Goal: Task Accomplishment & Management: Complete application form

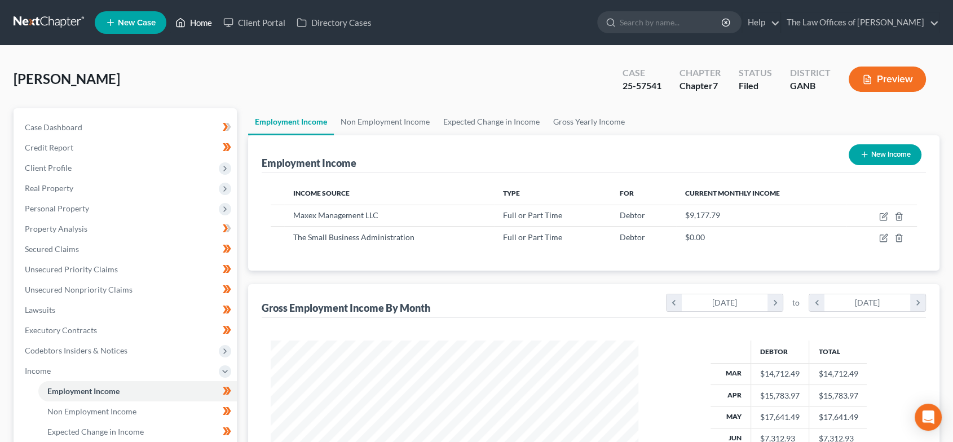
click at [199, 21] on link "Home" at bounding box center [194, 22] width 48 height 20
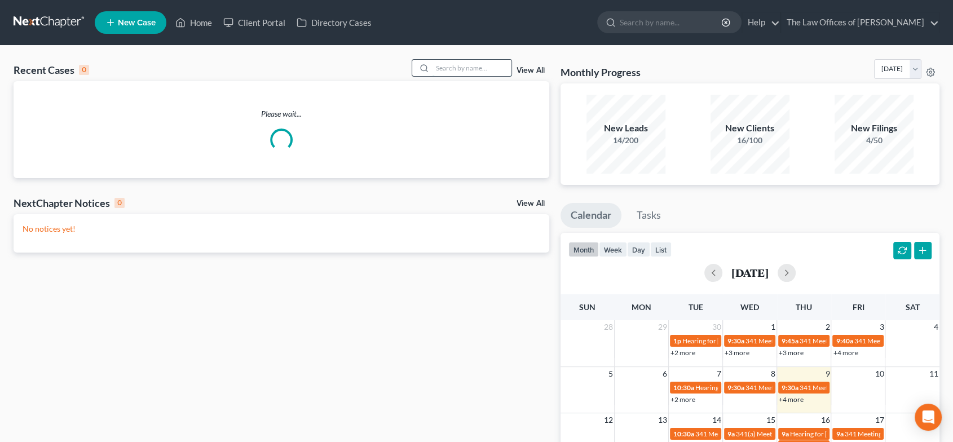
click at [457, 68] on input "search" at bounding box center [471, 68] width 79 height 16
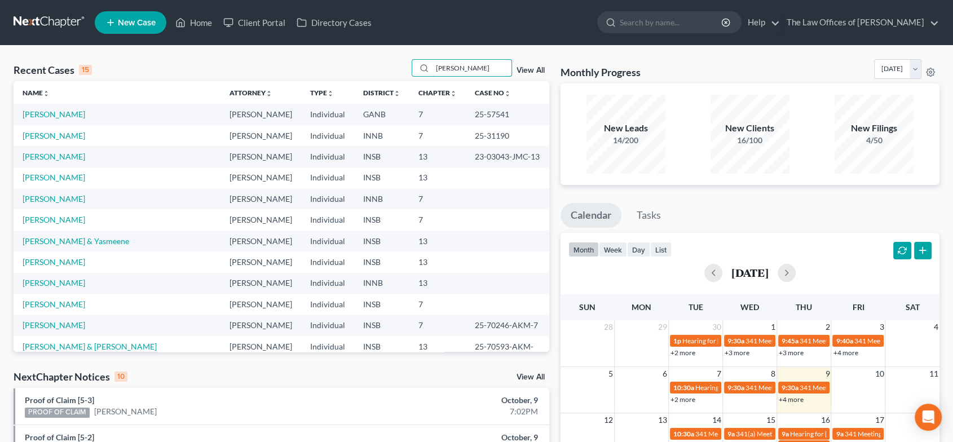
type input "[PERSON_NAME]"
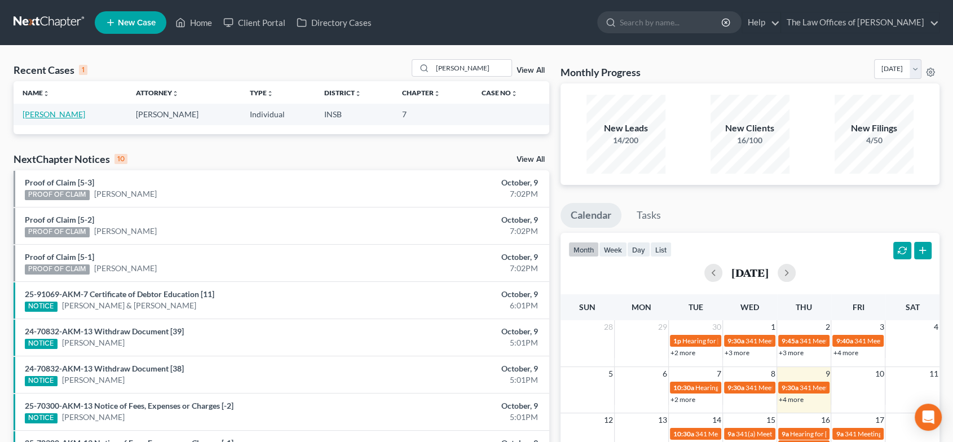
click at [37, 116] on link "[PERSON_NAME]" at bounding box center [54, 114] width 63 height 10
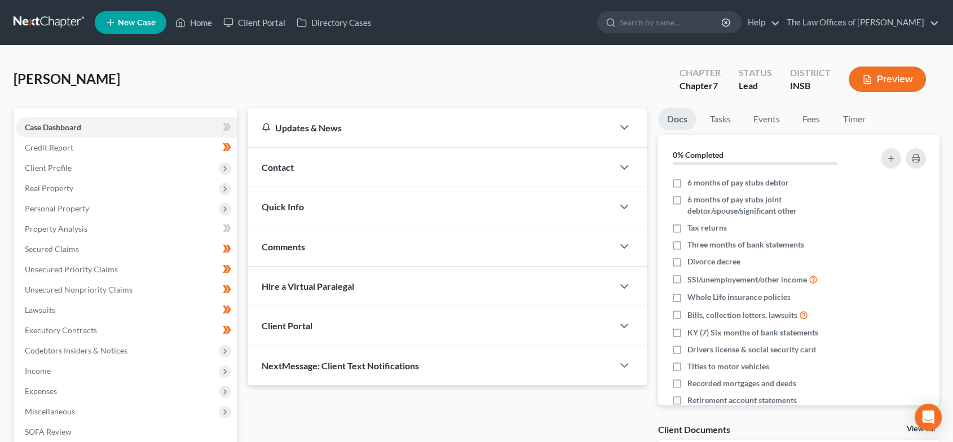
click at [286, 209] on span "Quick Info" at bounding box center [283, 206] width 42 height 11
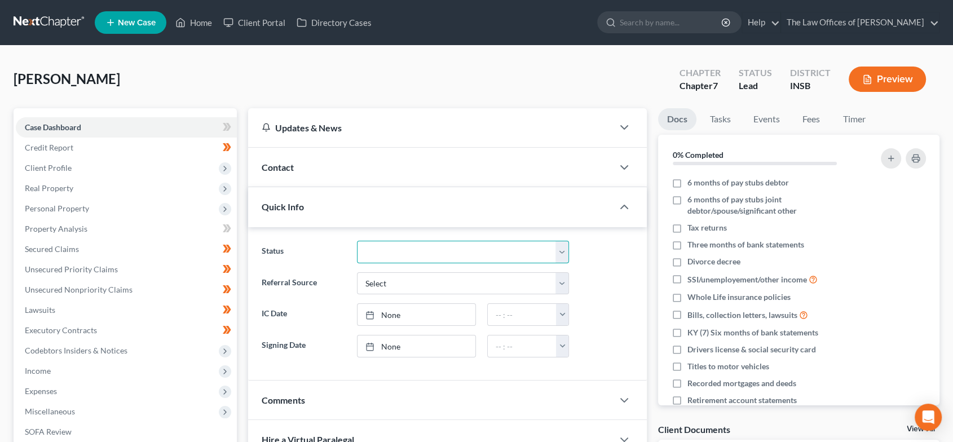
drag, startPoint x: 442, startPoint y: 247, endPoint x: 439, endPoint y: 260, distance: 13.6
click at [442, 247] on select "Confirmed Discharged Dismissed Filed In Progress Means Test Objection to Confir…" at bounding box center [463, 252] width 212 height 23
select select "10"
click at [357, 241] on select "Confirmed Discharged Dismissed Filed In Progress Means Test Objection to Confir…" at bounding box center [463, 252] width 212 height 23
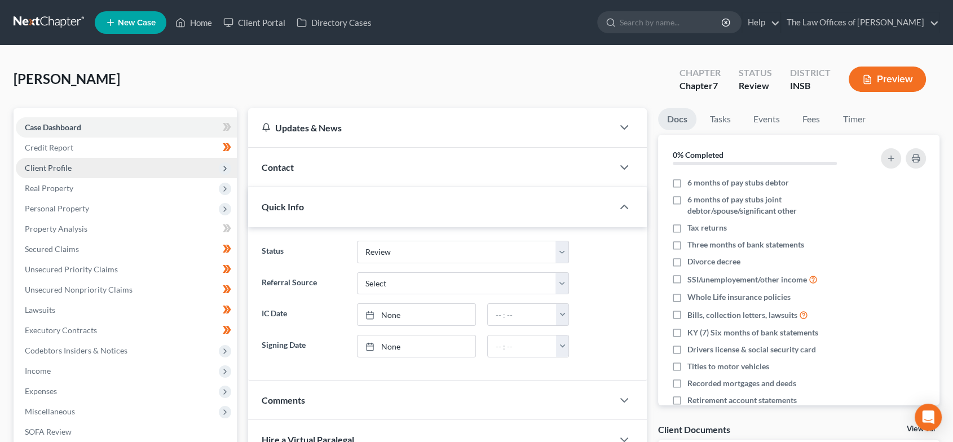
click at [95, 169] on span "Client Profile" at bounding box center [126, 168] width 221 height 20
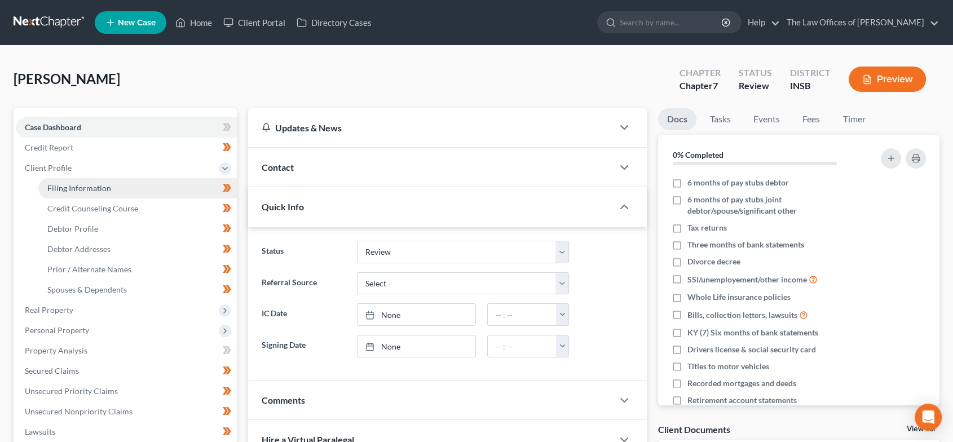
click at [92, 182] on link "Filing Information" at bounding box center [137, 188] width 198 height 20
select select "1"
select select "0"
select select "15"
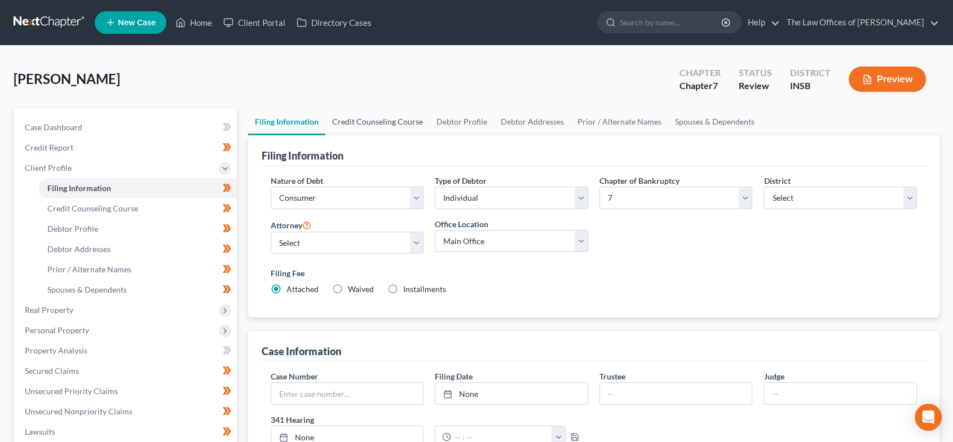
click at [356, 124] on link "Credit Counseling Course" at bounding box center [377, 121] width 104 height 27
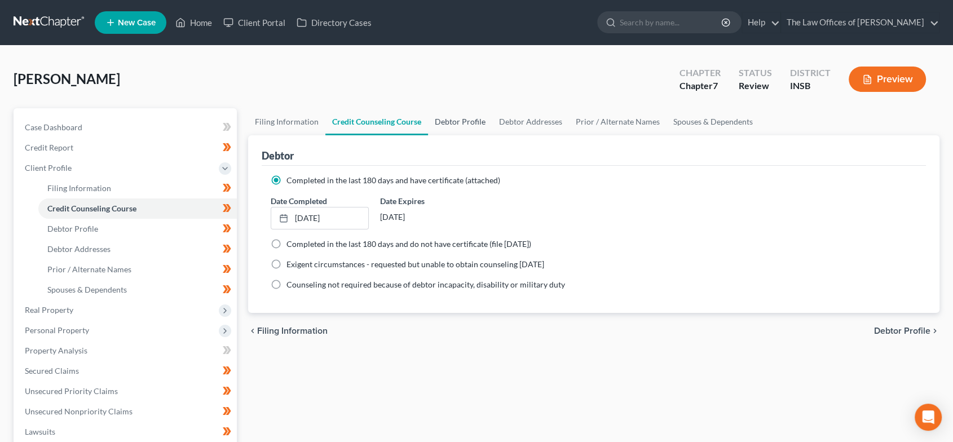
click at [448, 124] on link "Debtor Profile" at bounding box center [460, 121] width 64 height 27
select select "2"
select select "0"
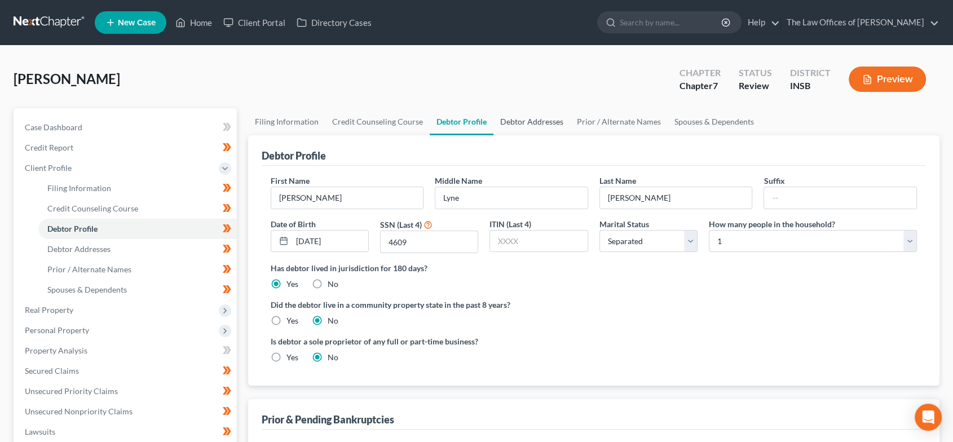
click at [515, 126] on link "Debtor Addresses" at bounding box center [531, 121] width 77 height 27
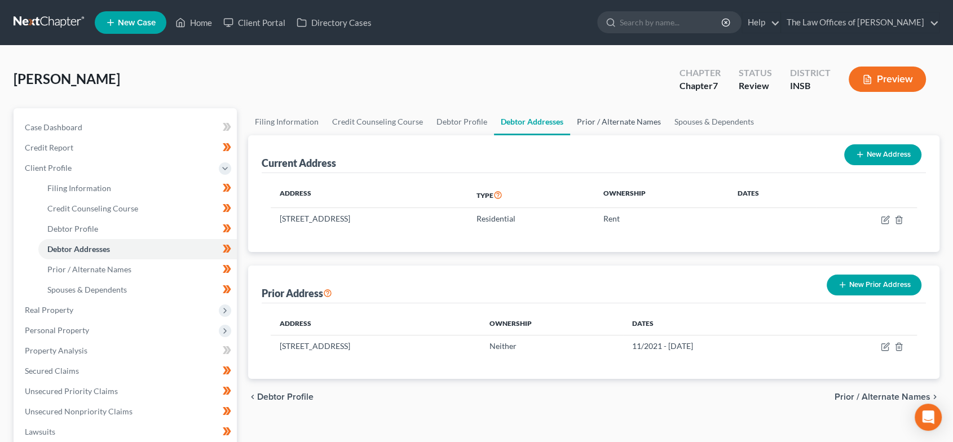
drag, startPoint x: 588, startPoint y: 122, endPoint x: 654, endPoint y: 120, distance: 66.0
click at [588, 122] on link "Prior / Alternate Names" at bounding box center [619, 121] width 98 height 27
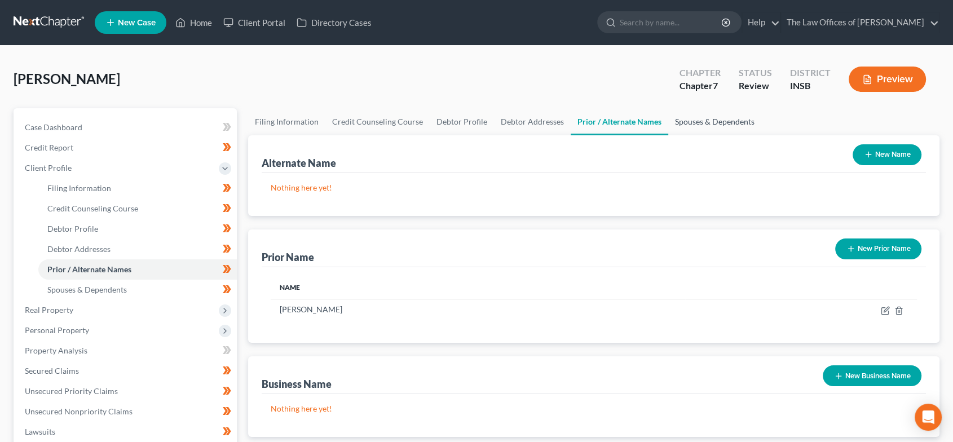
click at [709, 120] on link "Spouses & Dependents" at bounding box center [714, 121] width 93 height 27
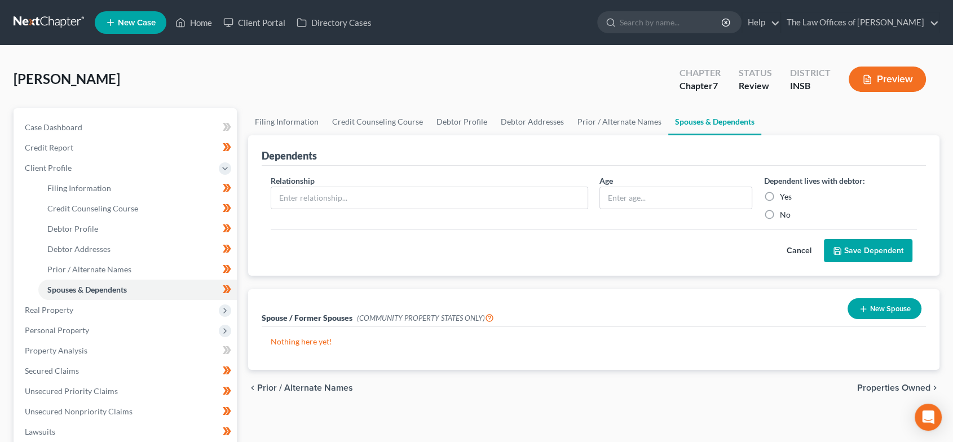
click at [881, 390] on span "Properties Owned" at bounding box center [893, 387] width 73 height 9
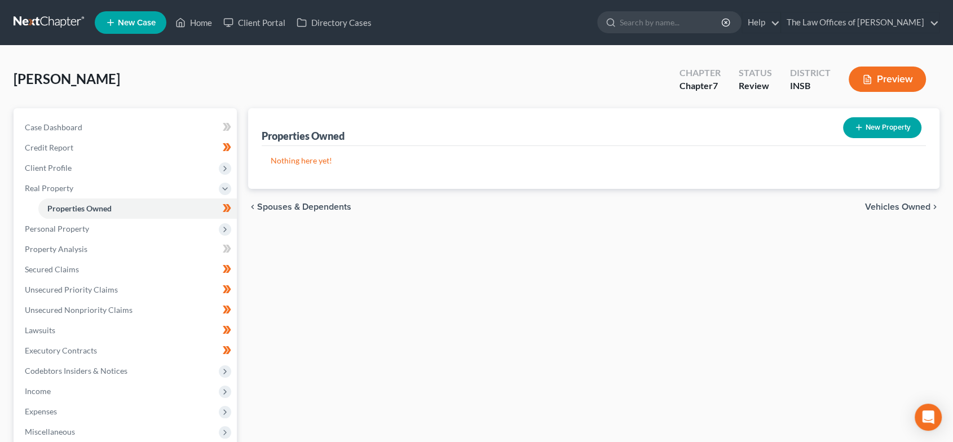
click at [897, 209] on span "Vehicles Owned" at bounding box center [897, 206] width 65 height 9
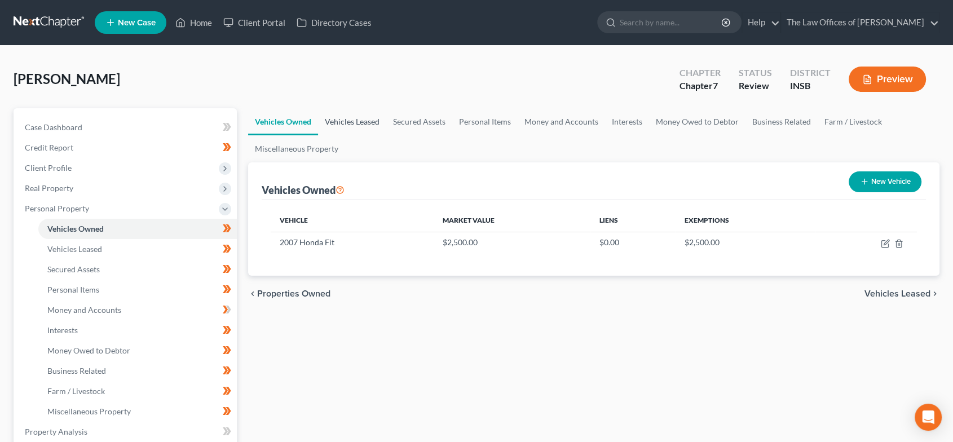
click at [356, 125] on link "Vehicles Leased" at bounding box center [352, 121] width 68 height 27
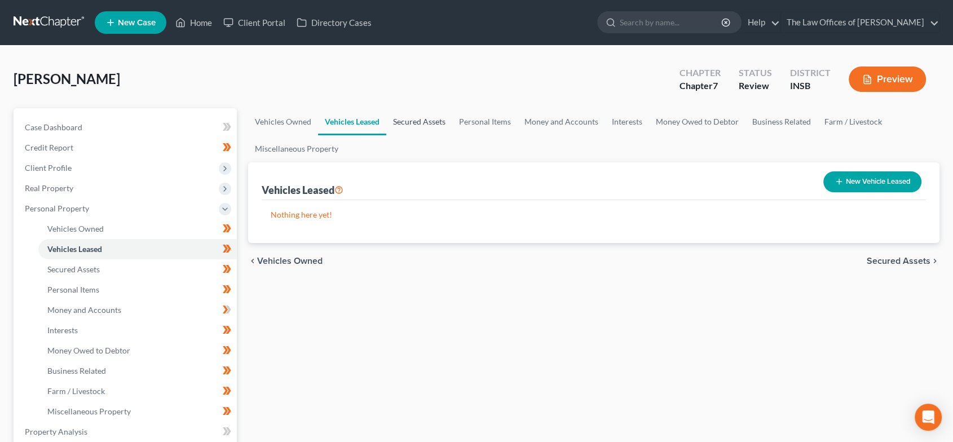
click at [434, 125] on link "Secured Assets" at bounding box center [419, 121] width 66 height 27
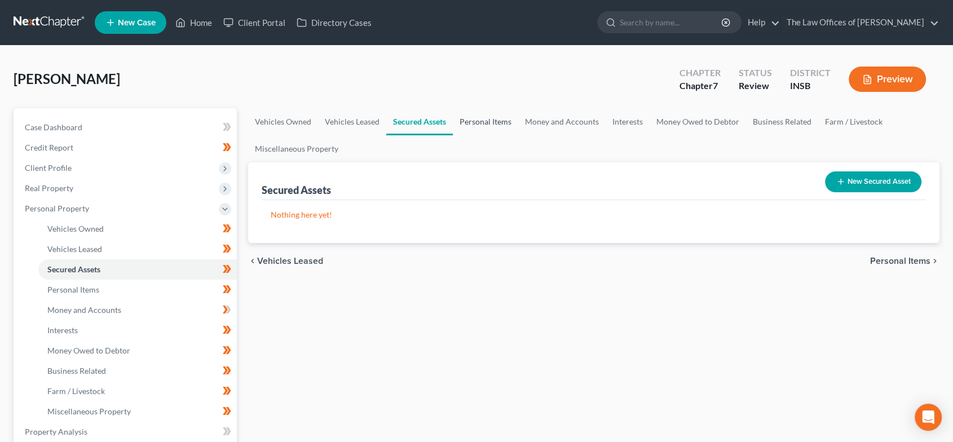
click at [483, 125] on link "Personal Items" at bounding box center [485, 121] width 65 height 27
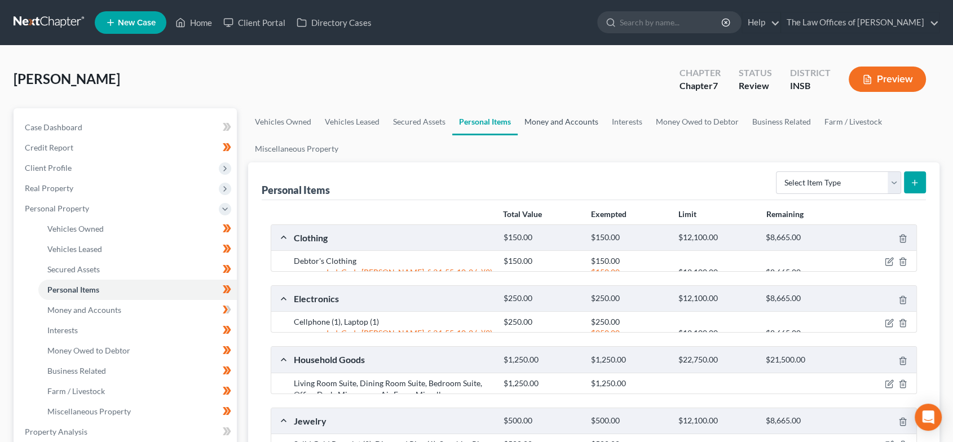
click at [548, 125] on link "Money and Accounts" at bounding box center [560, 121] width 87 height 27
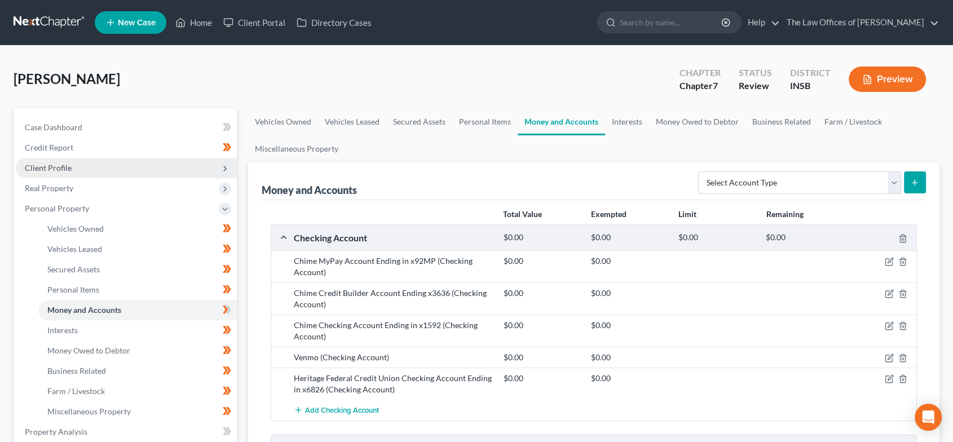
click at [94, 166] on span "Client Profile" at bounding box center [126, 168] width 221 height 20
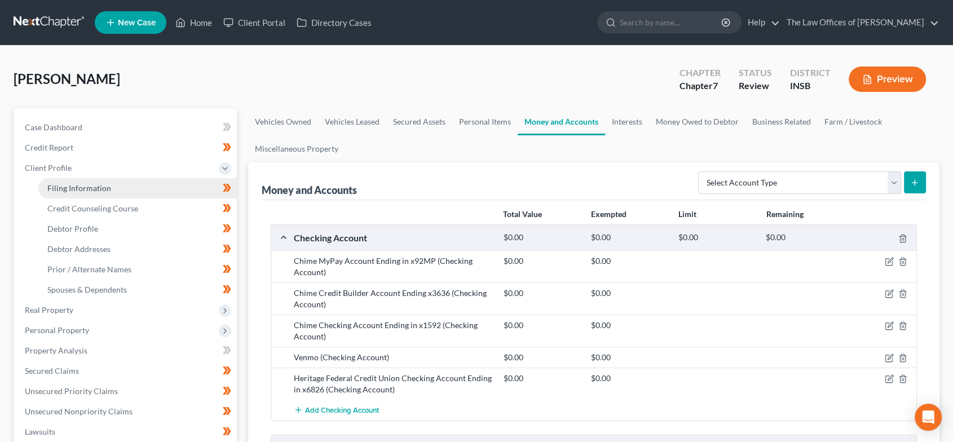
click at [113, 186] on link "Filing Information" at bounding box center [137, 188] width 198 height 20
select select "1"
select select "0"
select select "28"
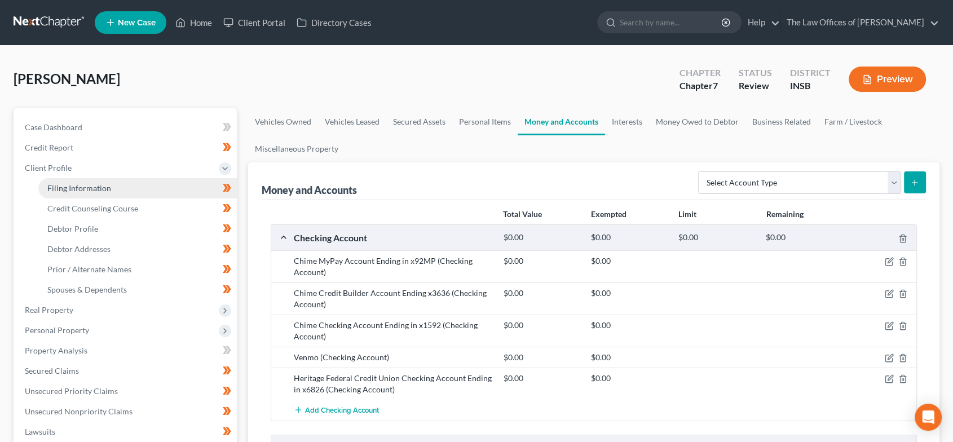
select select "0"
select select "15"
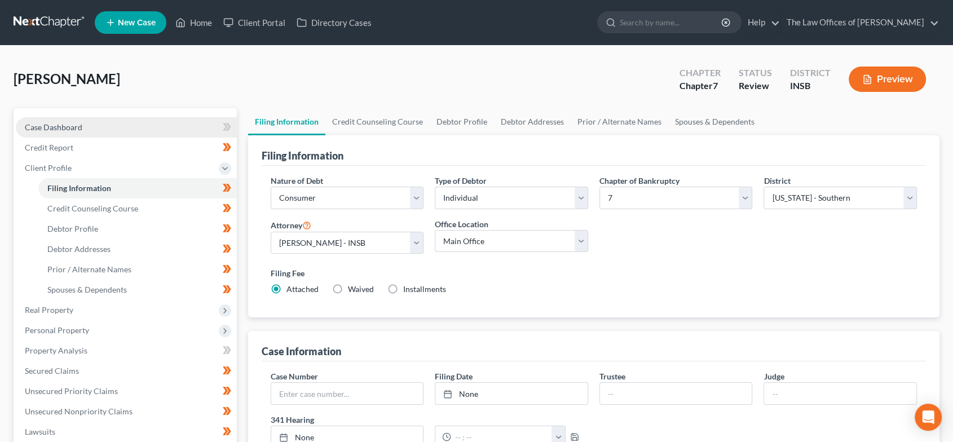
click at [79, 123] on span "Case Dashboard" at bounding box center [53, 127] width 57 height 10
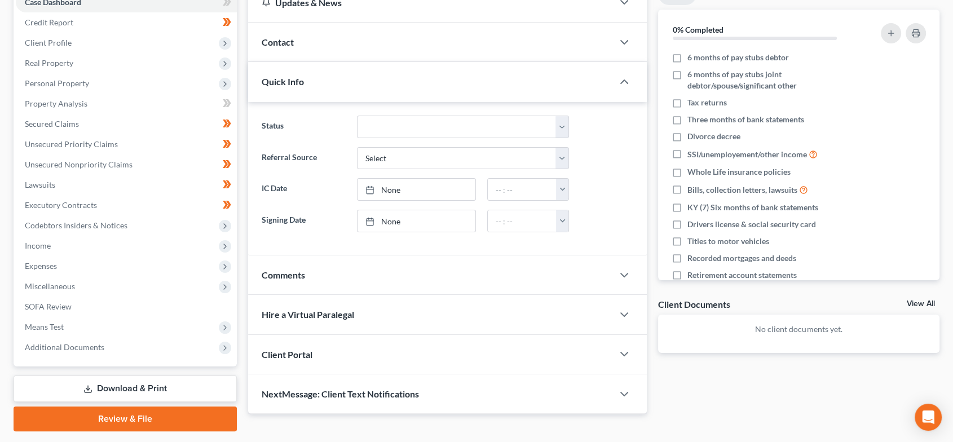
scroll to position [157, 0]
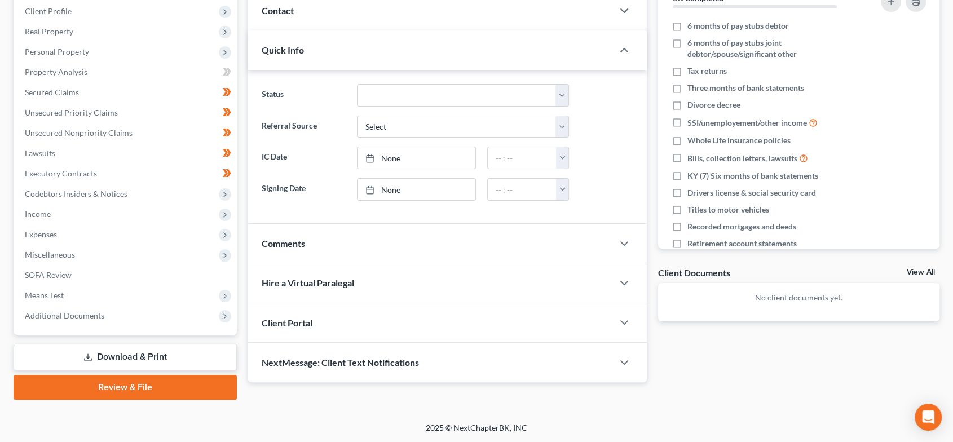
click at [391, 20] on div "Contact" at bounding box center [430, 10] width 365 height 39
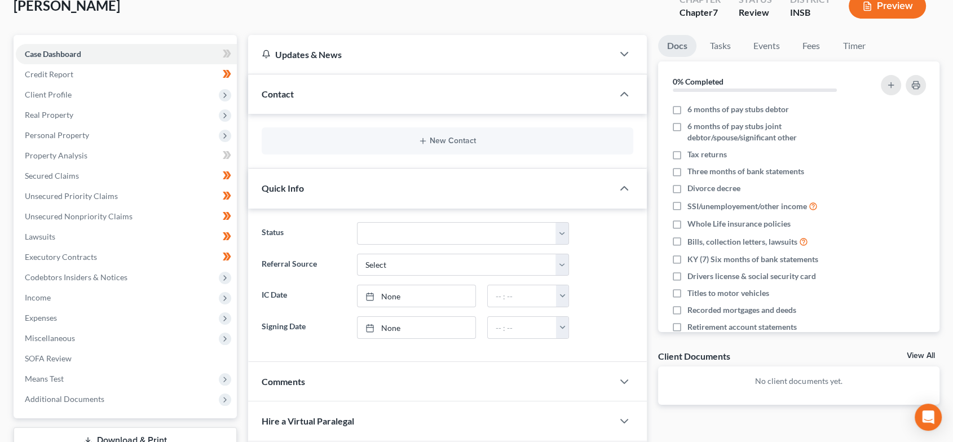
scroll to position [73, 0]
click at [622, 61] on div at bounding box center [630, 54] width 34 height 23
click at [623, 53] on icon "button" at bounding box center [624, 55] width 14 height 14
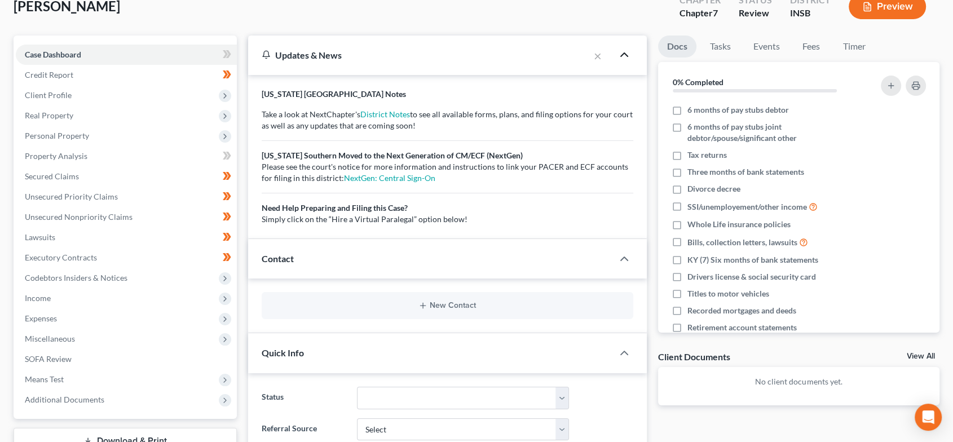
click at [623, 53] on polyline "button" at bounding box center [624, 54] width 7 height 3
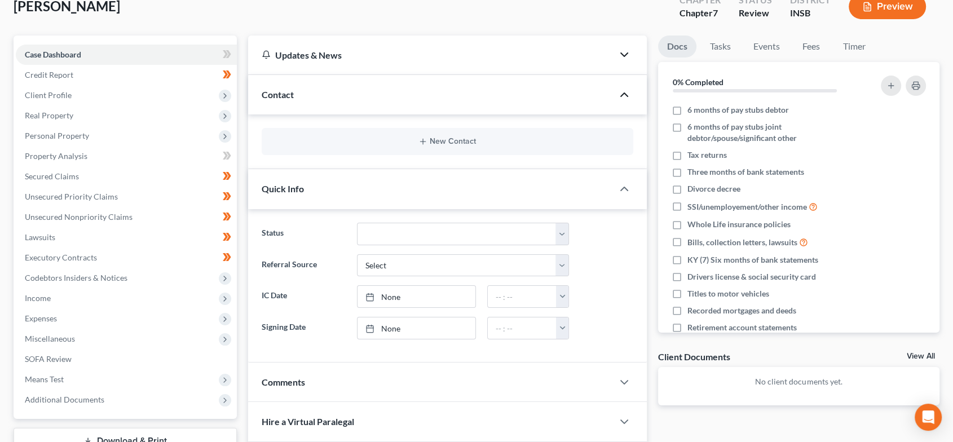
click at [622, 92] on icon "button" at bounding box center [624, 95] width 14 height 14
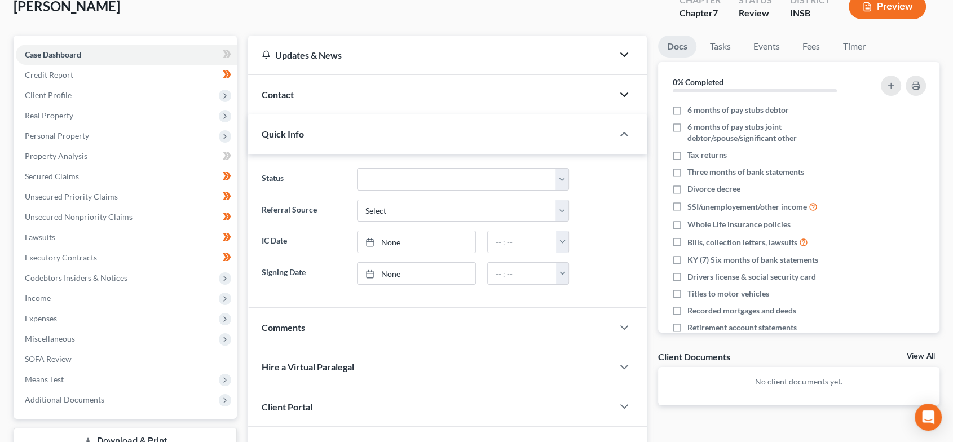
scroll to position [157, 0]
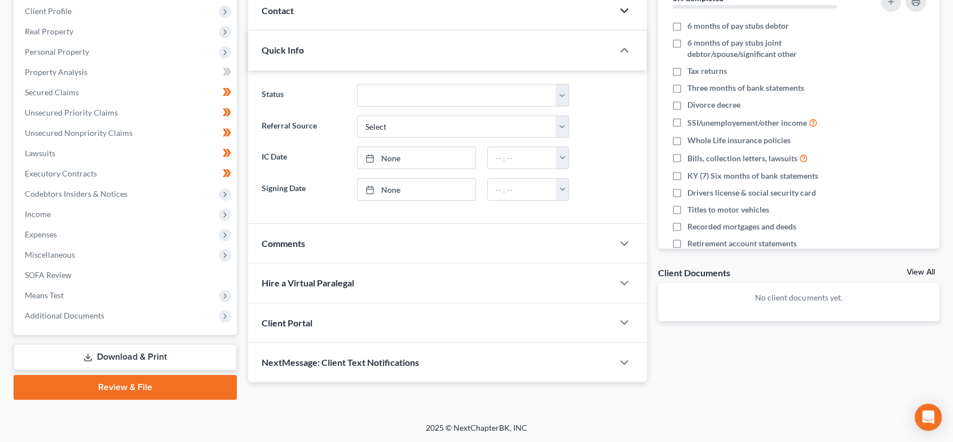
click at [356, 245] on div "Comments" at bounding box center [430, 243] width 365 height 39
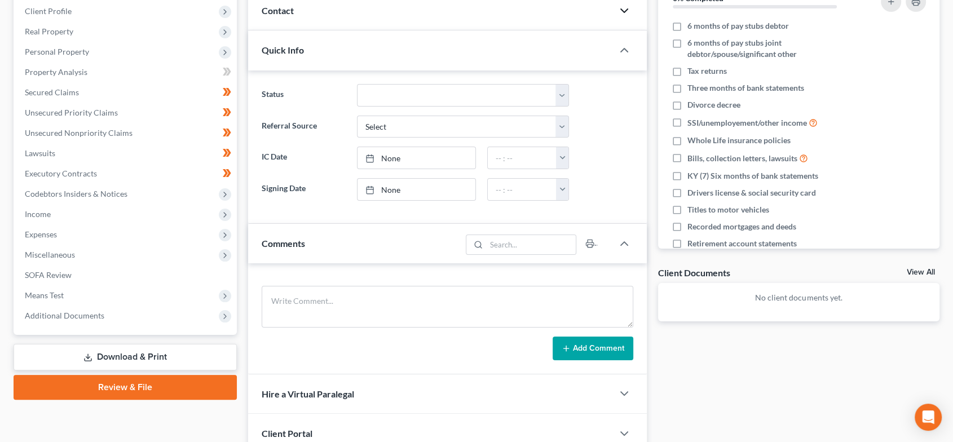
click at [356, 245] on div "Comments" at bounding box center [354, 243] width 213 height 39
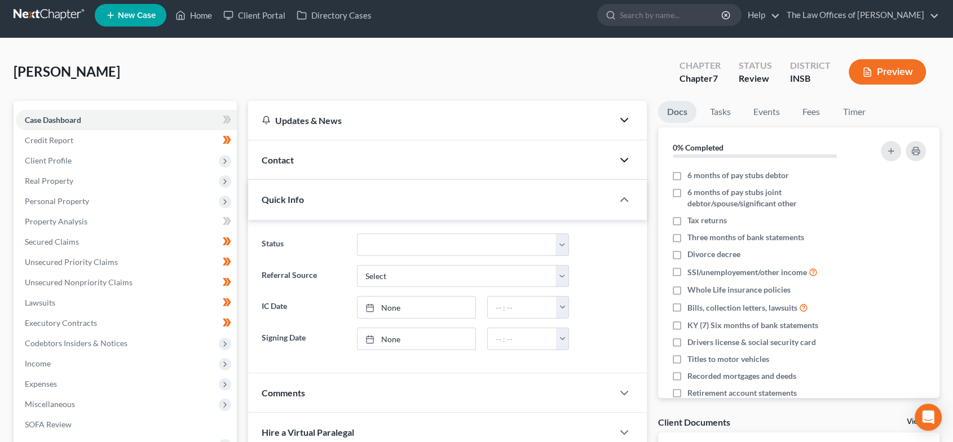
scroll to position [0, 0]
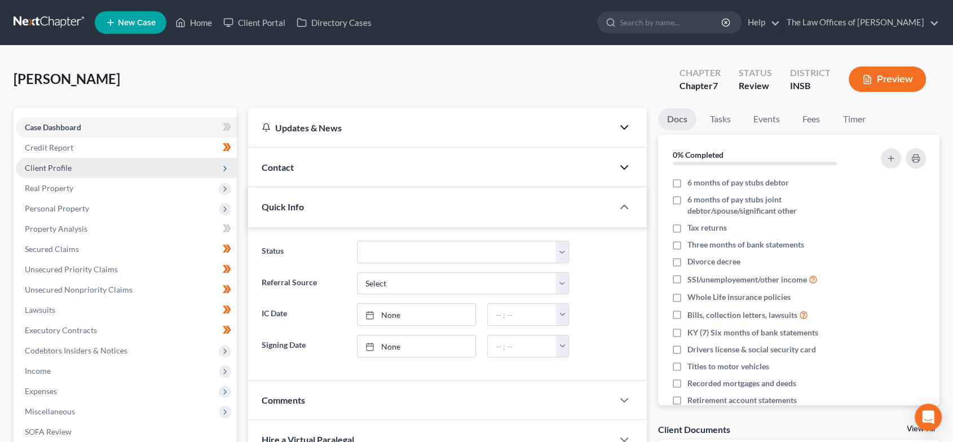
click at [126, 165] on span "Client Profile" at bounding box center [126, 168] width 221 height 20
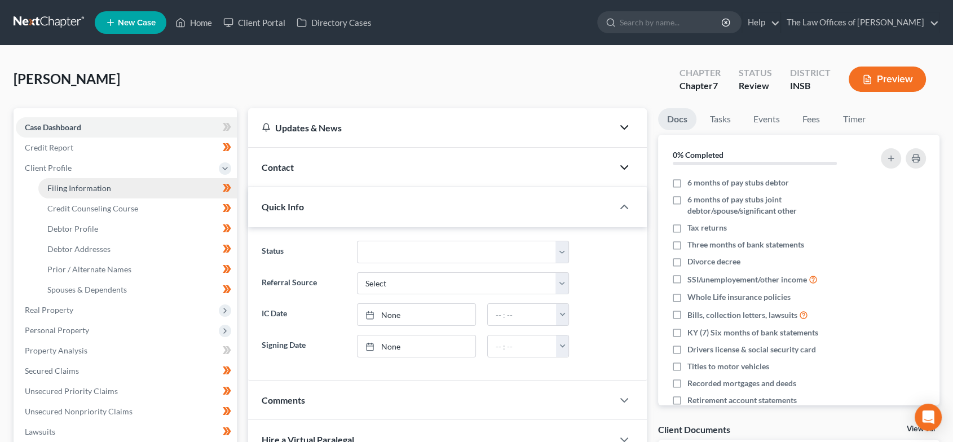
click at [114, 188] on link "Filing Information" at bounding box center [137, 188] width 198 height 20
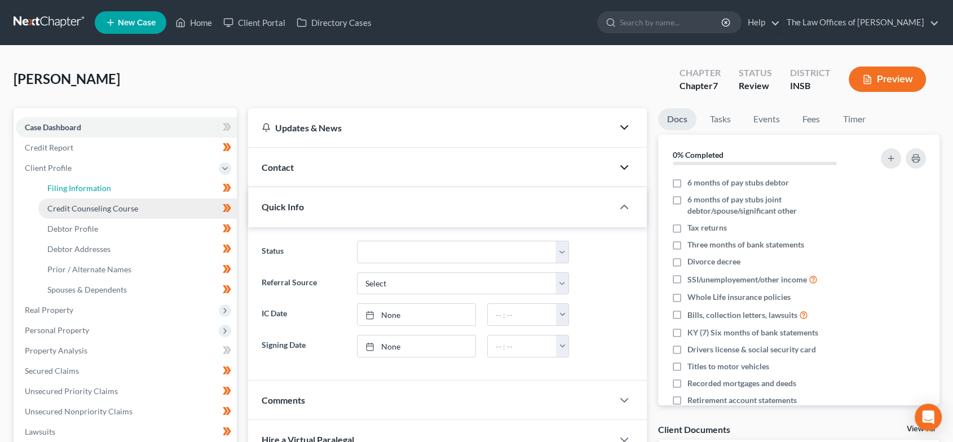
select select "1"
select select "0"
select select "28"
select select "0"
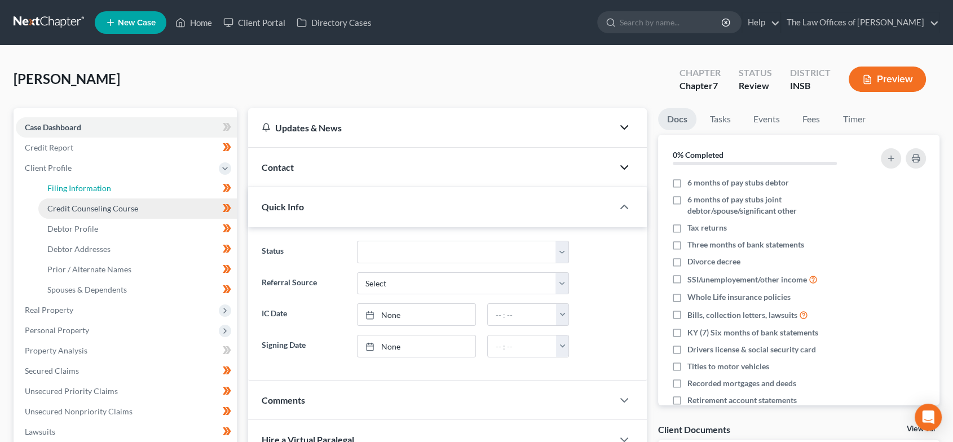
select select "15"
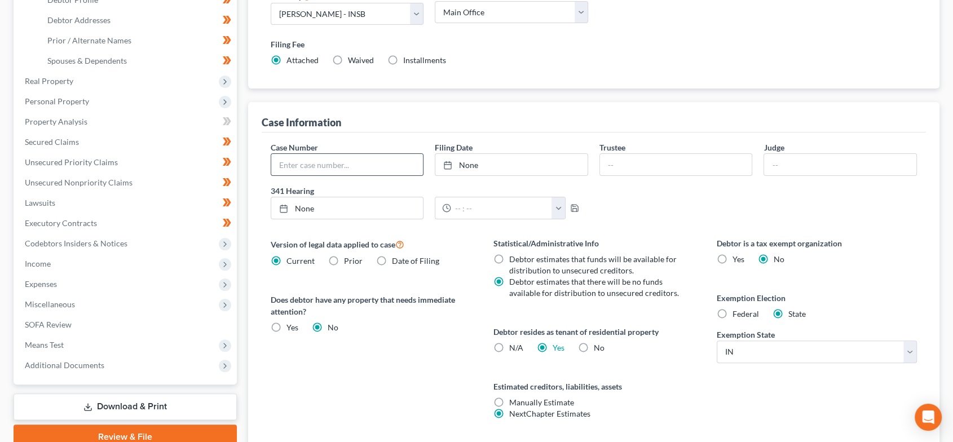
scroll to position [227, 0]
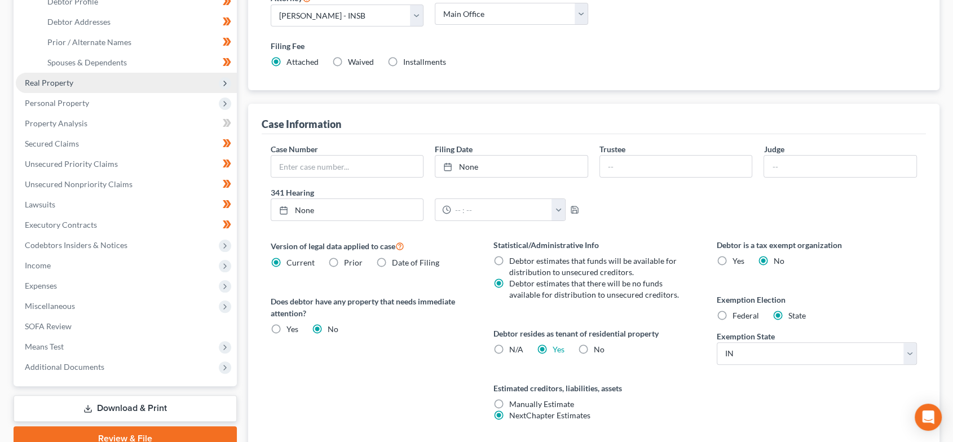
click at [78, 85] on span "Real Property" at bounding box center [126, 83] width 221 height 20
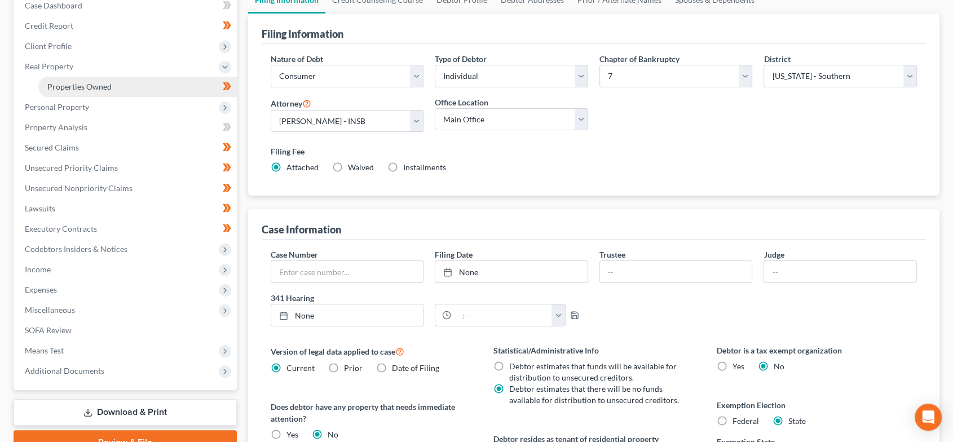
scroll to position [102, 0]
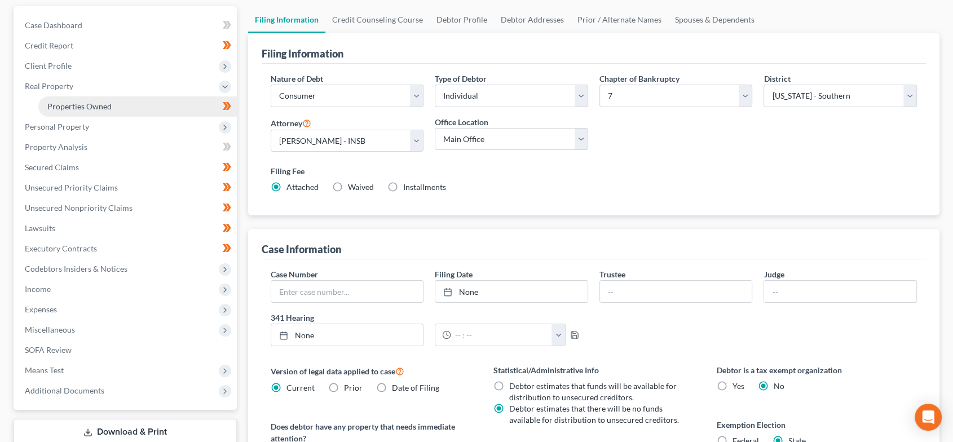
click at [135, 107] on link "Properties Owned" at bounding box center [137, 106] width 198 height 20
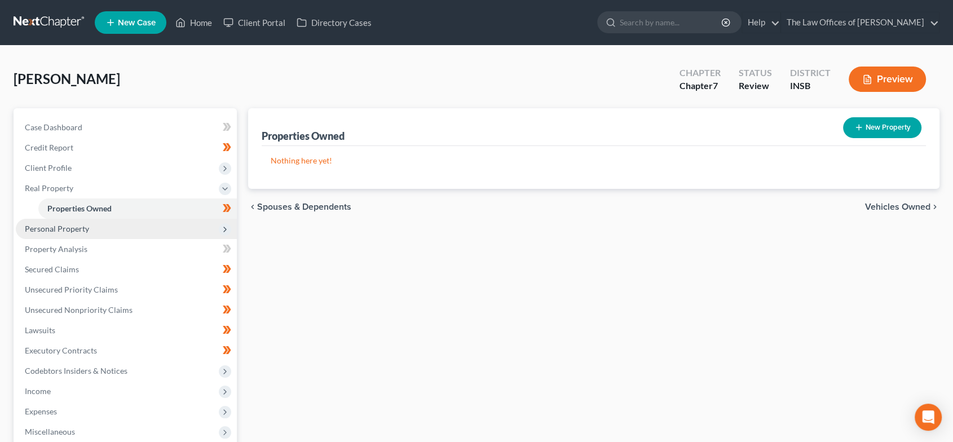
click at [81, 227] on span "Personal Property" at bounding box center [57, 229] width 64 height 10
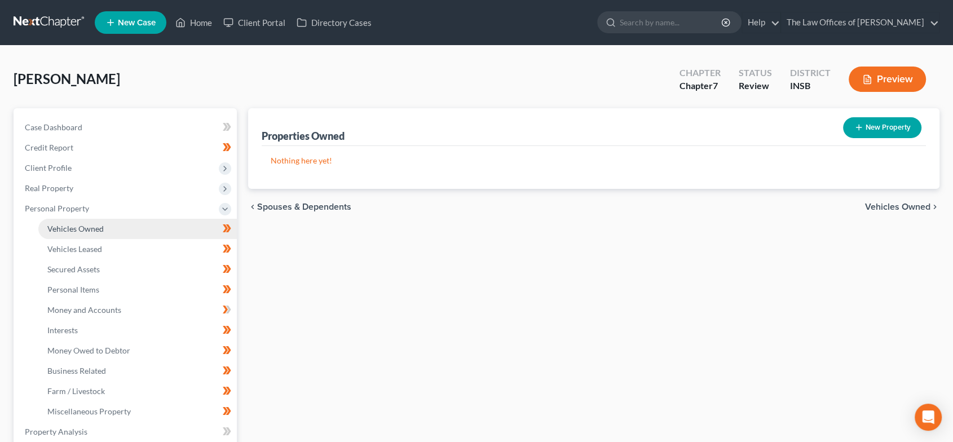
click at [90, 226] on span "Vehicles Owned" at bounding box center [75, 229] width 56 height 10
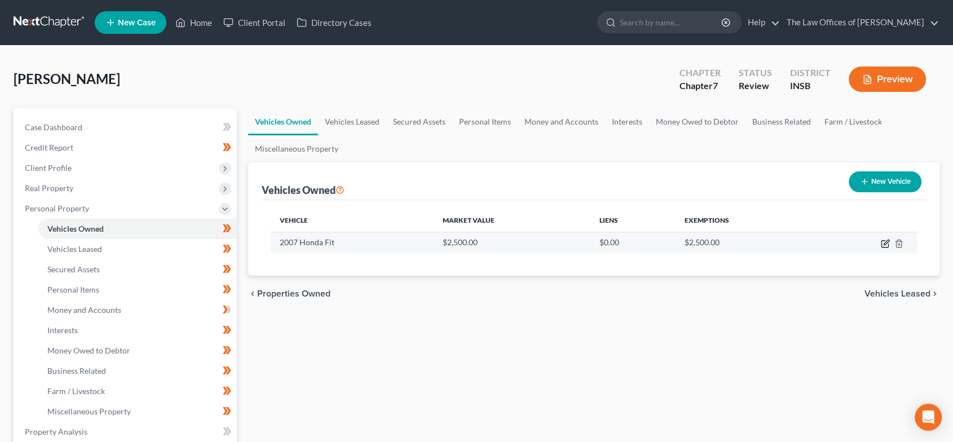
click at [882, 245] on icon "button" at bounding box center [884, 243] width 9 height 9
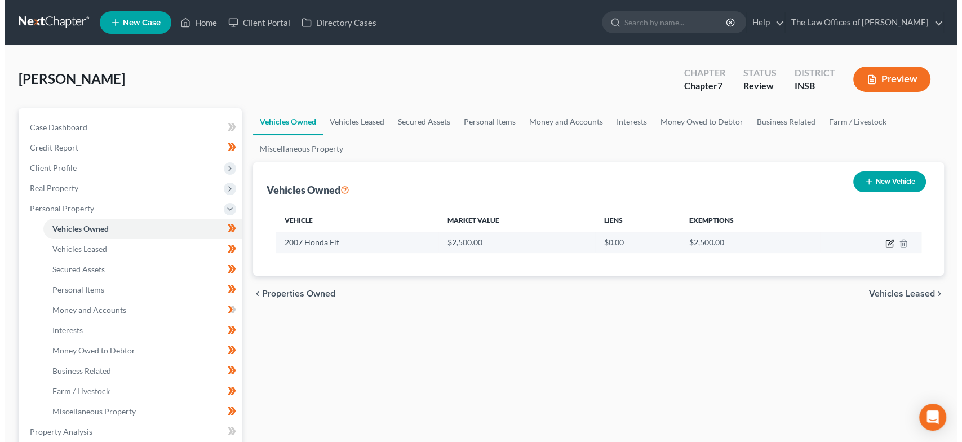
select select "0"
select select "19"
select select "3"
select select "0"
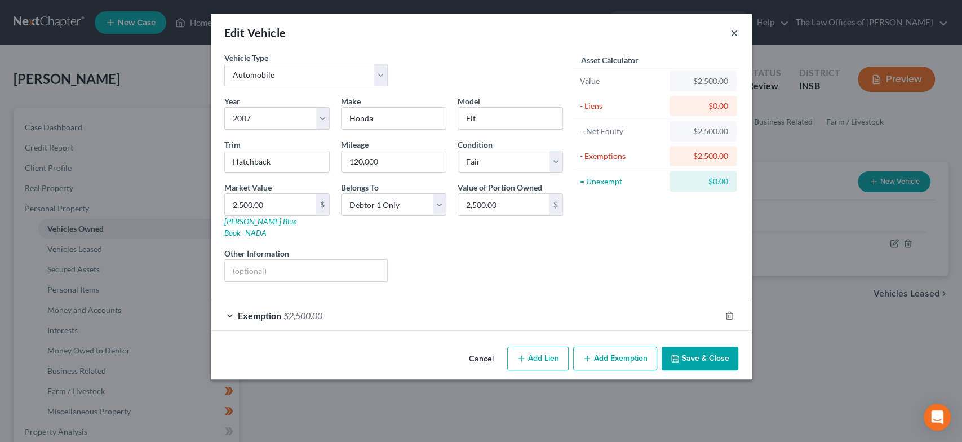
click at [736, 31] on button "×" at bounding box center [735, 33] width 8 height 14
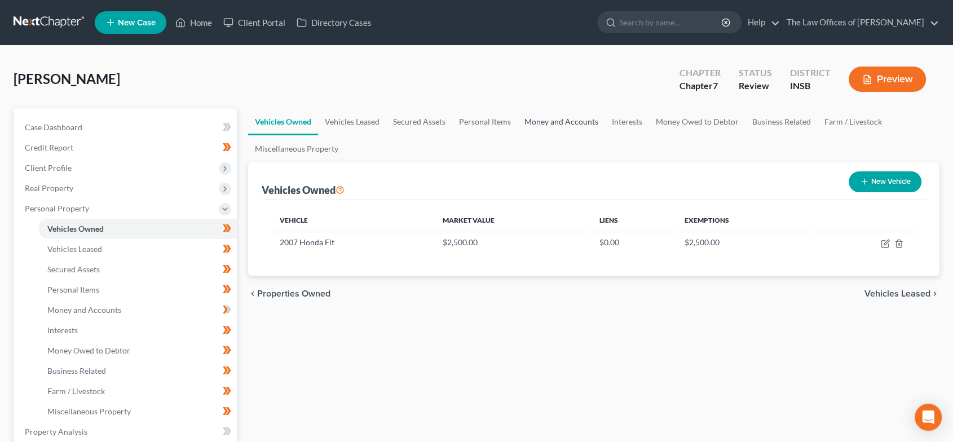
drag, startPoint x: 547, startPoint y: 119, endPoint x: 578, endPoint y: 130, distance: 32.3
click at [547, 119] on link "Money and Accounts" at bounding box center [560, 121] width 87 height 27
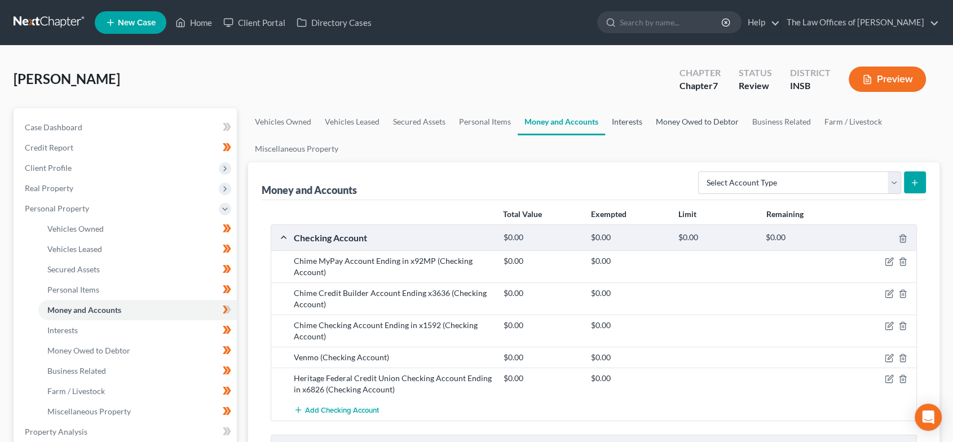
drag, startPoint x: 636, startPoint y: 118, endPoint x: 718, endPoint y: 119, distance: 81.7
click at [636, 118] on link "Interests" at bounding box center [627, 121] width 44 height 27
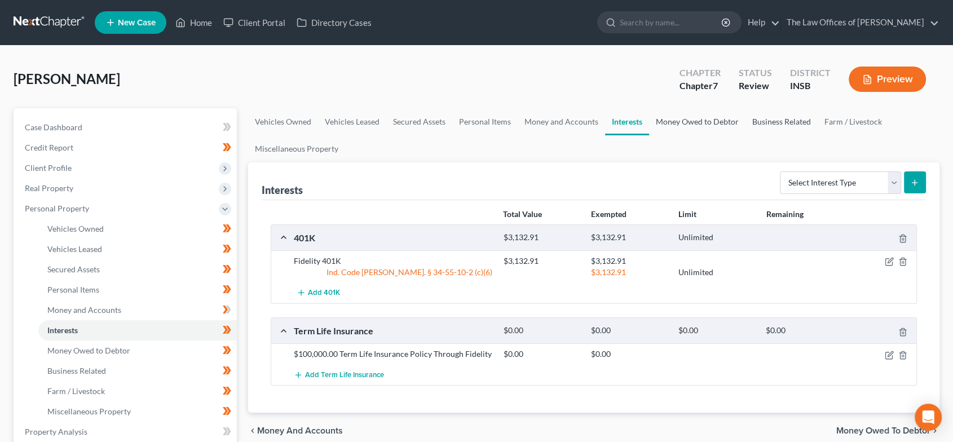
drag, startPoint x: 680, startPoint y: 119, endPoint x: 771, endPoint y: 121, distance: 91.3
click at [680, 119] on link "Money Owed to Debtor" at bounding box center [697, 121] width 96 height 27
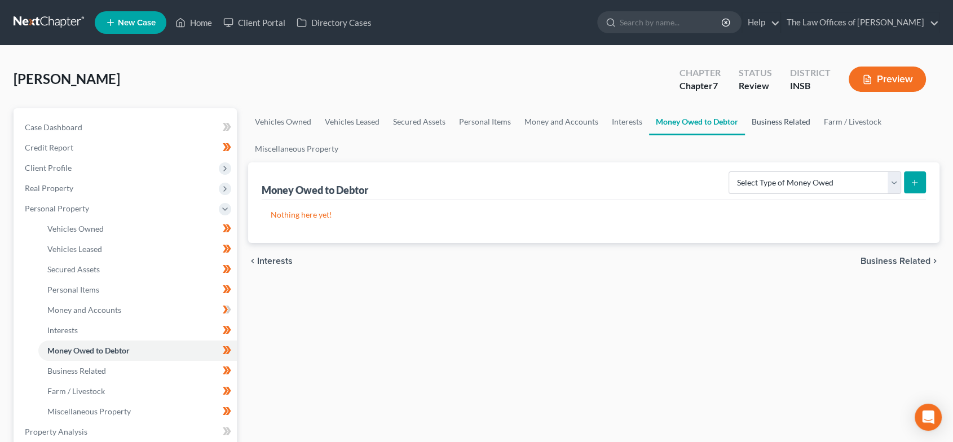
click at [780, 121] on link "Business Related" at bounding box center [781, 121] width 72 height 27
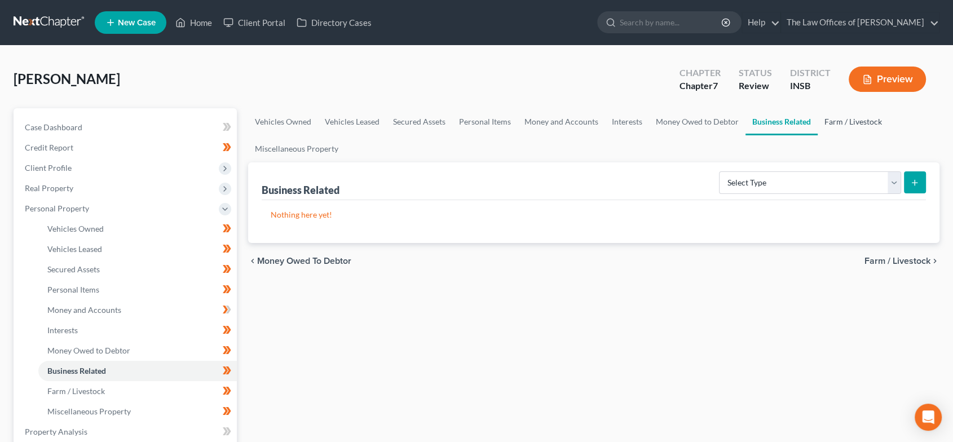
click at [831, 121] on link "Farm / Livestock" at bounding box center [852, 121] width 71 height 27
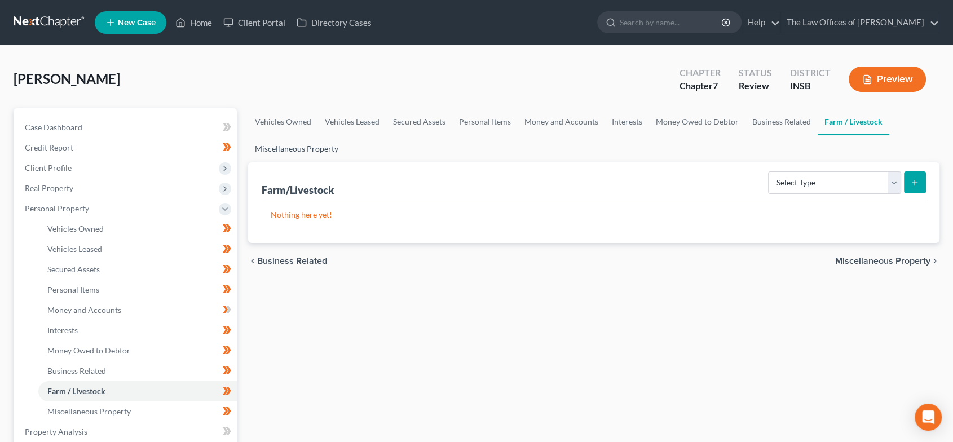
click at [307, 152] on link "Miscellaneous Property" at bounding box center [296, 148] width 97 height 27
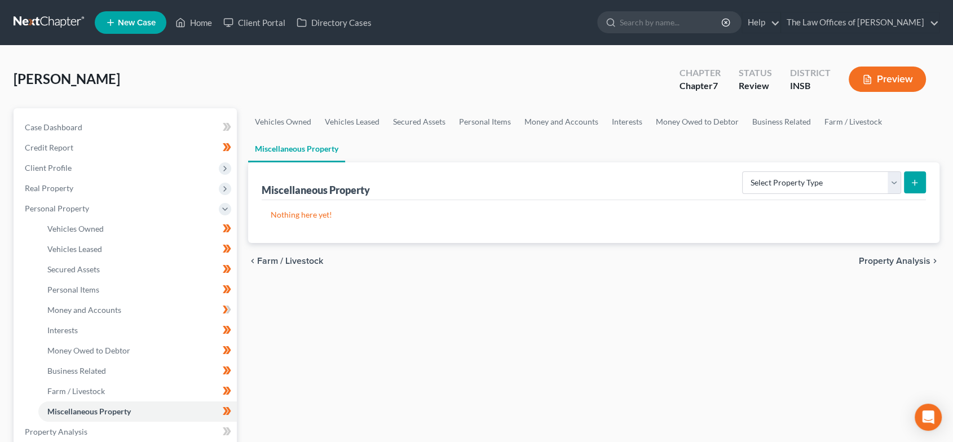
click at [899, 259] on span "Property Analysis" at bounding box center [895, 260] width 72 height 9
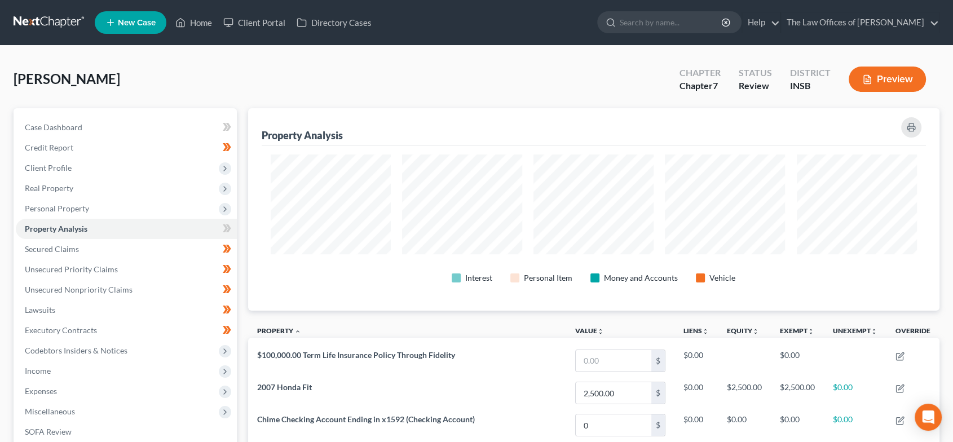
scroll to position [202, 691]
click at [81, 255] on link "Secured Claims" at bounding box center [126, 249] width 221 height 20
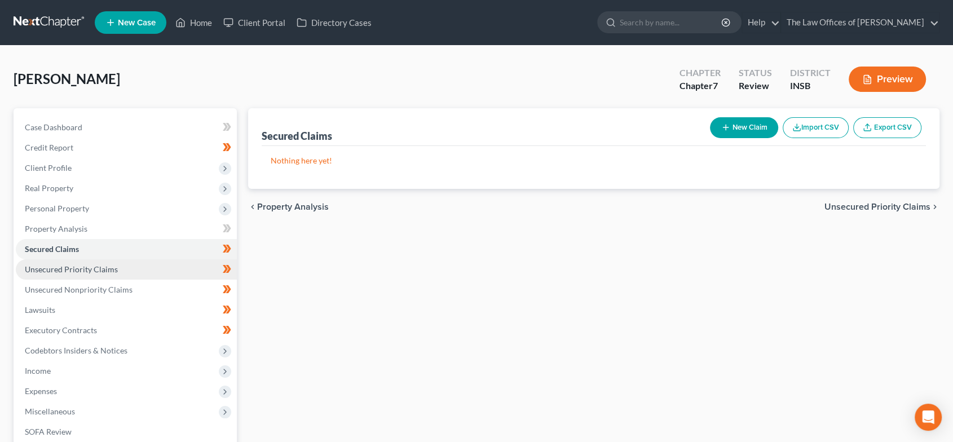
click at [73, 277] on link "Unsecured Priority Claims" at bounding box center [126, 269] width 221 height 20
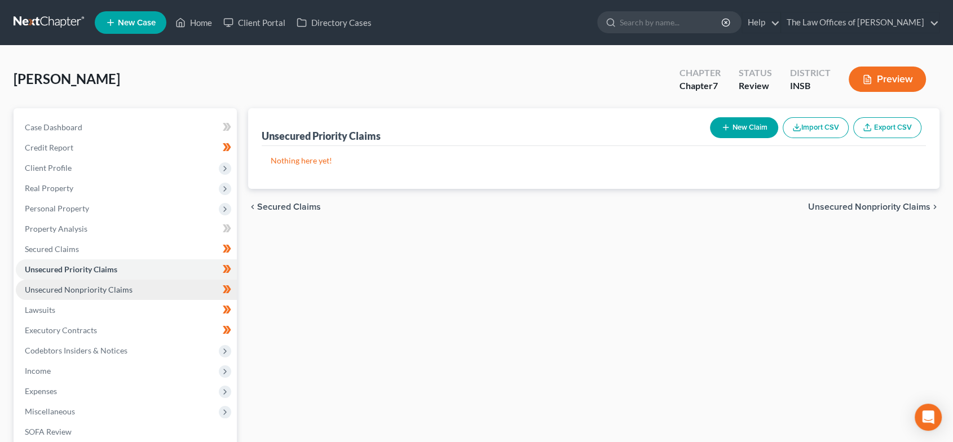
click at [74, 293] on span "Unsecured Nonpriority Claims" at bounding box center [79, 290] width 108 height 10
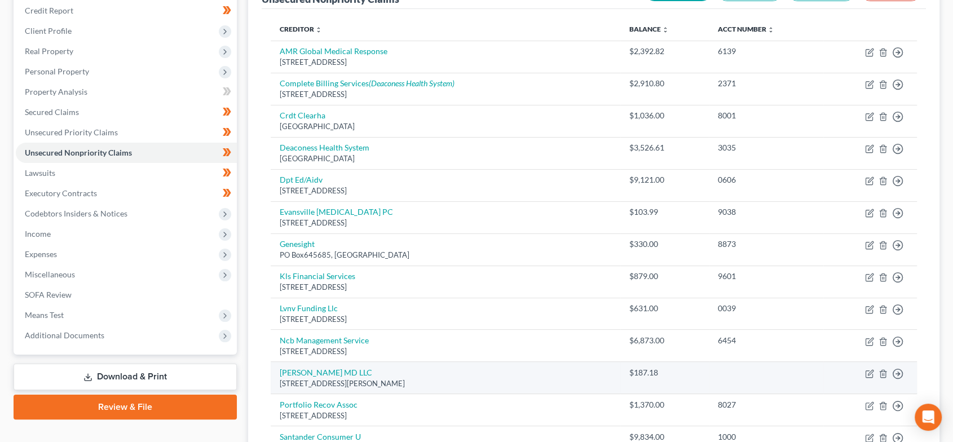
scroll to position [125, 0]
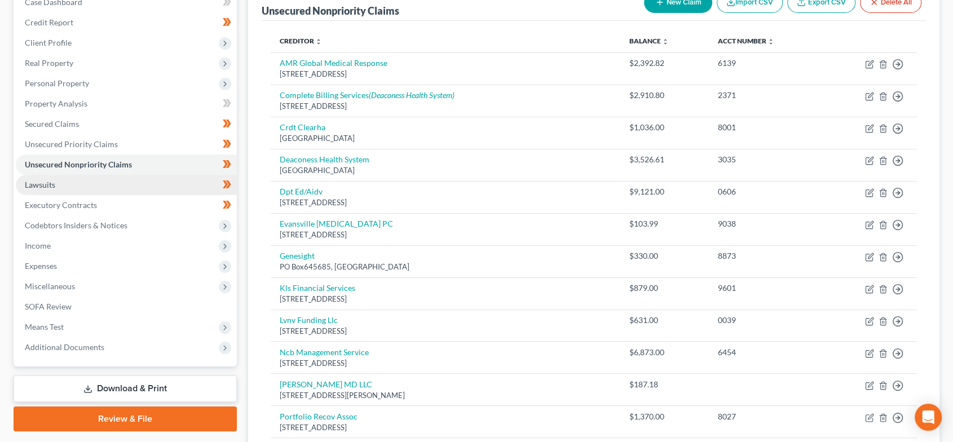
click at [129, 185] on link "Lawsuits" at bounding box center [126, 185] width 221 height 20
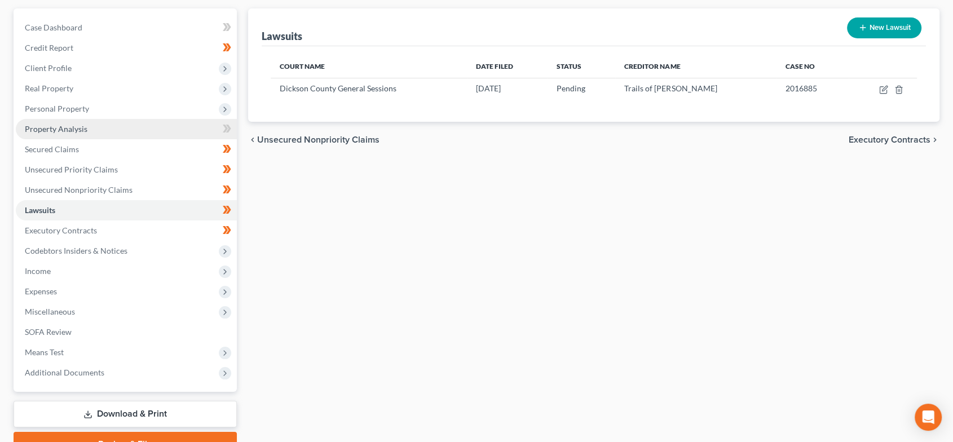
scroll to position [125, 0]
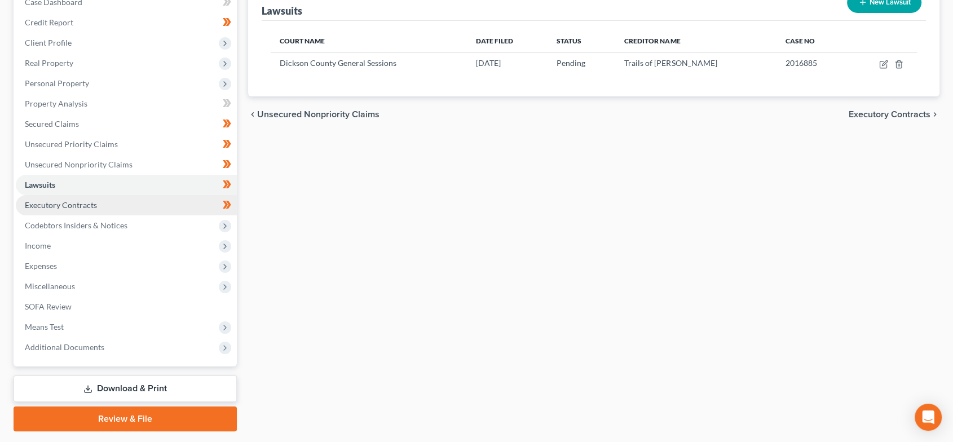
click at [141, 203] on link "Executory Contracts" at bounding box center [126, 205] width 221 height 20
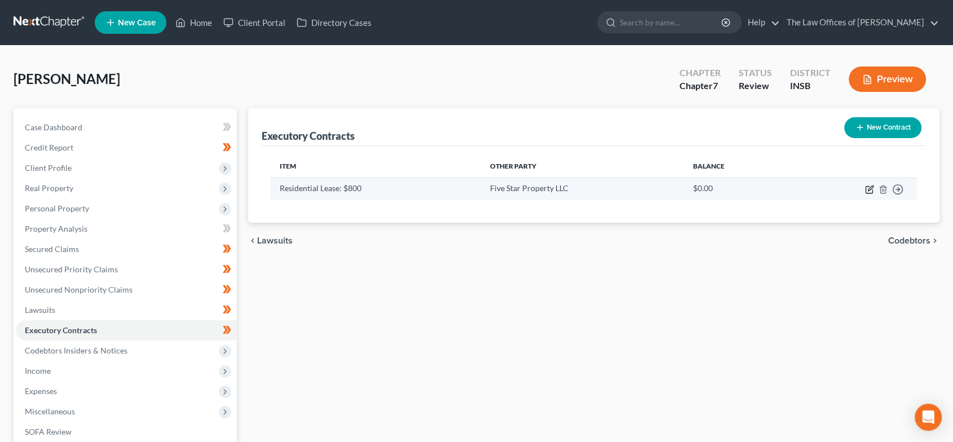
click at [872, 185] on icon "button" at bounding box center [869, 189] width 9 height 9
select select "3"
select select "15"
select select "0"
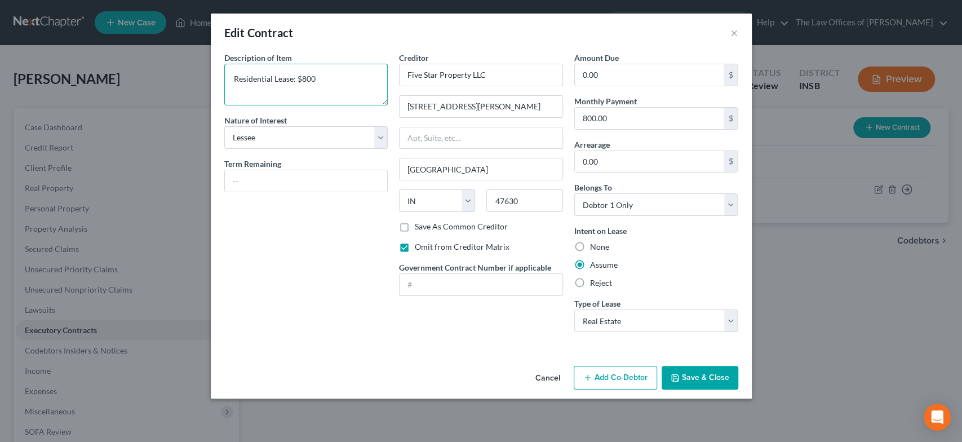
click at [326, 86] on textarea "Residential Lease: $800" at bounding box center [306, 85] width 164 height 42
type textarea "Residential Lease: $800.00 per month"
click at [713, 378] on button "Save & Close" at bounding box center [700, 378] width 77 height 24
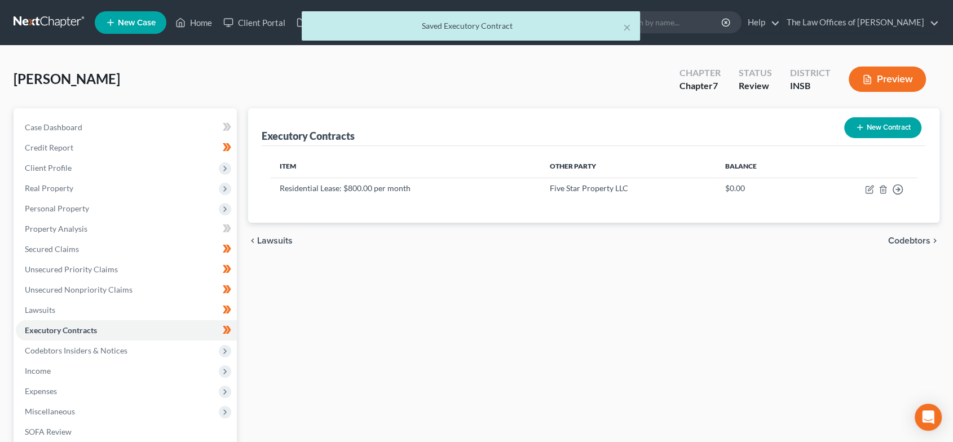
click at [931, 240] on icon "chevron_right" at bounding box center [934, 240] width 9 height 9
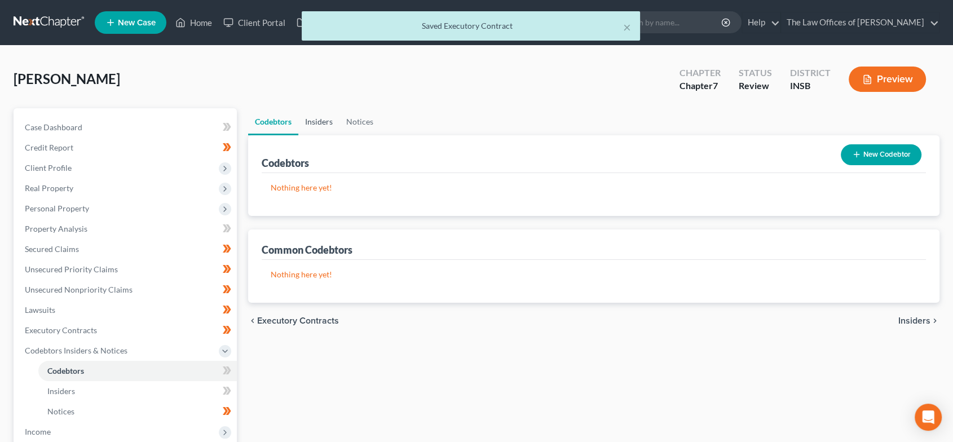
click at [320, 118] on link "Insiders" at bounding box center [318, 121] width 41 height 27
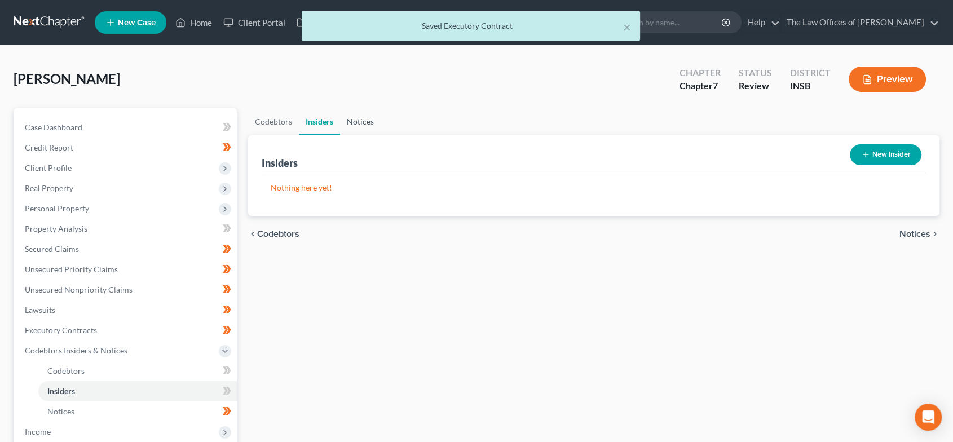
click at [359, 121] on link "Notices" at bounding box center [360, 121] width 41 height 27
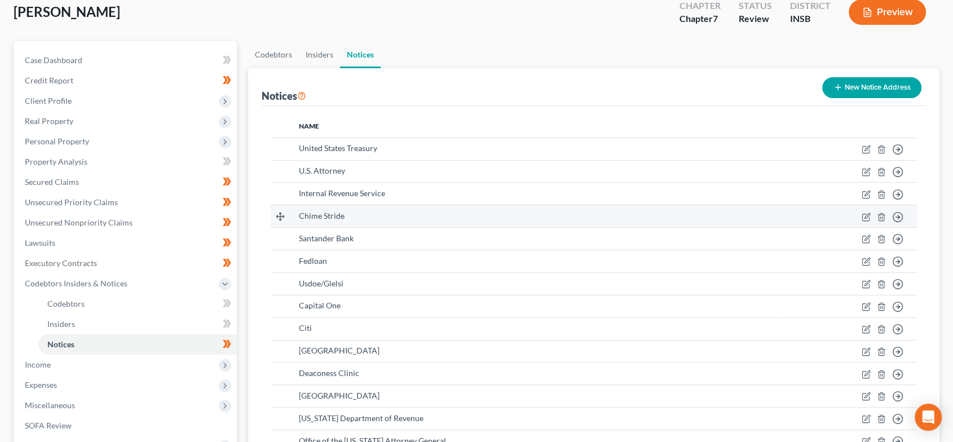
scroll to position [125, 0]
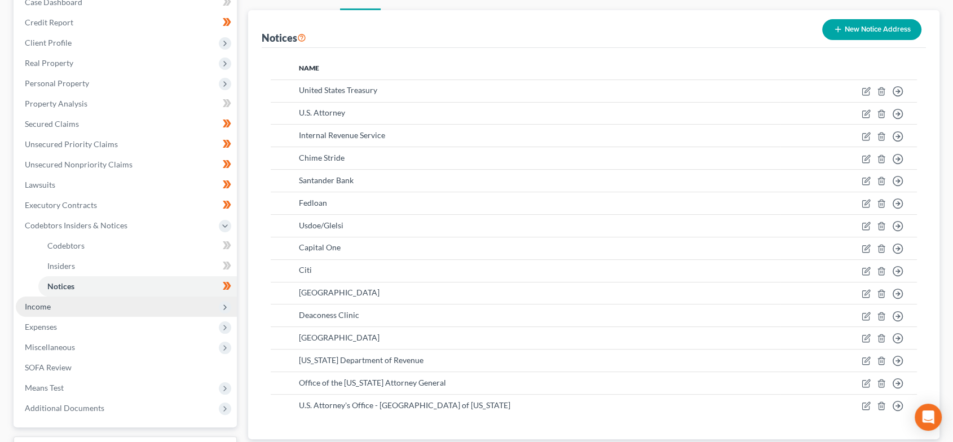
drag, startPoint x: 164, startPoint y: 305, endPoint x: 176, endPoint y: 304, distance: 12.5
click at [164, 305] on span "Income" at bounding box center [126, 307] width 221 height 20
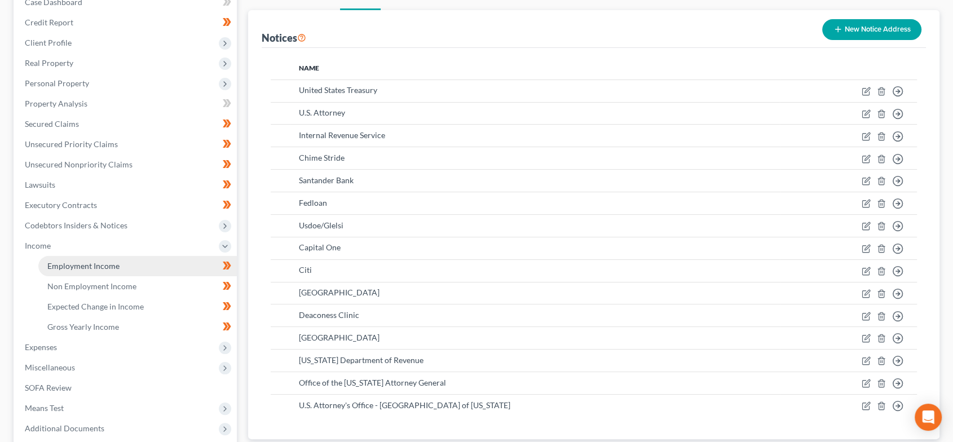
click at [174, 265] on link "Employment Income" at bounding box center [137, 266] width 198 height 20
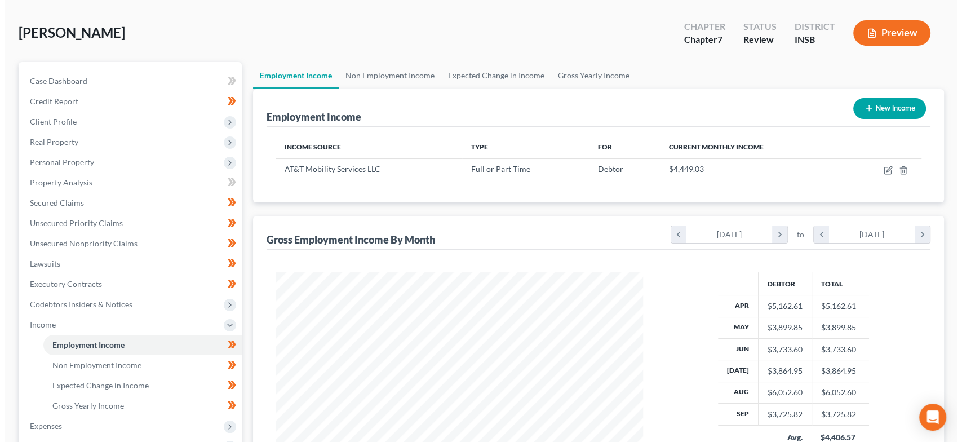
scroll to position [41, 0]
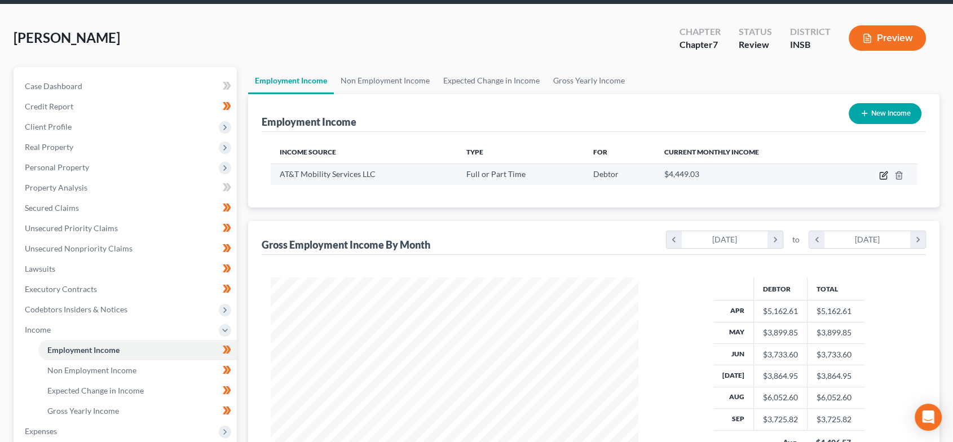
click at [882, 172] on icon "button" at bounding box center [883, 175] width 9 height 9
select select "0"
select select "15"
select select "2"
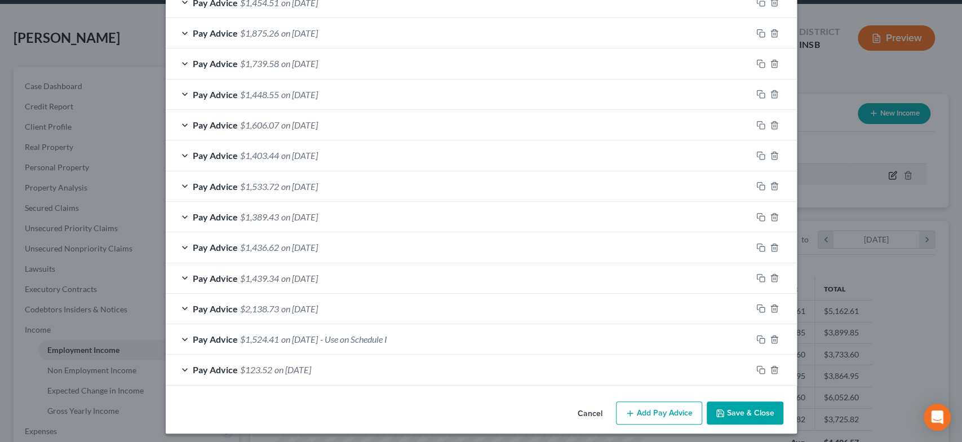
scroll to position [431, 0]
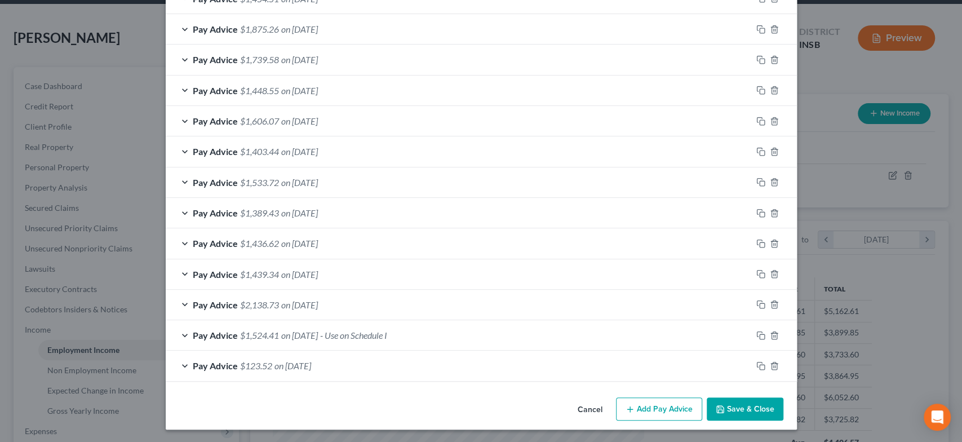
click at [318, 333] on span "on [DATE]" at bounding box center [299, 335] width 37 height 11
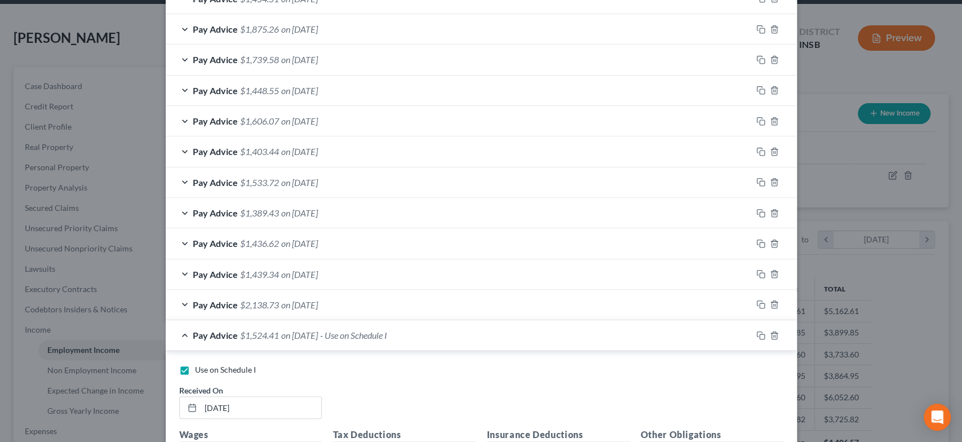
click at [195, 367] on label "Use on Schedule I" at bounding box center [225, 369] width 61 height 11
click at [200, 367] on input "Use on Schedule I" at bounding box center [203, 367] width 7 height 7
checkbox input "false"
click at [383, 328] on div "Pay Advice $1,524.41 on [DATE]" at bounding box center [459, 335] width 586 height 30
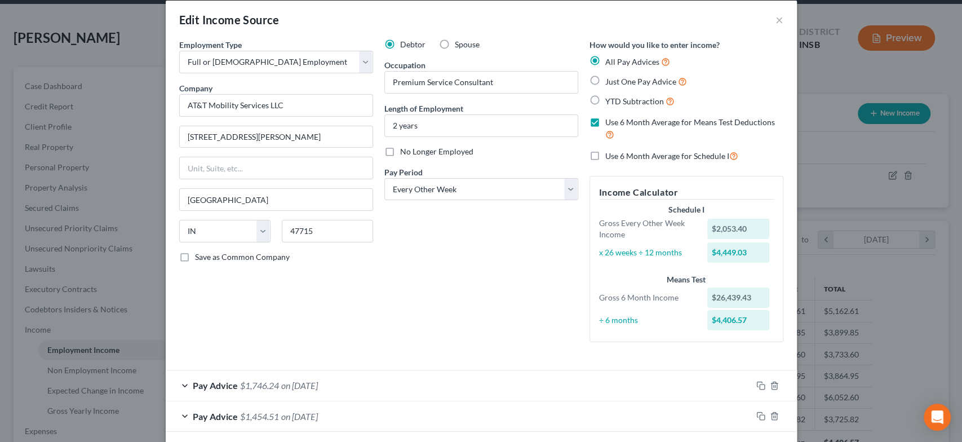
scroll to position [0, 0]
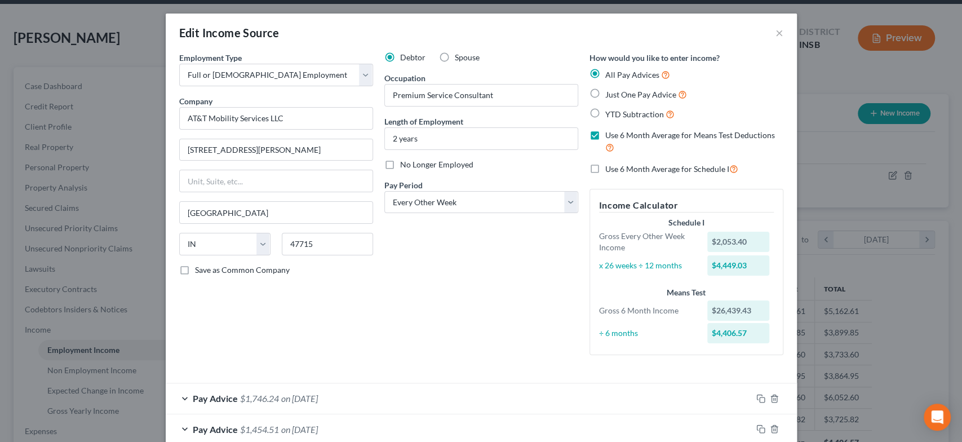
click at [605, 170] on label "Use 6 Month Average for Schedule I" at bounding box center [671, 168] width 133 height 13
click at [610, 170] on input "Use 6 Month Average for Schedule I" at bounding box center [613, 165] width 7 height 7
click at [605, 166] on label "Use 6 Month Average for Schedule I" at bounding box center [671, 168] width 133 height 13
click at [610, 166] on input "Use 6 Month Average for Schedule I" at bounding box center [613, 165] width 7 height 7
click at [605, 166] on label "Use 6 Month Average for Schedule I" at bounding box center [671, 168] width 133 height 13
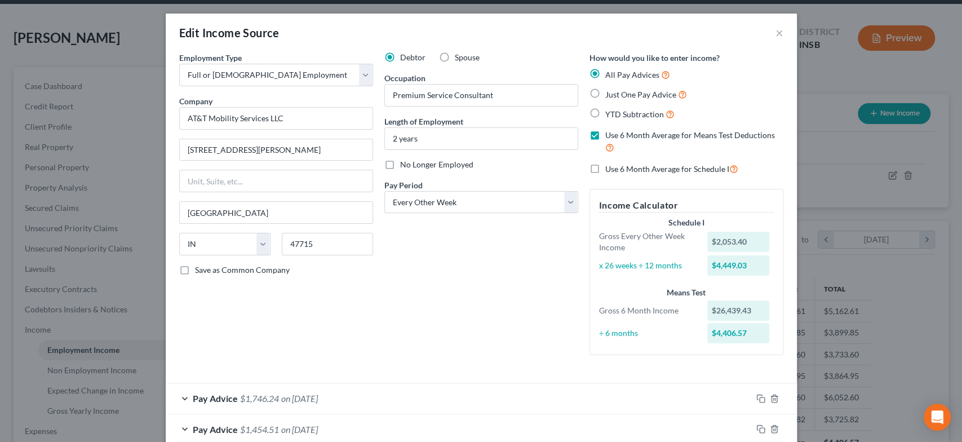
click at [610, 166] on input "Use 6 Month Average for Schedule I" at bounding box center [613, 165] width 7 height 7
click at [605, 166] on label "Use 6 Month Average for Schedule I" at bounding box center [671, 168] width 133 height 13
click at [610, 166] on input "Use 6 Month Average for Schedule I" at bounding box center [613, 165] width 7 height 7
checkbox input "false"
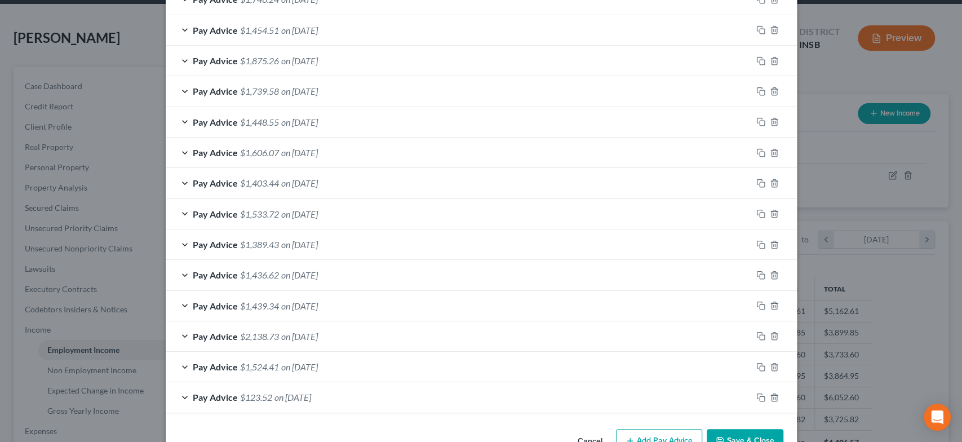
scroll to position [431, 0]
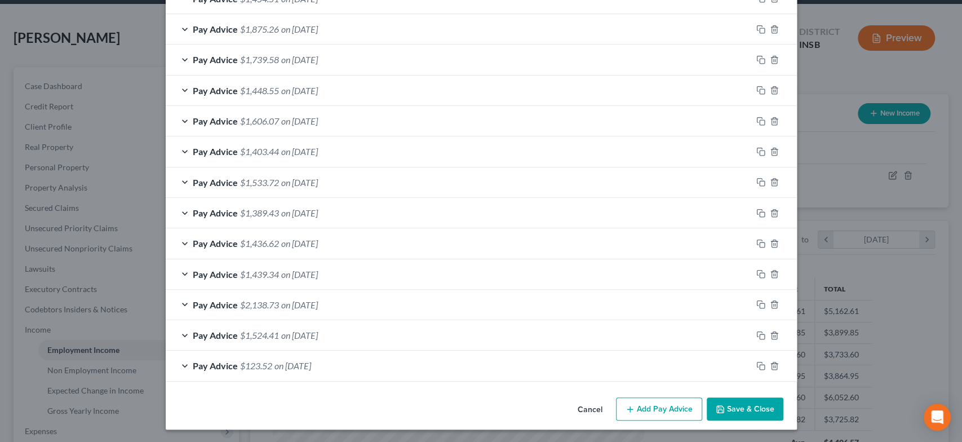
click at [242, 335] on span "$1,524.41" at bounding box center [259, 335] width 39 height 11
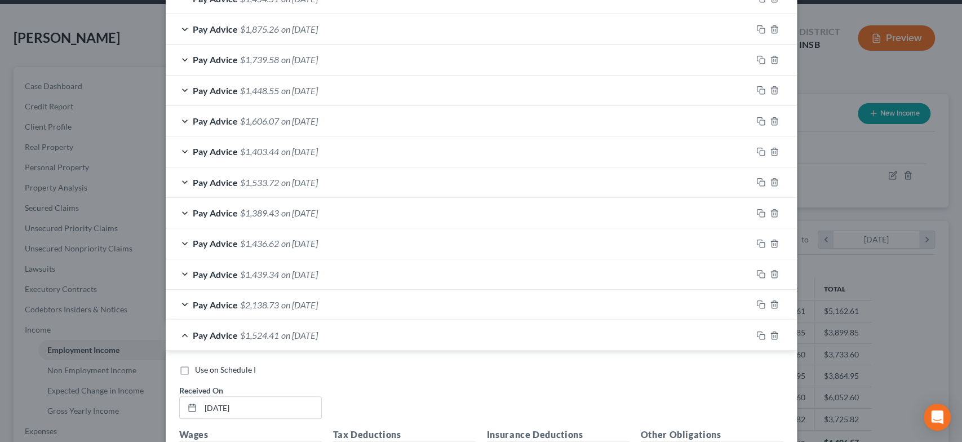
click at [195, 369] on label "Use on Schedule I" at bounding box center [225, 369] width 61 height 11
click at [200, 369] on input "Use on Schedule I" at bounding box center [203, 367] width 7 height 7
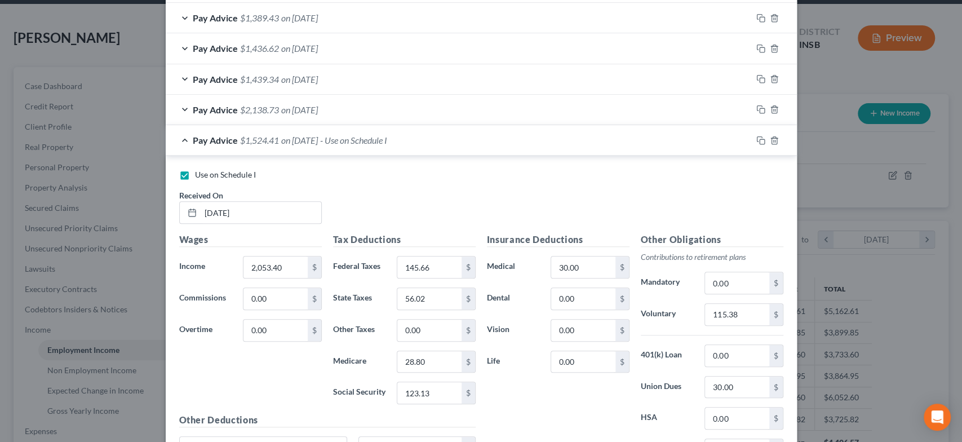
scroll to position [626, 0]
click at [195, 169] on label "Use on Schedule I" at bounding box center [225, 174] width 61 height 11
click at [200, 169] on input "Use on Schedule I" at bounding box center [203, 172] width 7 height 7
checkbox input "false"
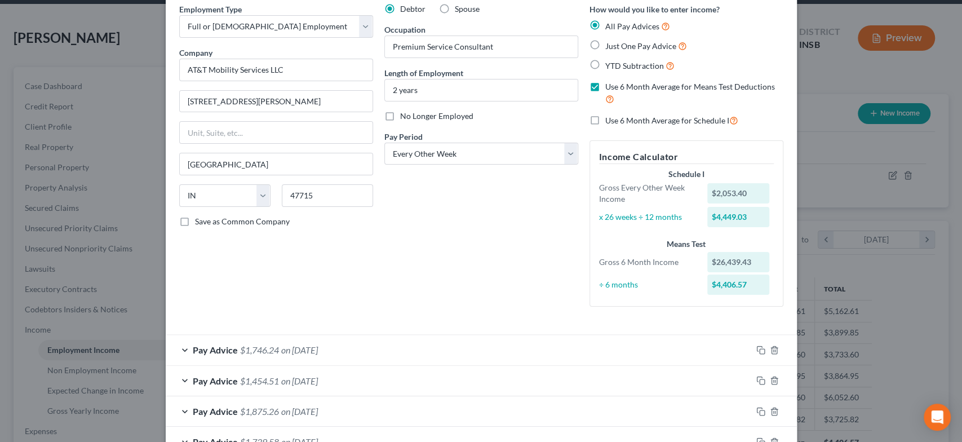
scroll to position [41, 0]
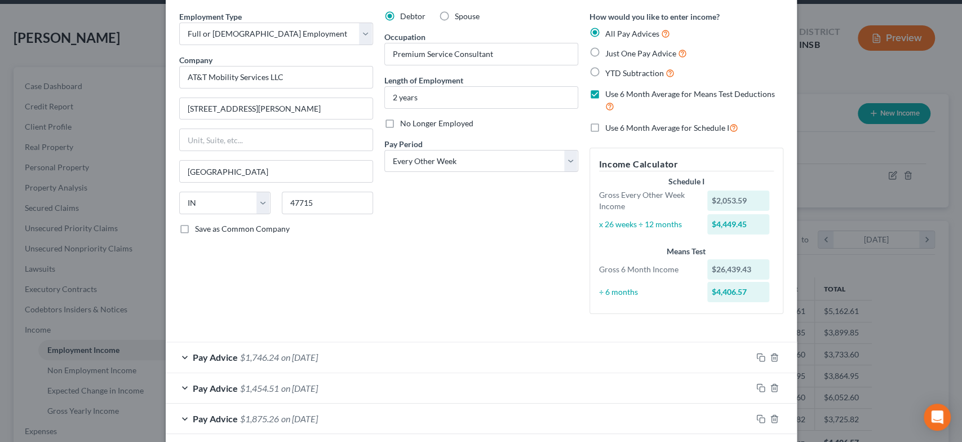
click at [605, 121] on label "Use 6 Month Average for Schedule I" at bounding box center [671, 127] width 133 height 13
click at [610, 121] on input "Use 6 Month Average for Schedule I" at bounding box center [613, 124] width 7 height 7
checkbox input "true"
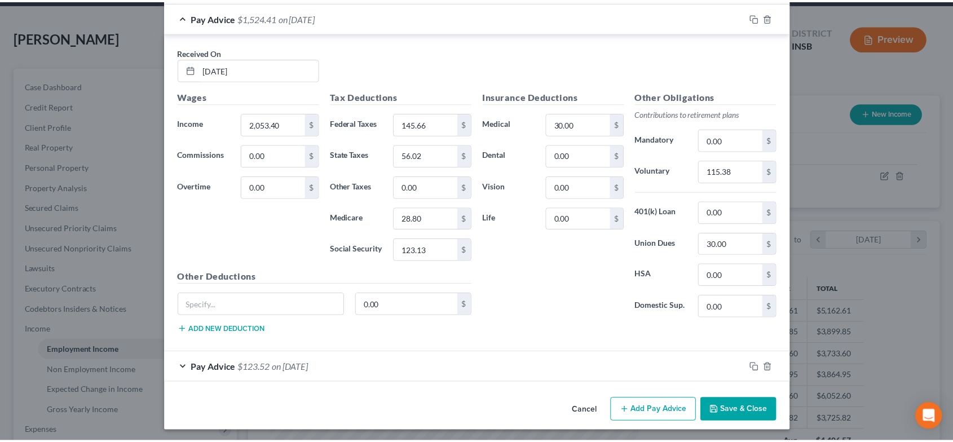
scroll to position [746, 0]
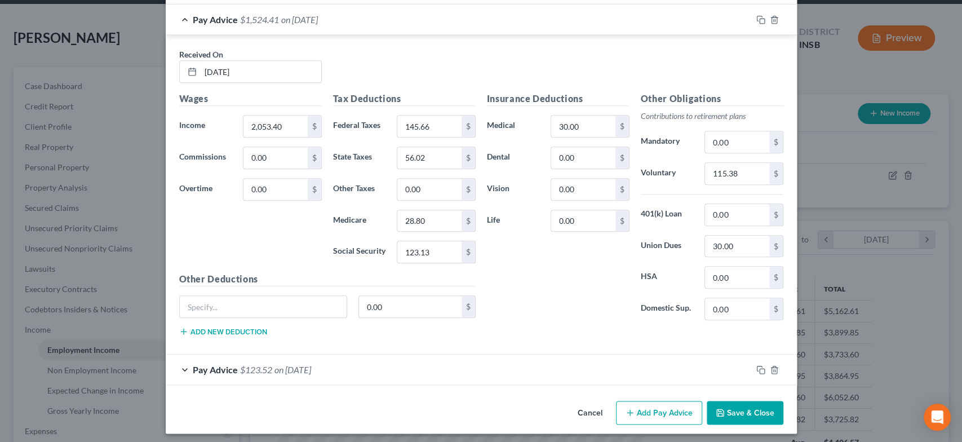
click at [732, 409] on button "Save & Close" at bounding box center [745, 413] width 77 height 24
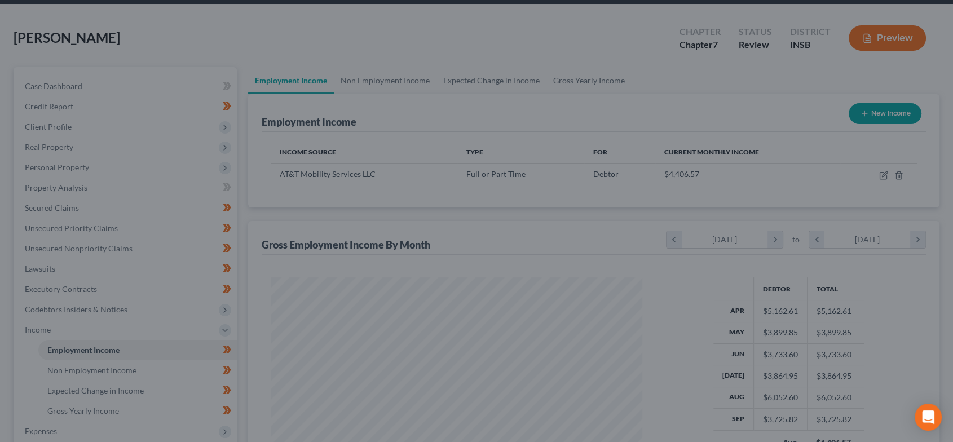
scroll to position [563489, 563301]
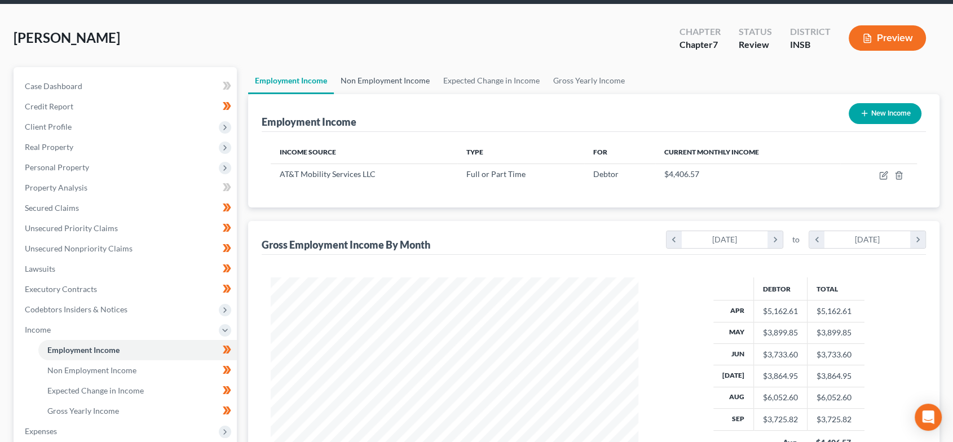
click at [364, 80] on link "Non Employment Income" at bounding box center [385, 80] width 103 height 27
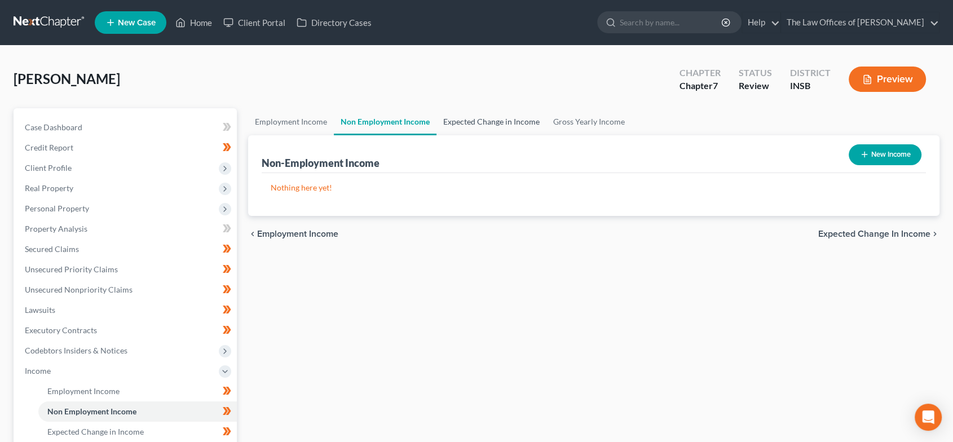
click at [479, 129] on link "Expected Change in Income" at bounding box center [491, 121] width 110 height 27
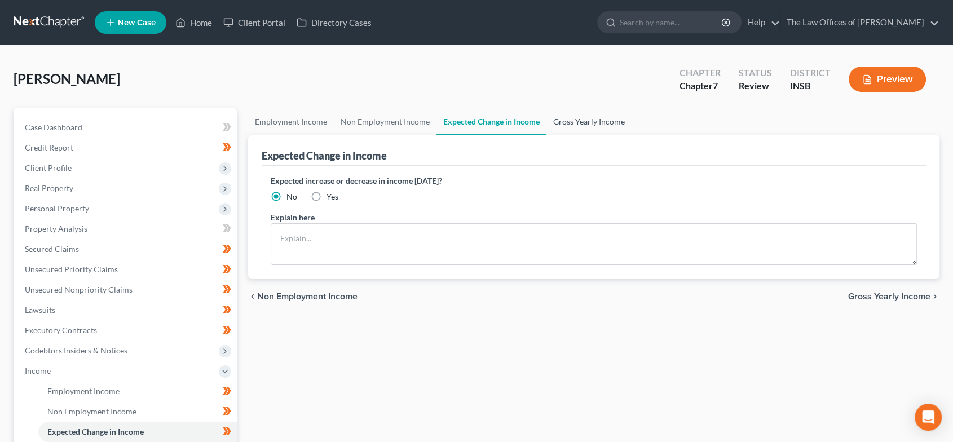
click at [594, 124] on link "Gross Yearly Income" at bounding box center [588, 121] width 85 height 27
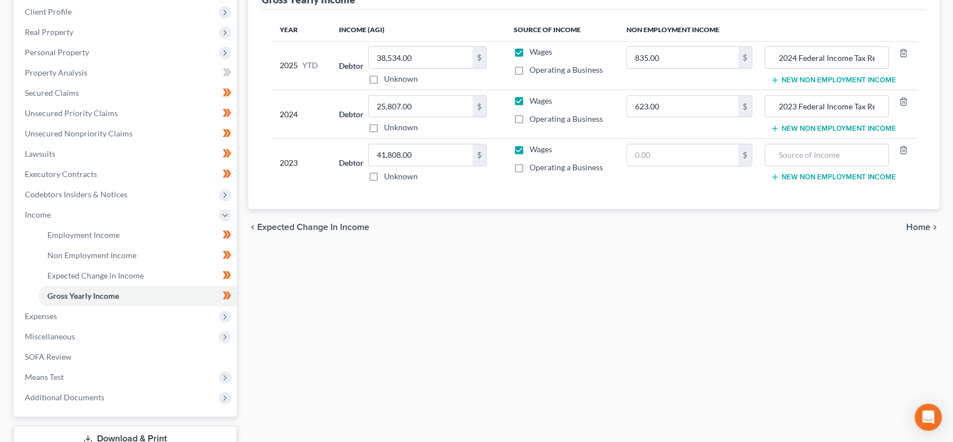
scroll to position [209, 0]
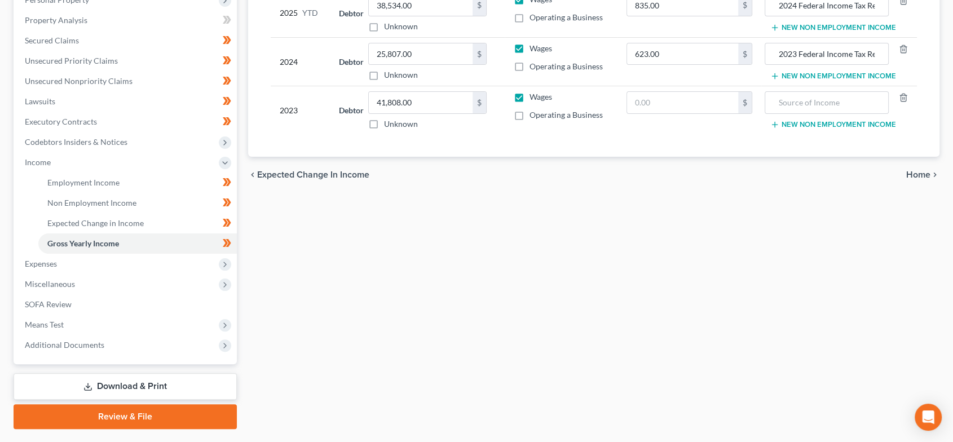
click at [926, 174] on span "Home" at bounding box center [918, 174] width 24 height 9
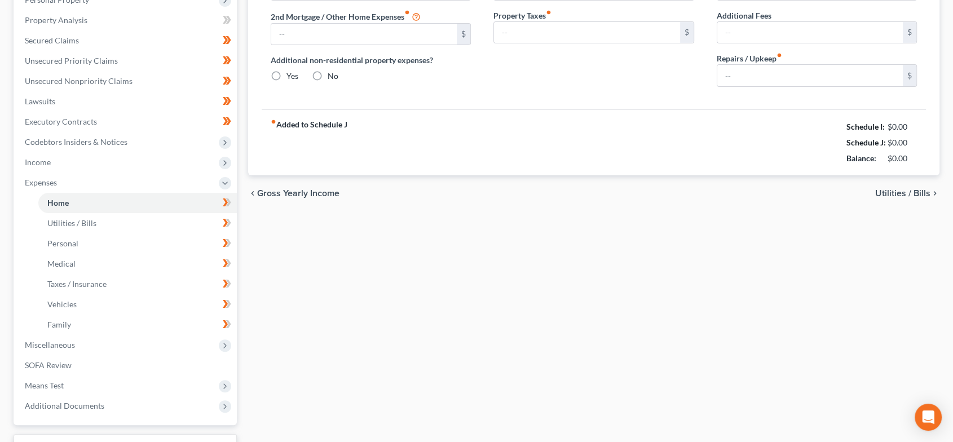
scroll to position [17, 0]
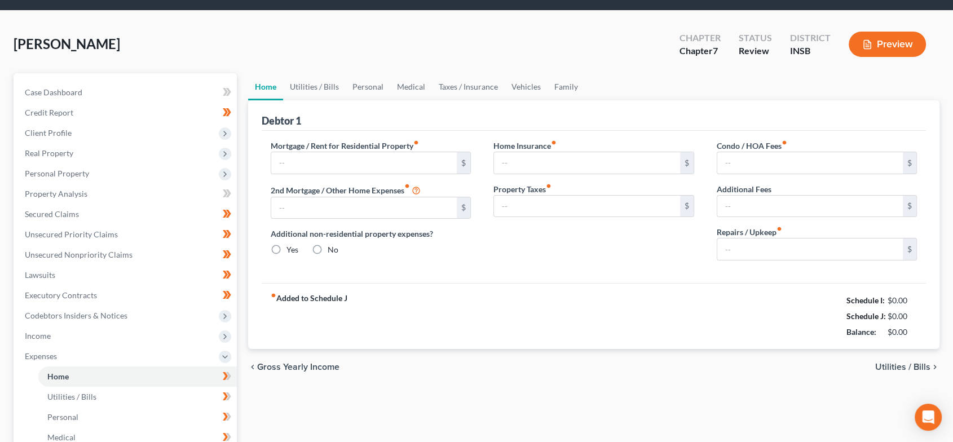
type input "800.00"
type input "0.00"
radio input "true"
type input "12.00"
type input "0.00"
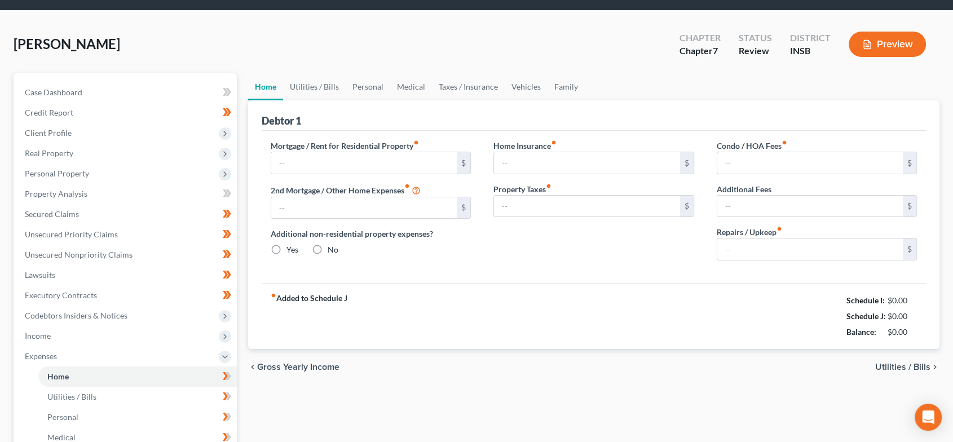
type input "0.00"
type input "50.00"
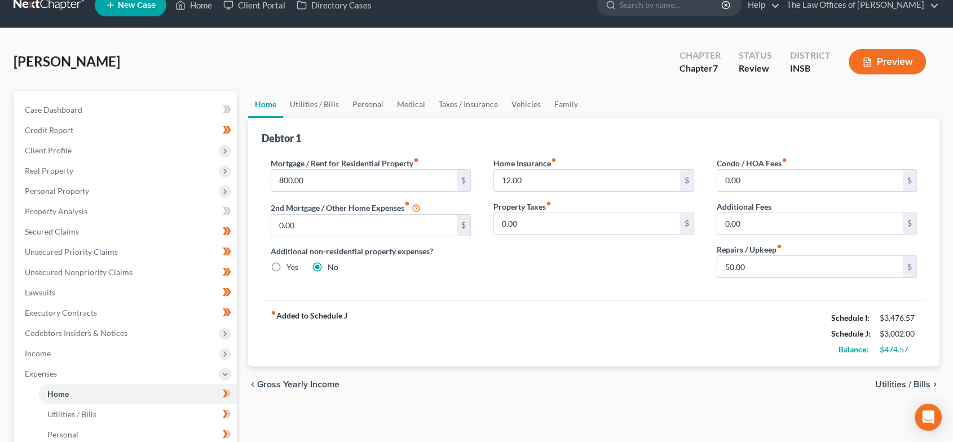
scroll to position [0, 0]
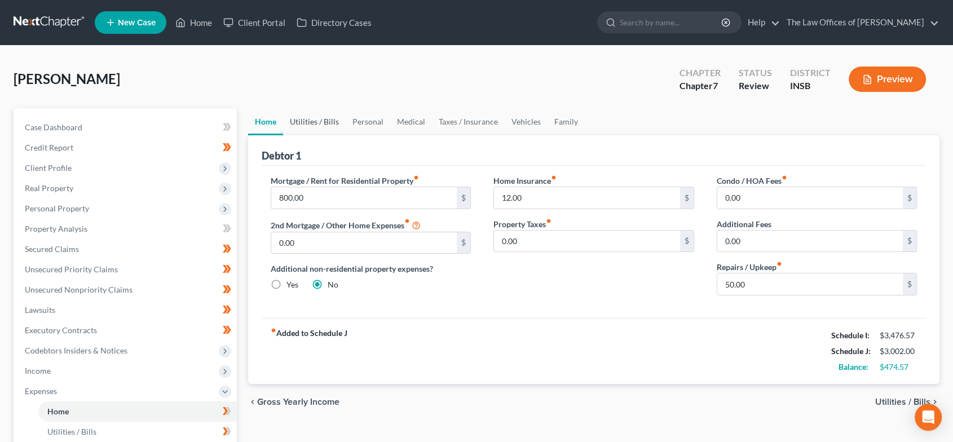
drag, startPoint x: 311, startPoint y: 121, endPoint x: 322, endPoint y: 121, distance: 11.3
click at [311, 121] on link "Utilities / Bills" at bounding box center [314, 121] width 63 height 27
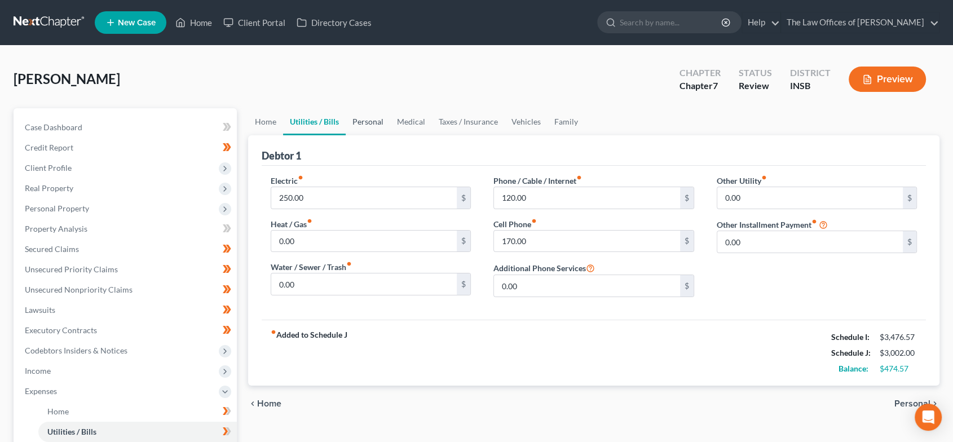
click at [361, 118] on link "Personal" at bounding box center [368, 121] width 45 height 27
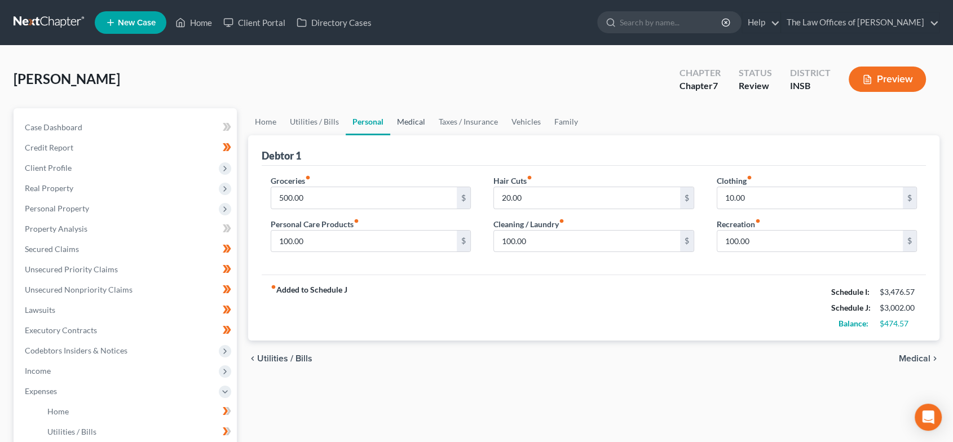
click at [410, 121] on link "Medical" at bounding box center [411, 121] width 42 height 27
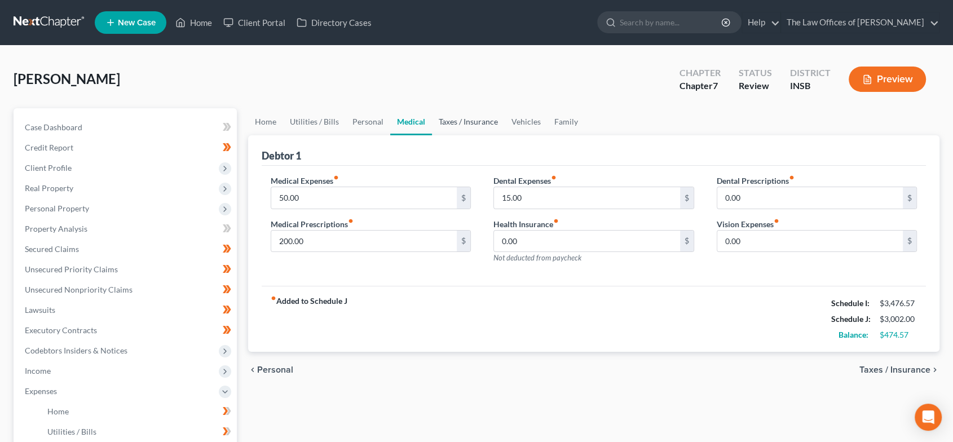
click at [462, 122] on link "Taxes / Insurance" at bounding box center [468, 121] width 73 height 27
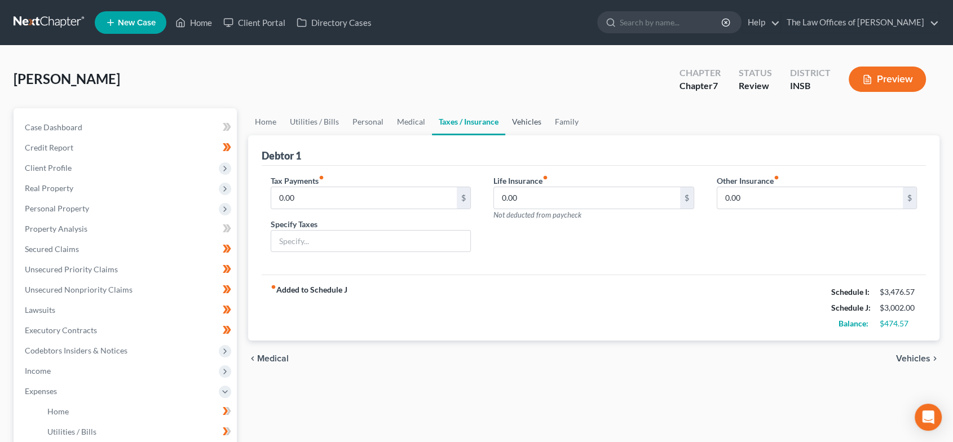
click at [526, 118] on link "Vehicles" at bounding box center [526, 121] width 43 height 27
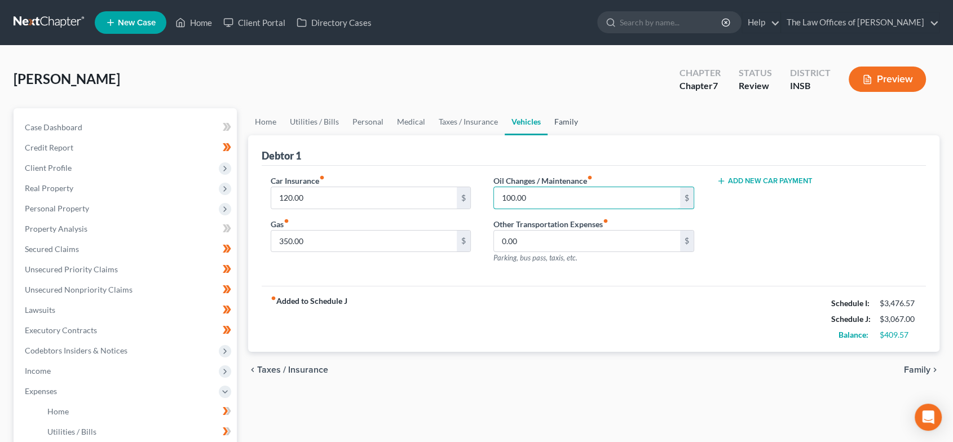
type input "100.00"
click at [567, 116] on link "Family" at bounding box center [565, 121] width 37 height 27
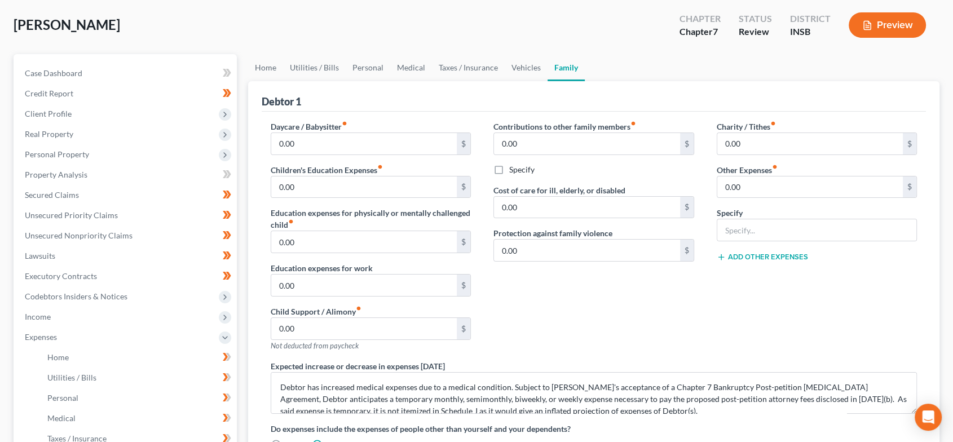
scroll to position [292, 0]
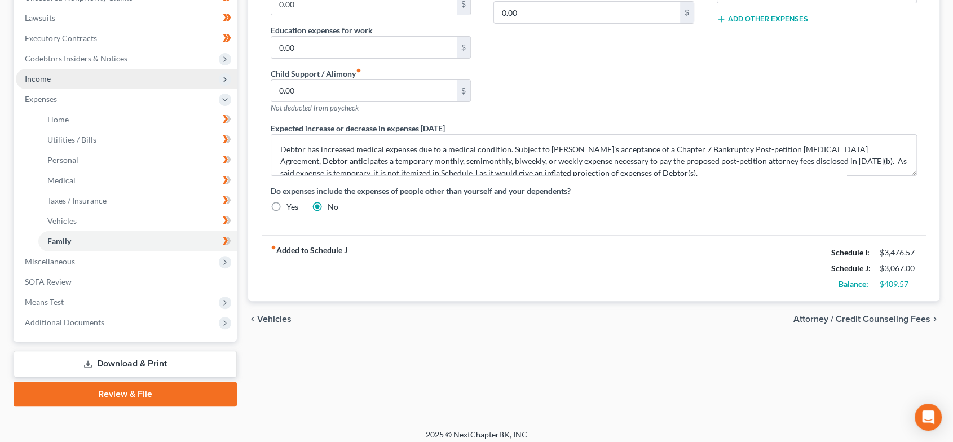
click at [77, 78] on span "Income" at bounding box center [126, 79] width 221 height 20
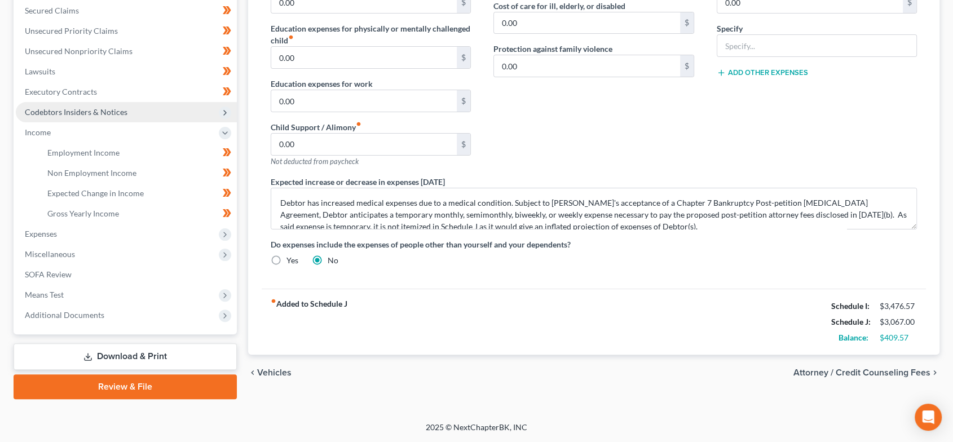
scroll to position [238, 0]
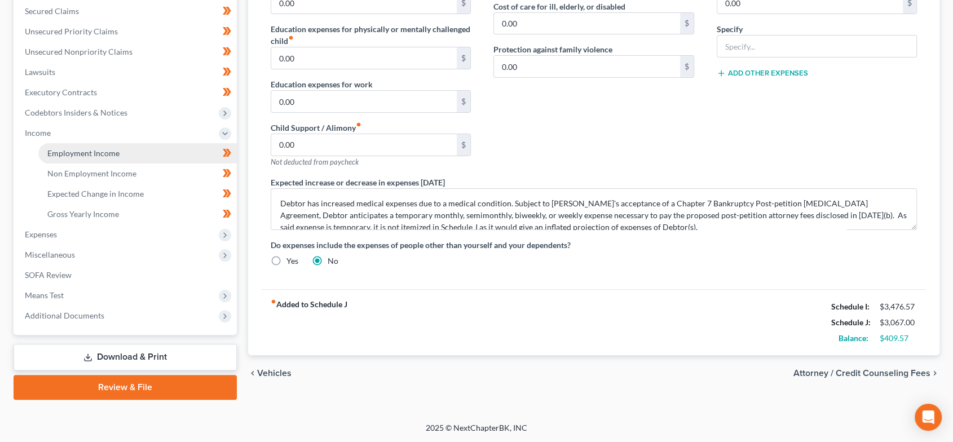
click at [95, 149] on span "Employment Income" at bounding box center [83, 153] width 72 height 10
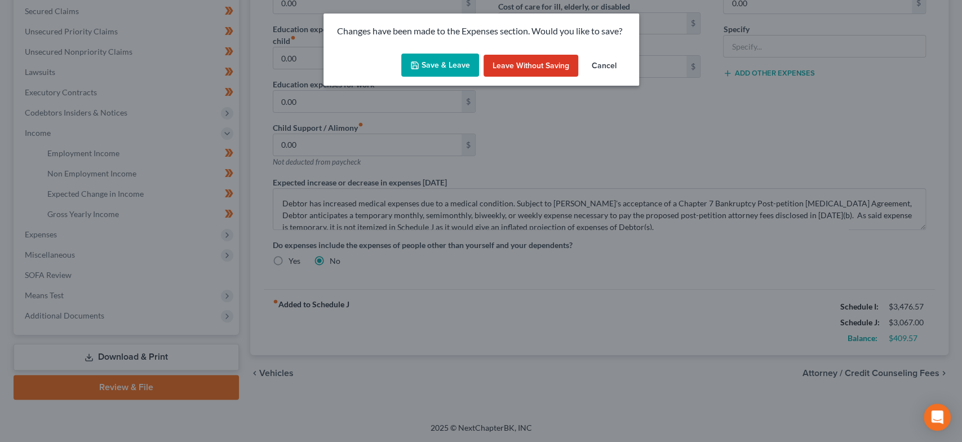
click at [424, 63] on button "Save & Leave" at bounding box center [440, 66] width 78 height 24
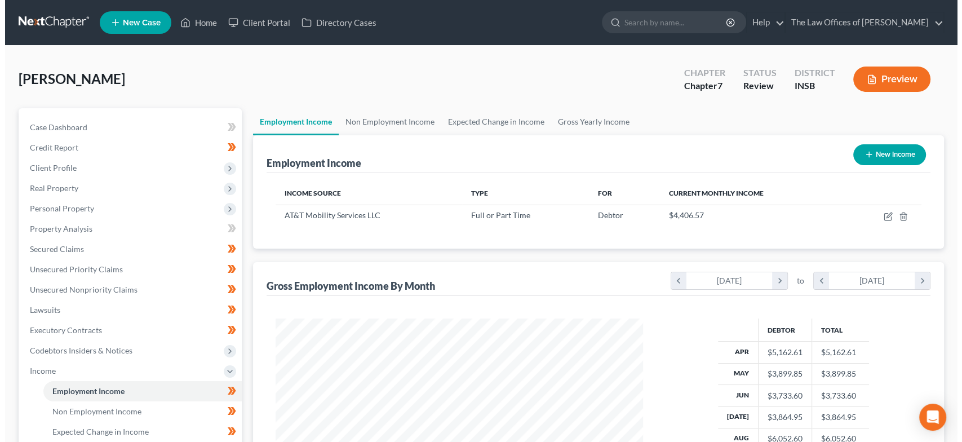
scroll to position [201, 390]
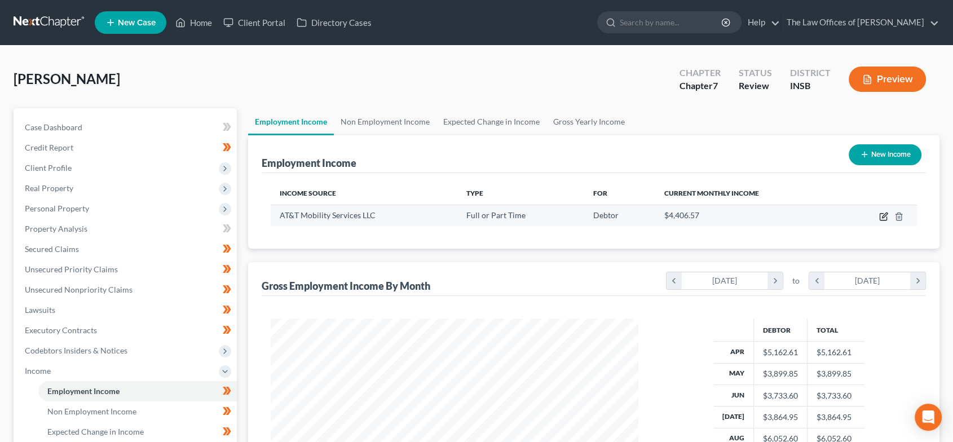
click at [884, 217] on icon "button" at bounding box center [883, 216] width 9 height 9
select select "0"
select select "15"
select select "2"
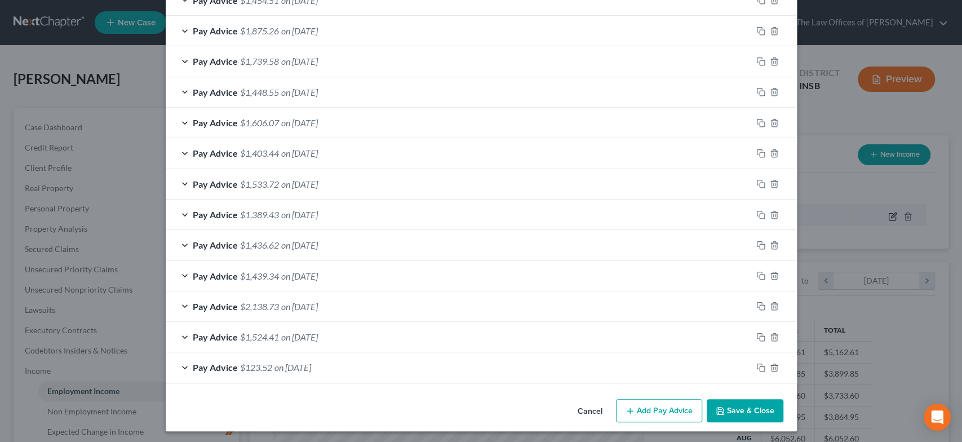
scroll to position [428, 0]
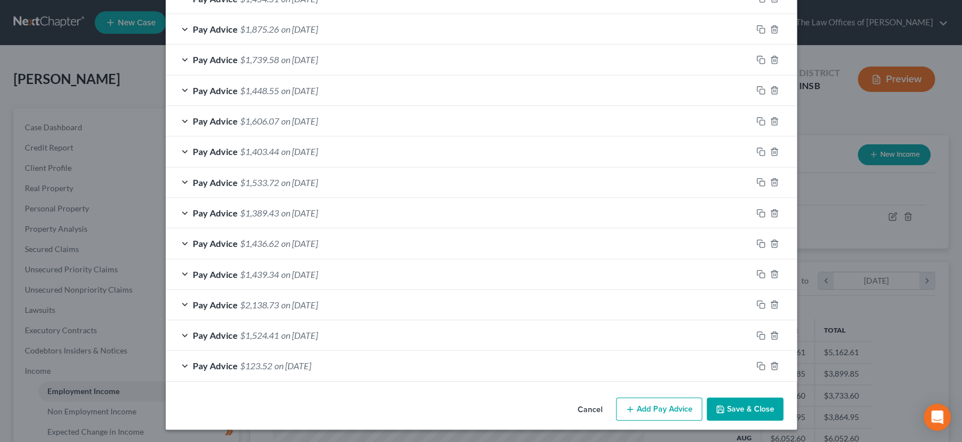
click at [318, 337] on span "on [DATE]" at bounding box center [299, 335] width 37 height 11
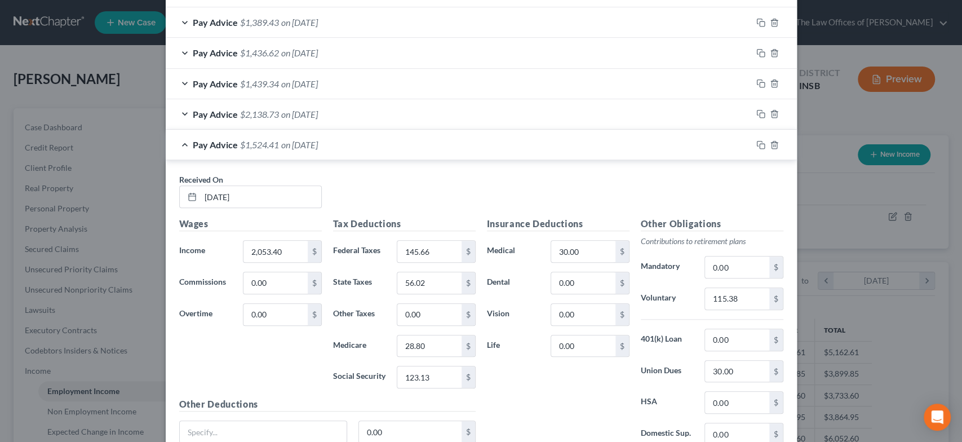
scroll to position [638, 0]
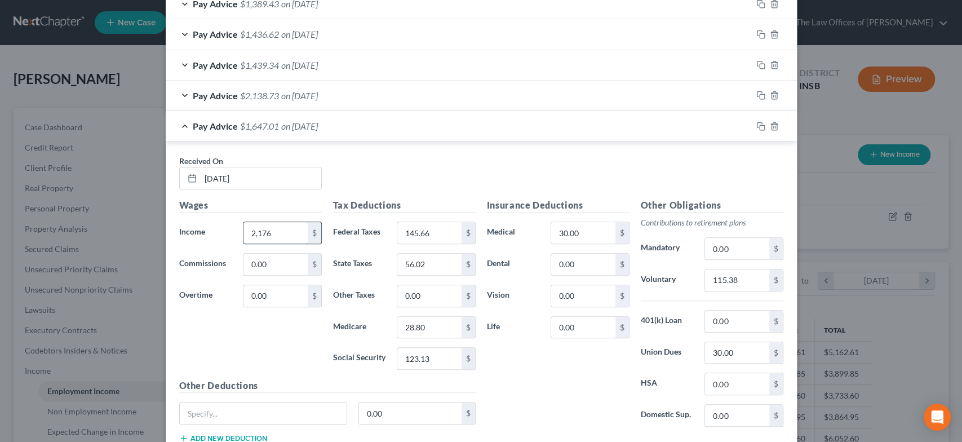
click at [270, 232] on input "2,176" at bounding box center [276, 232] width 64 height 21
type input "2,176.92"
click at [318, 123] on span "on [DATE]" at bounding box center [299, 126] width 37 height 11
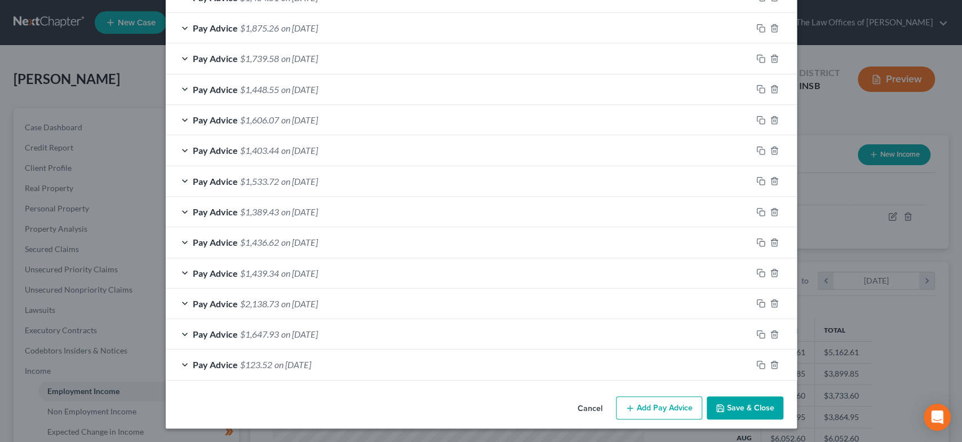
scroll to position [428, 0]
click at [772, 361] on icon "button" at bounding box center [774, 365] width 9 height 9
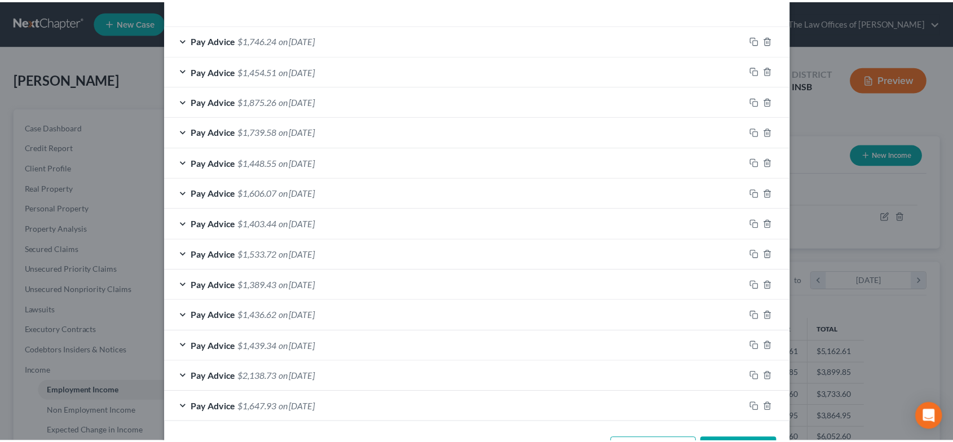
scroll to position [398, 0]
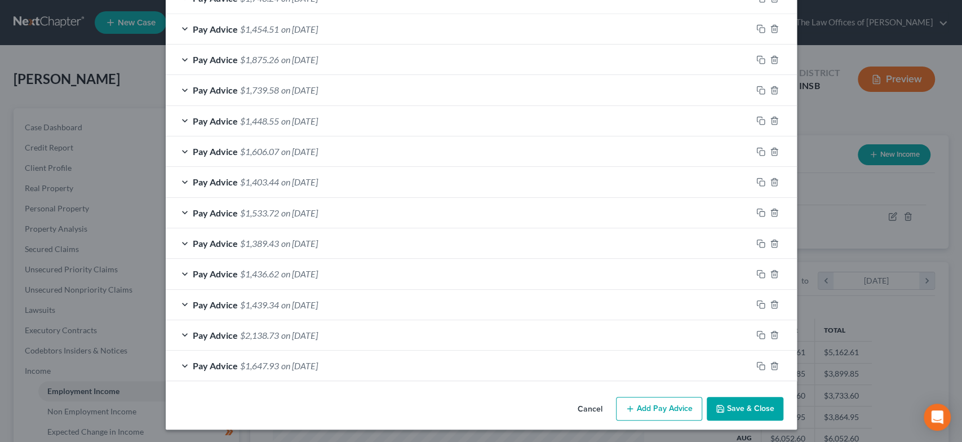
click at [751, 405] on button "Save & Close" at bounding box center [745, 409] width 77 height 24
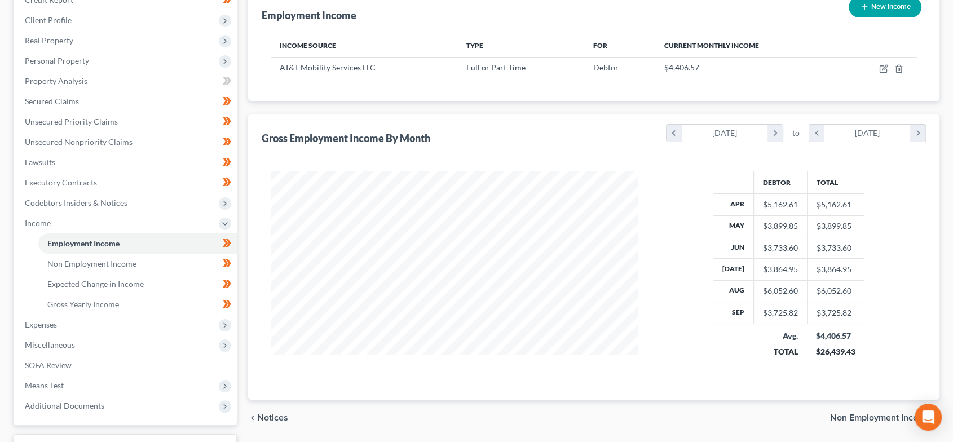
scroll to position [238, 0]
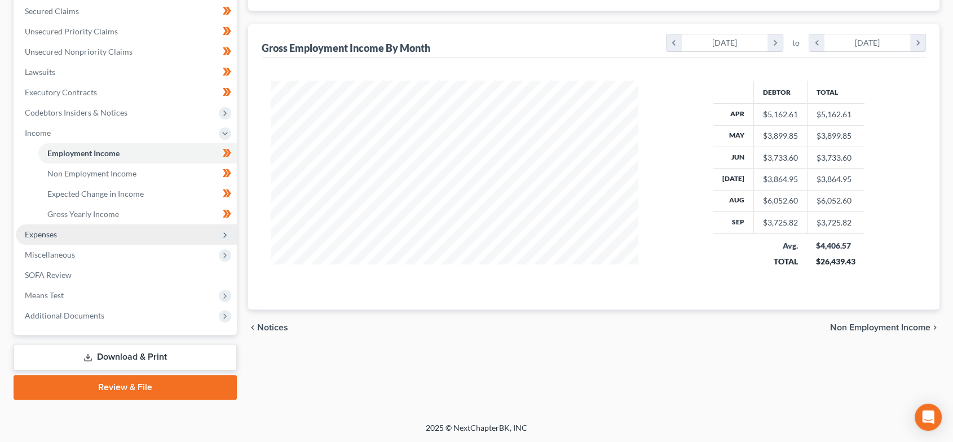
drag, startPoint x: 76, startPoint y: 228, endPoint x: 86, endPoint y: 236, distance: 12.9
click at [76, 228] on span "Expenses" at bounding box center [126, 234] width 221 height 20
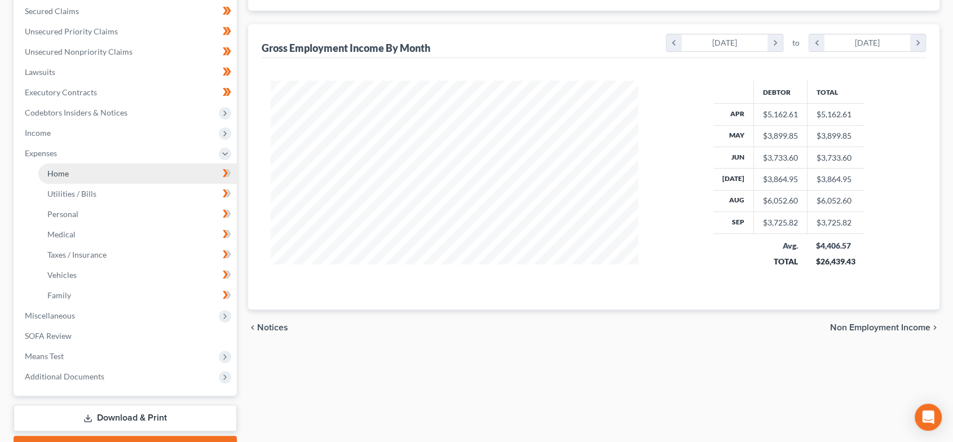
click at [89, 169] on link "Home" at bounding box center [137, 173] width 198 height 20
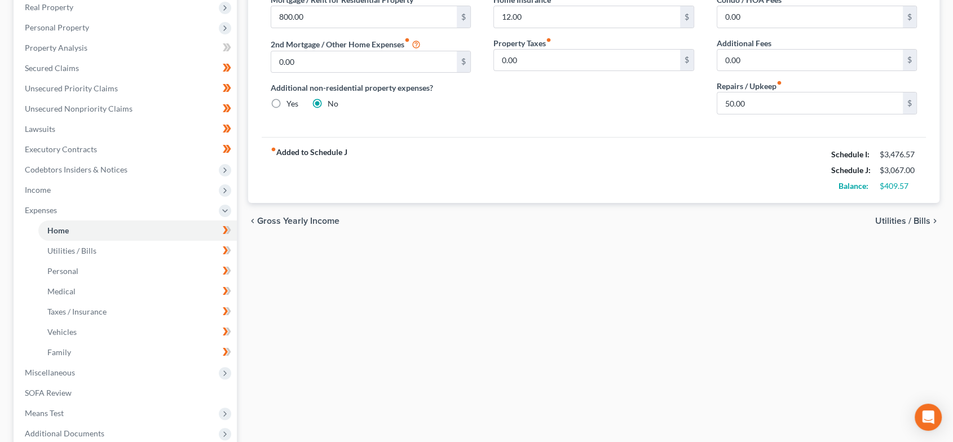
scroll to position [250, 0]
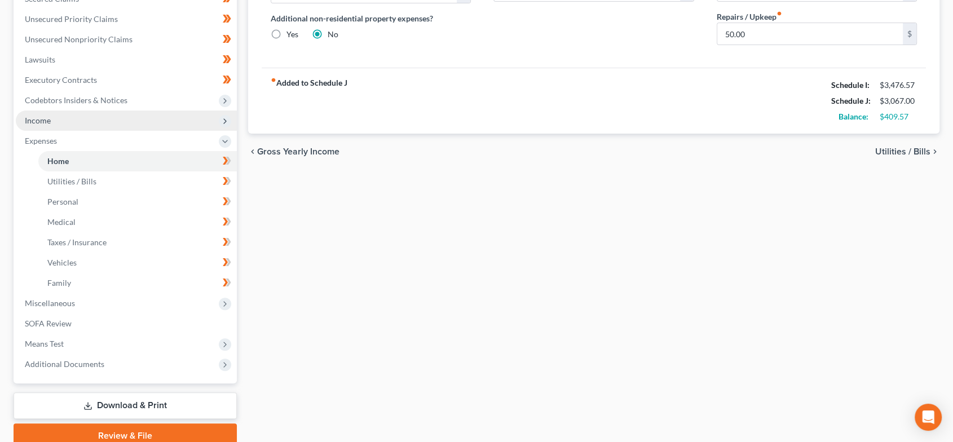
click at [113, 120] on span "Income" at bounding box center [126, 120] width 221 height 20
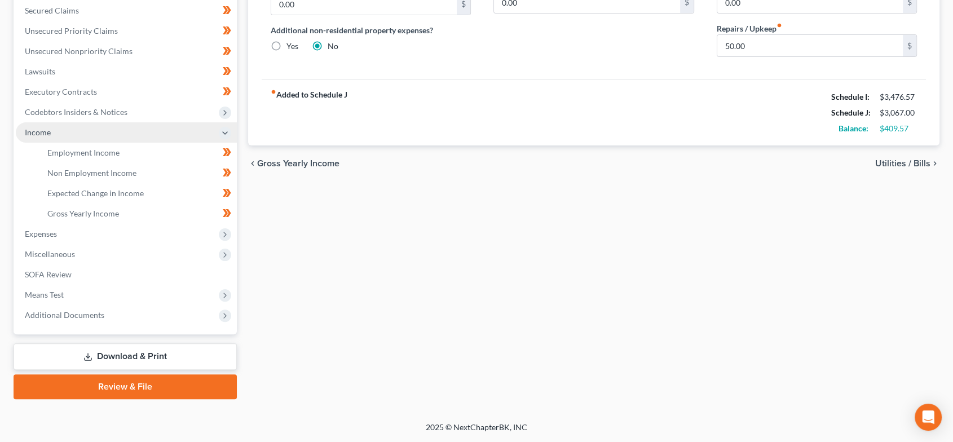
scroll to position [238, 0]
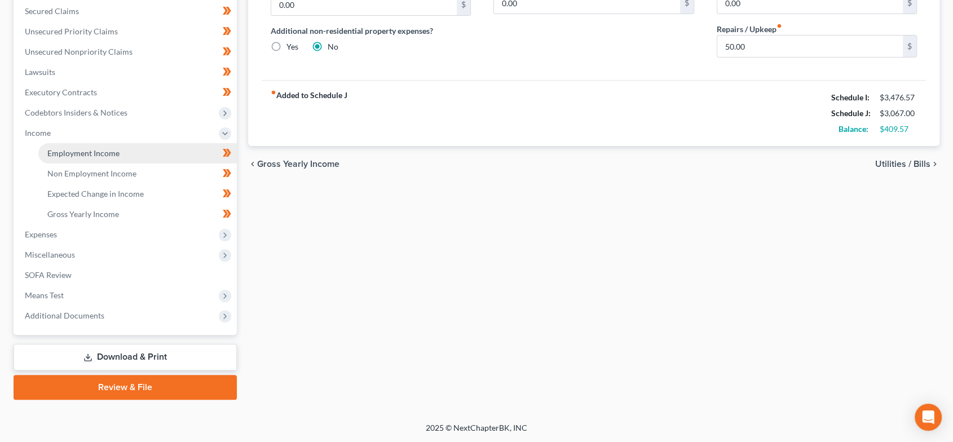
click at [117, 157] on span "Employment Income" at bounding box center [83, 153] width 72 height 10
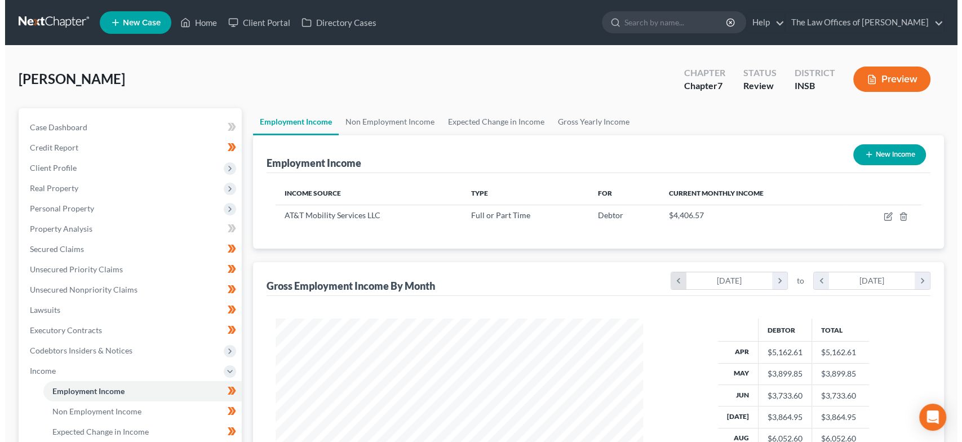
scroll to position [201, 390]
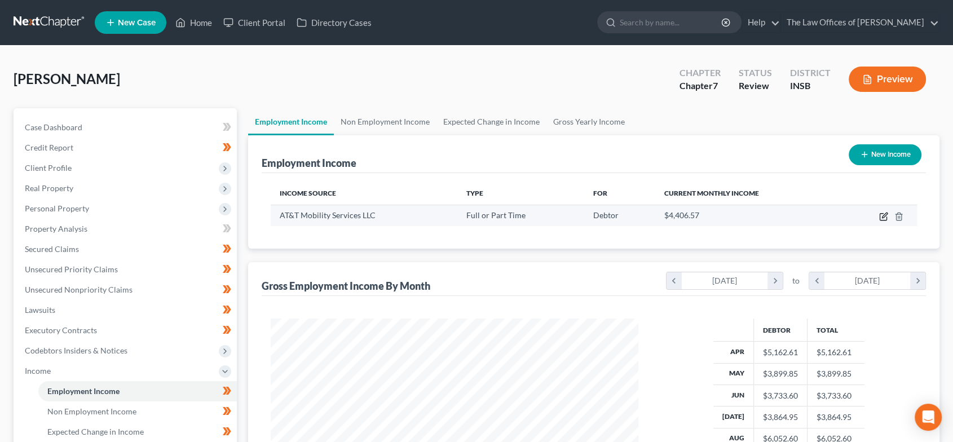
click at [884, 214] on icon "button" at bounding box center [884, 215] width 5 height 5
select select "0"
select select "15"
select select "2"
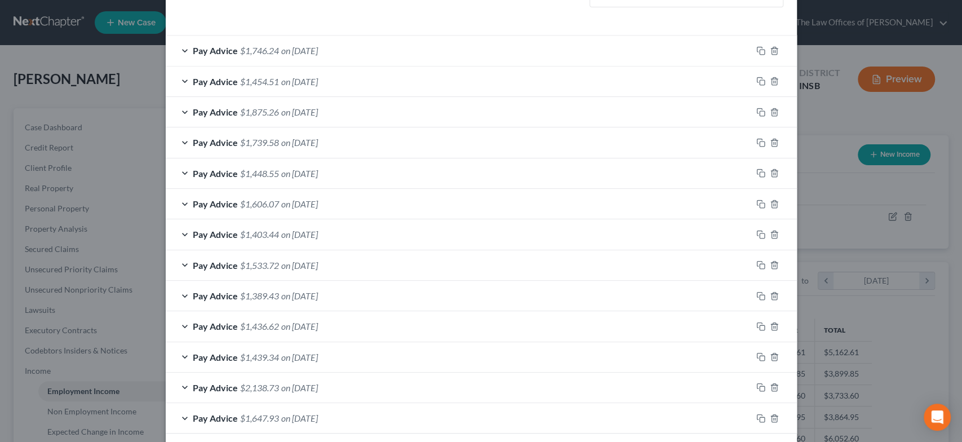
scroll to position [375, 0]
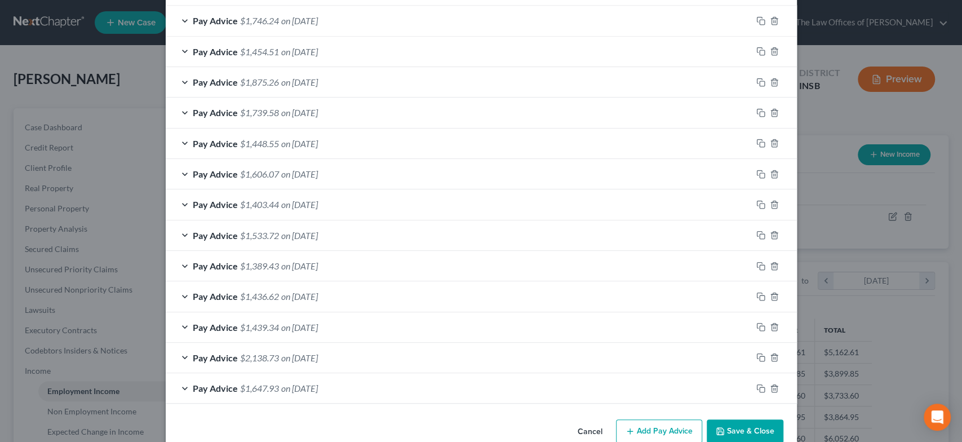
drag, startPoint x: 334, startPoint y: 381, endPoint x: 507, endPoint y: 290, distance: 195.9
click at [318, 383] on span "on [DATE]" at bounding box center [299, 388] width 37 height 11
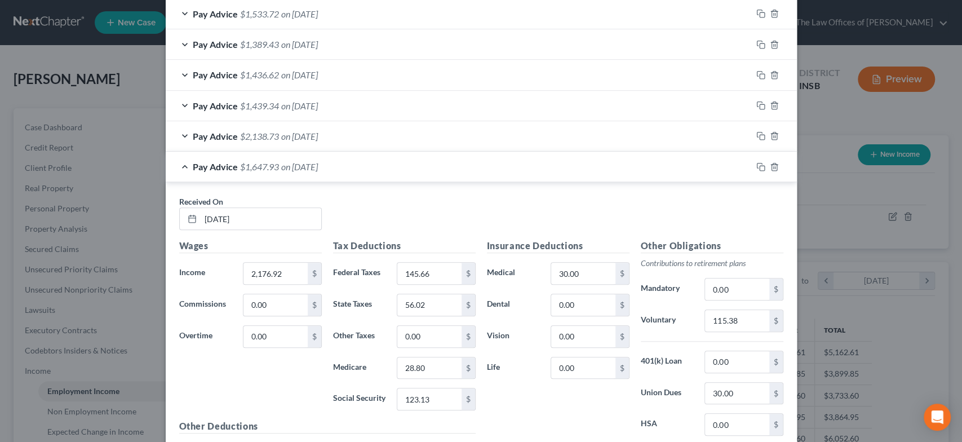
scroll to position [607, 0]
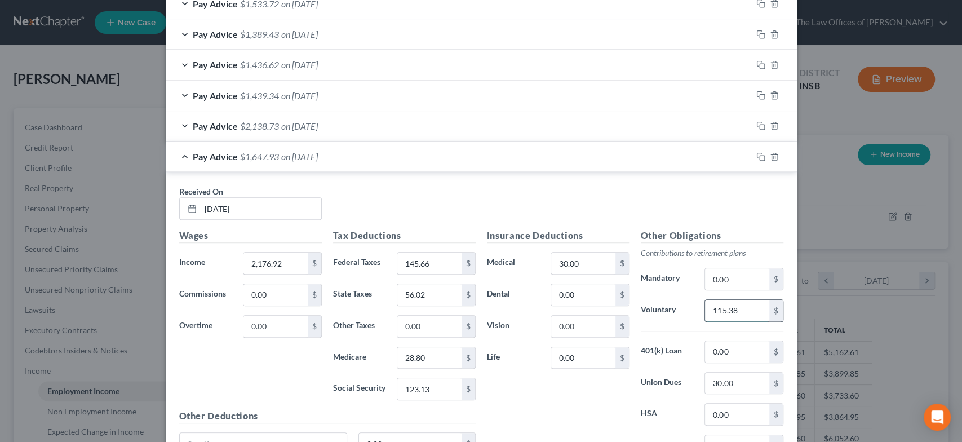
click at [730, 306] on input "115.38" at bounding box center [737, 310] width 64 height 21
type input "118.70"
click at [359, 154] on div "Pay Advice $1,644.61 on [DATE]" at bounding box center [459, 156] width 586 height 30
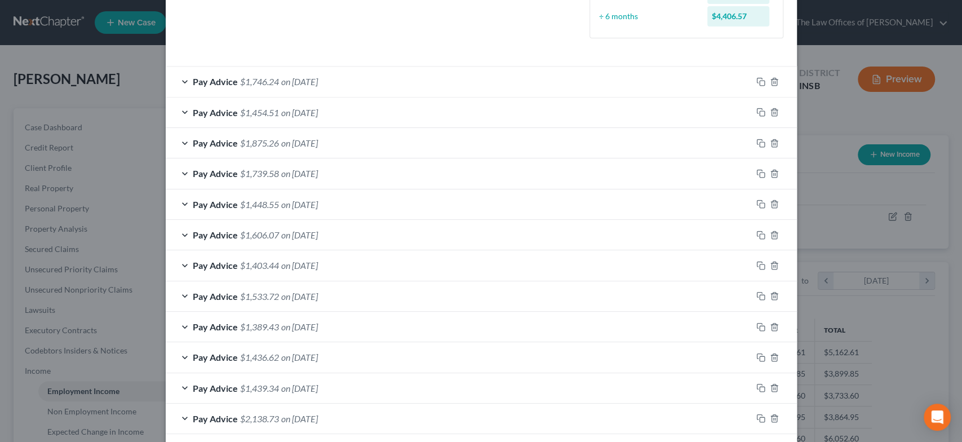
scroll to position [356, 0]
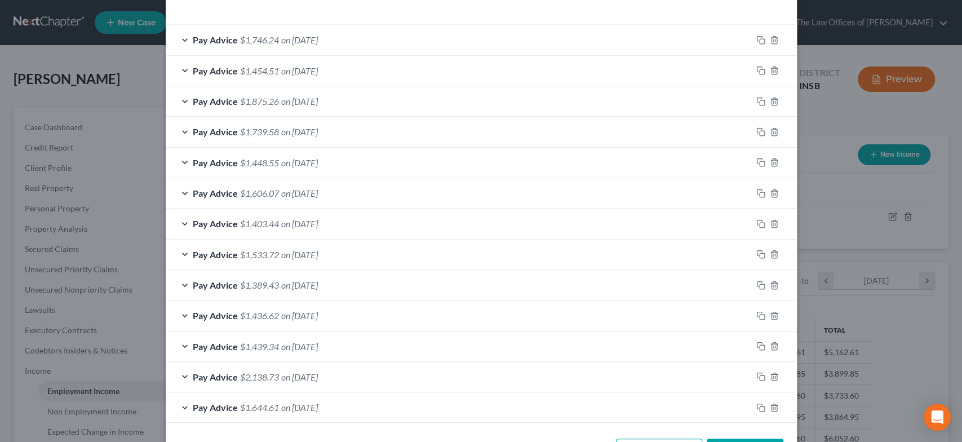
click at [259, 254] on span "$1,533.72" at bounding box center [259, 254] width 39 height 11
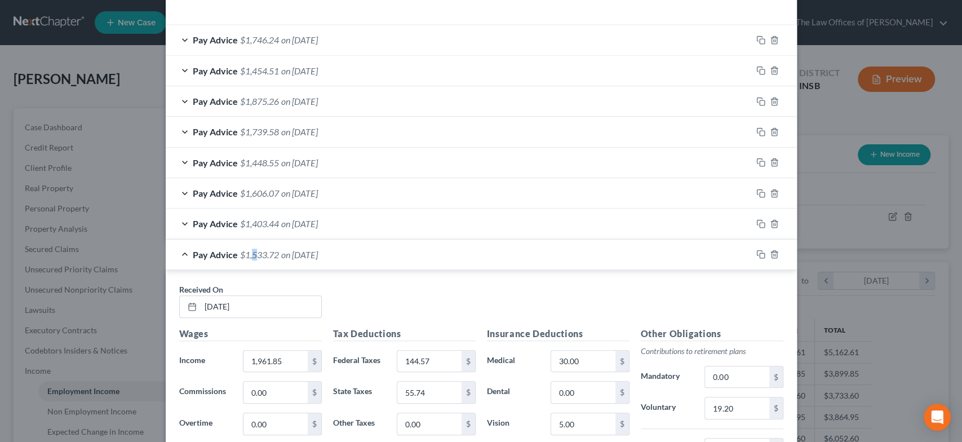
click at [250, 251] on span "$1,533.72" at bounding box center [259, 254] width 39 height 11
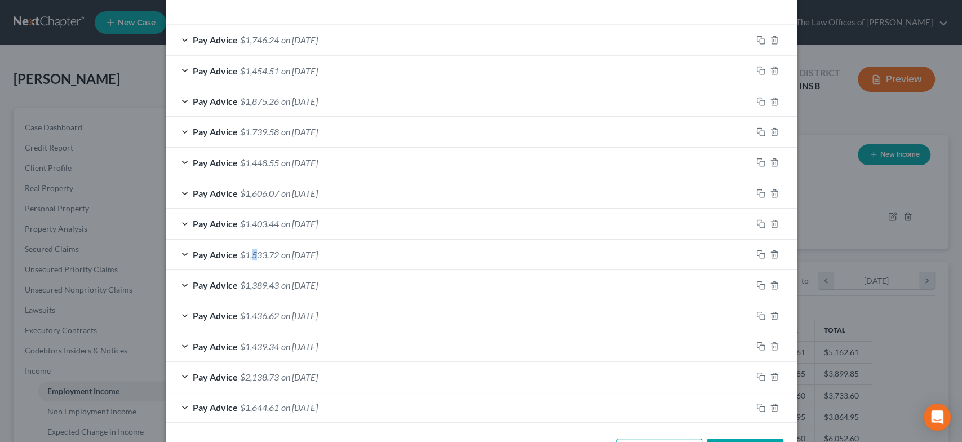
click at [250, 251] on span "$1,533.72" at bounding box center [259, 254] width 39 height 11
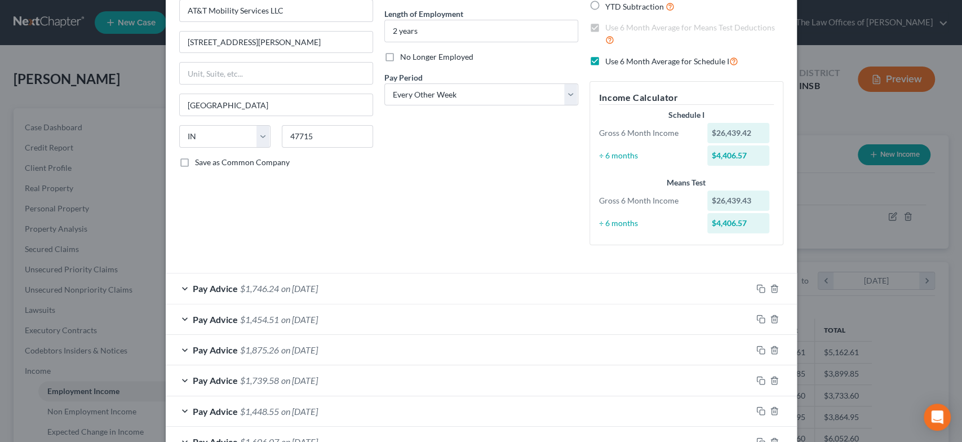
scroll to position [105, 0]
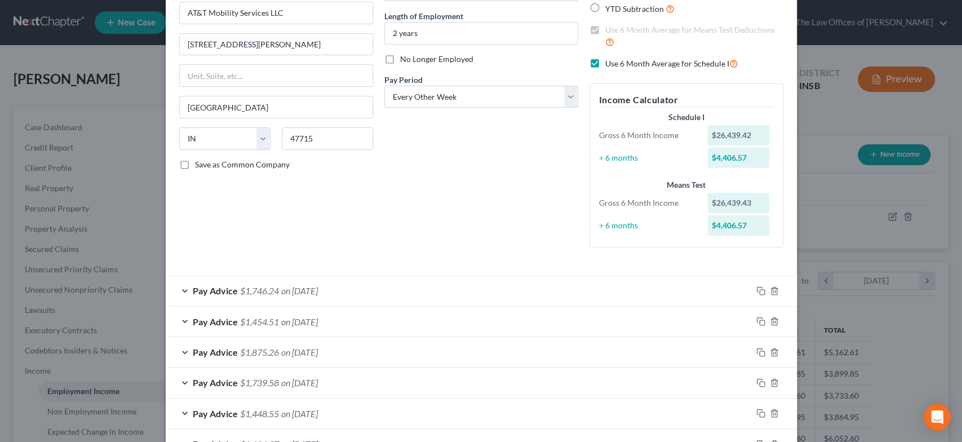
click at [605, 61] on label "Use 6 Month Average for Schedule I" at bounding box center [671, 63] width 133 height 13
click at [610, 61] on input "Use 6 Month Average for Schedule I" at bounding box center [613, 60] width 7 height 7
checkbox input "false"
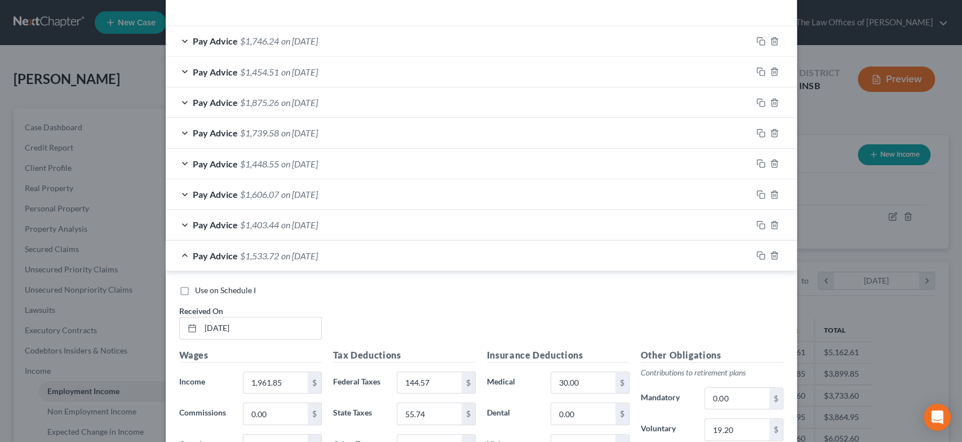
scroll to position [356, 0]
click at [201, 290] on span "Use on Schedule I" at bounding box center [225, 289] width 61 height 10
click at [201, 290] on input "Use on Schedule I" at bounding box center [203, 287] width 7 height 7
checkbox input "true"
click at [494, 256] on div "Pay Advice $1,533.72 on [DATE] - Use on Schedule I" at bounding box center [459, 255] width 586 height 30
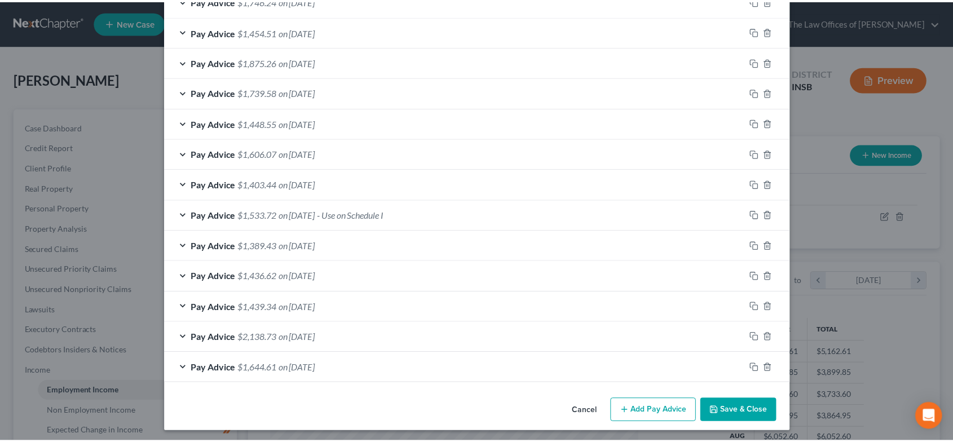
scroll to position [400, 0]
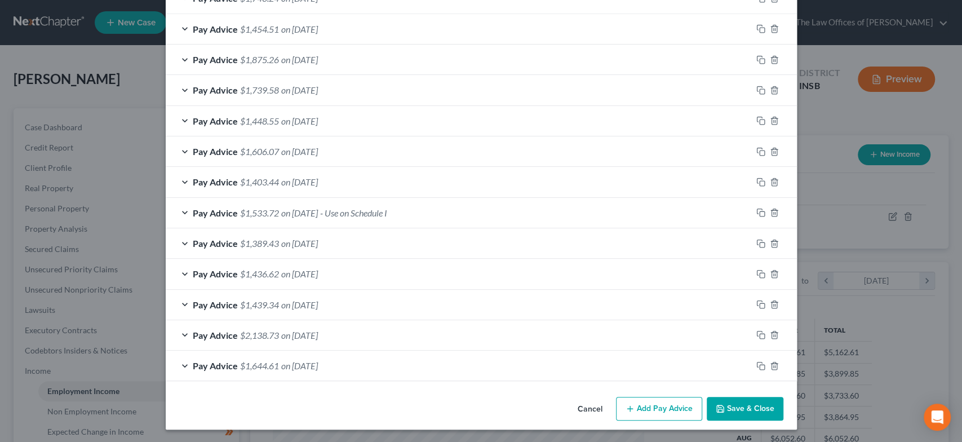
click at [735, 408] on button "Save & Close" at bounding box center [745, 409] width 77 height 24
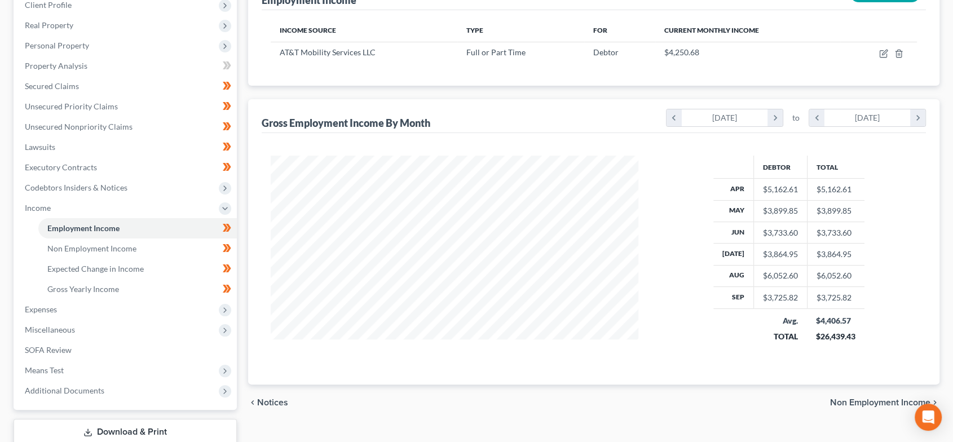
scroll to position [238, 0]
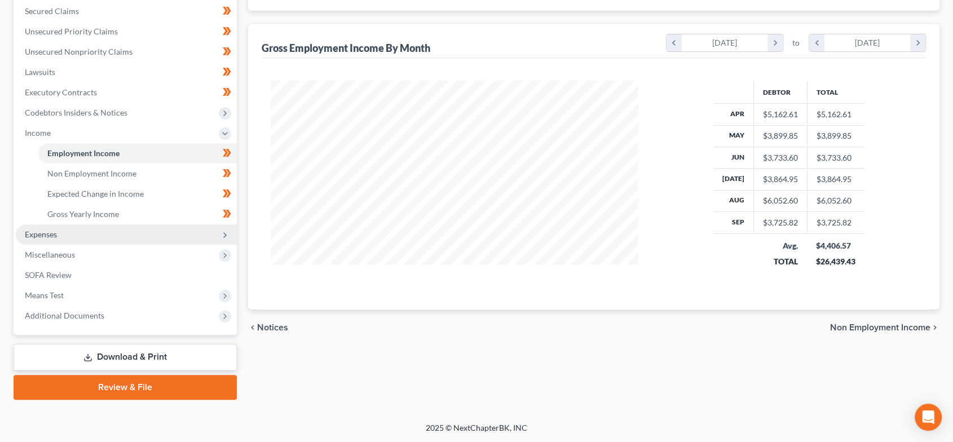
click at [61, 242] on span "Expenses" at bounding box center [126, 234] width 221 height 20
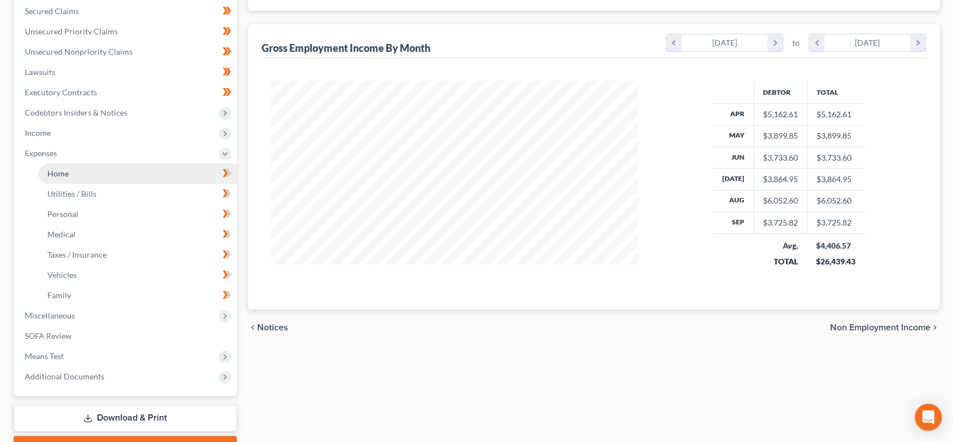
click at [77, 168] on link "Home" at bounding box center [137, 173] width 198 height 20
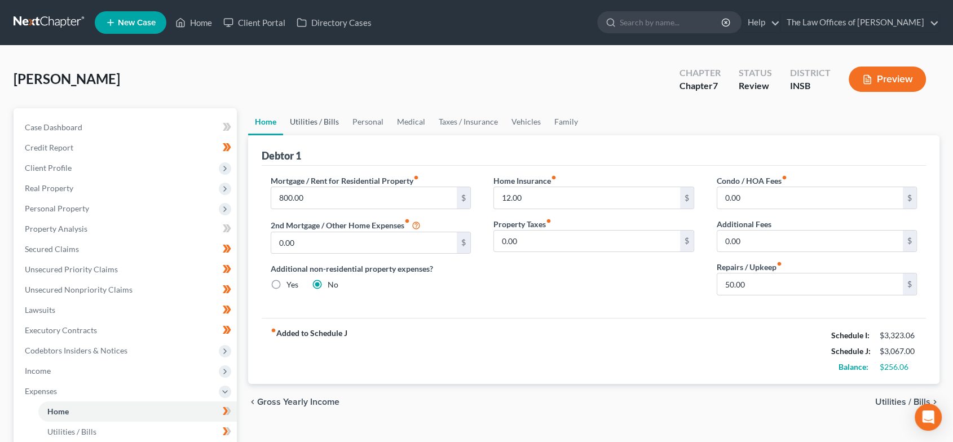
click at [316, 121] on link "Utilities / Bills" at bounding box center [314, 121] width 63 height 27
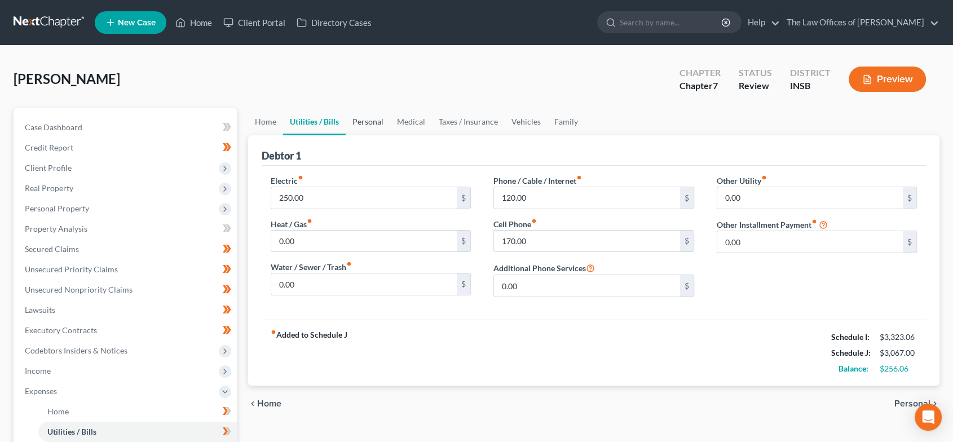
click at [366, 123] on link "Personal" at bounding box center [368, 121] width 45 height 27
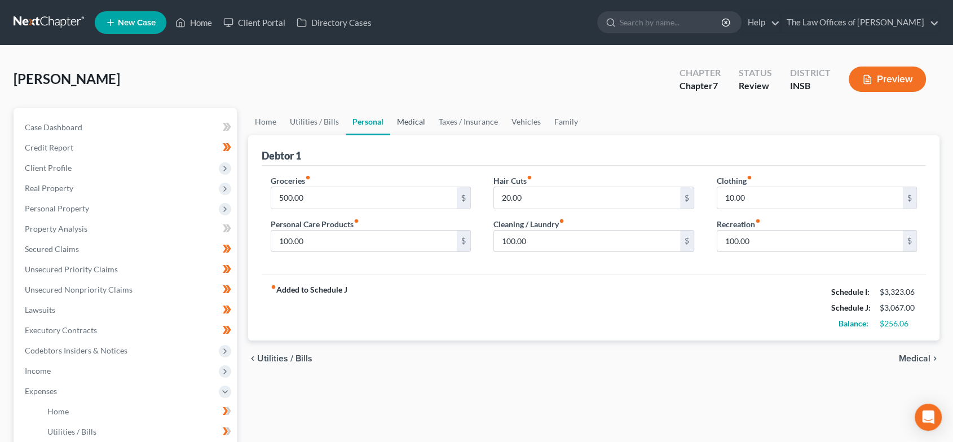
click at [396, 123] on link "Medical" at bounding box center [411, 121] width 42 height 27
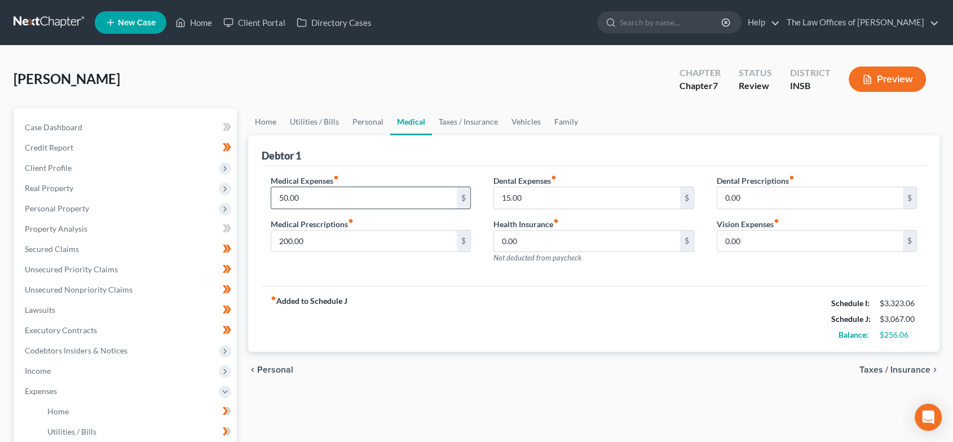
click at [309, 194] on input "50.00" at bounding box center [364, 197] width 186 height 21
click at [450, 121] on link "Taxes / Insurance" at bounding box center [468, 121] width 73 height 27
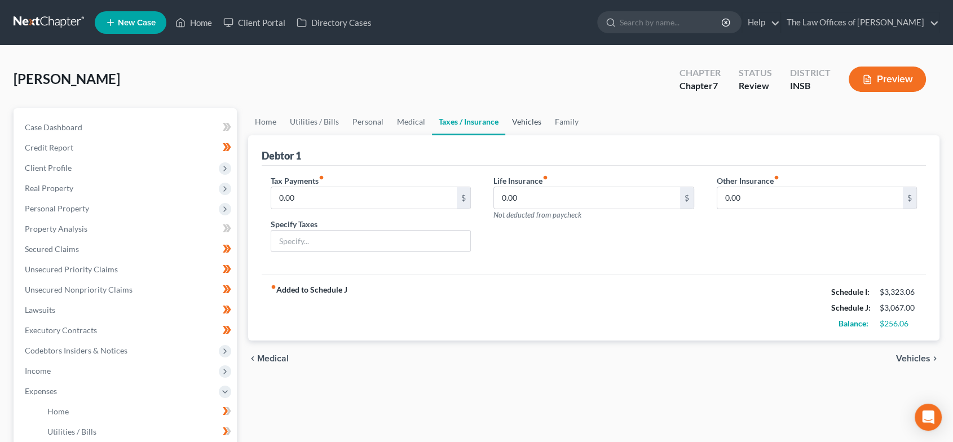
click at [523, 118] on link "Vehicles" at bounding box center [526, 121] width 43 height 27
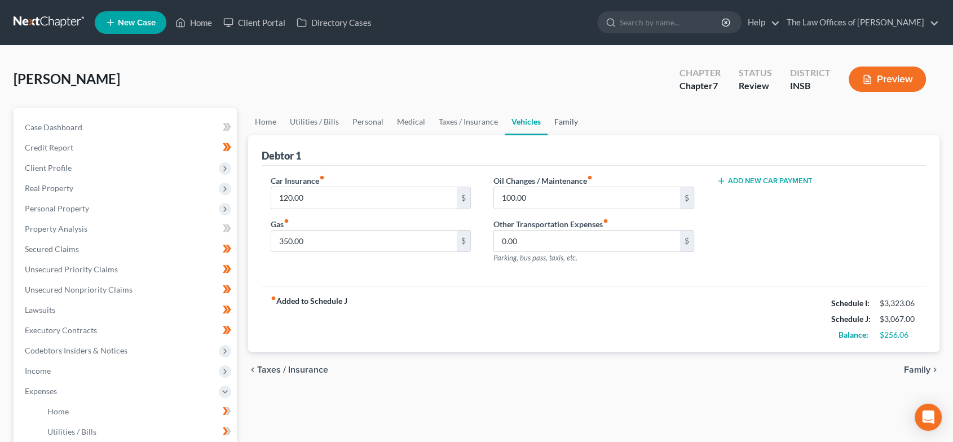
click at [570, 122] on link "Family" at bounding box center [565, 121] width 37 height 27
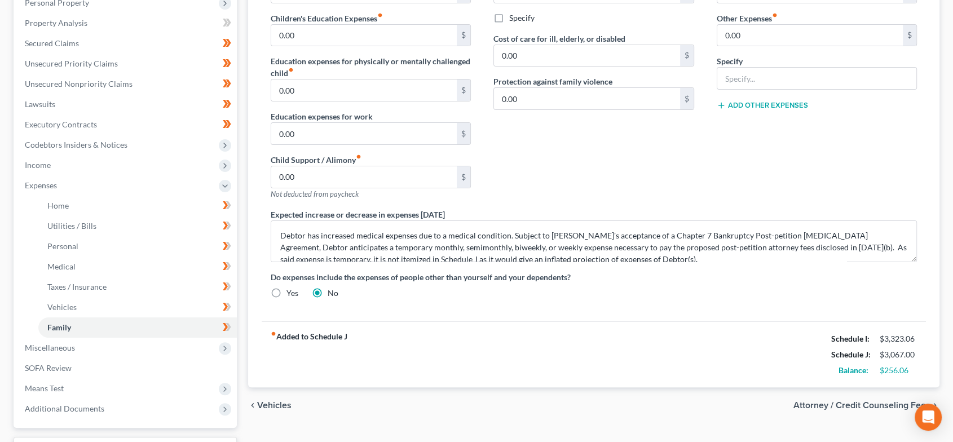
scroll to position [292, 0]
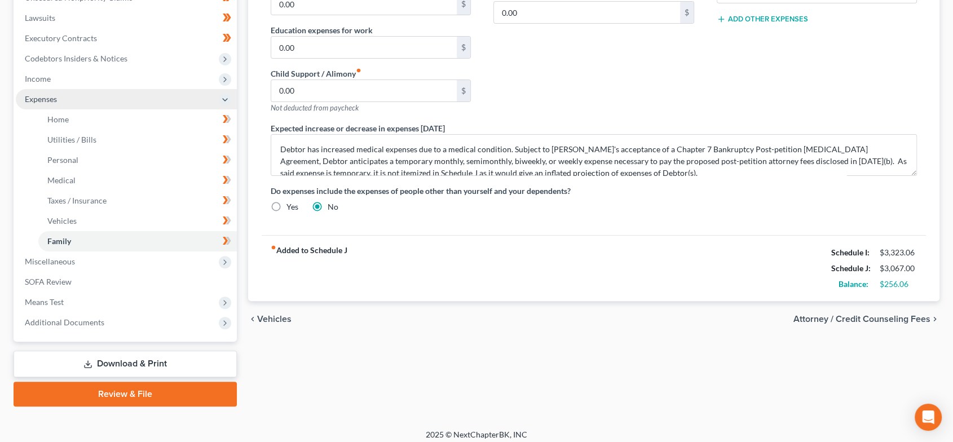
drag, startPoint x: 101, startPoint y: 81, endPoint x: 96, endPoint y: 95, distance: 15.0
click at [101, 81] on span "Income" at bounding box center [126, 79] width 221 height 20
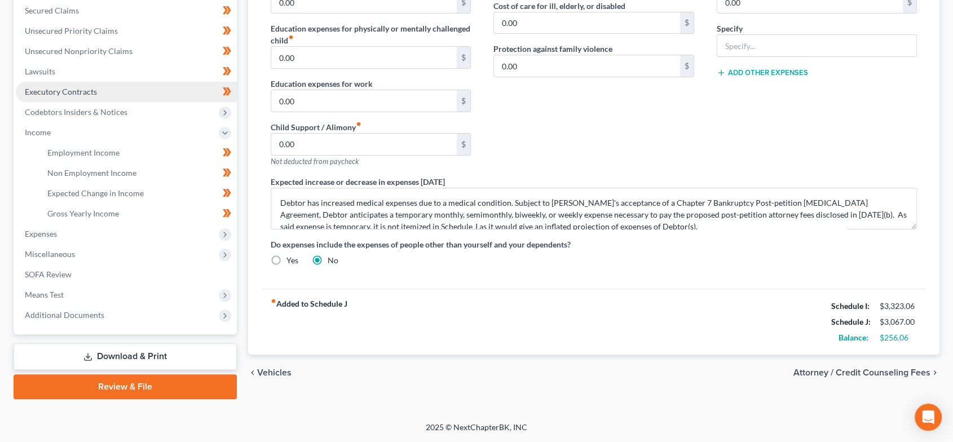
scroll to position [238, 0]
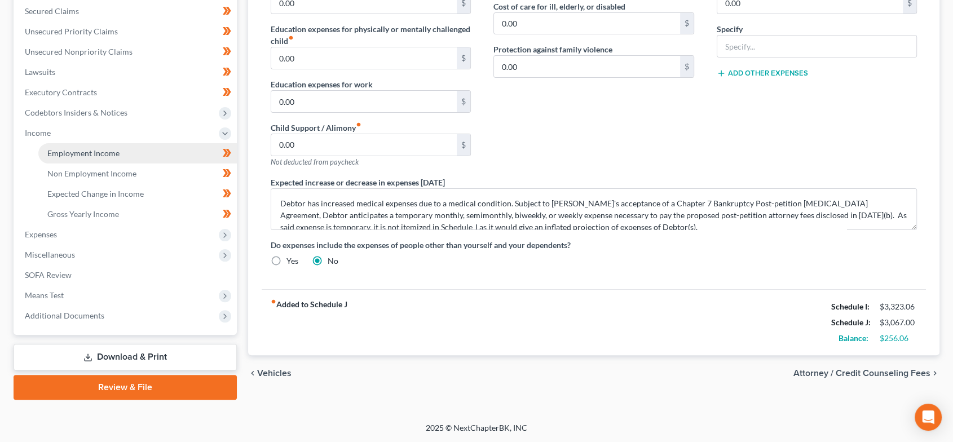
click at [130, 153] on link "Employment Income" at bounding box center [137, 153] width 198 height 20
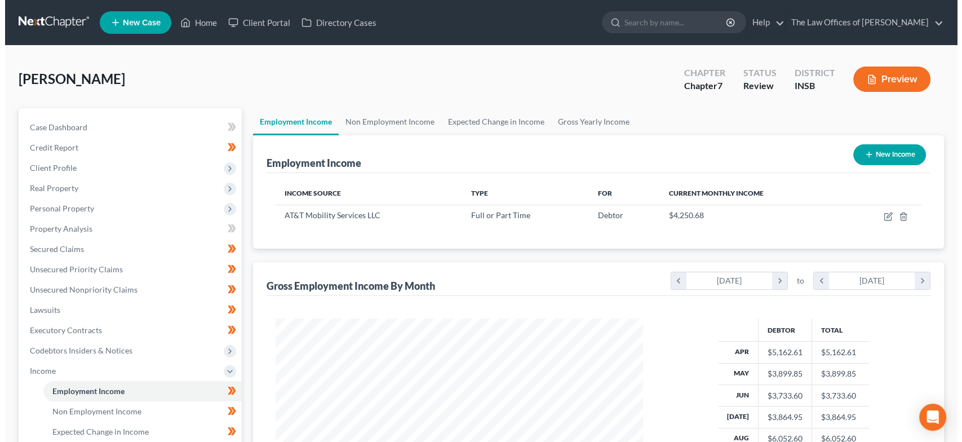
scroll to position [201, 390]
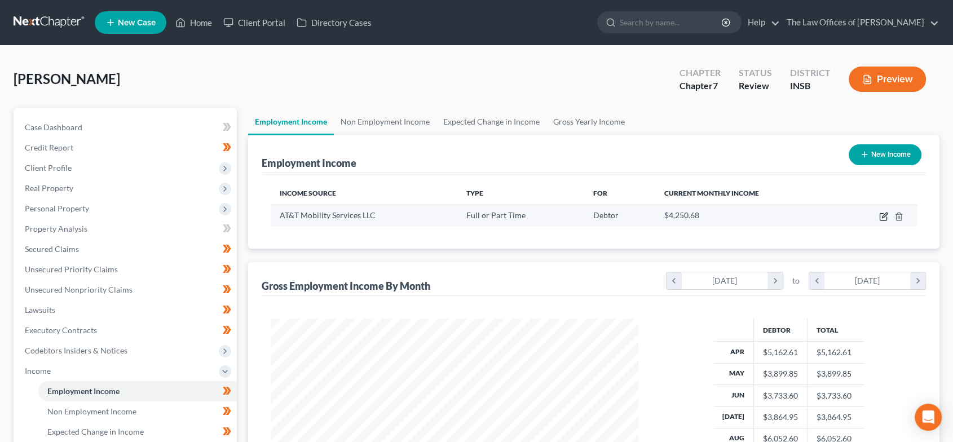
click at [886, 215] on icon "button" at bounding box center [883, 216] width 9 height 9
select select "0"
select select "15"
select select "2"
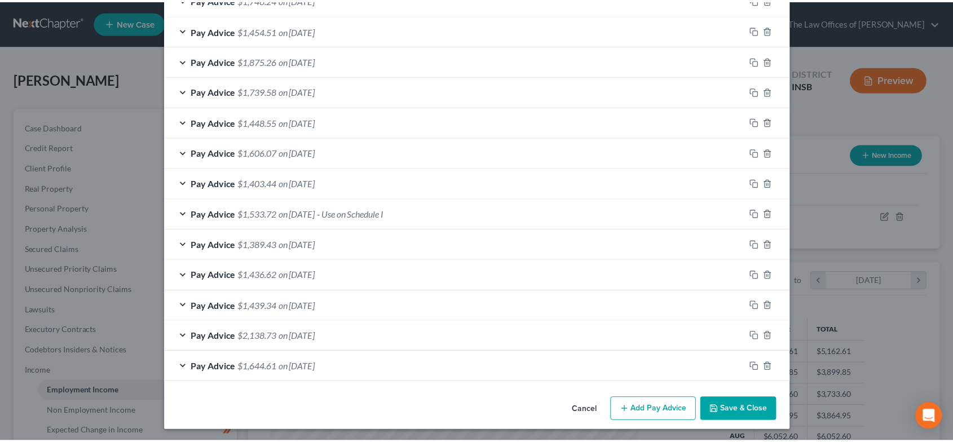
scroll to position [400, 0]
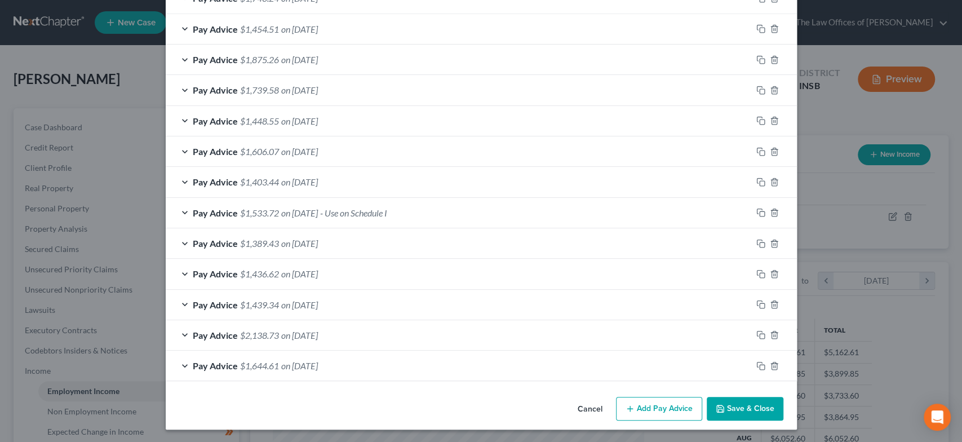
click at [752, 409] on button "Save & Close" at bounding box center [745, 409] width 77 height 24
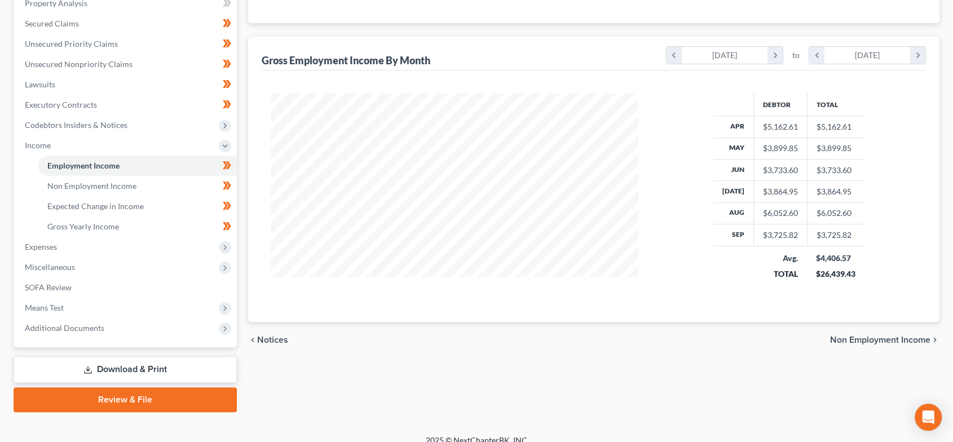
scroll to position [238, 0]
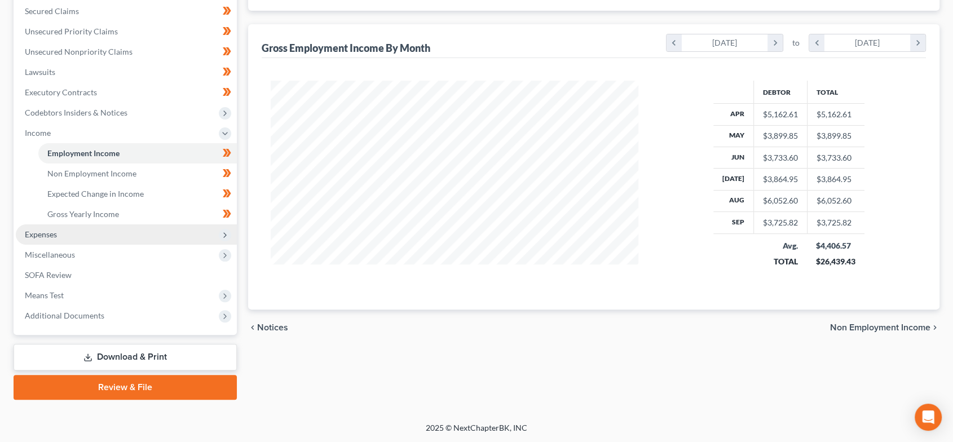
click at [48, 227] on span "Expenses" at bounding box center [126, 234] width 221 height 20
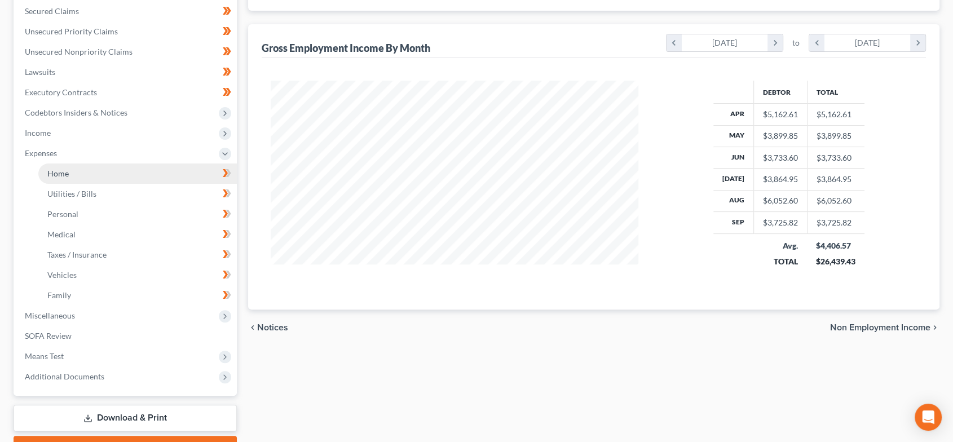
click at [98, 179] on link "Home" at bounding box center [137, 173] width 198 height 20
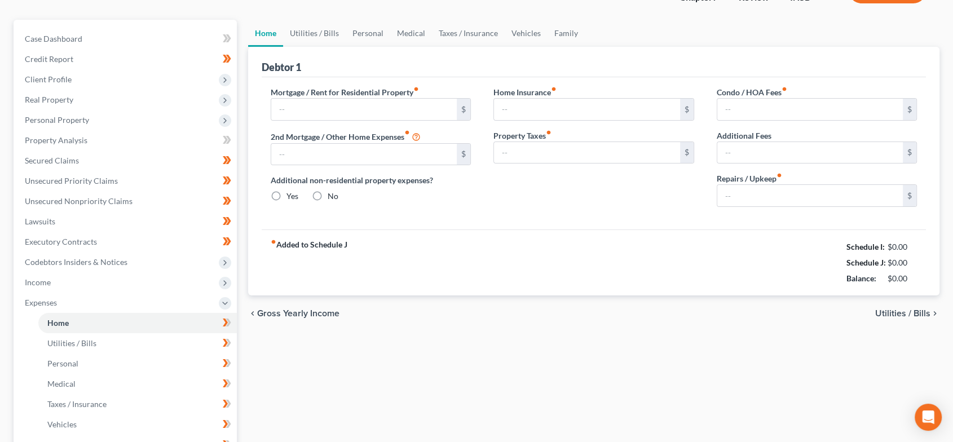
type input "800.00"
type input "0.00"
radio input "true"
type input "12.00"
type input "0.00"
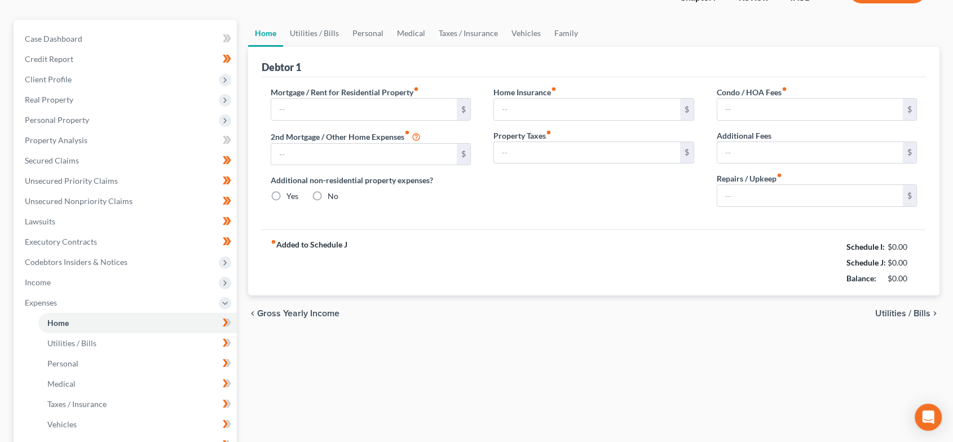
type input "0.00"
type input "50.00"
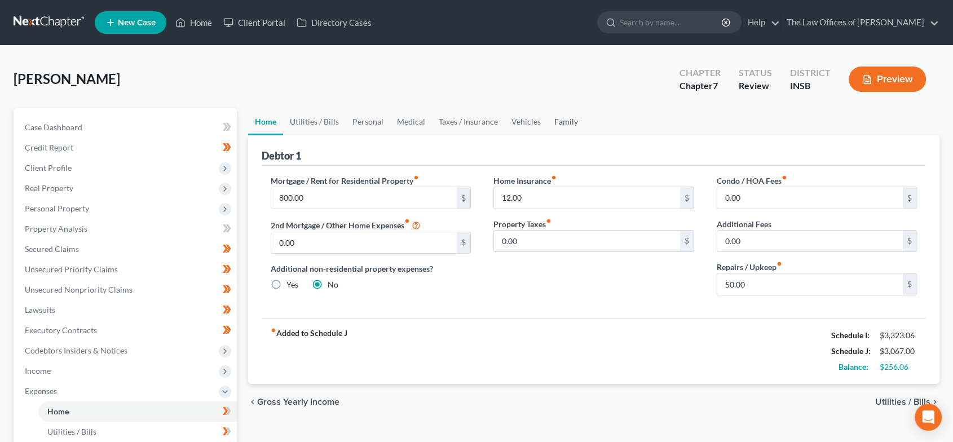
click at [574, 120] on link "Family" at bounding box center [565, 121] width 37 height 27
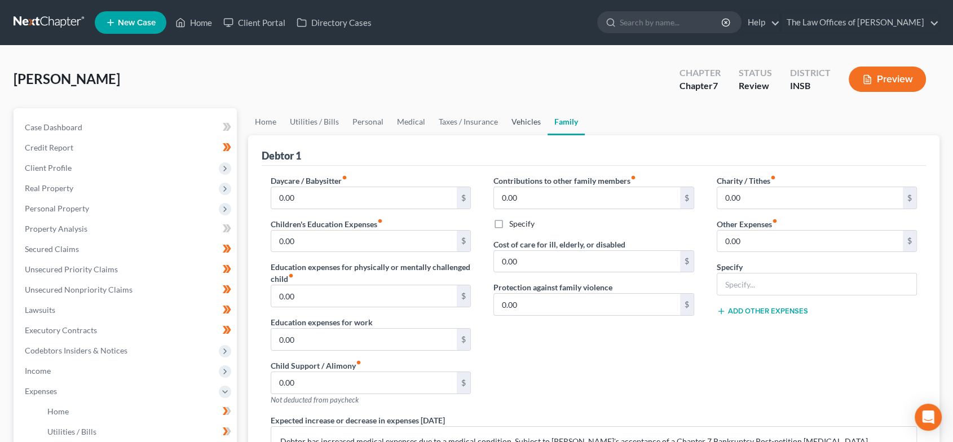
click at [519, 120] on link "Vehicles" at bounding box center [526, 121] width 43 height 27
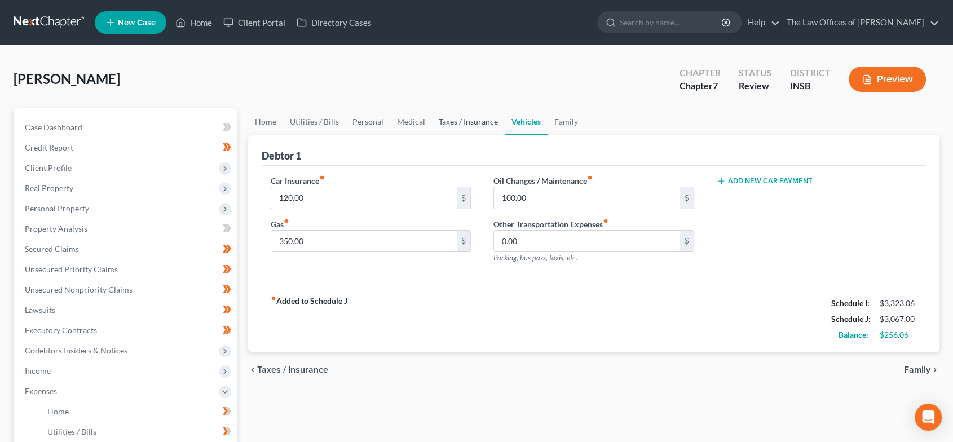
drag, startPoint x: 481, startPoint y: 120, endPoint x: 462, endPoint y: 122, distance: 19.4
click at [481, 120] on link "Taxes / Insurance" at bounding box center [468, 121] width 73 height 27
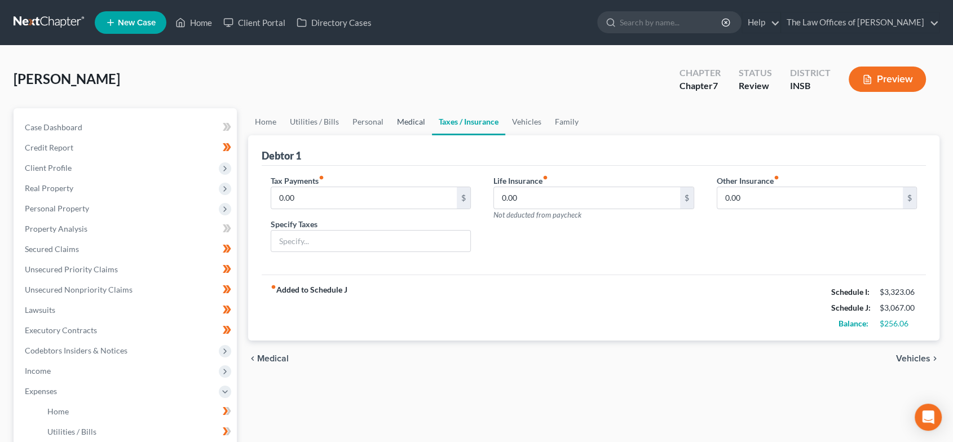
click at [406, 122] on link "Medical" at bounding box center [411, 121] width 42 height 27
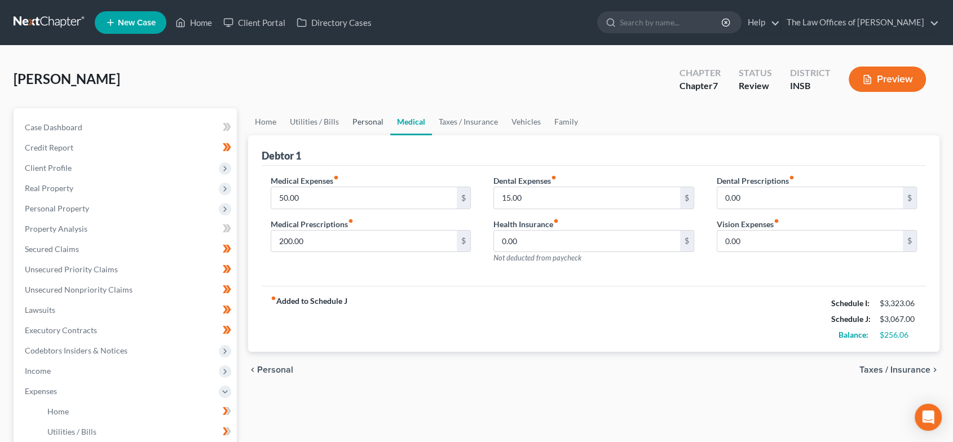
click at [362, 122] on link "Personal" at bounding box center [368, 121] width 45 height 27
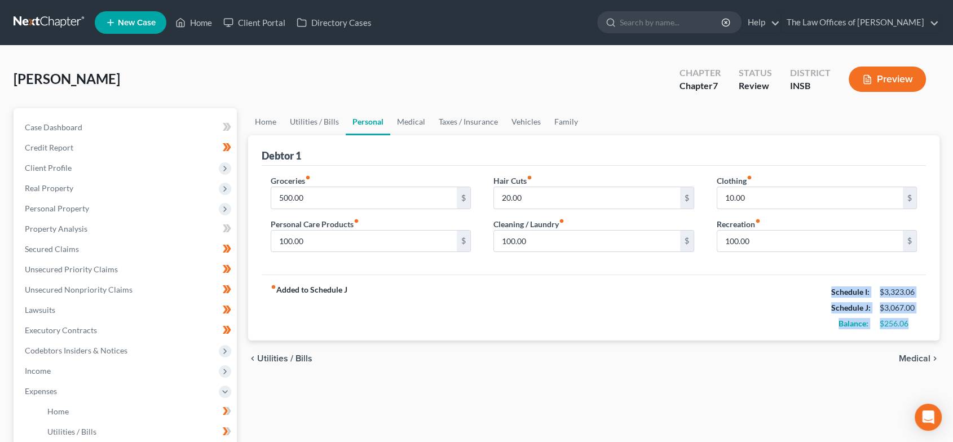
drag, startPoint x: 910, startPoint y: 324, endPoint x: 821, endPoint y: 297, distance: 92.9
click at [821, 297] on div "fiber_manual_record Added to Schedule J Schedule I: $3,323.06 Schedule J: $3,06…" at bounding box center [594, 308] width 665 height 66
copy div "Schedule I: $3,323.06 Schedule J: $3,067.00 Balance: $256.06"
click at [525, 302] on div "fiber_manual_record Added to Schedule J Schedule I: $3,323.06 Schedule J: $3,06…" at bounding box center [594, 308] width 665 height 66
click at [404, 127] on link "Medical" at bounding box center [411, 121] width 42 height 27
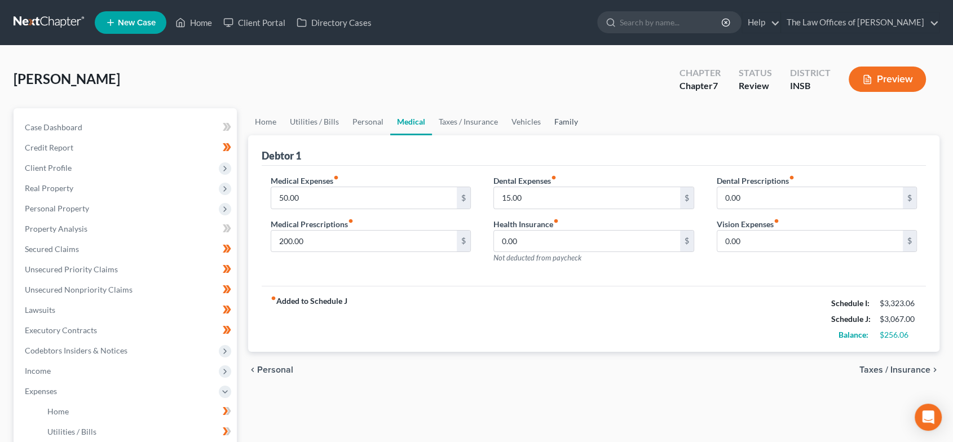
click at [556, 123] on link "Family" at bounding box center [565, 121] width 37 height 27
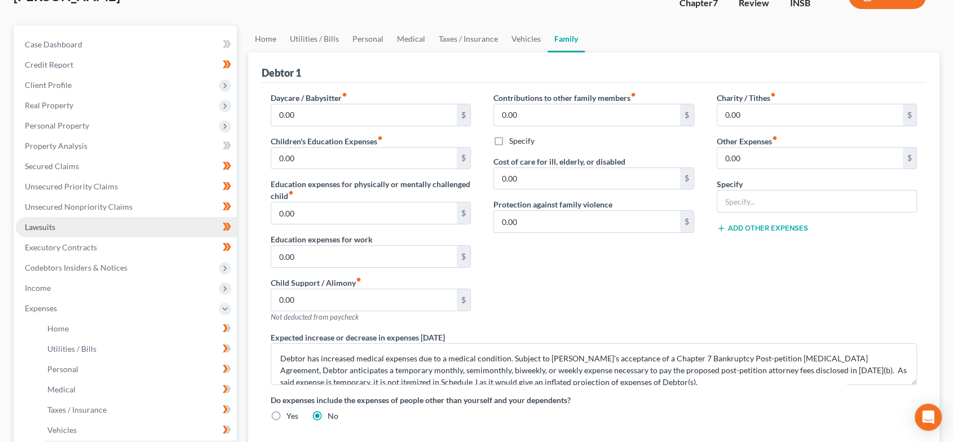
scroll to position [83, 0]
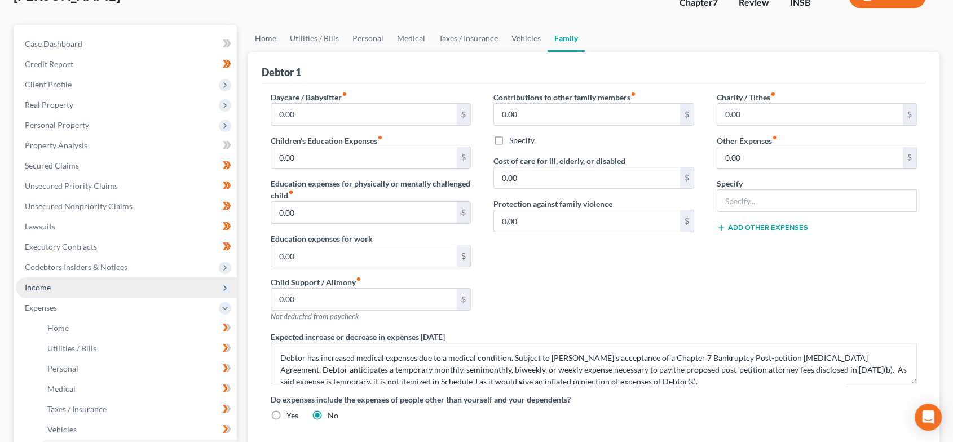
click at [47, 293] on span "Income" at bounding box center [126, 287] width 221 height 20
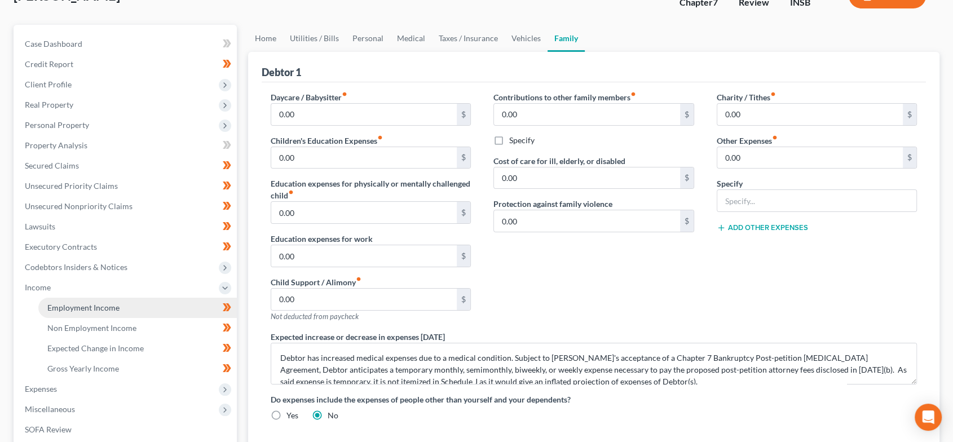
click at [68, 299] on link "Employment Income" at bounding box center [137, 308] width 198 height 20
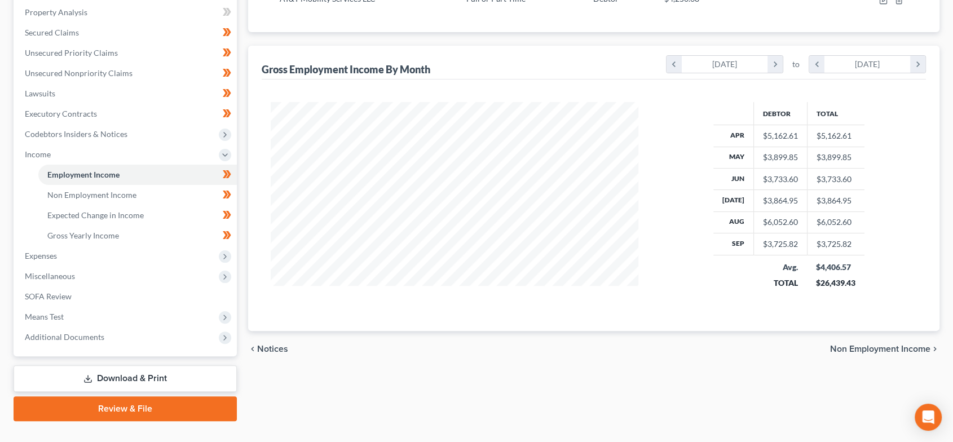
scroll to position [238, 0]
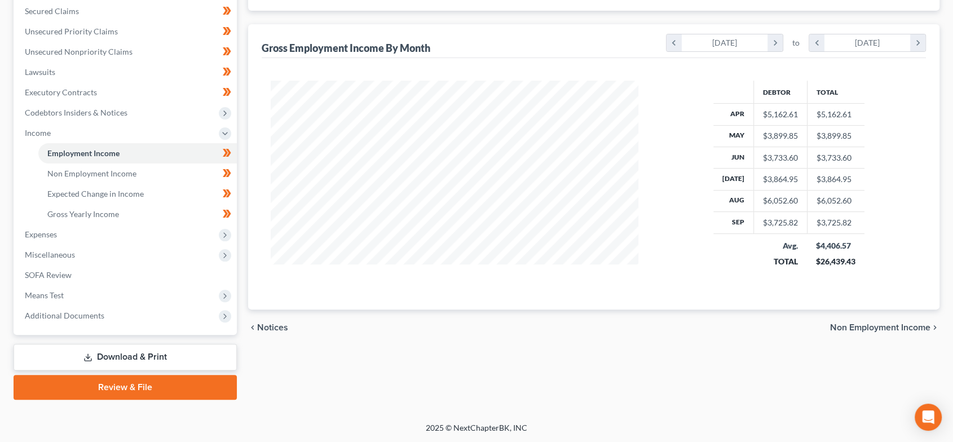
drag, startPoint x: 95, startPoint y: 295, endPoint x: 144, endPoint y: 349, distance: 73.4
click at [95, 295] on span "Means Test" at bounding box center [126, 295] width 221 height 20
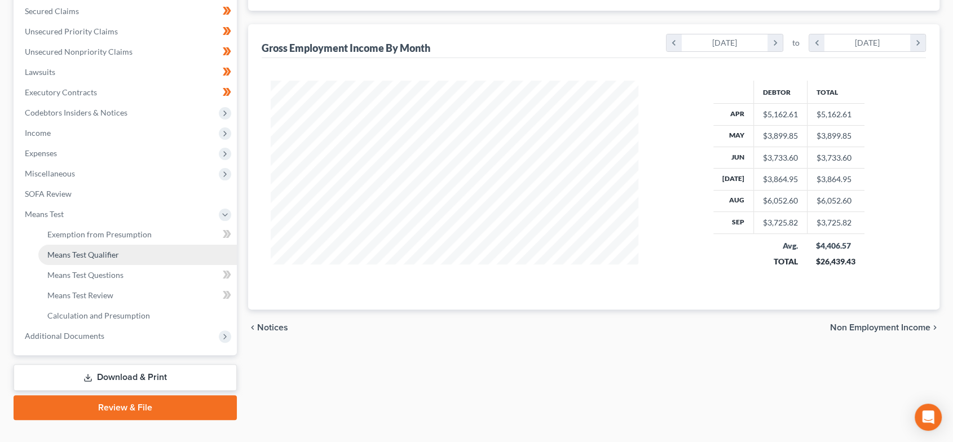
click at [151, 256] on link "Means Test Qualifier" at bounding box center [137, 255] width 198 height 20
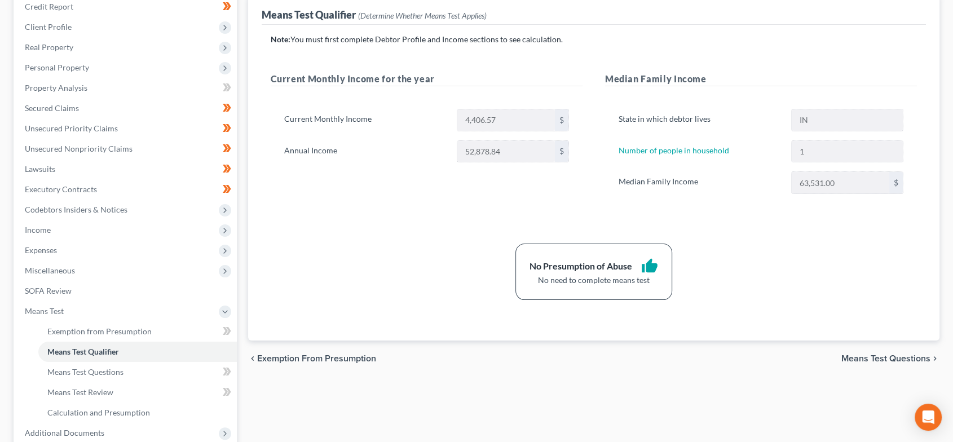
scroll to position [258, 0]
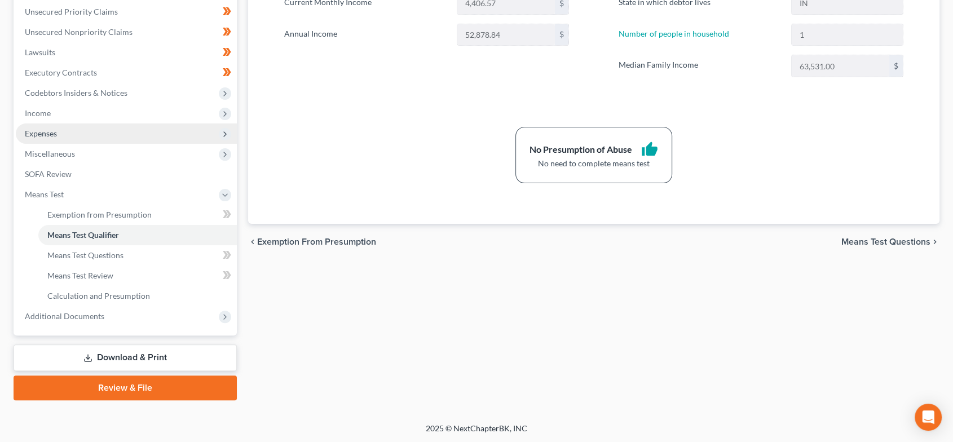
click at [108, 130] on span "Expenses" at bounding box center [126, 133] width 221 height 20
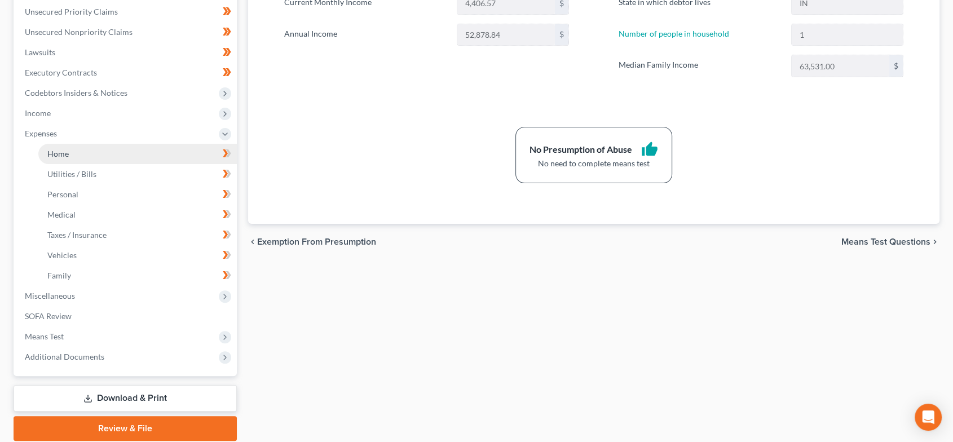
click at [161, 153] on link "Home" at bounding box center [137, 154] width 198 height 20
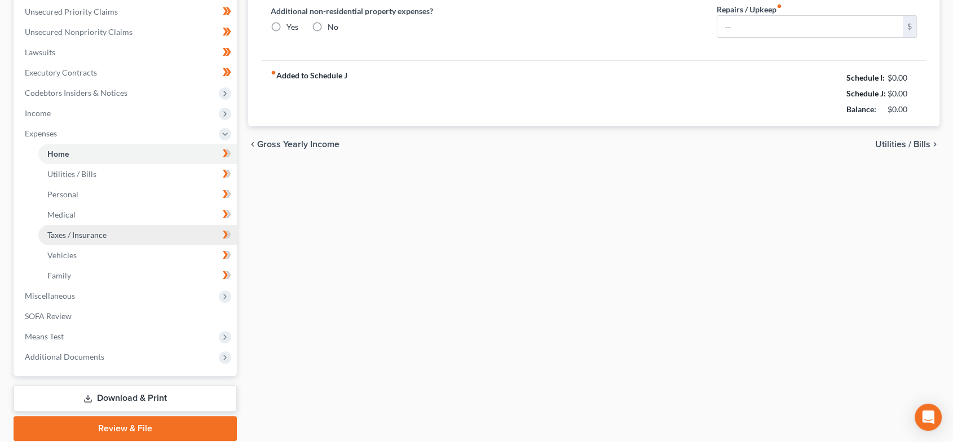
scroll to position [104, 0]
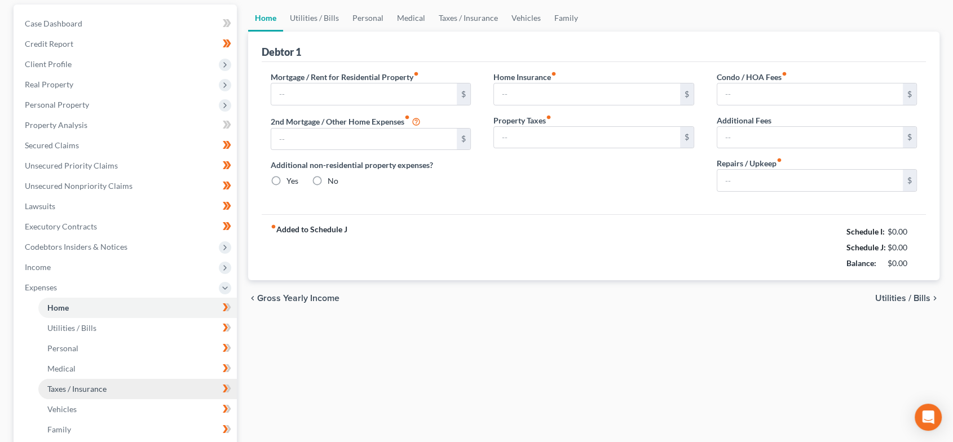
type input "800.00"
type input "0.00"
radio input "true"
type input "12.00"
type input "0.00"
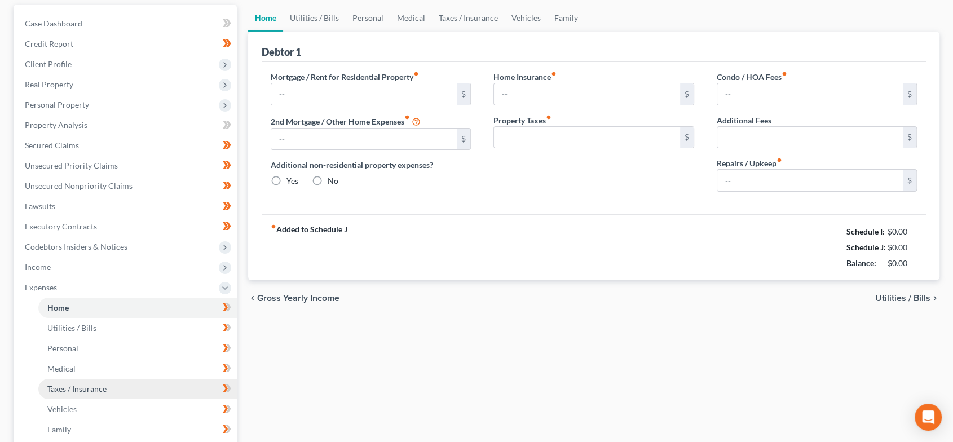
type input "0.00"
type input "50.00"
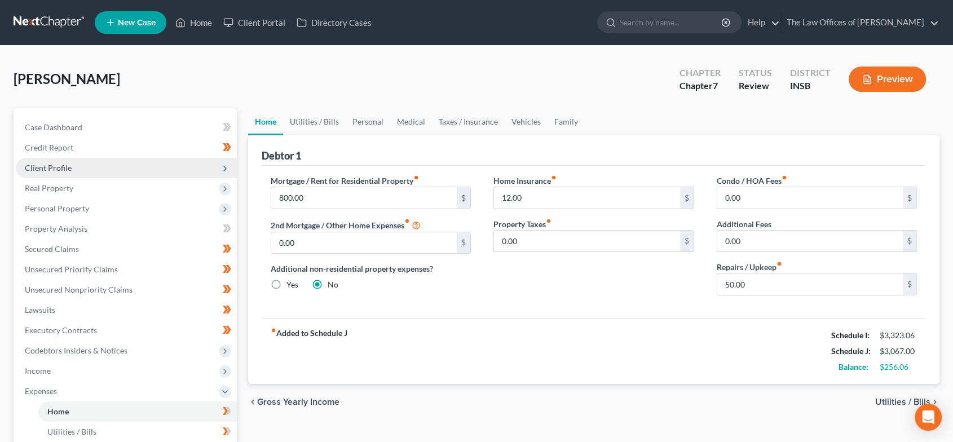
click at [67, 169] on span "Client Profile" at bounding box center [48, 168] width 47 height 10
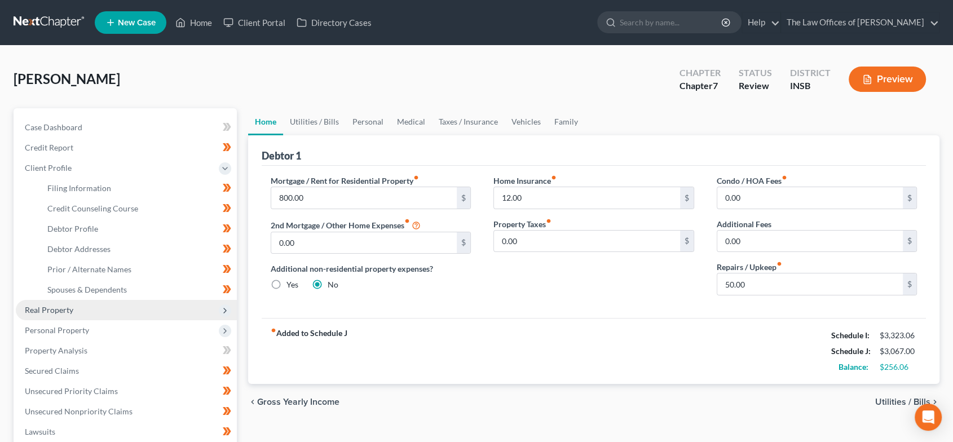
click at [51, 306] on span "Real Property" at bounding box center [49, 310] width 48 height 10
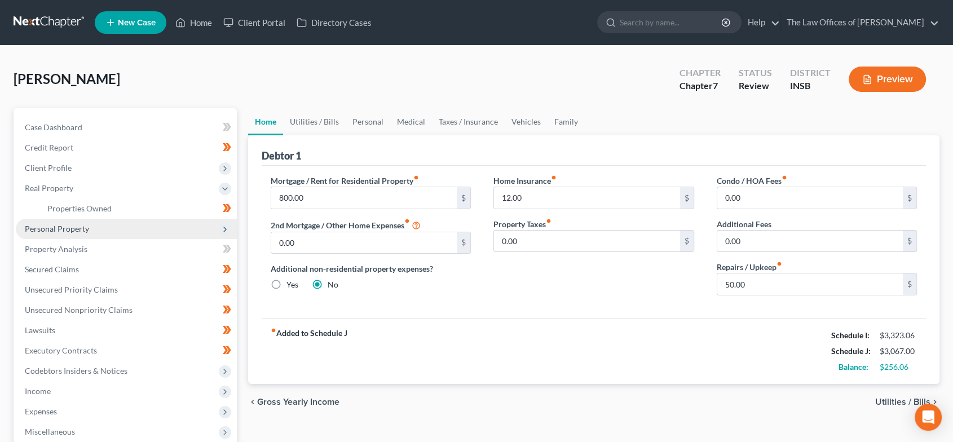
click at [92, 227] on span "Personal Property" at bounding box center [126, 229] width 221 height 20
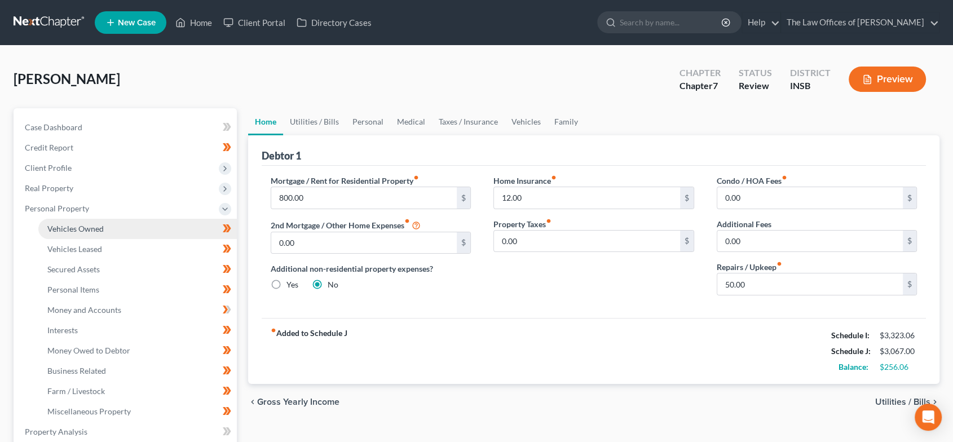
click at [91, 231] on span "Vehicles Owned" at bounding box center [75, 229] width 56 height 10
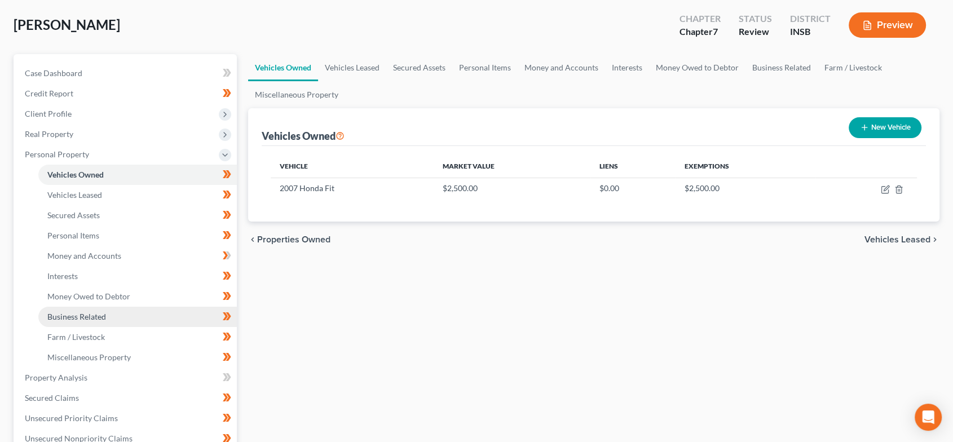
scroll to position [292, 0]
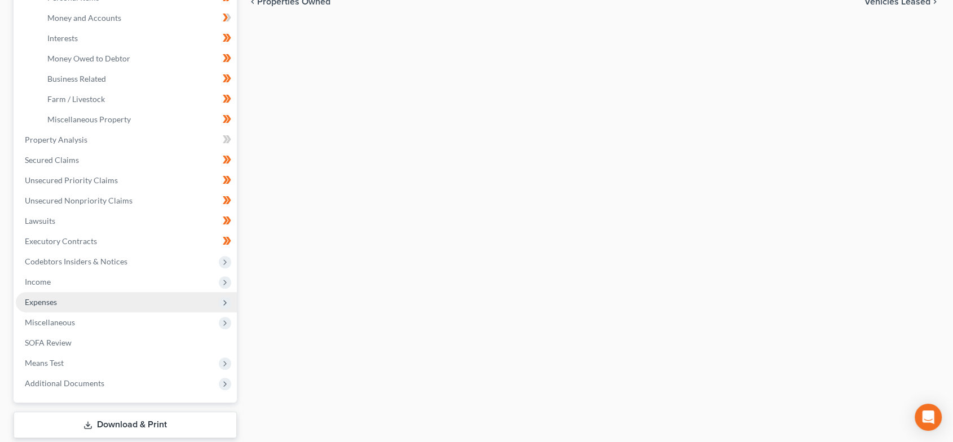
click at [90, 303] on span "Expenses" at bounding box center [126, 302] width 221 height 20
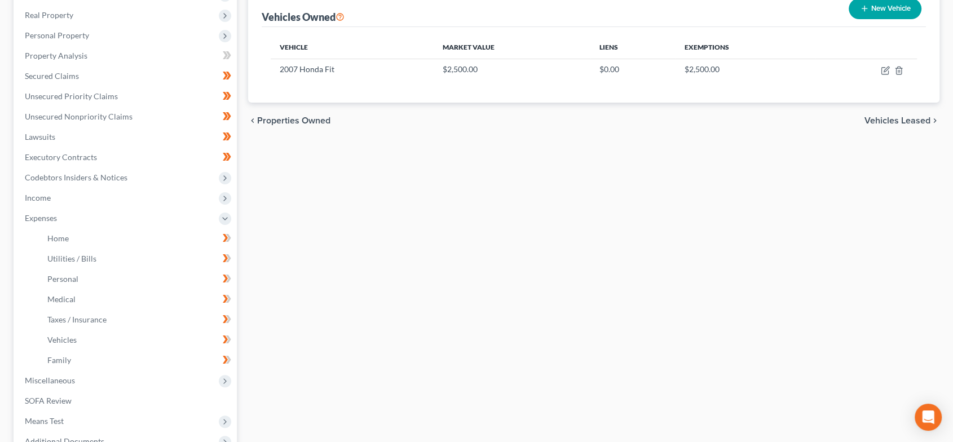
scroll to position [0, 0]
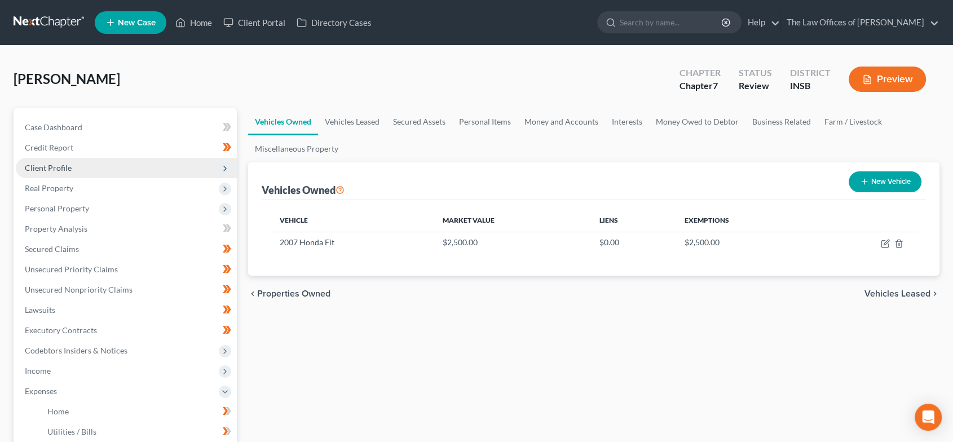
click at [69, 161] on span "Client Profile" at bounding box center [126, 168] width 221 height 20
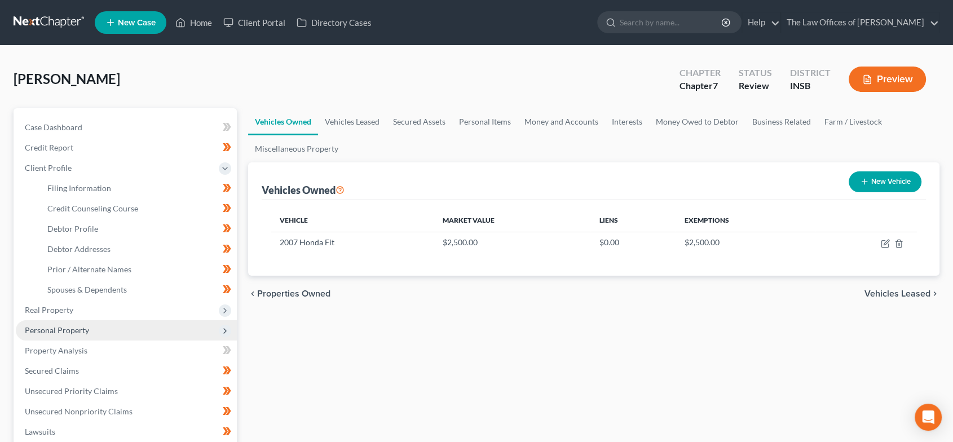
click at [79, 325] on span "Personal Property" at bounding box center [57, 330] width 64 height 10
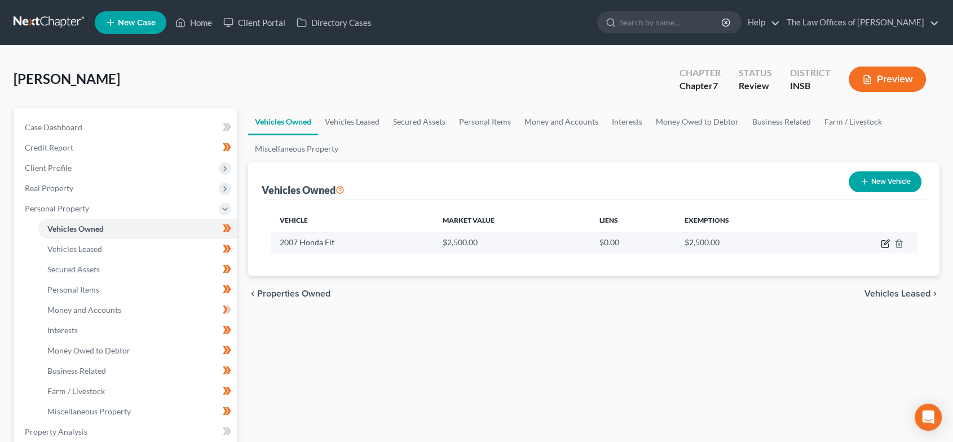
click at [881, 241] on icon "button" at bounding box center [884, 244] width 7 height 7
select select "0"
select select "19"
select select "3"
select select "0"
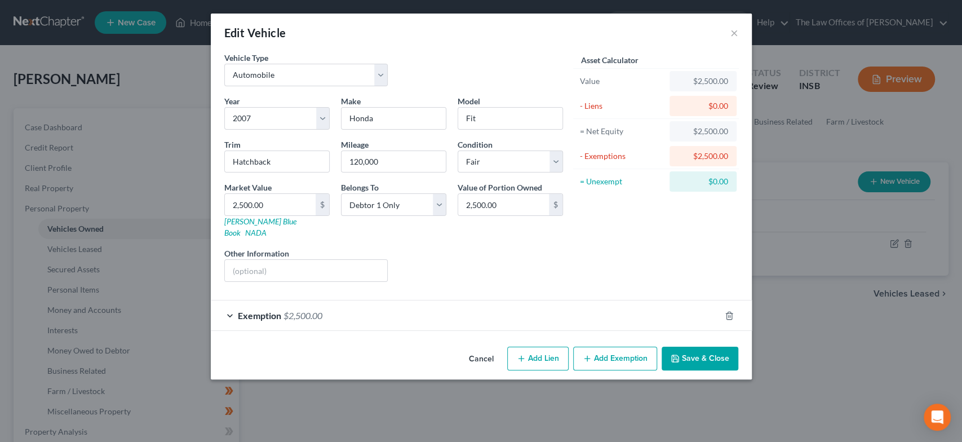
click at [705, 347] on button "Save & Close" at bounding box center [700, 359] width 77 height 24
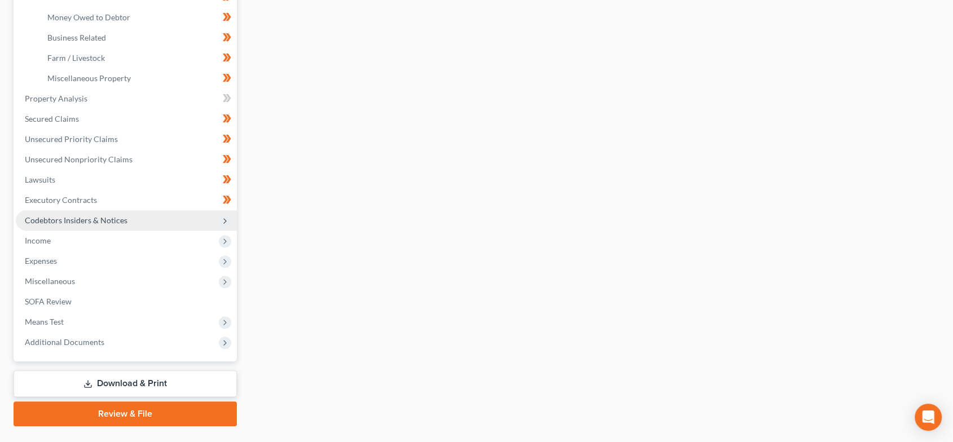
scroll to position [334, 0]
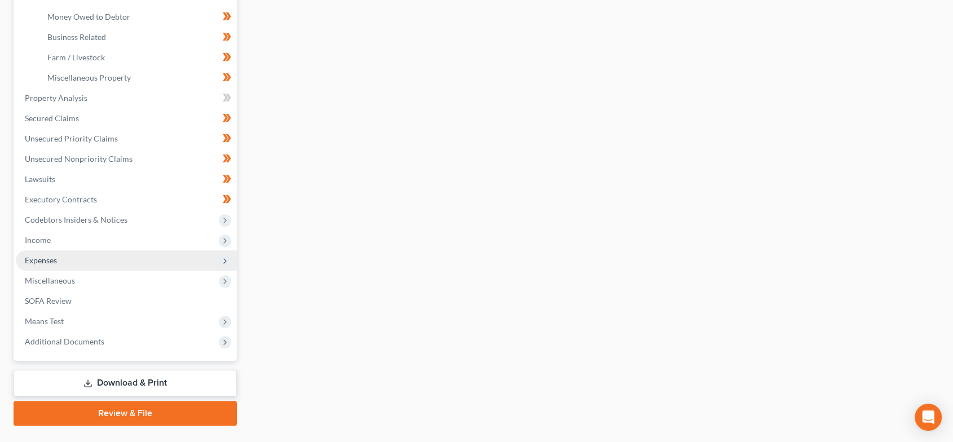
click at [117, 265] on span "Expenses" at bounding box center [126, 260] width 221 height 20
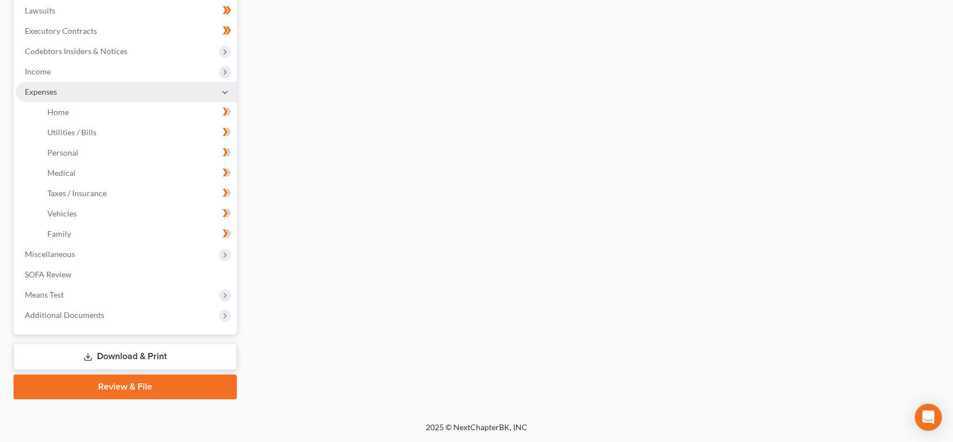
scroll to position [298, 0]
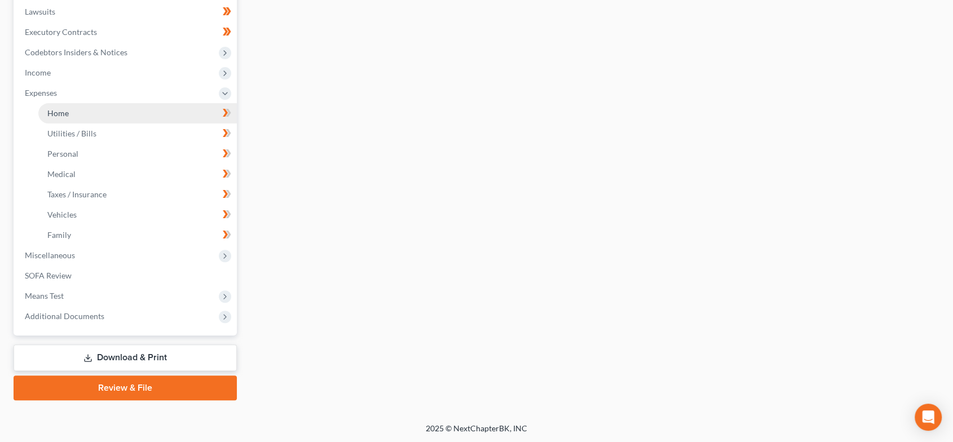
click at [108, 112] on link "Home" at bounding box center [137, 113] width 198 height 20
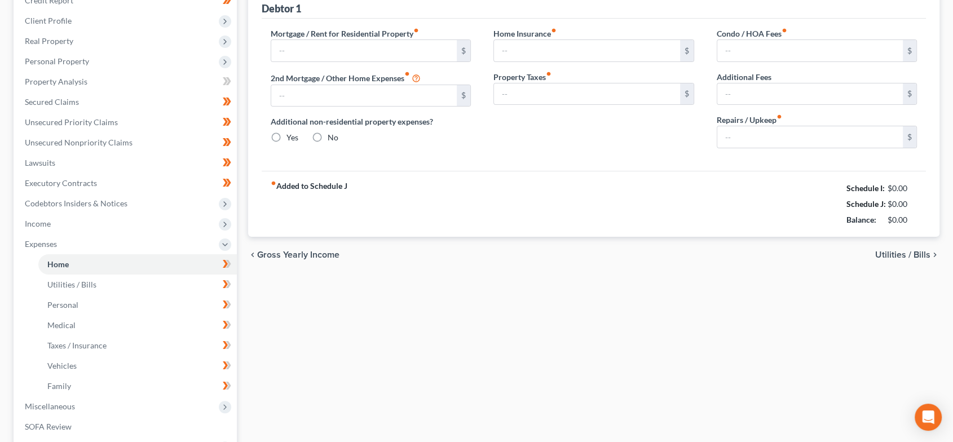
type input "800.00"
type input "0.00"
radio input "true"
type input "12.00"
type input "0.00"
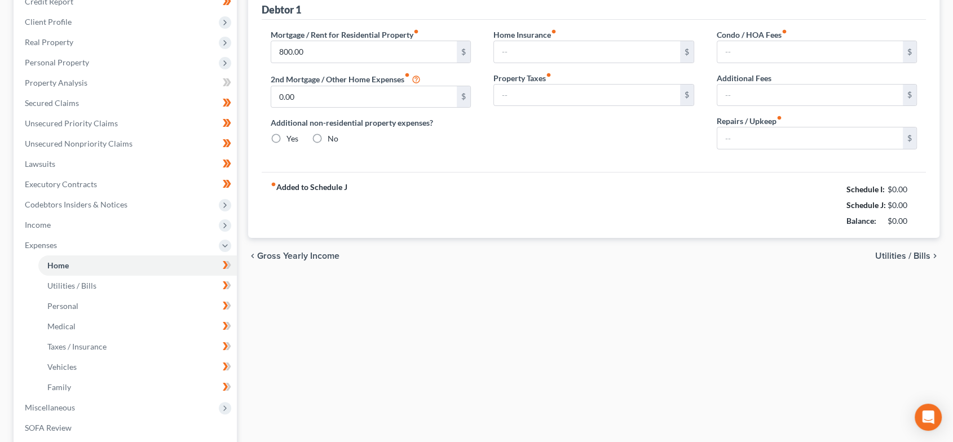
type input "0.00"
type input "50.00"
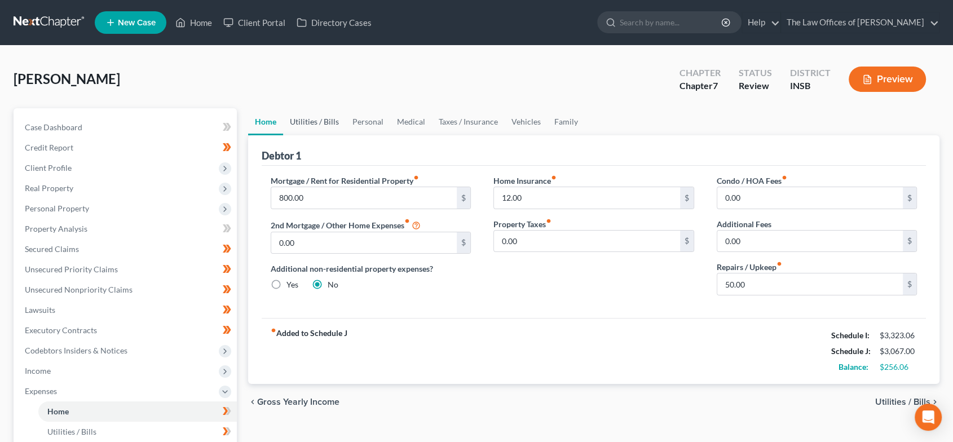
click at [313, 125] on link "Utilities / Bills" at bounding box center [314, 121] width 63 height 27
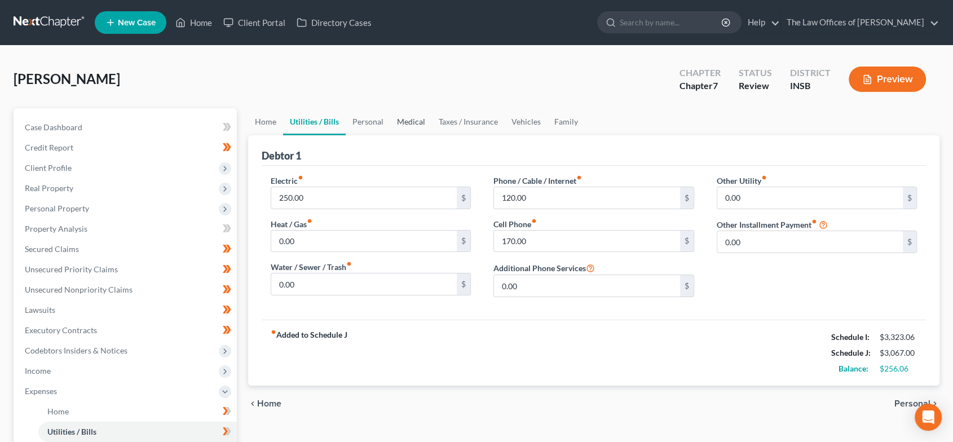
click at [410, 125] on link "Medical" at bounding box center [411, 121] width 42 height 27
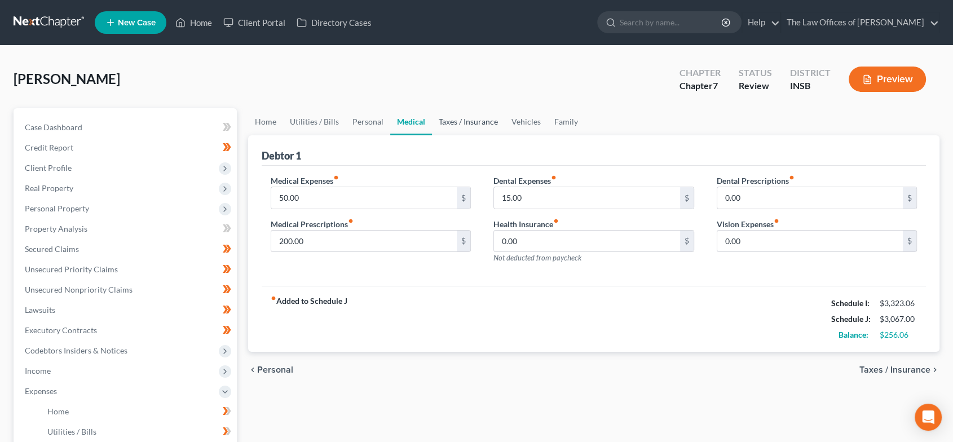
click at [456, 120] on link "Taxes / Insurance" at bounding box center [468, 121] width 73 height 27
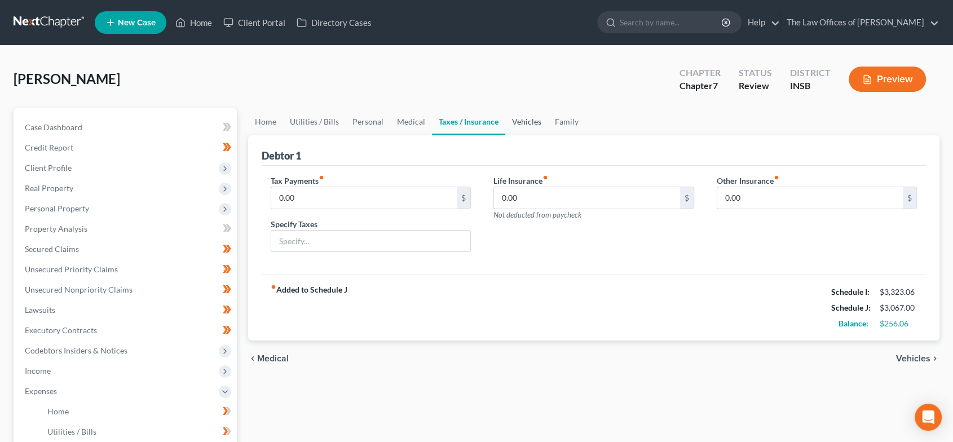
click at [532, 126] on link "Vehicles" at bounding box center [526, 121] width 43 height 27
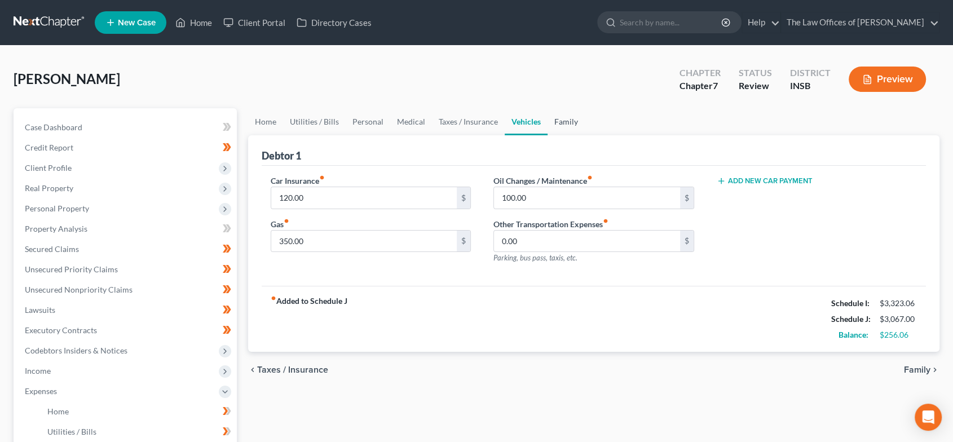
click at [573, 125] on link "Family" at bounding box center [565, 121] width 37 height 27
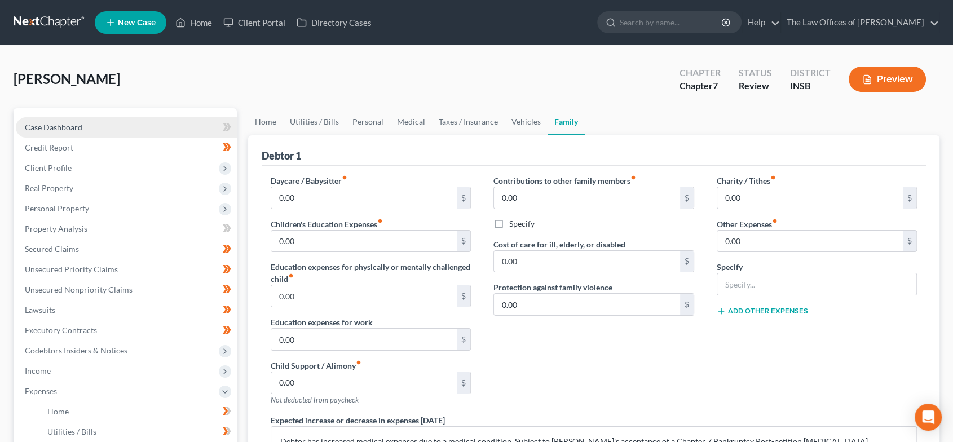
click at [109, 125] on link "Case Dashboard" at bounding box center [126, 127] width 221 height 20
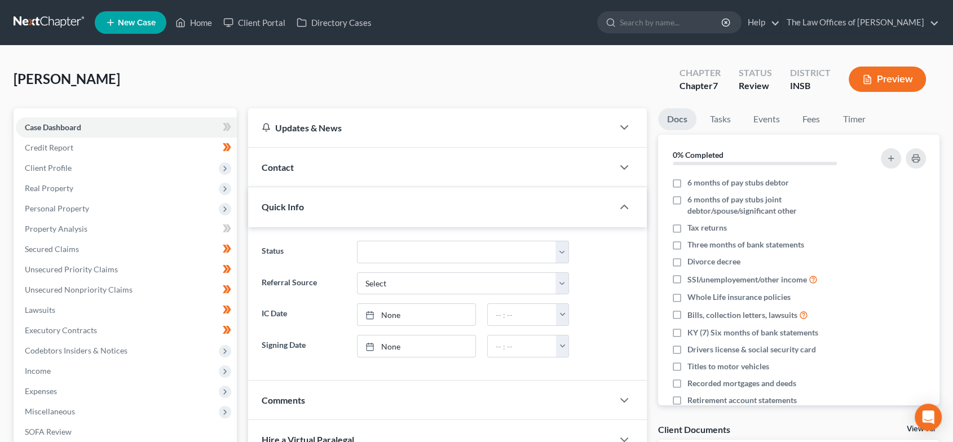
click at [352, 389] on div "Comments" at bounding box center [430, 399] width 365 height 39
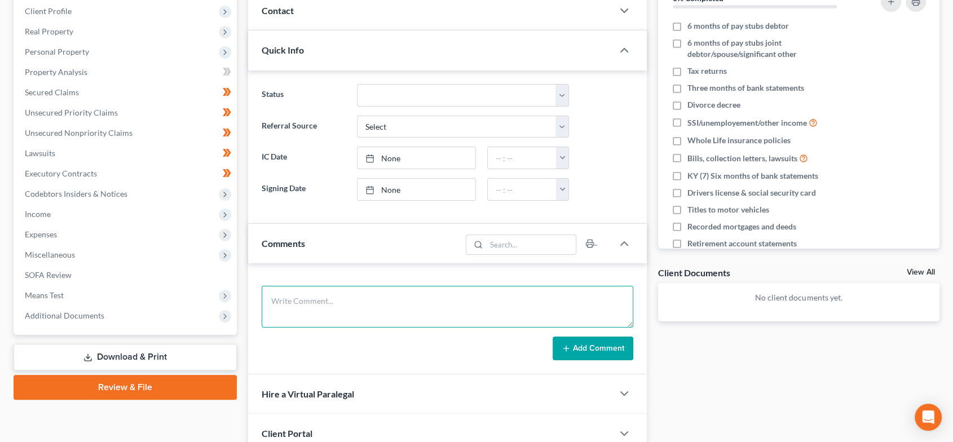
click at [411, 293] on textarea at bounding box center [447, 307] width 371 height 42
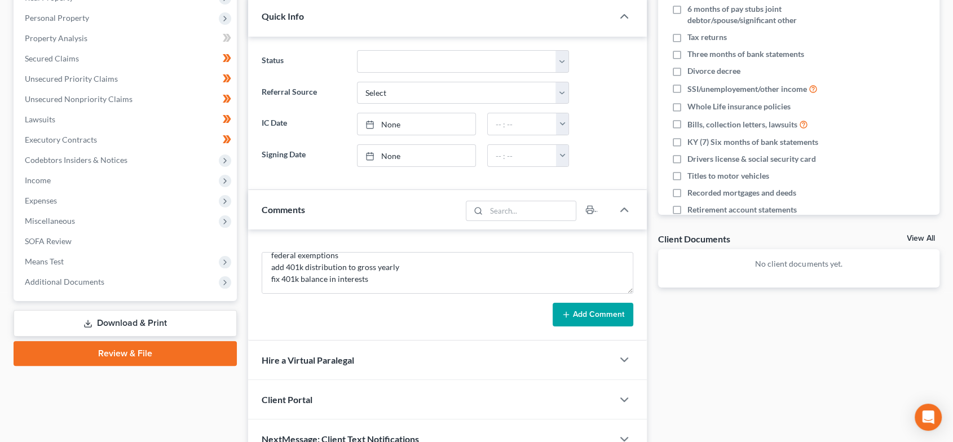
scroll to position [198, 0]
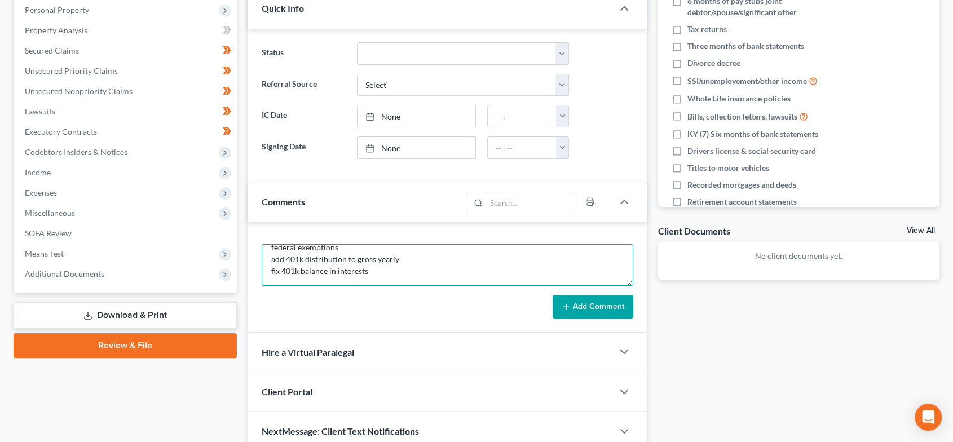
drag, startPoint x: 359, startPoint y: 247, endPoint x: 404, endPoint y: 256, distance: 45.9
click at [359, 247] on textarea "federal exemptions add 401k distribution to gross yearly fix 401k balance in in…" at bounding box center [447, 265] width 371 height 42
type textarea "federal exemptions is vehicle actually pif add 401k distribution to gross yearl…"
click at [572, 308] on button "Add Comment" at bounding box center [592, 307] width 81 height 24
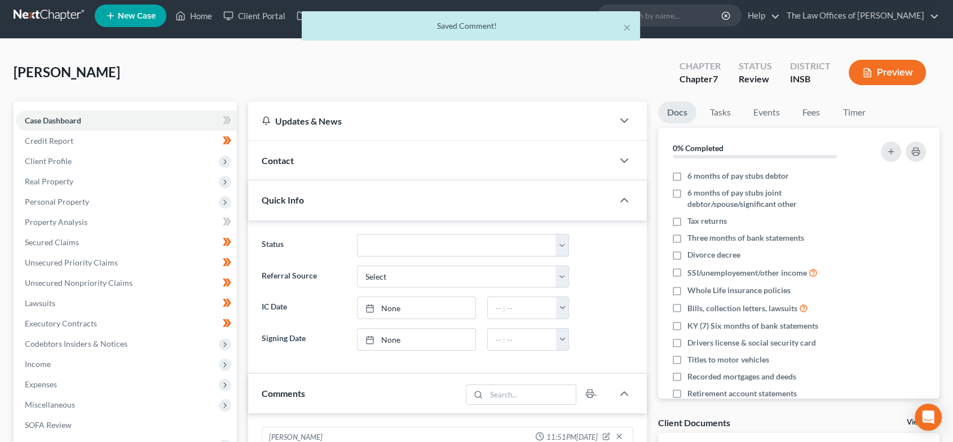
scroll to position [0, 0]
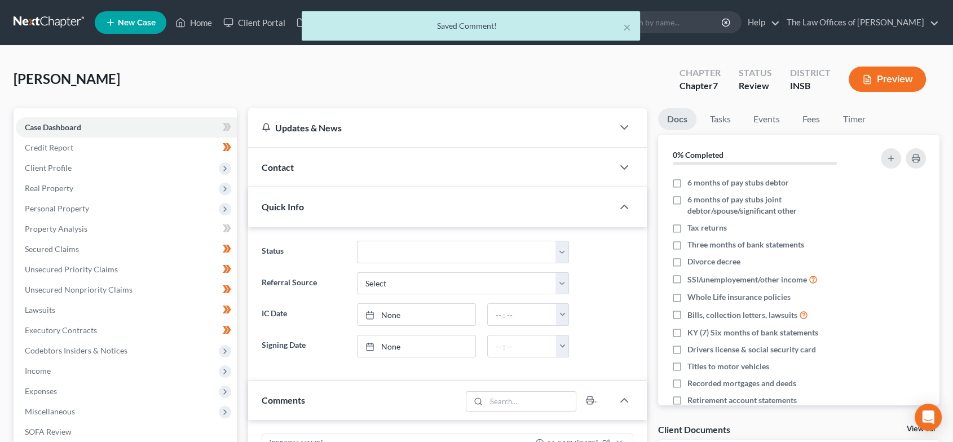
drag, startPoint x: 196, startPoint y: 21, endPoint x: 955, endPoint y: 121, distance: 765.9
click at [196, 21] on div "× Saved Comment!" at bounding box center [470, 28] width 953 height 35
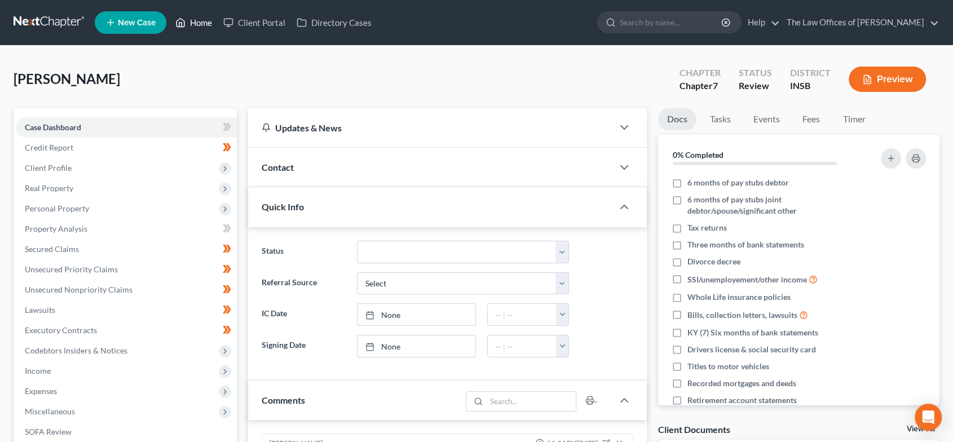
drag, startPoint x: 208, startPoint y: 21, endPoint x: 458, endPoint y: 107, distance: 264.2
click at [208, 21] on link "Home" at bounding box center [194, 22] width 48 height 20
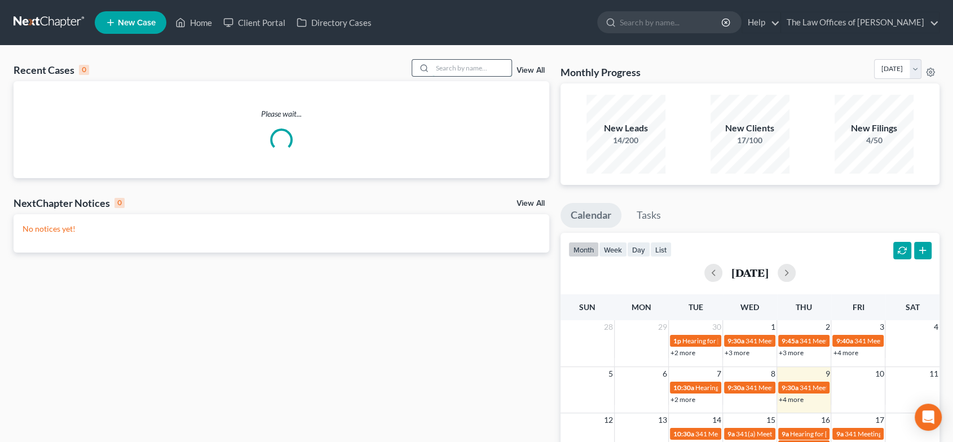
click at [474, 64] on input "search" at bounding box center [471, 68] width 79 height 16
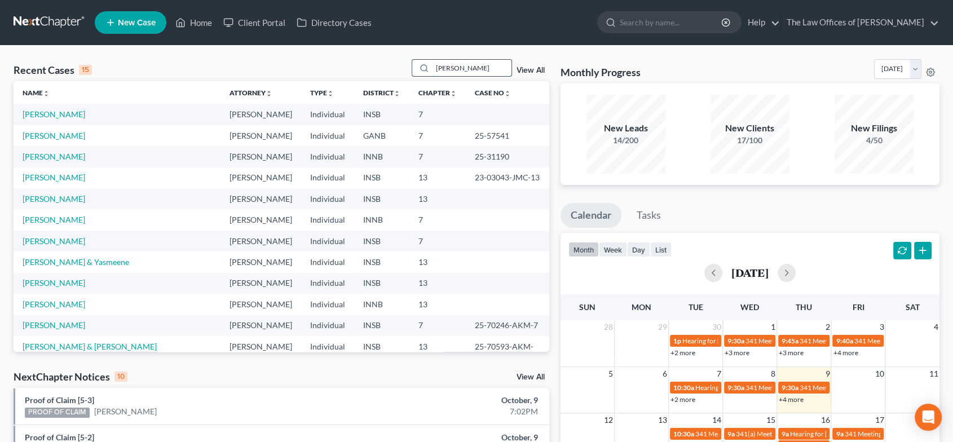
type input "[PERSON_NAME]"
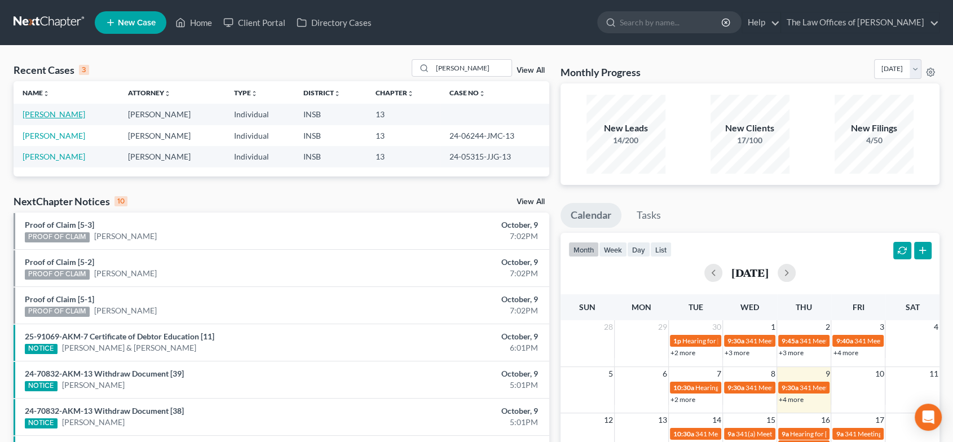
click at [72, 112] on link "[PERSON_NAME]" at bounding box center [54, 114] width 63 height 10
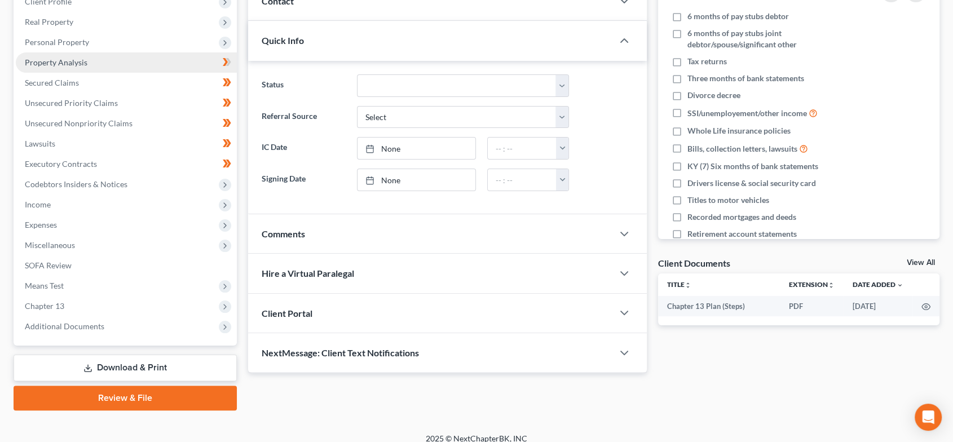
scroll to position [176, 0]
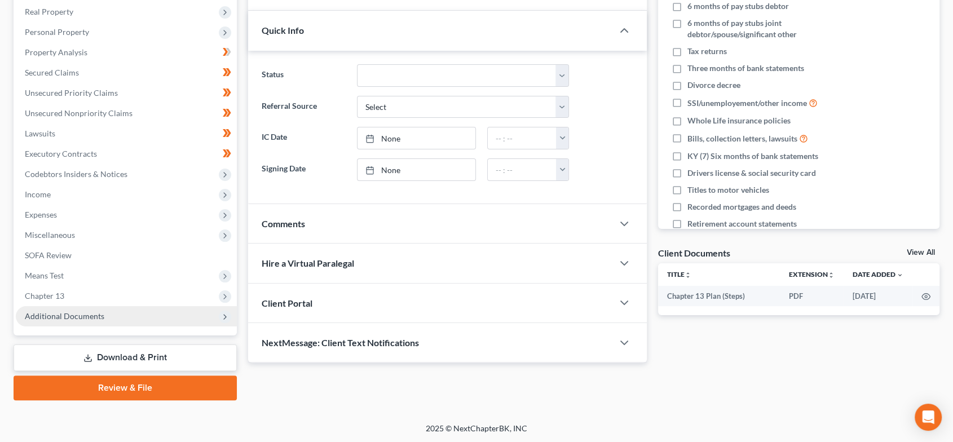
click at [105, 318] on span "Additional Documents" at bounding box center [126, 316] width 221 height 20
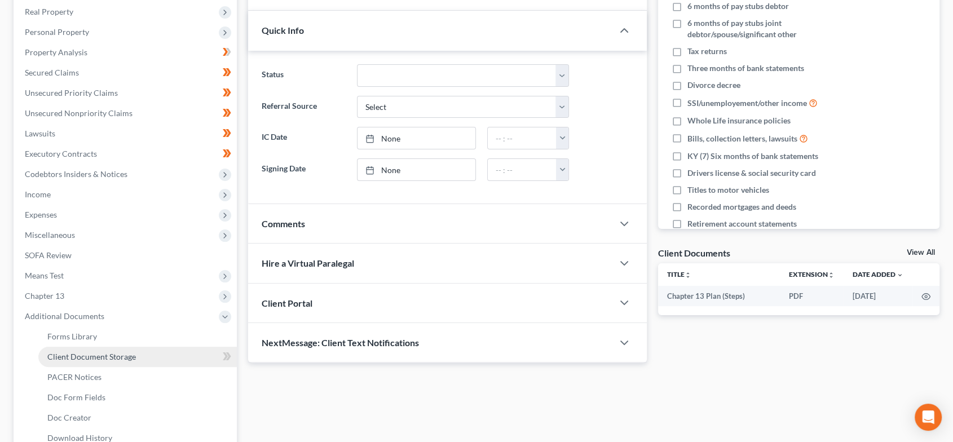
click at [99, 360] on link "Client Document Storage" at bounding box center [137, 357] width 198 height 20
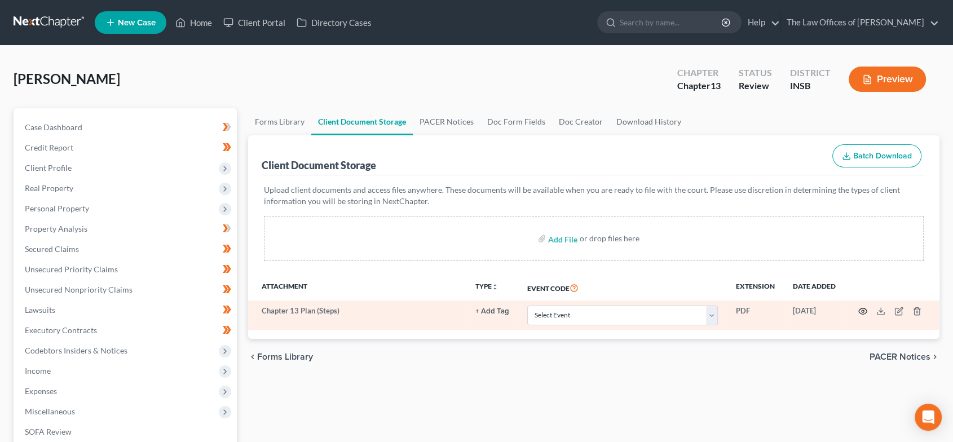
click at [861, 310] on icon "button" at bounding box center [862, 311] width 9 height 9
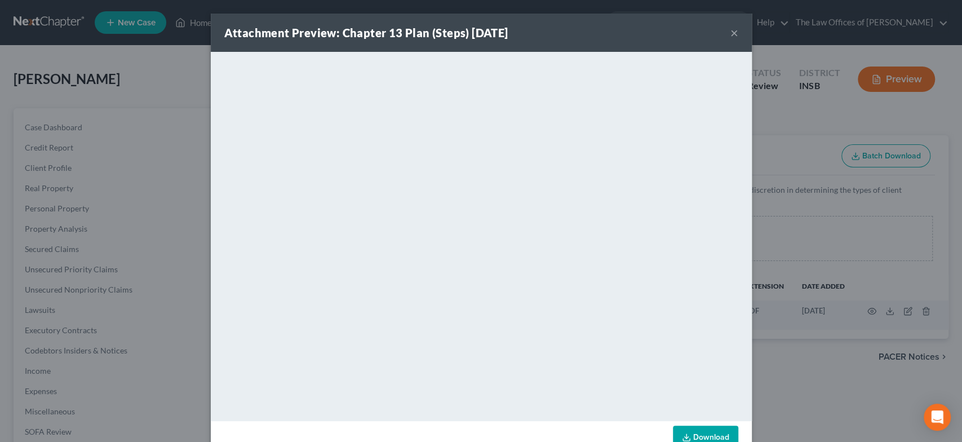
click at [731, 33] on button "×" at bounding box center [735, 33] width 8 height 14
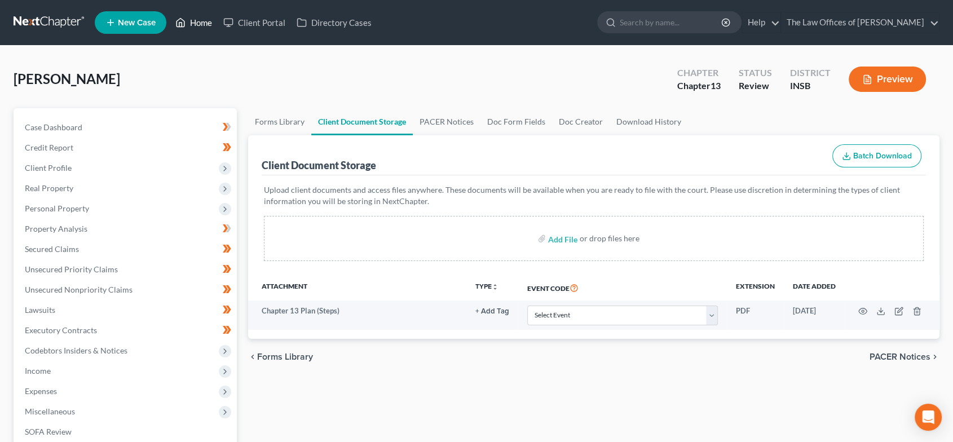
drag, startPoint x: 190, startPoint y: 17, endPoint x: 795, endPoint y: 68, distance: 607.5
click at [190, 17] on link "Home" at bounding box center [194, 22] width 48 height 20
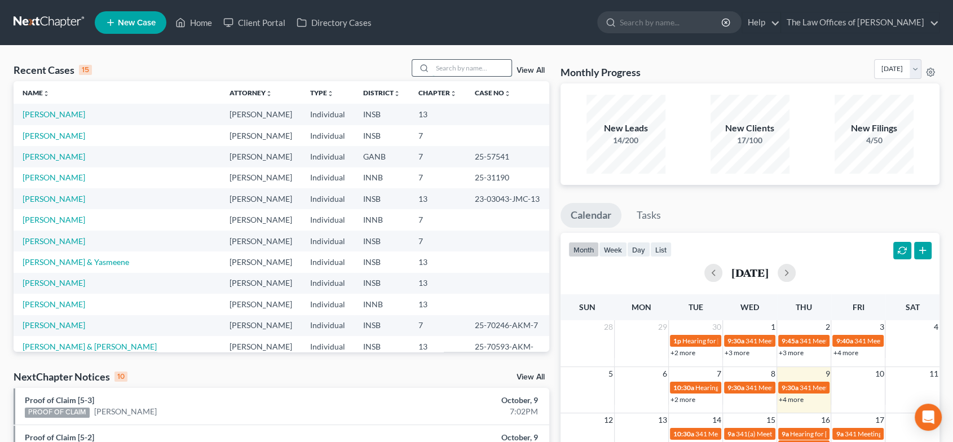
click at [449, 70] on input "search" at bounding box center [471, 68] width 79 height 16
type input "fraser"
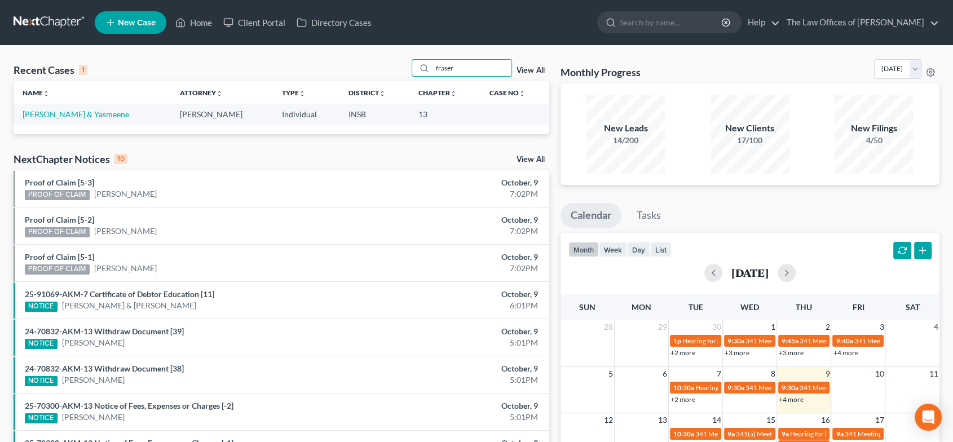
click at [87, 107] on td "[PERSON_NAME] & Yasmeene" at bounding box center [92, 114] width 157 height 21
click at [92, 111] on link "[PERSON_NAME] & Yasmeene" at bounding box center [76, 114] width 107 height 10
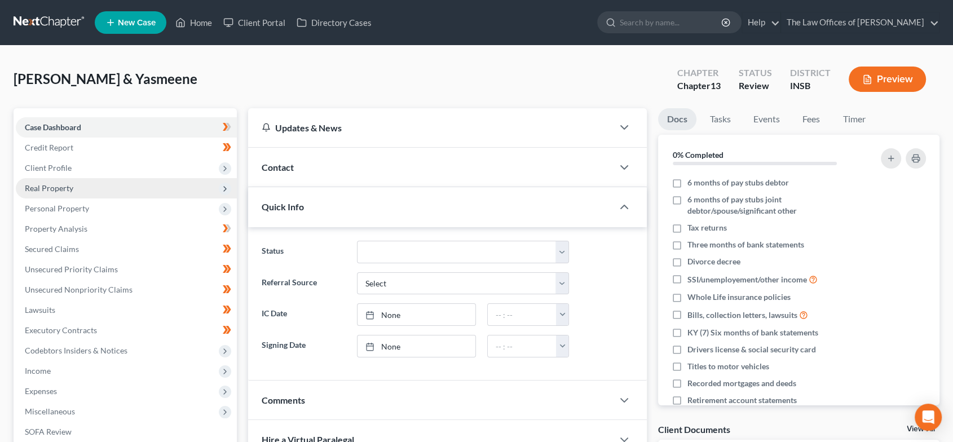
drag, startPoint x: 72, startPoint y: 161, endPoint x: 113, endPoint y: 180, distance: 45.6
click at [71, 160] on span "Client Profile" at bounding box center [126, 168] width 221 height 20
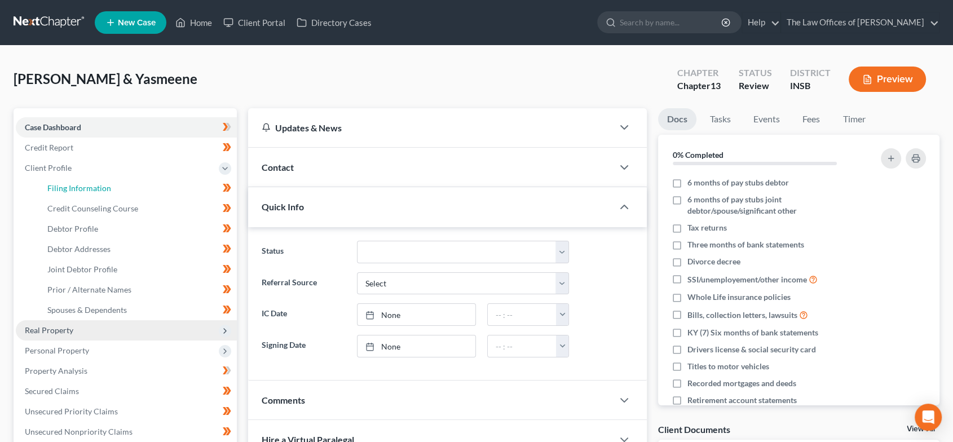
click at [113, 180] on link "Filing Information" at bounding box center [137, 188] width 198 height 20
select select "1"
select select "3"
select select "28"
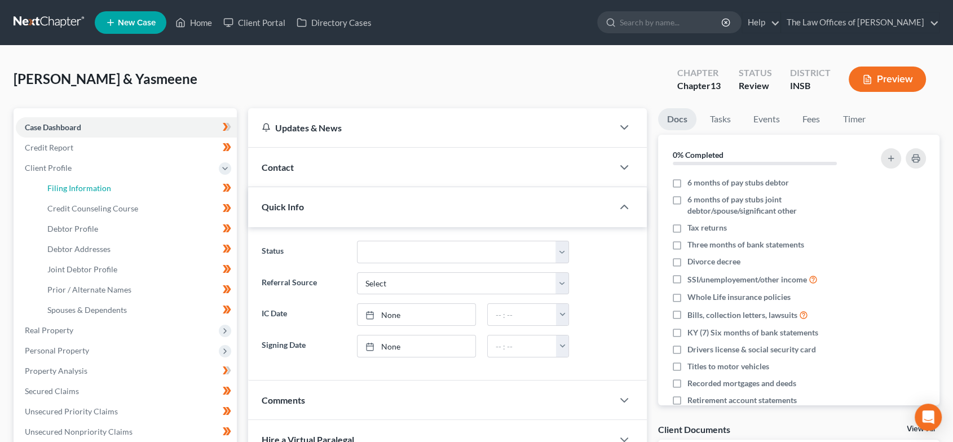
select select "0"
select select "15"
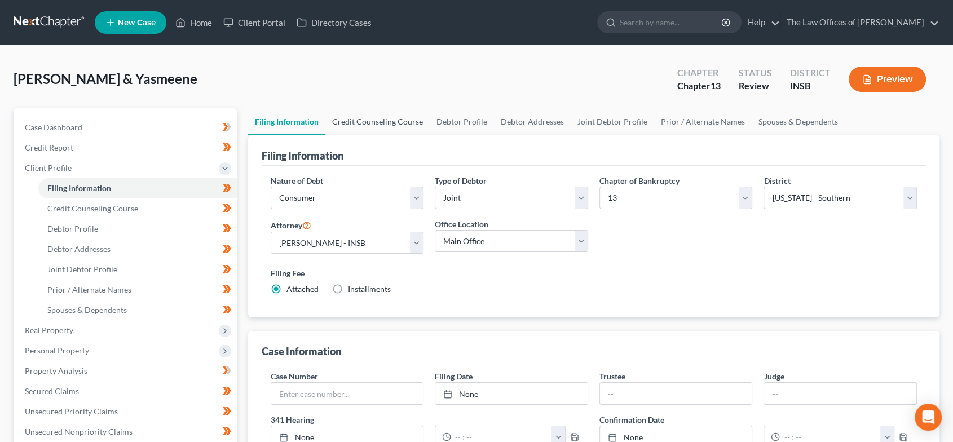
click at [375, 127] on link "Credit Counseling Course" at bounding box center [377, 121] width 104 height 27
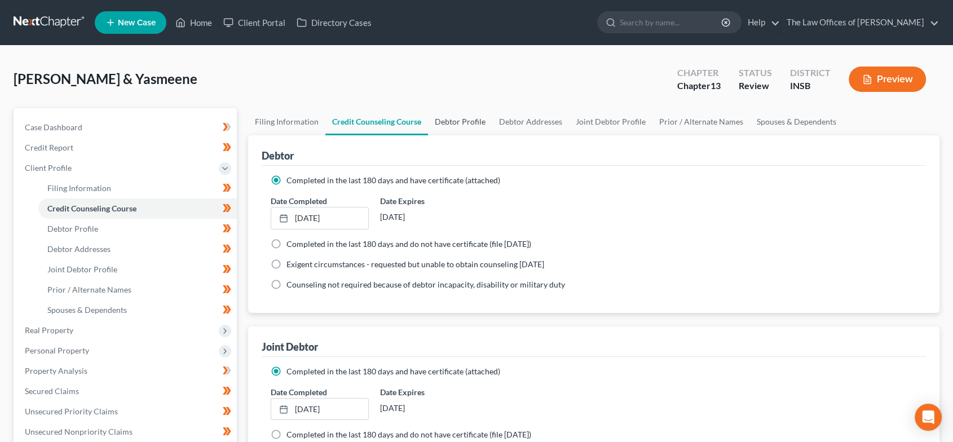
click at [462, 121] on link "Debtor Profile" at bounding box center [460, 121] width 64 height 27
select select "1"
select select "2"
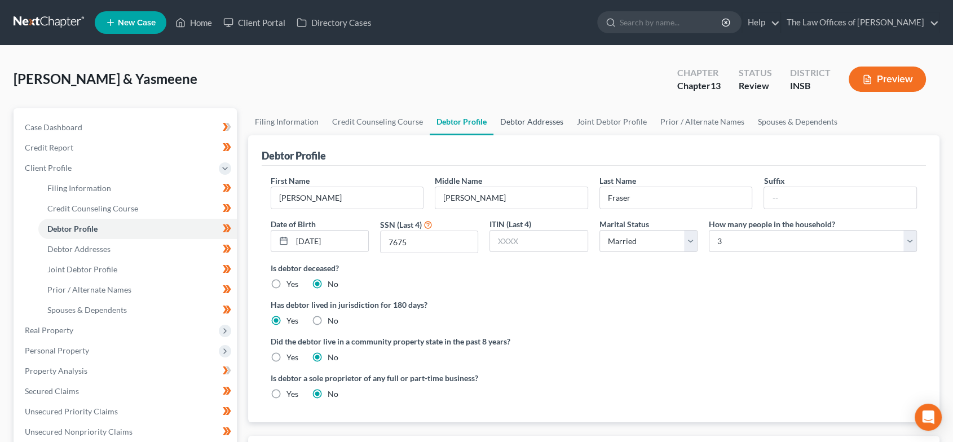
click at [540, 120] on link "Debtor Addresses" at bounding box center [531, 121] width 77 height 27
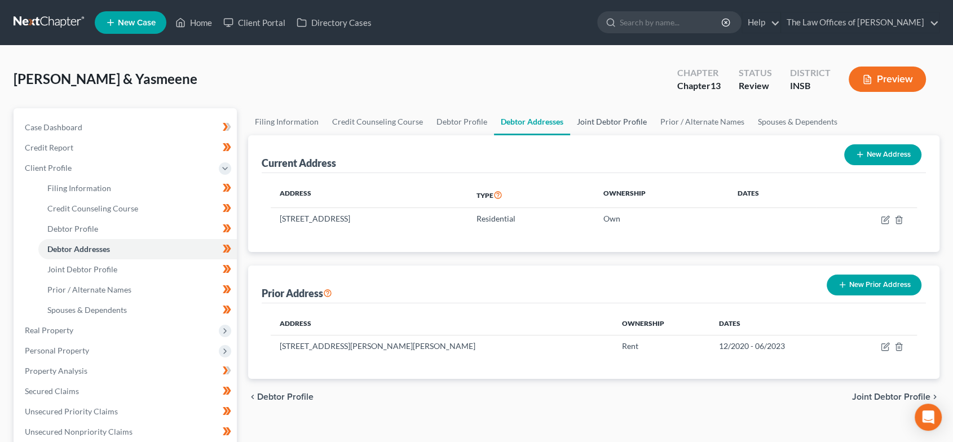
click at [615, 118] on link "Joint Debtor Profile" at bounding box center [611, 121] width 83 height 27
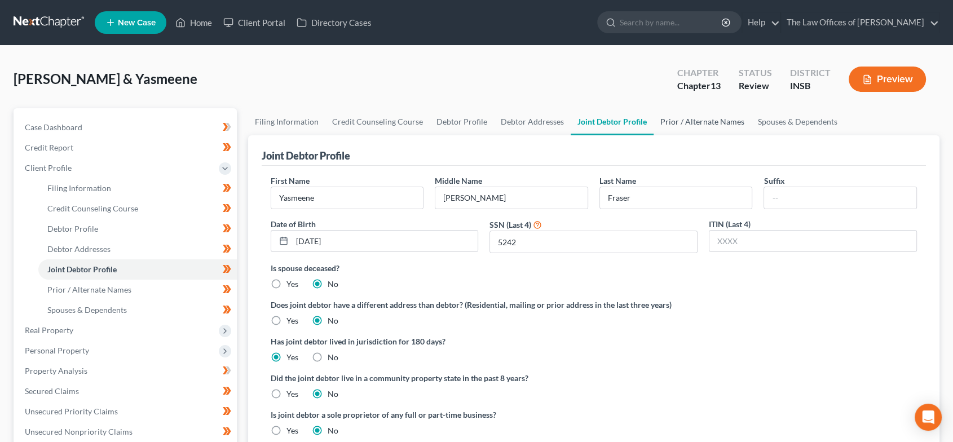
click at [712, 116] on link "Prior / Alternate Names" at bounding box center [702, 121] width 98 height 27
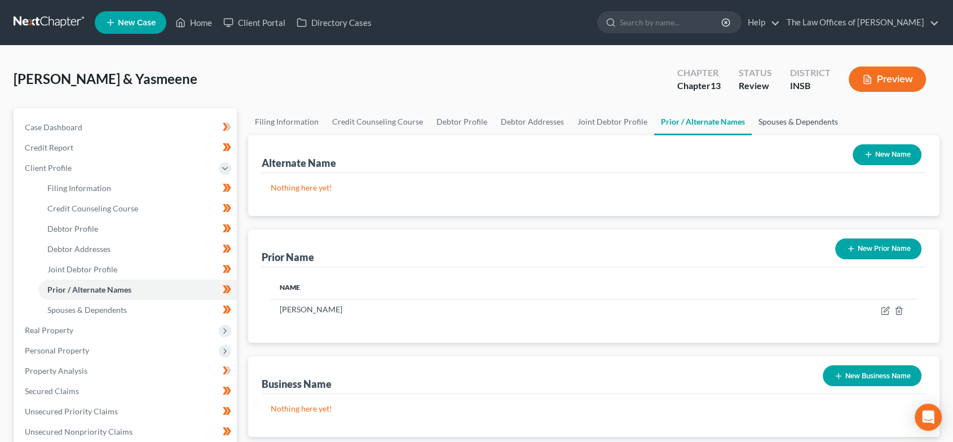
click at [765, 124] on link "Spouses & Dependents" at bounding box center [797, 121] width 93 height 27
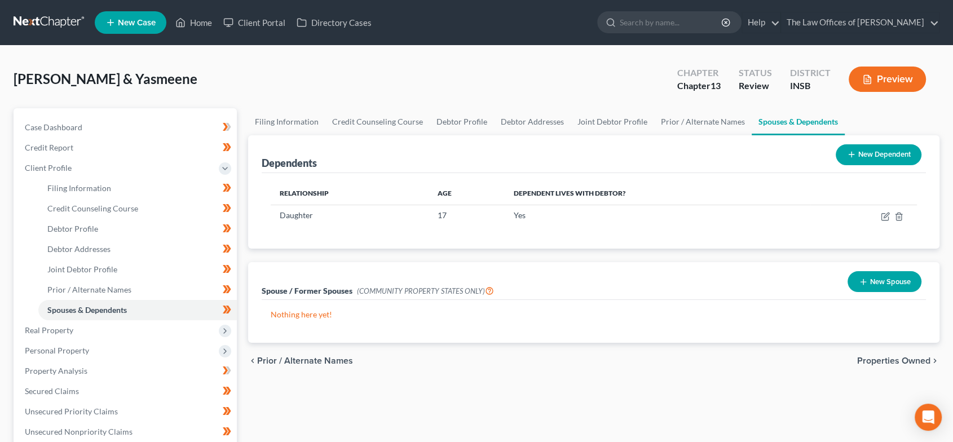
click at [880, 359] on span "Properties Owned" at bounding box center [893, 360] width 73 height 9
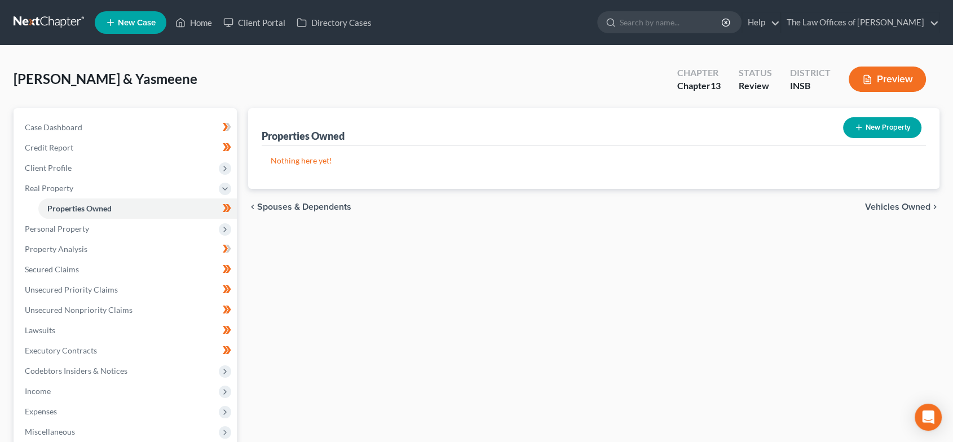
click at [899, 204] on span "Vehicles Owned" at bounding box center [897, 206] width 65 height 9
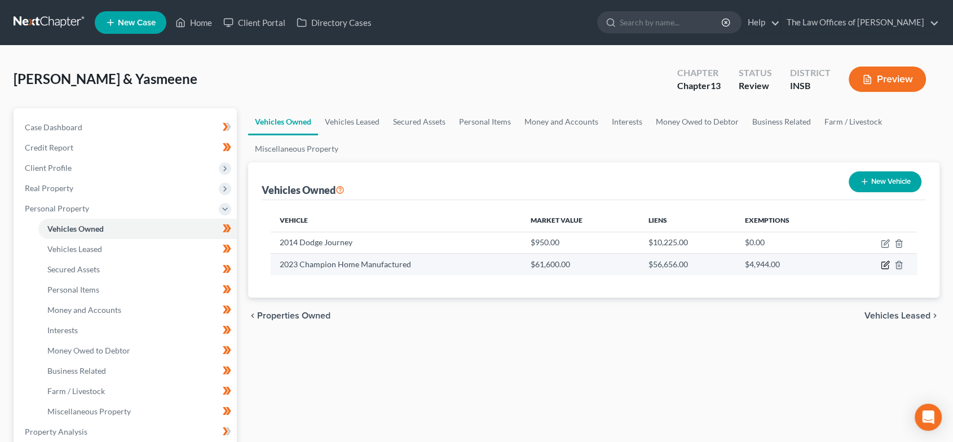
click at [883, 266] on icon "button" at bounding box center [884, 264] width 9 height 9
select select "7"
select select "3"
select select "2"
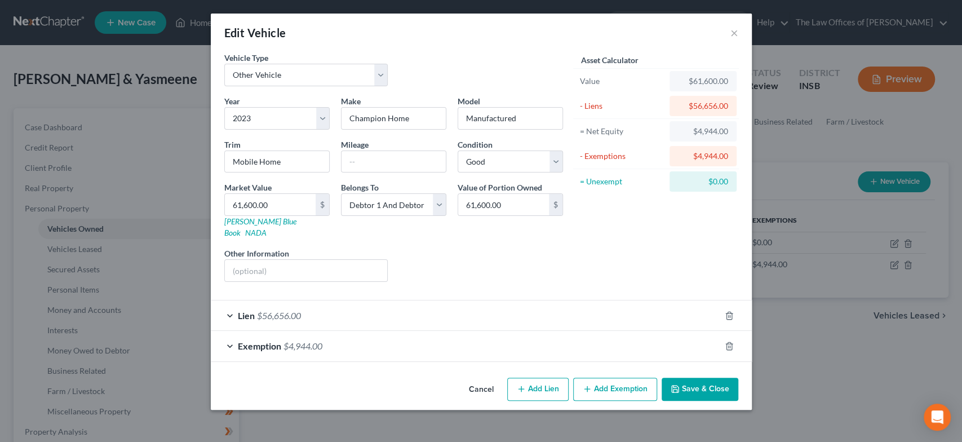
click at [710, 378] on button "Save & Close" at bounding box center [700, 390] width 77 height 24
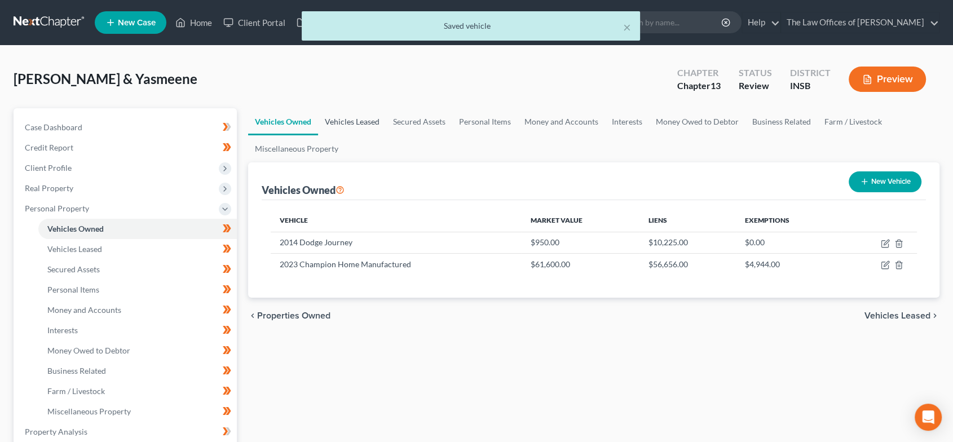
click at [358, 126] on link "Vehicles Leased" at bounding box center [352, 121] width 68 height 27
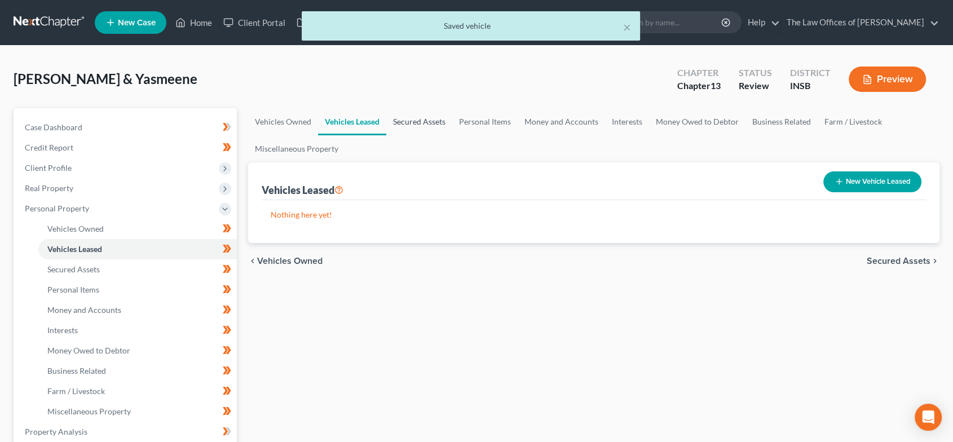
click at [413, 122] on link "Secured Assets" at bounding box center [419, 121] width 66 height 27
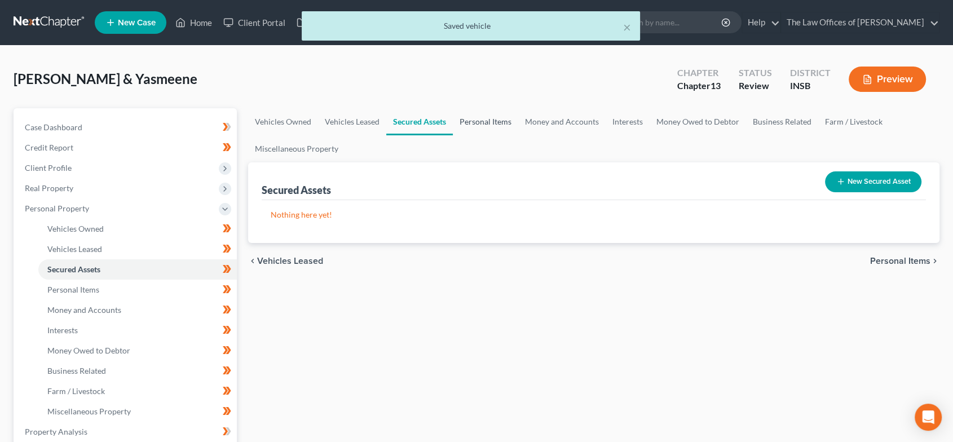
click at [482, 120] on link "Personal Items" at bounding box center [485, 121] width 65 height 27
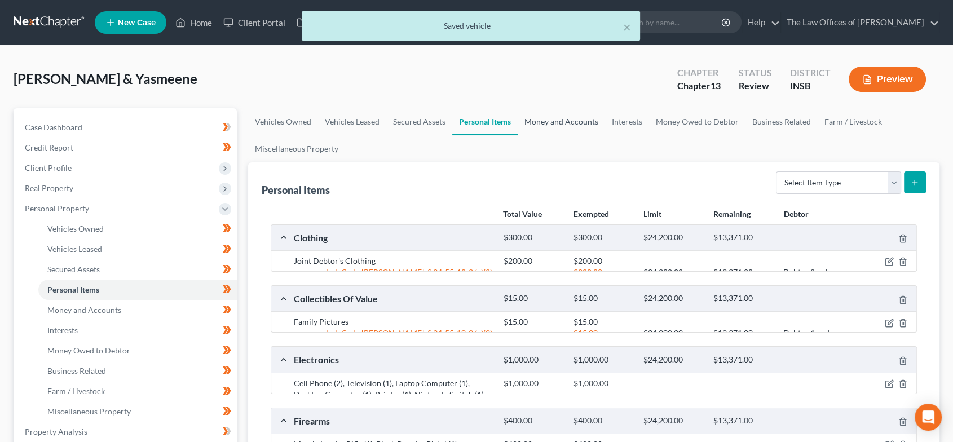
click at [577, 125] on link "Money and Accounts" at bounding box center [560, 121] width 87 height 27
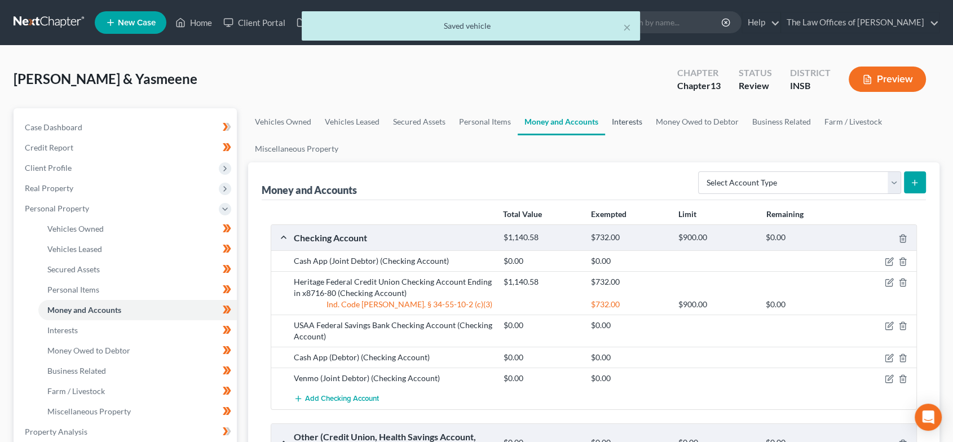
click at [632, 125] on link "Interests" at bounding box center [627, 121] width 44 height 27
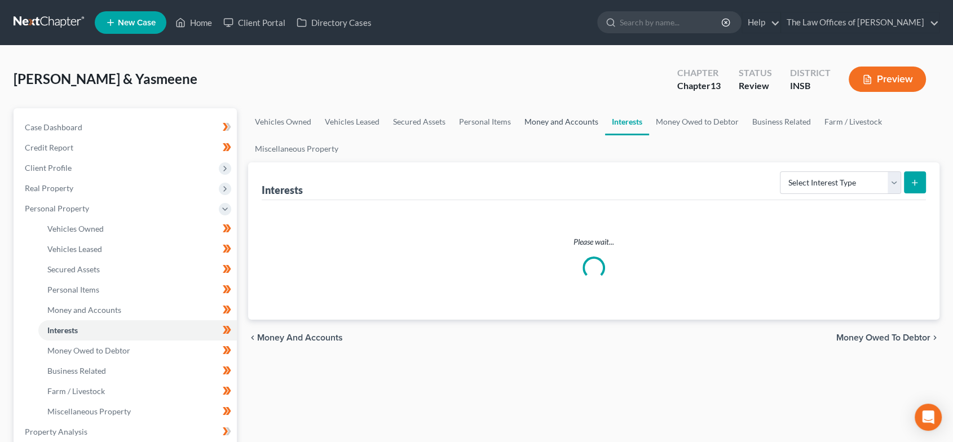
click at [563, 118] on link "Money and Accounts" at bounding box center [560, 121] width 87 height 27
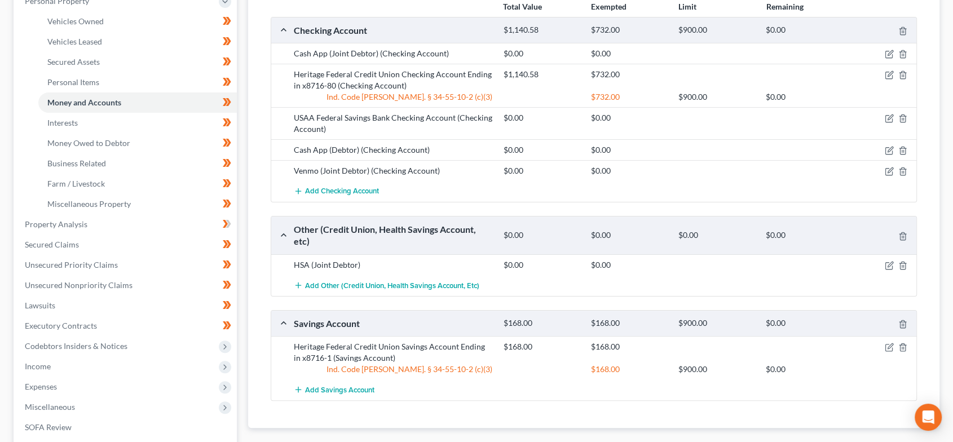
scroll to position [209, 0]
drag, startPoint x: 888, startPoint y: 114, endPoint x: 794, endPoint y: 197, distance: 125.8
click at [888, 114] on icon "button" at bounding box center [888, 117] width 9 height 9
select select "45"
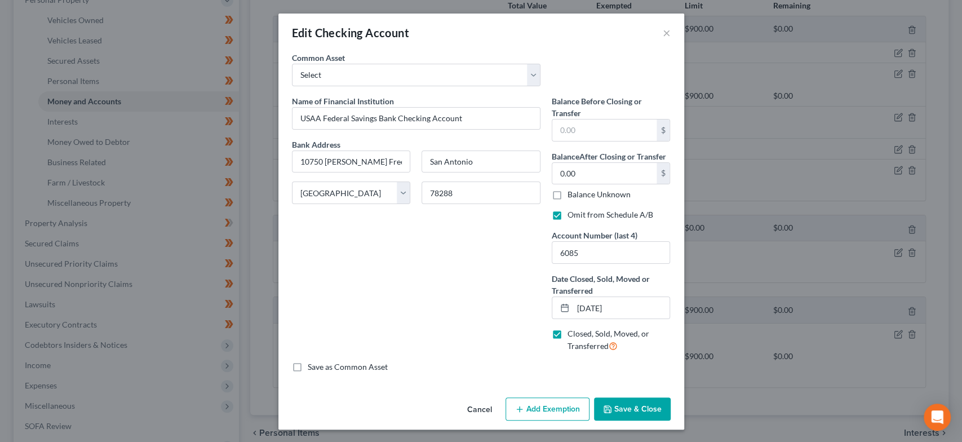
click at [641, 402] on button "Save & Close" at bounding box center [632, 409] width 77 height 24
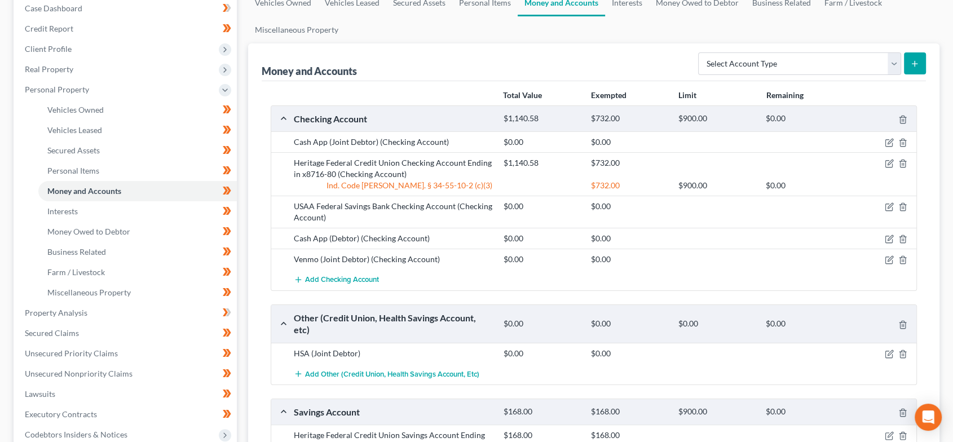
scroll to position [83, 0]
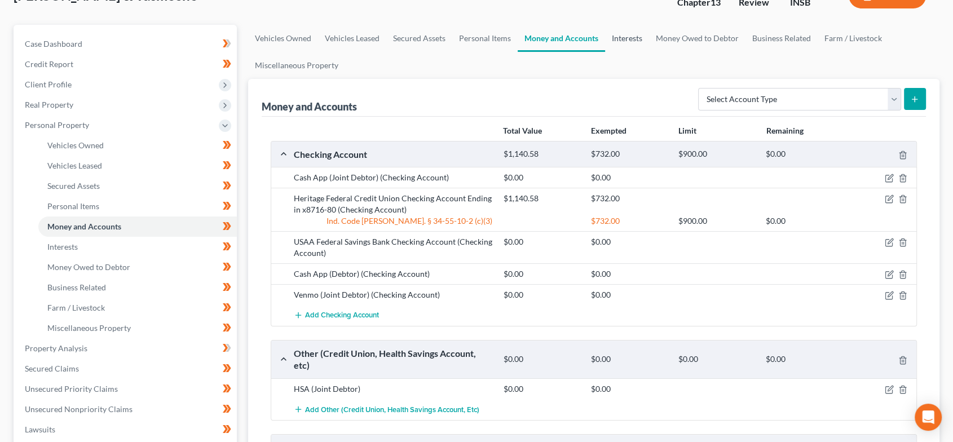
click at [627, 28] on link "Interests" at bounding box center [627, 38] width 44 height 27
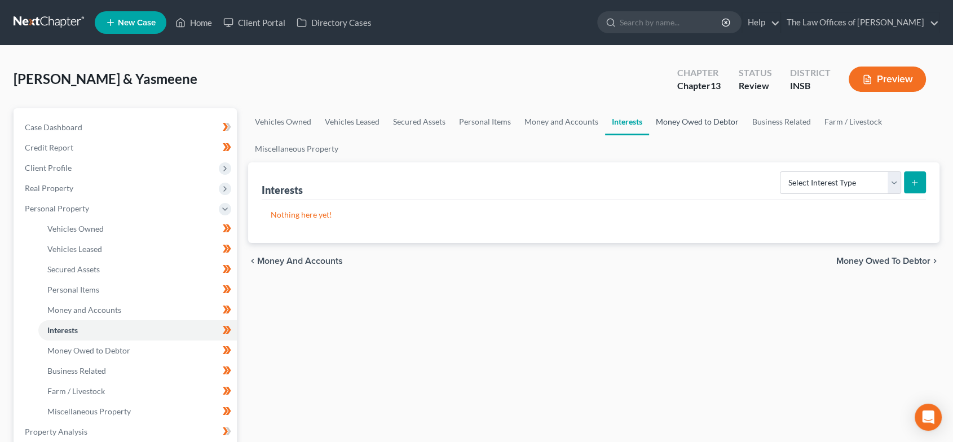
click at [679, 125] on link "Money Owed to Debtor" at bounding box center [697, 121] width 96 height 27
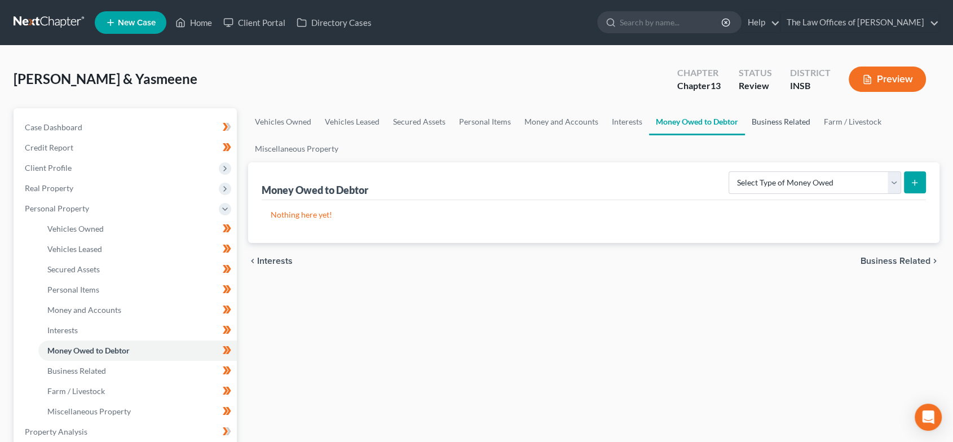
click at [757, 120] on link "Business Related" at bounding box center [781, 121] width 72 height 27
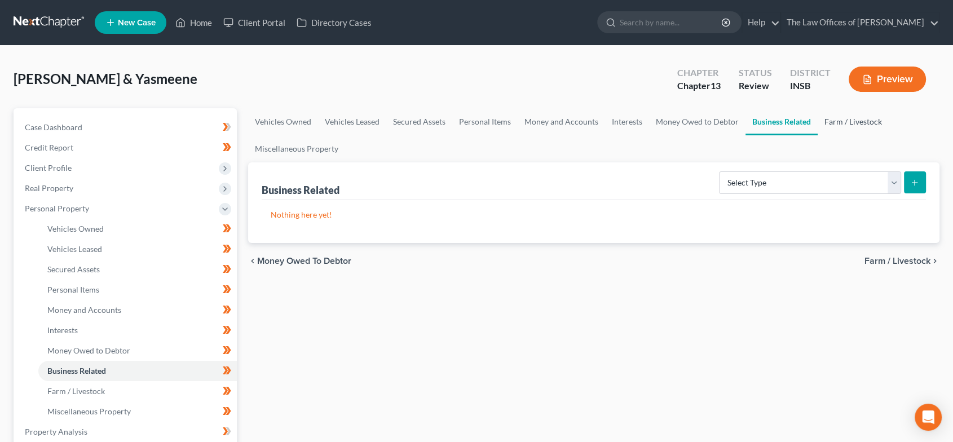
click at [879, 120] on link "Farm / Livestock" at bounding box center [852, 121] width 71 height 27
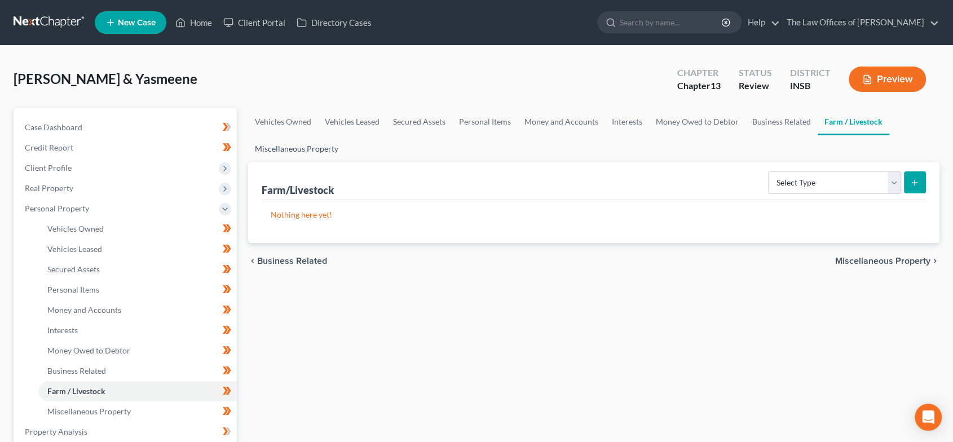
click at [325, 153] on link "Miscellaneous Property" at bounding box center [296, 148] width 97 height 27
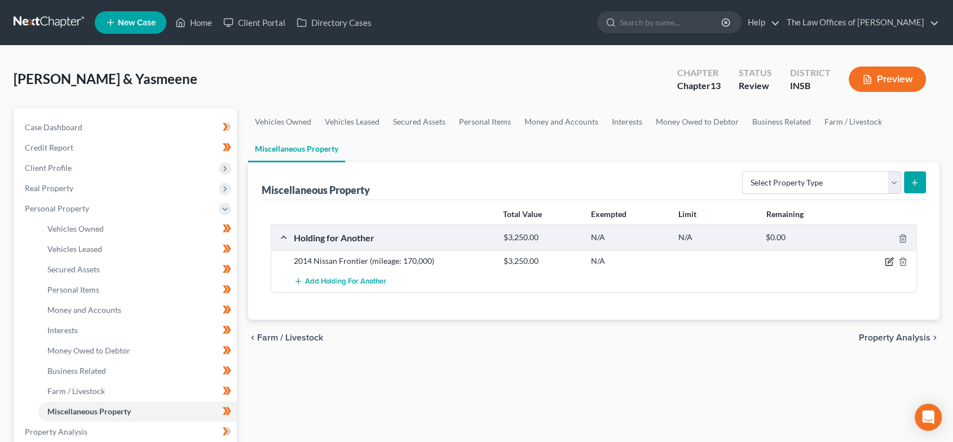
click at [888, 259] on icon "button" at bounding box center [889, 260] width 5 height 5
select select "15"
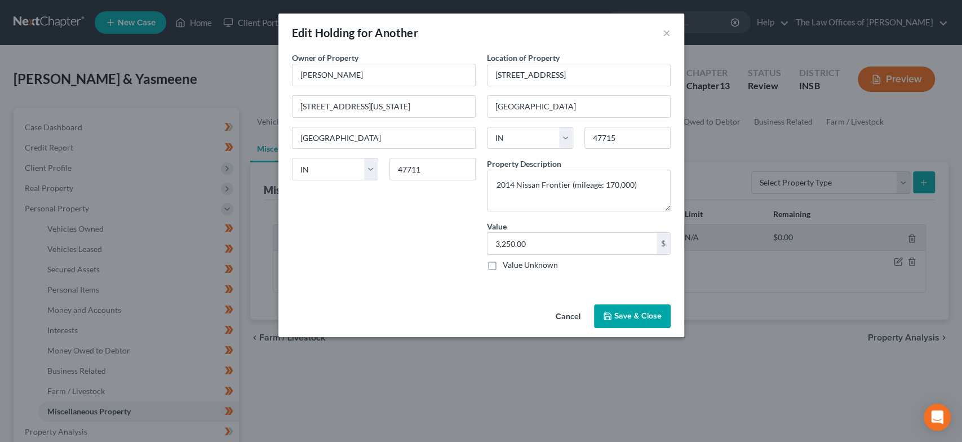
click at [633, 315] on button "Save & Close" at bounding box center [632, 316] width 77 height 24
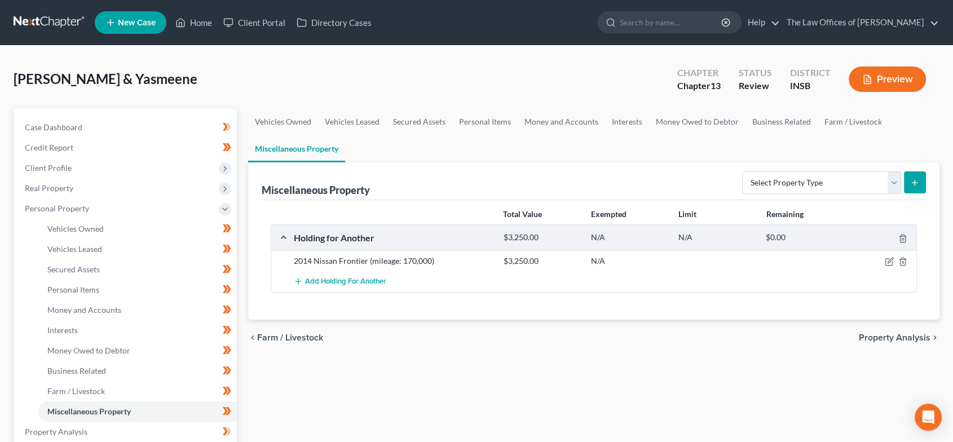
click at [913, 341] on span "Property Analysis" at bounding box center [895, 337] width 72 height 9
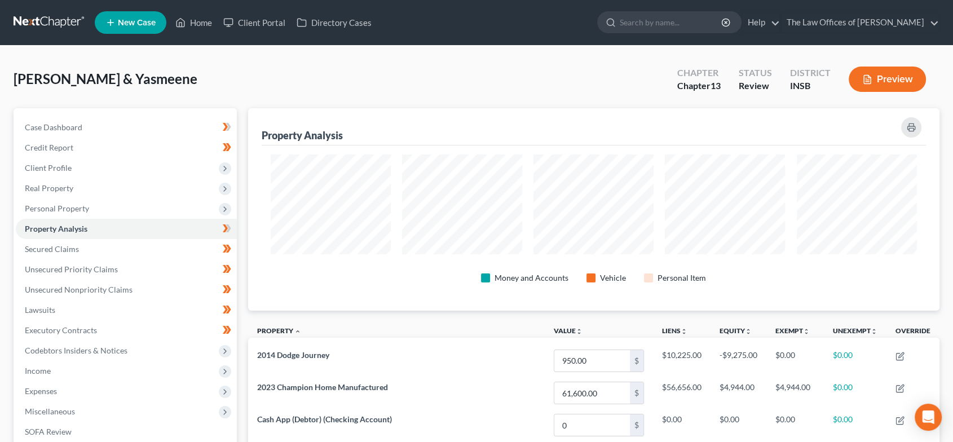
scroll to position [202, 691]
click at [86, 252] on link "Secured Claims" at bounding box center [126, 249] width 221 height 20
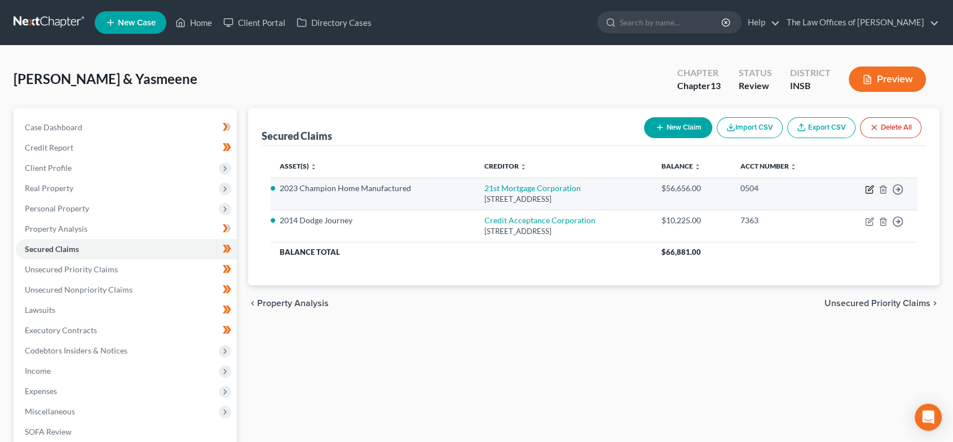
click at [868, 192] on icon "button" at bounding box center [869, 189] width 9 height 9
select select "44"
select select "19"
select select "2"
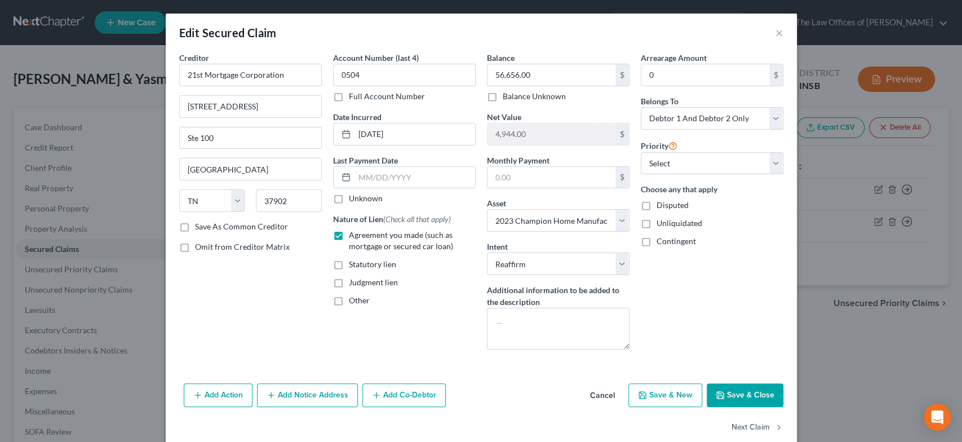
click at [747, 391] on button "Save & Close" at bounding box center [745, 395] width 77 height 24
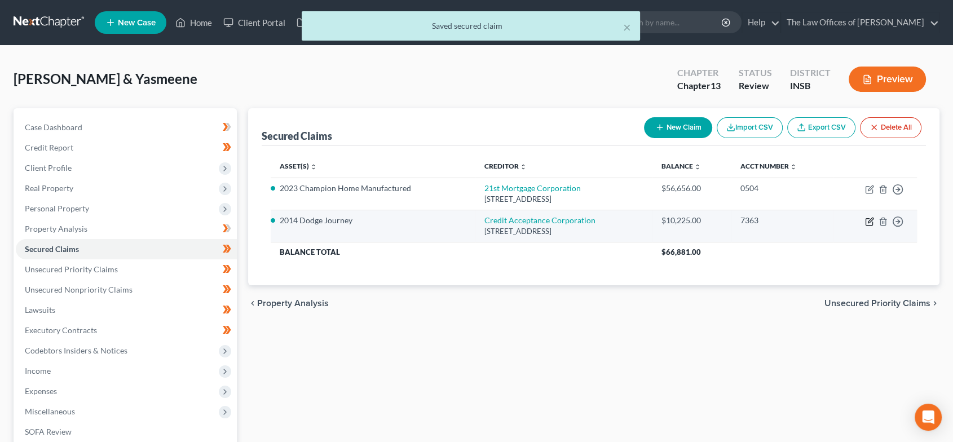
click at [870, 221] on icon "button" at bounding box center [870, 220] width 5 height 5
select select "23"
select select "6"
select select "2"
select select "0"
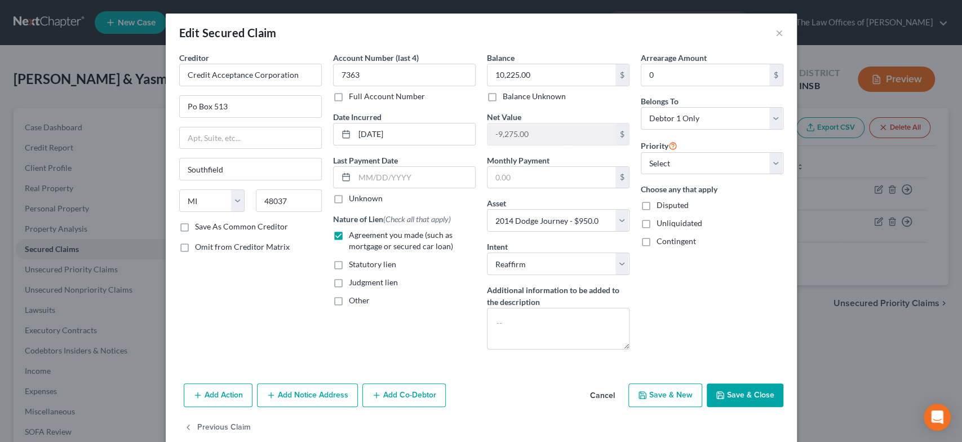
click at [753, 393] on button "Save & Close" at bounding box center [745, 395] width 77 height 24
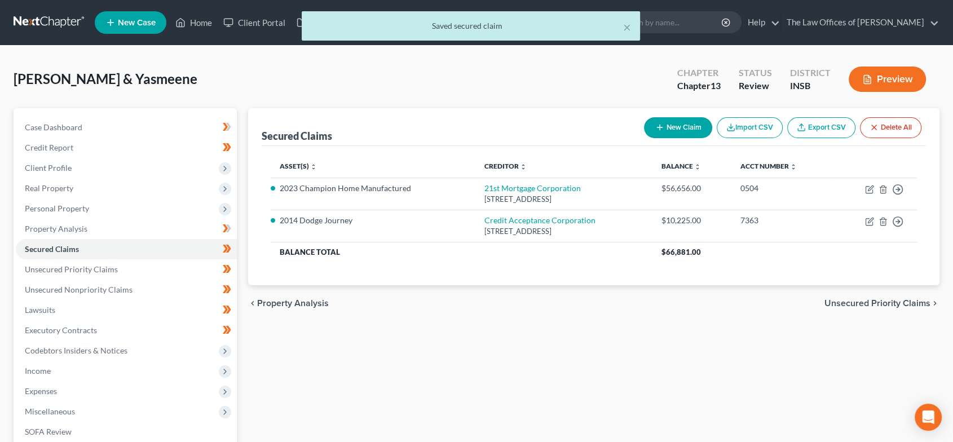
click at [886, 304] on span "Unsecured Priority Claims" at bounding box center [877, 303] width 106 height 9
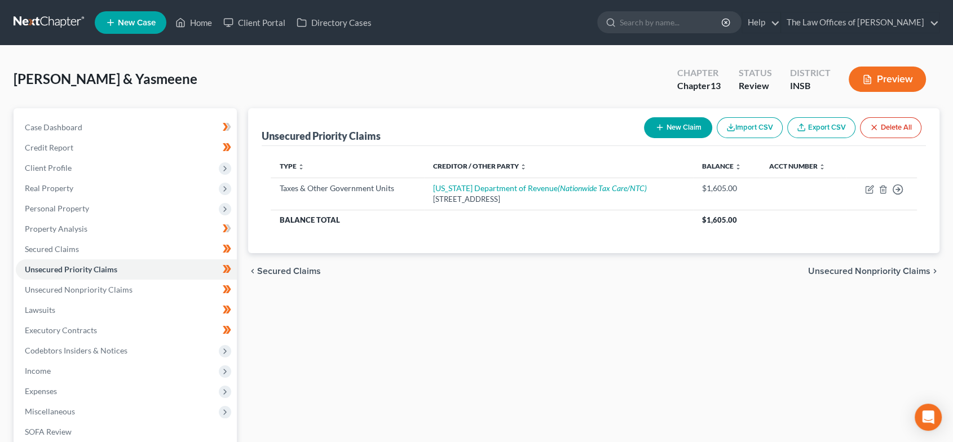
click at [871, 267] on span "Unsecured Nonpriority Claims" at bounding box center [869, 271] width 122 height 9
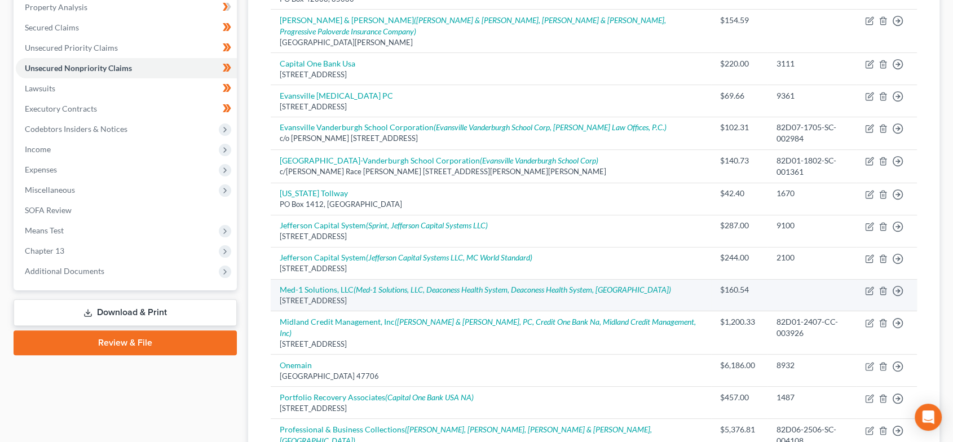
scroll to position [334, 0]
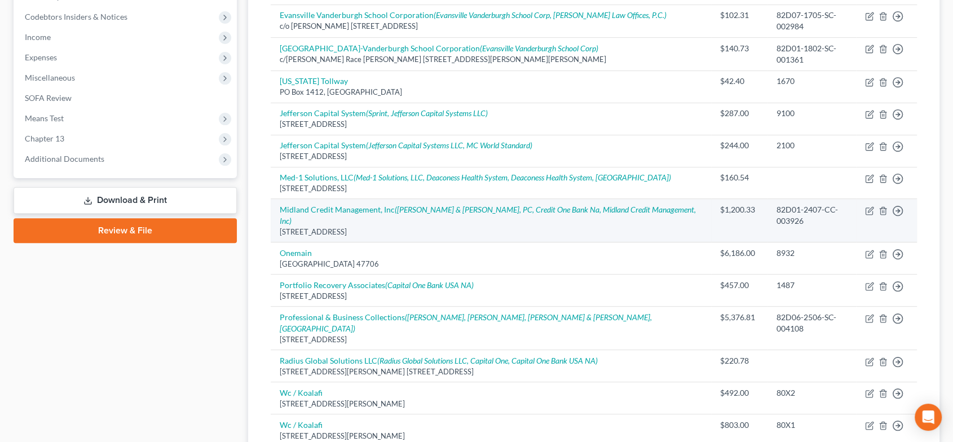
drag, startPoint x: 785, startPoint y: 169, endPoint x: 839, endPoint y: 176, distance: 54.5
click at [785, 204] on div "82D01-2407-CC-003926" at bounding box center [811, 215] width 70 height 23
drag, startPoint x: 840, startPoint y: 176, endPoint x: 749, endPoint y: 176, distance: 91.9
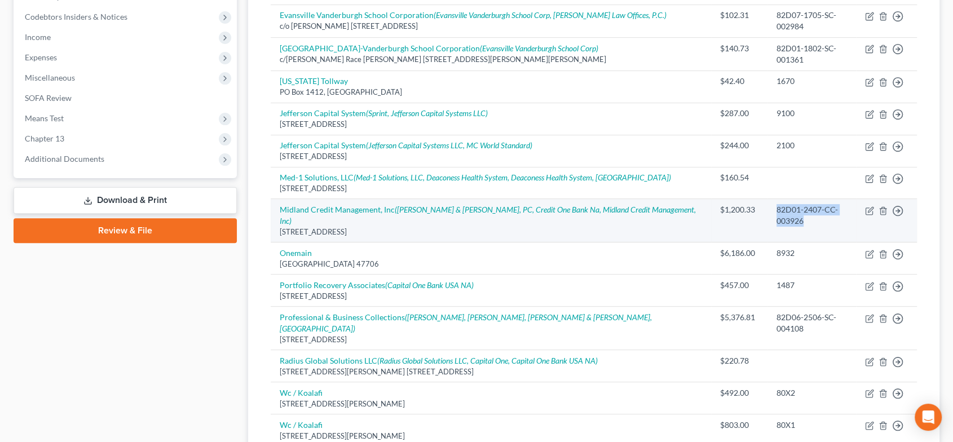
click at [767, 199] on td "82D01-2407-CC-003926" at bounding box center [811, 220] width 88 height 43
copy div "82D01-2407-CC-003926"
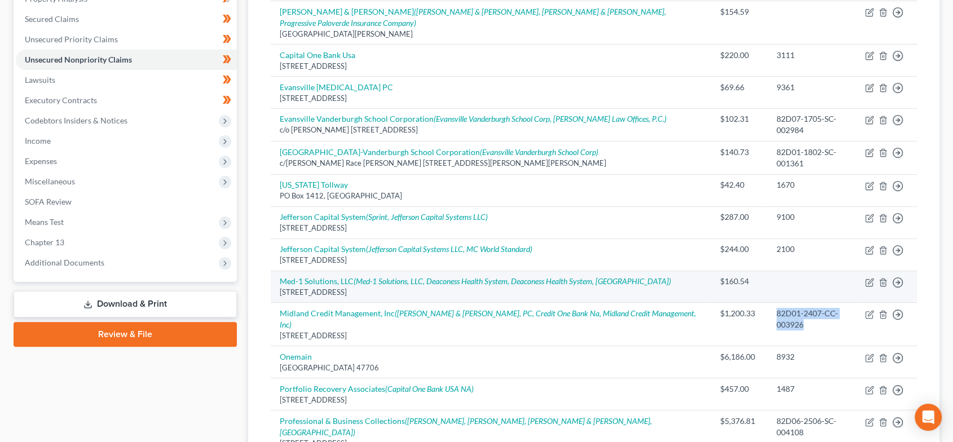
scroll to position [193, 0]
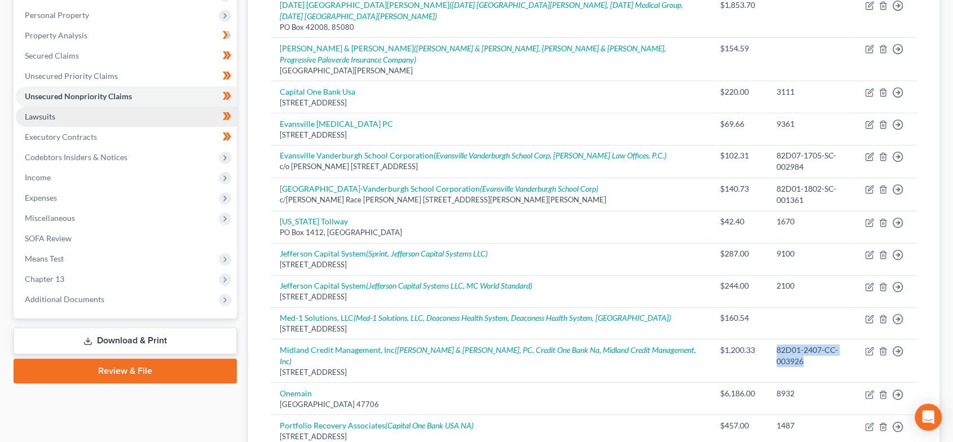
click at [77, 114] on link "Lawsuits" at bounding box center [126, 117] width 221 height 20
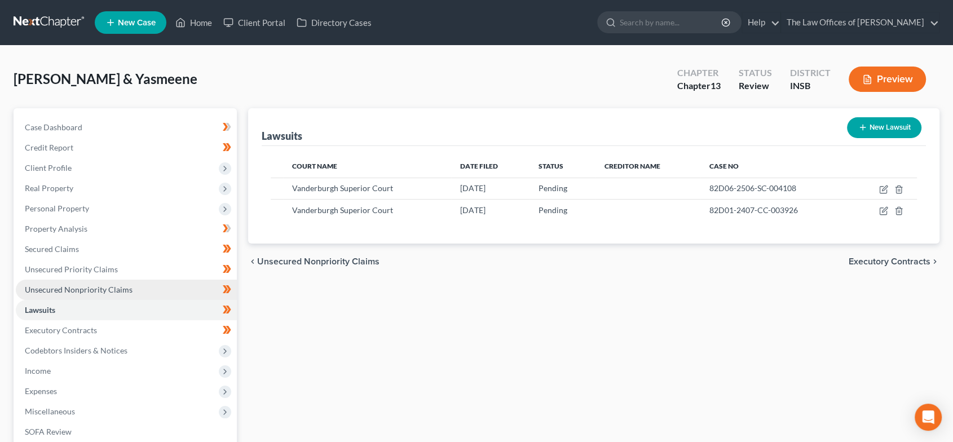
click at [105, 294] on link "Unsecured Nonpriority Claims" at bounding box center [126, 290] width 221 height 20
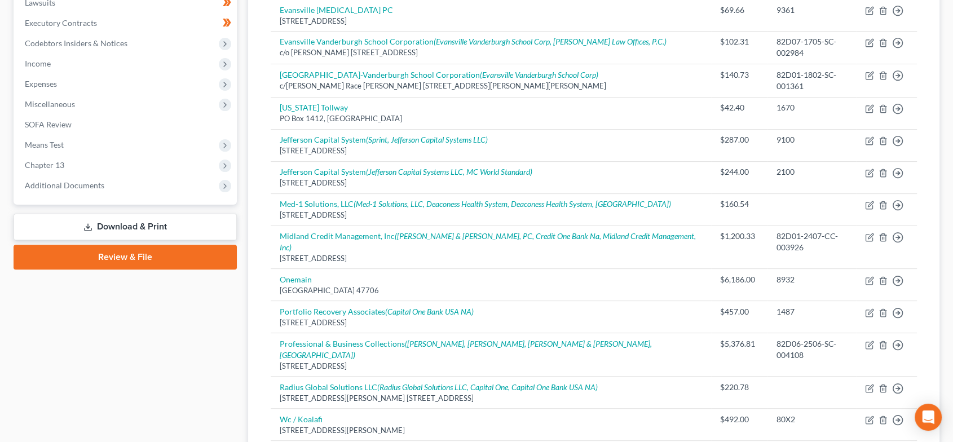
scroll to position [277, 0]
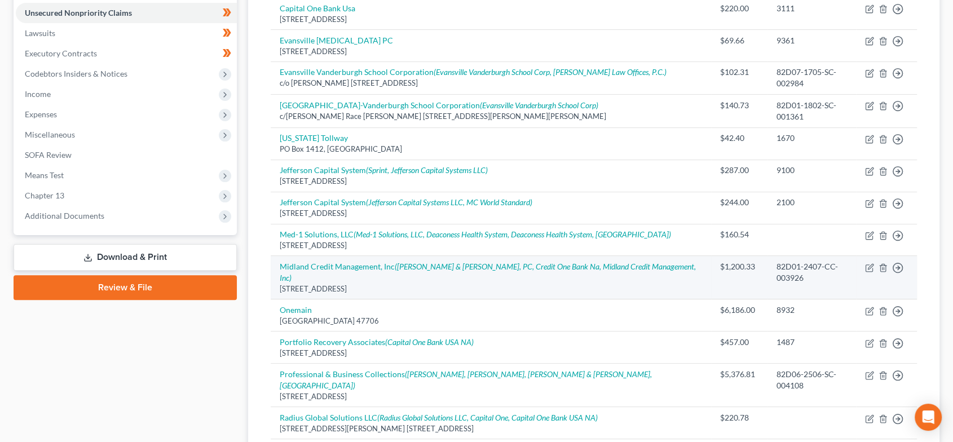
click at [808, 261] on div "82D01-2407-CC-003926" at bounding box center [811, 272] width 70 height 23
copy tr "82D01-2407-CC-003926 Move to D Move to E Move to G Move to Notice Only"
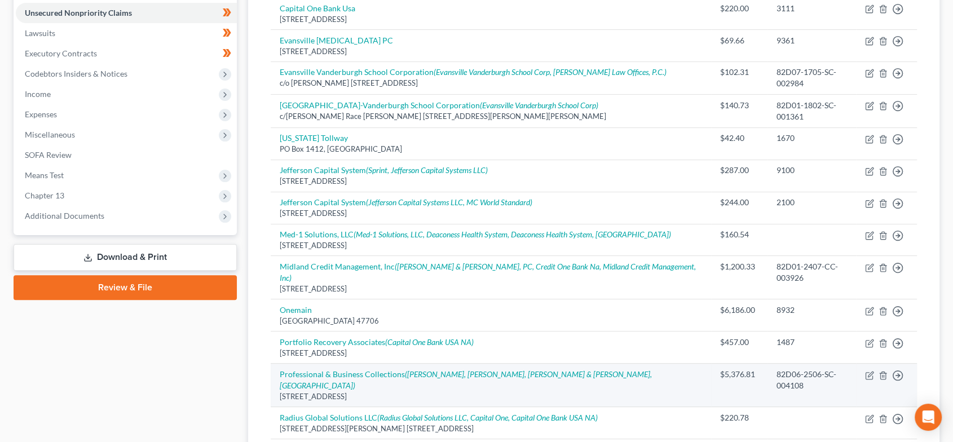
click at [837, 369] on div "82D06-2506-SC-004108" at bounding box center [811, 380] width 70 height 23
click at [842, 369] on div "82D06-2506-SC-004108" at bounding box center [811, 380] width 70 height 23
click at [839, 369] on div "82D06-2506-SC-004108" at bounding box center [811, 380] width 70 height 23
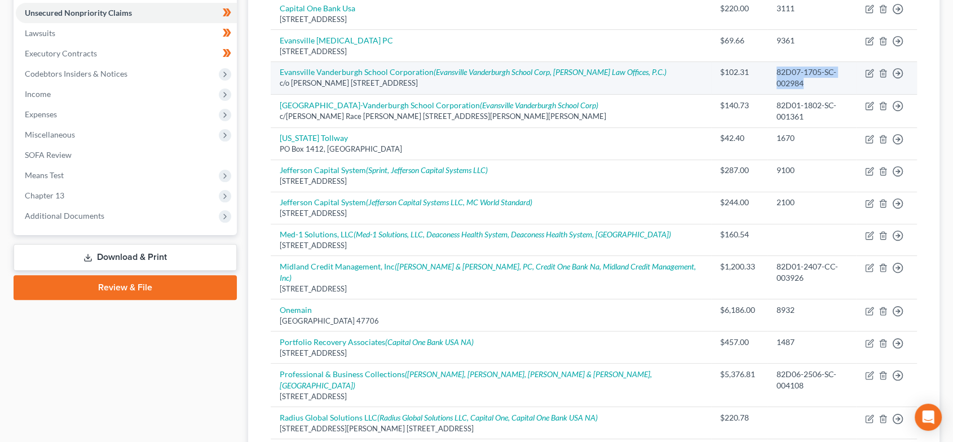
drag, startPoint x: 840, startPoint y: 42, endPoint x: 750, endPoint y: 40, distance: 90.2
click at [767, 61] on td "82D07-1705-SC-002984" at bounding box center [811, 77] width 88 height 33
copy div "82D07-1705-SC-002984"
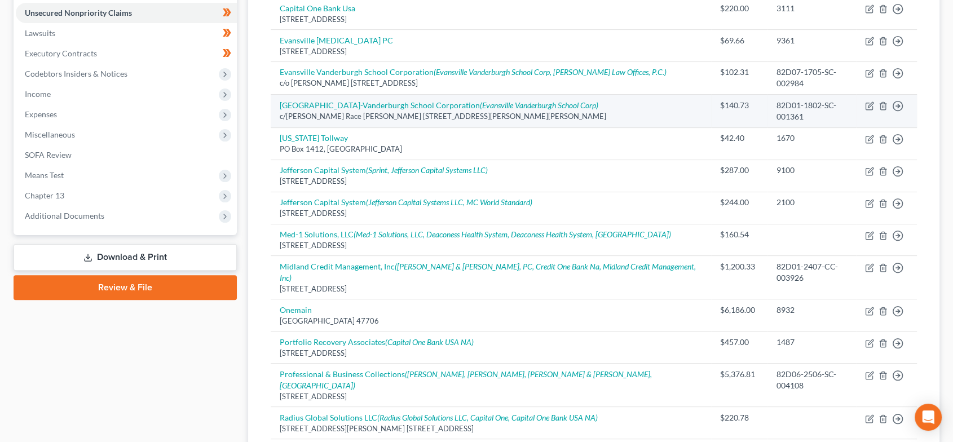
click at [807, 100] on div "82D01-1802-SC-001361" at bounding box center [811, 111] width 70 height 23
copy tr "82D01-1802-SC-001361 Move to D Move to E Move to G Move to Notice Only"
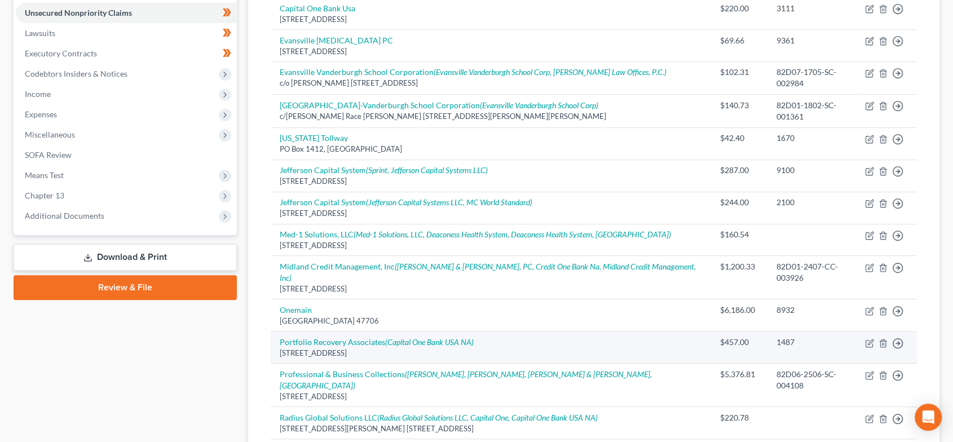
drag, startPoint x: 816, startPoint y: 229, endPoint x: 815, endPoint y: 306, distance: 77.2
click at [816, 261] on div "82D01-2407-CC-003926" at bounding box center [811, 272] width 70 height 23
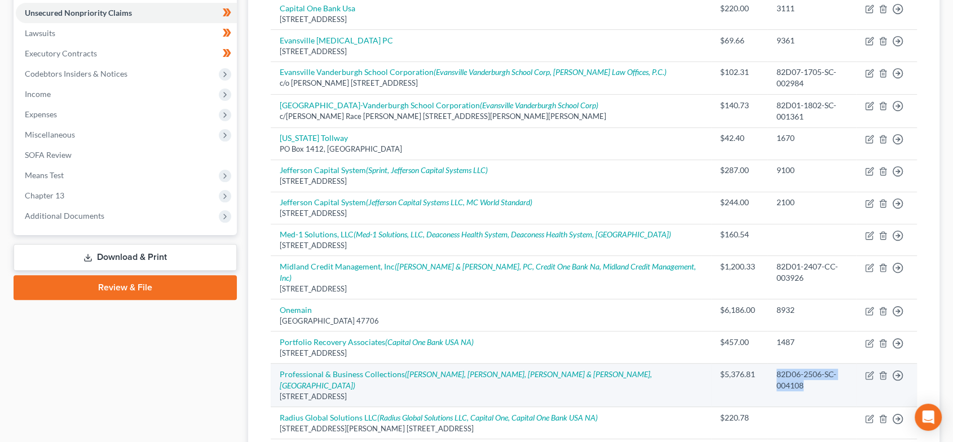
drag, startPoint x: 835, startPoint y: 328, endPoint x: 753, endPoint y: 331, distance: 81.8
click at [776, 369] on div "82D06-2506-SC-004108" at bounding box center [811, 380] width 70 height 23
copy div "82D06-2506-SC-004108"
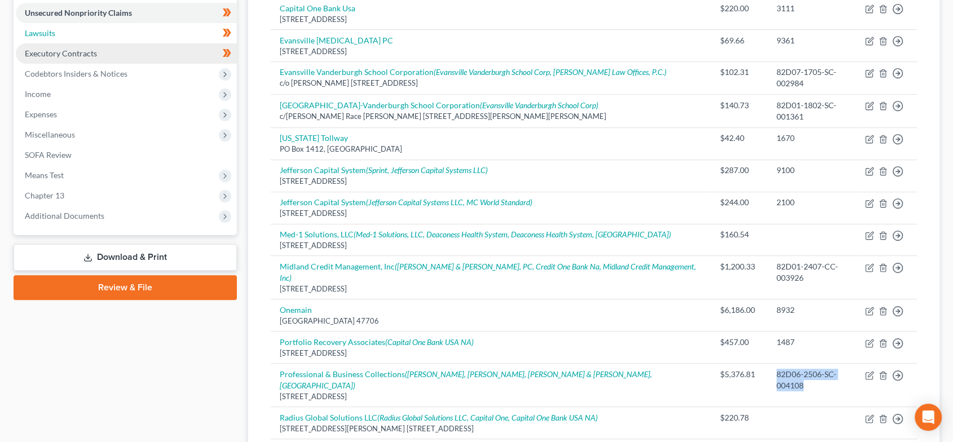
drag, startPoint x: 105, startPoint y: 30, endPoint x: 117, endPoint y: 43, distance: 18.0
click at [105, 29] on link "Lawsuits" at bounding box center [126, 33] width 221 height 20
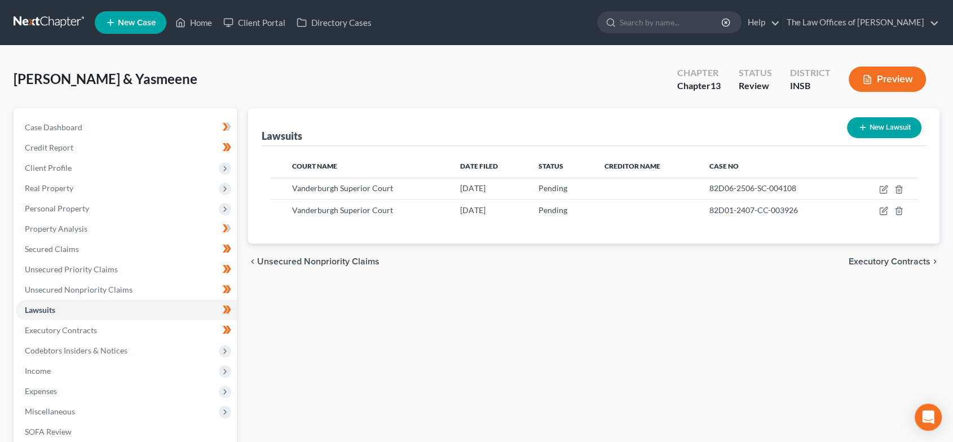
click at [911, 262] on span "Executory Contracts" at bounding box center [889, 261] width 82 height 9
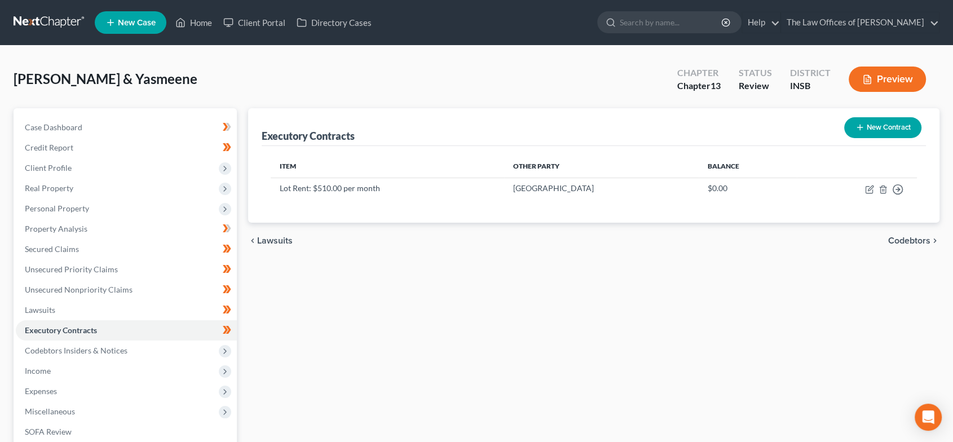
click at [910, 239] on span "Codebtors" at bounding box center [909, 240] width 42 height 9
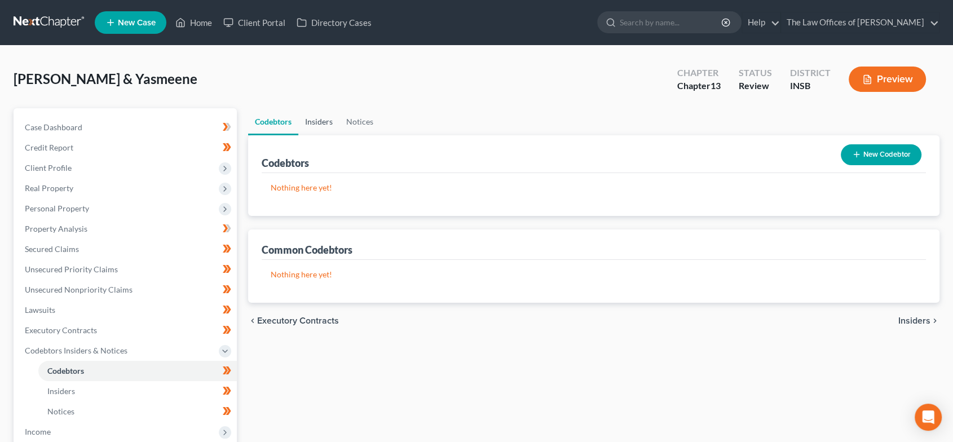
click at [309, 123] on link "Insiders" at bounding box center [318, 121] width 41 height 27
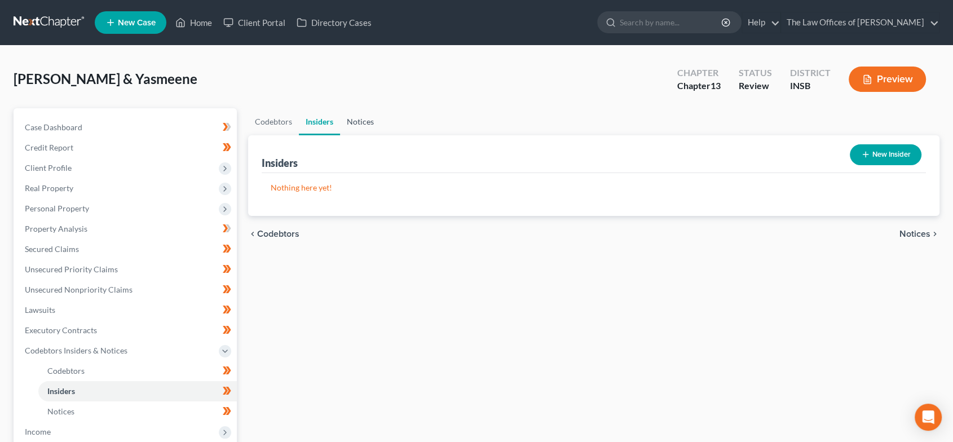
click at [356, 125] on link "Notices" at bounding box center [360, 121] width 41 height 27
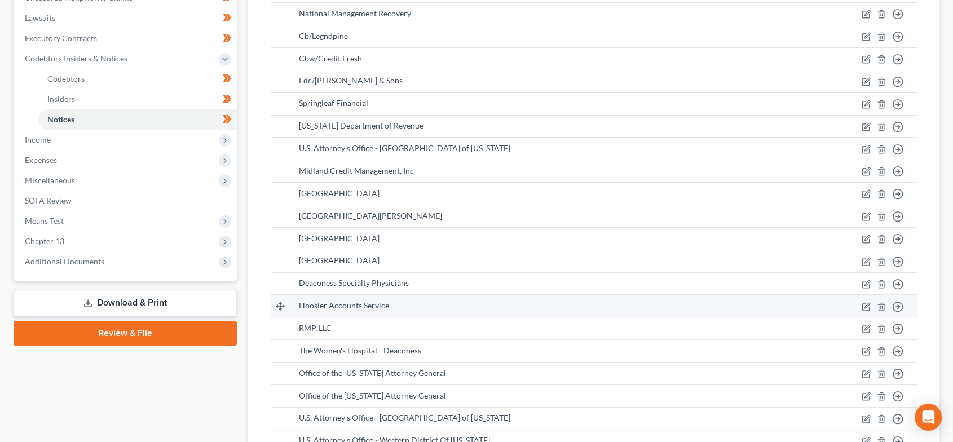
scroll to position [448, 0]
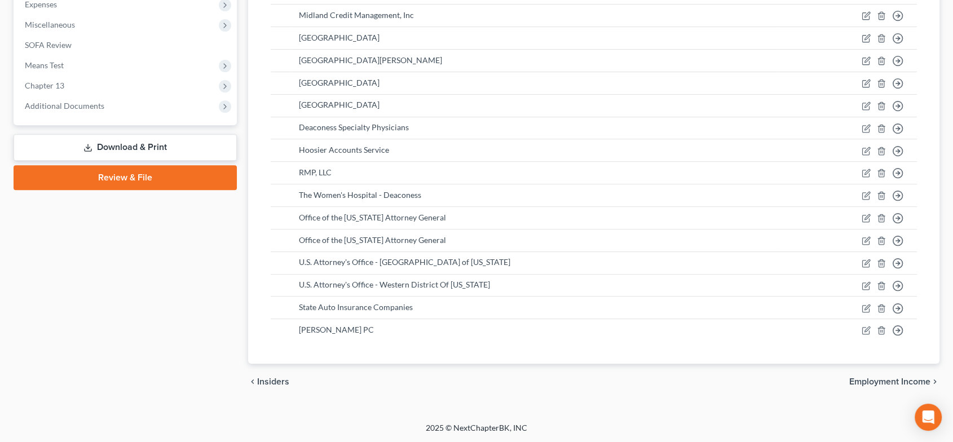
click at [905, 383] on span "Employment Income" at bounding box center [889, 381] width 81 height 9
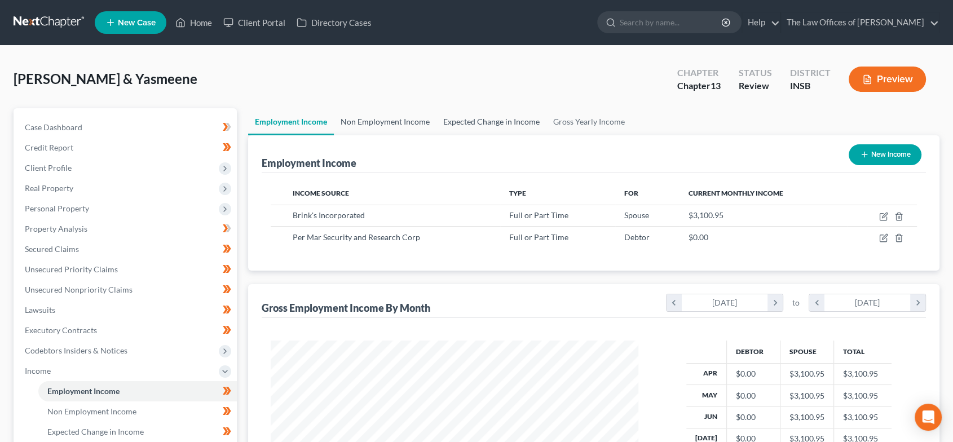
drag, startPoint x: 414, startPoint y: 121, endPoint x: 475, endPoint y: 121, distance: 61.4
click at [413, 121] on link "Non Employment Income" at bounding box center [385, 121] width 103 height 27
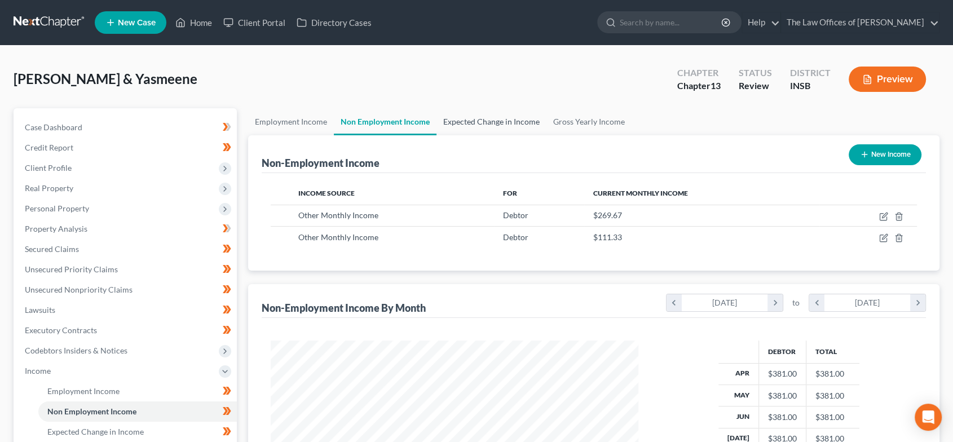
scroll to position [201, 390]
click at [480, 121] on link "Expected Change in Income" at bounding box center [491, 121] width 110 height 27
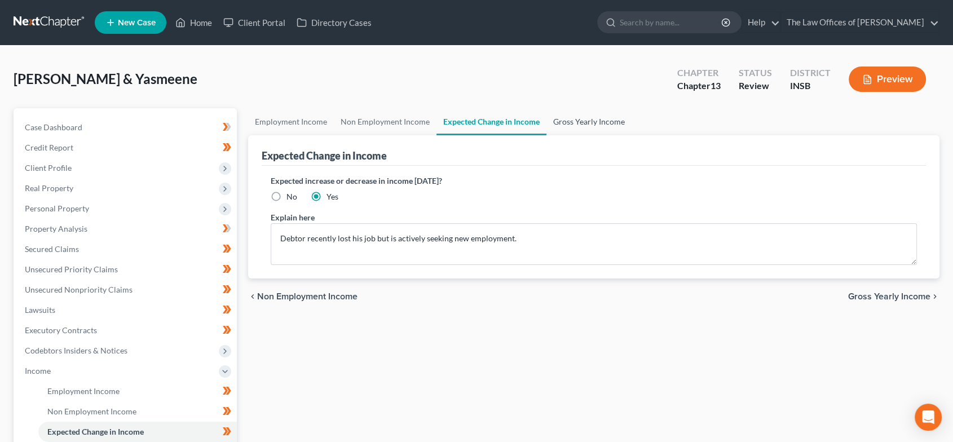
click at [580, 125] on link "Gross Yearly Income" at bounding box center [588, 121] width 85 height 27
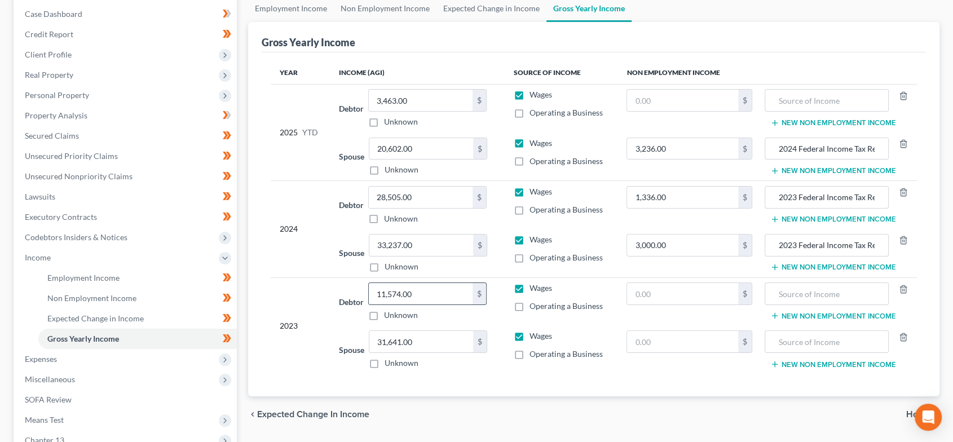
scroll to position [258, 0]
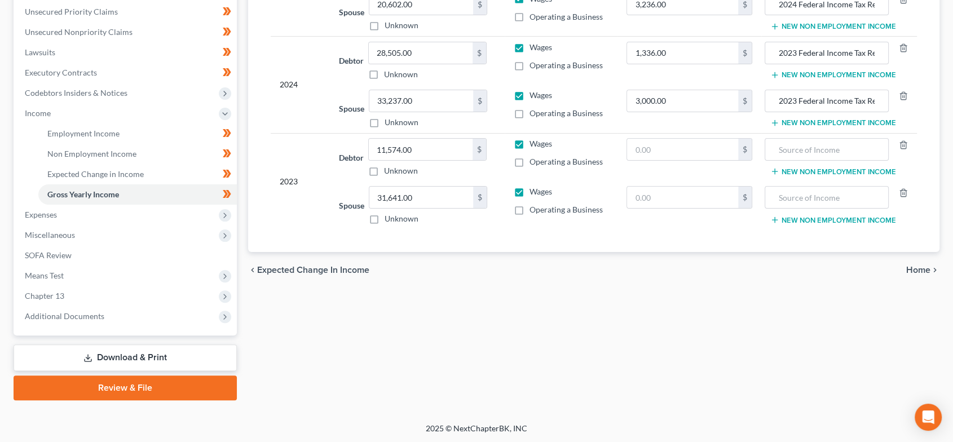
drag, startPoint x: 925, startPoint y: 262, endPoint x: 577, endPoint y: 240, distance: 349.1
click at [925, 265] on span "Home" at bounding box center [918, 269] width 24 height 9
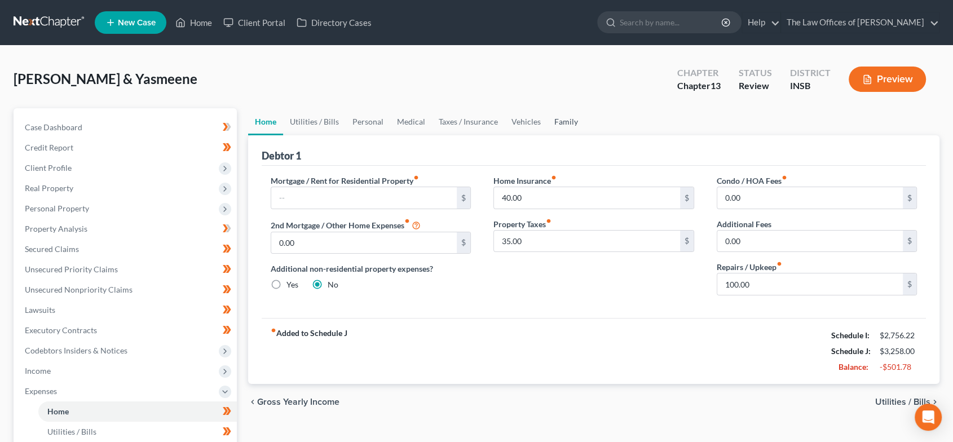
click at [577, 123] on link "Family" at bounding box center [565, 121] width 37 height 27
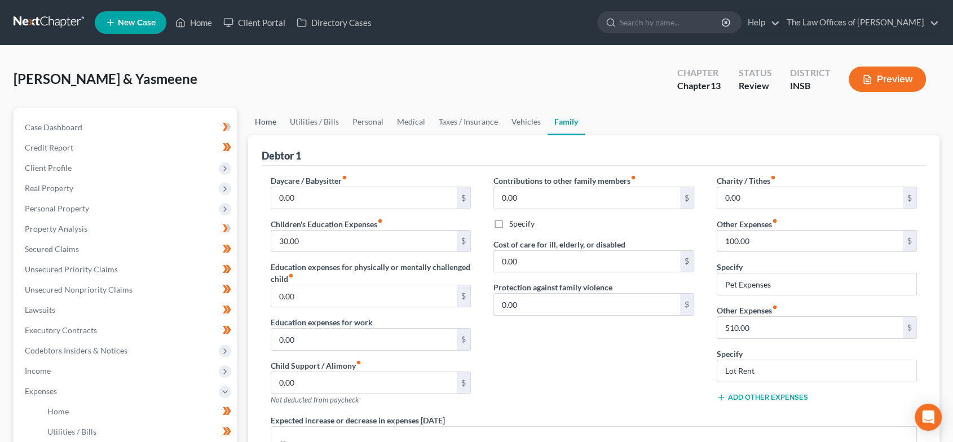
click at [260, 123] on link "Home" at bounding box center [265, 121] width 35 height 27
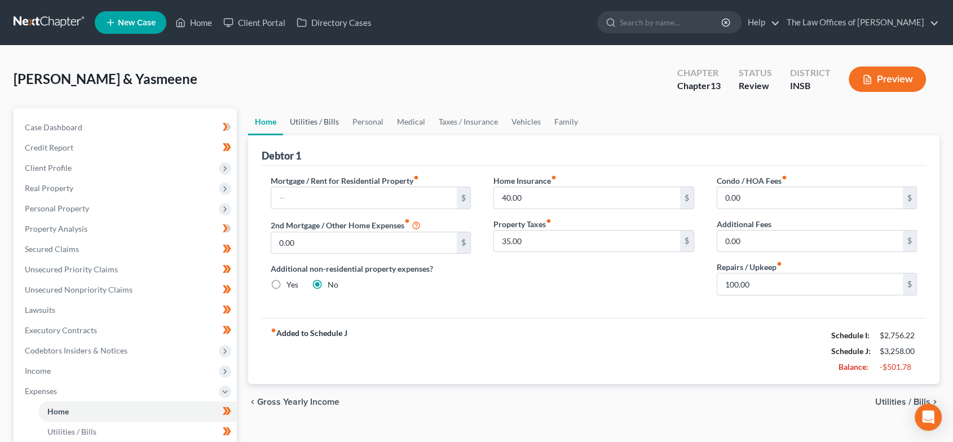
click at [296, 122] on link "Utilities / Bills" at bounding box center [314, 121] width 63 height 27
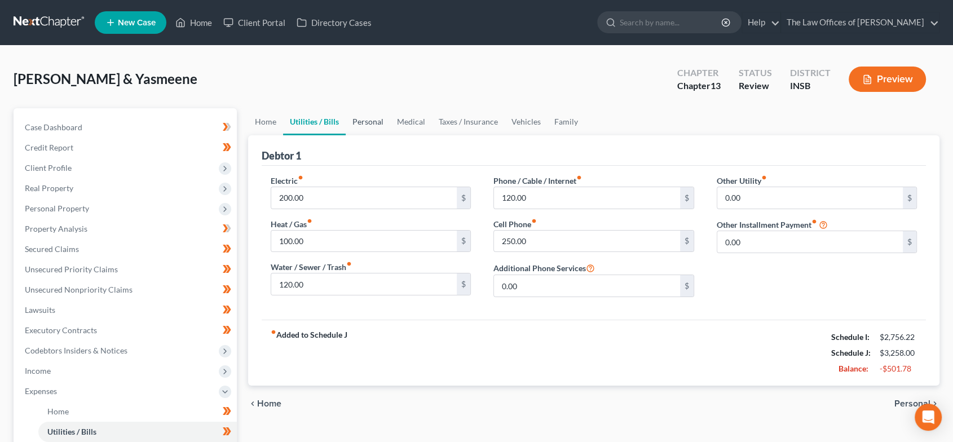
click at [371, 122] on link "Personal" at bounding box center [368, 121] width 45 height 27
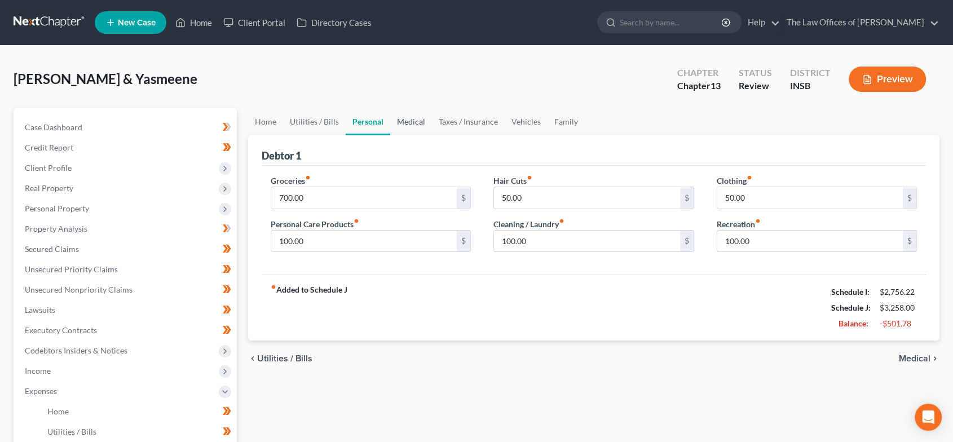
click at [416, 122] on link "Medical" at bounding box center [411, 121] width 42 height 27
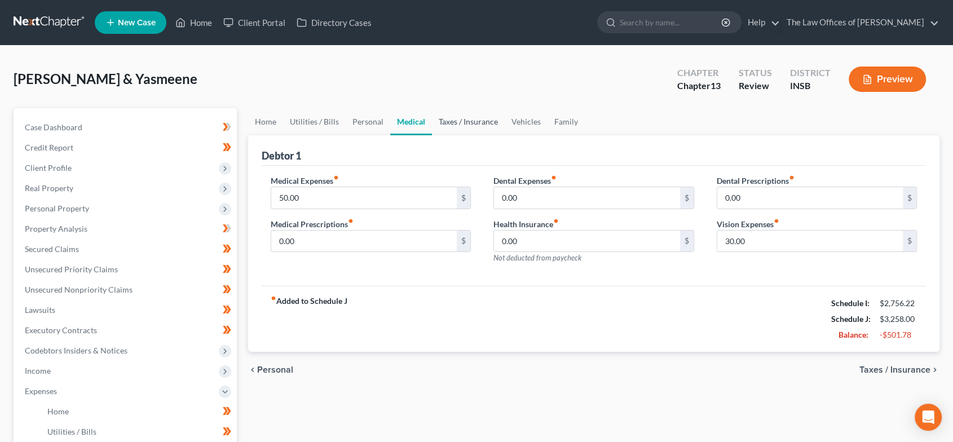
click at [449, 117] on link "Taxes / Insurance" at bounding box center [468, 121] width 73 height 27
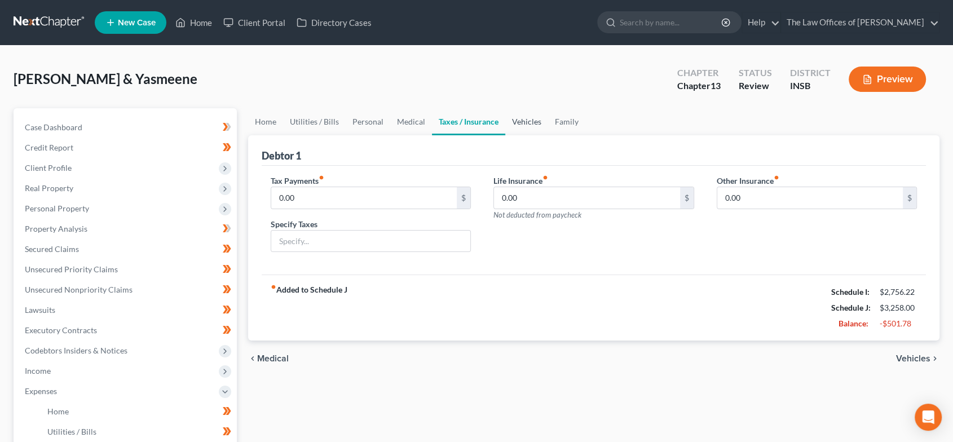
click at [535, 121] on link "Vehicles" at bounding box center [526, 121] width 43 height 27
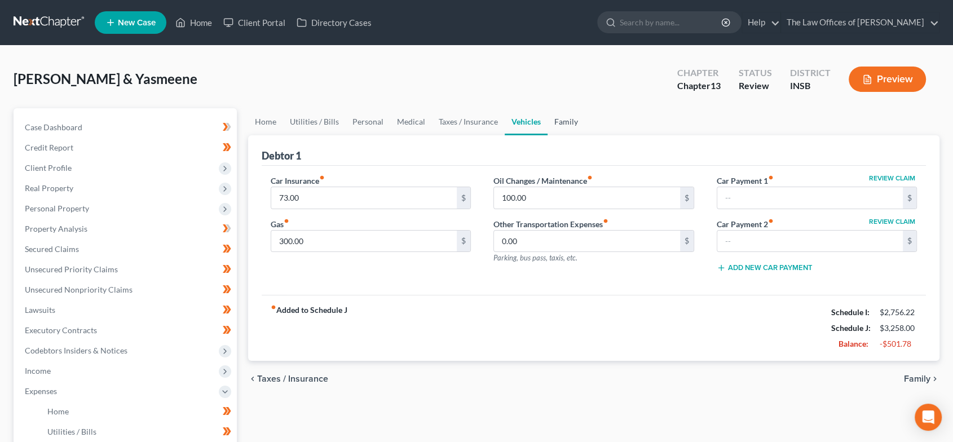
click at [557, 119] on link "Family" at bounding box center [565, 121] width 37 height 27
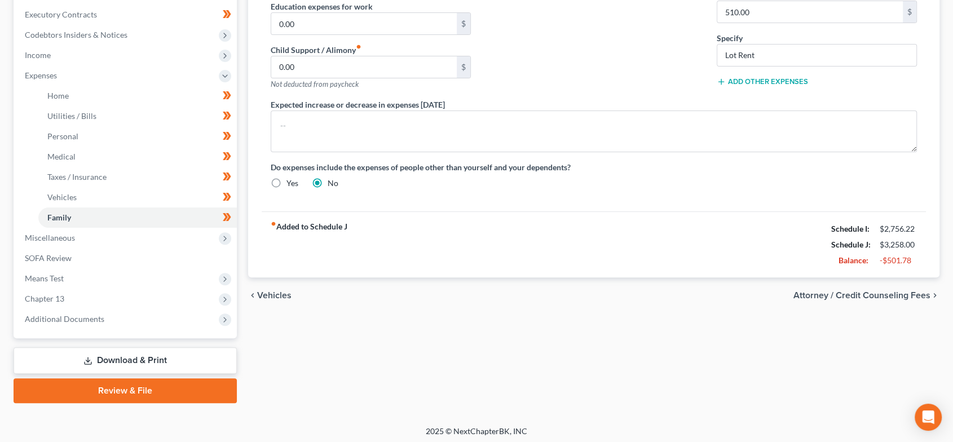
scroll to position [319, 0]
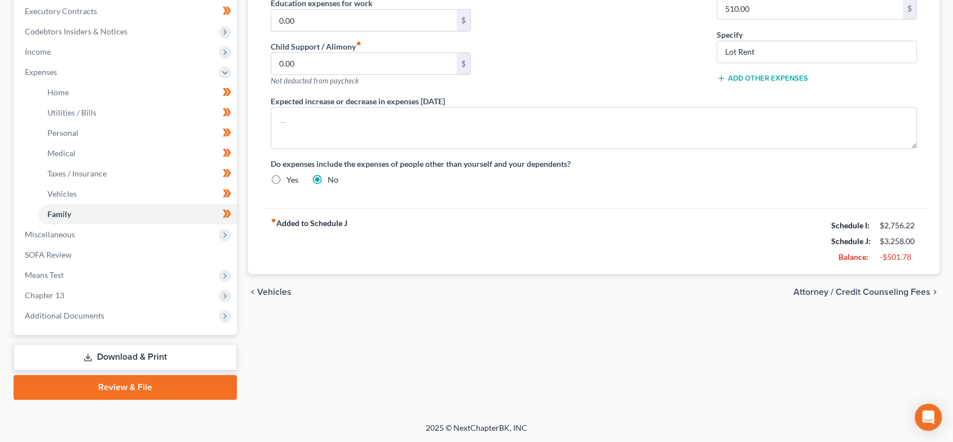
click at [842, 292] on span "Attorney / Credit Counseling Fees" at bounding box center [861, 291] width 137 height 9
select select "10"
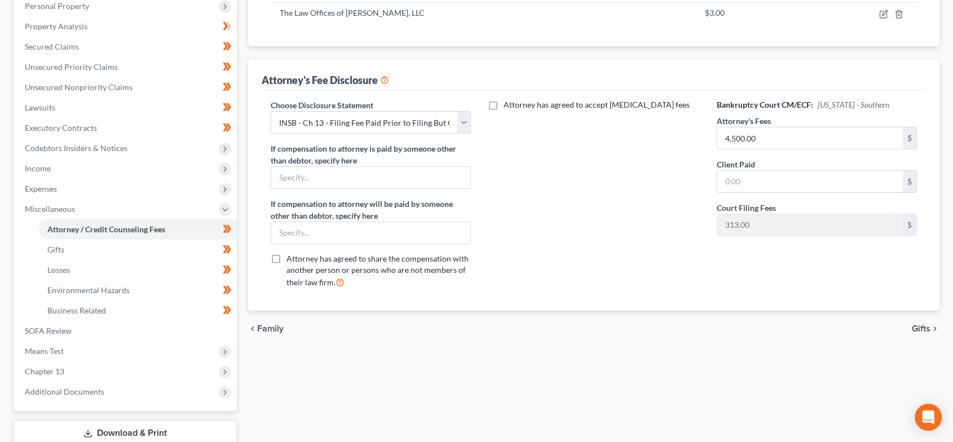
scroll to position [250, 0]
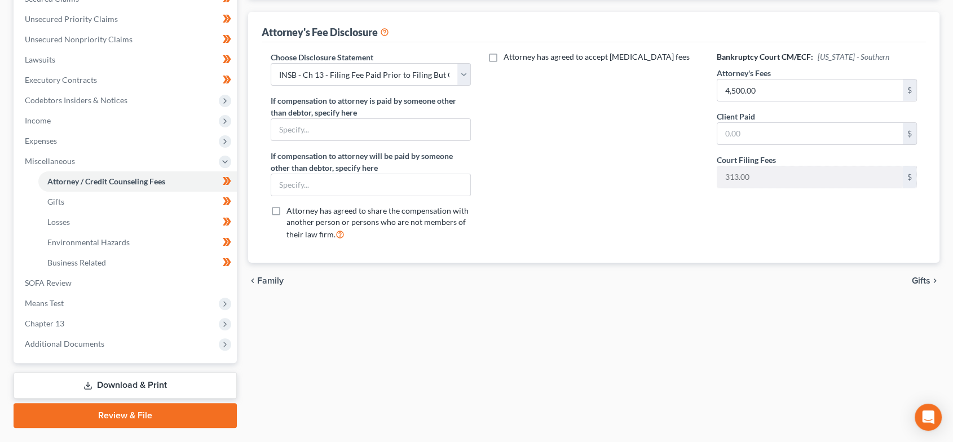
click at [929, 282] on span "Gifts" at bounding box center [920, 280] width 19 height 9
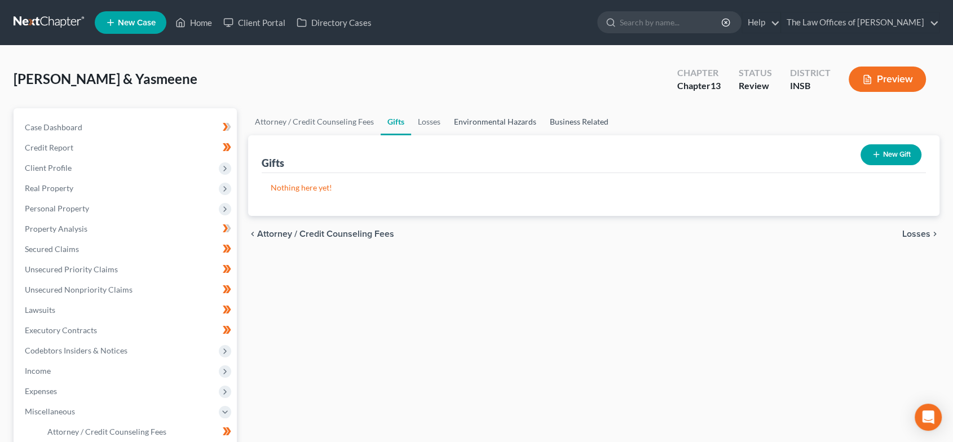
drag, startPoint x: 562, startPoint y: 123, endPoint x: 530, endPoint y: 131, distance: 33.2
click at [562, 123] on link "Business Related" at bounding box center [579, 121] width 72 height 27
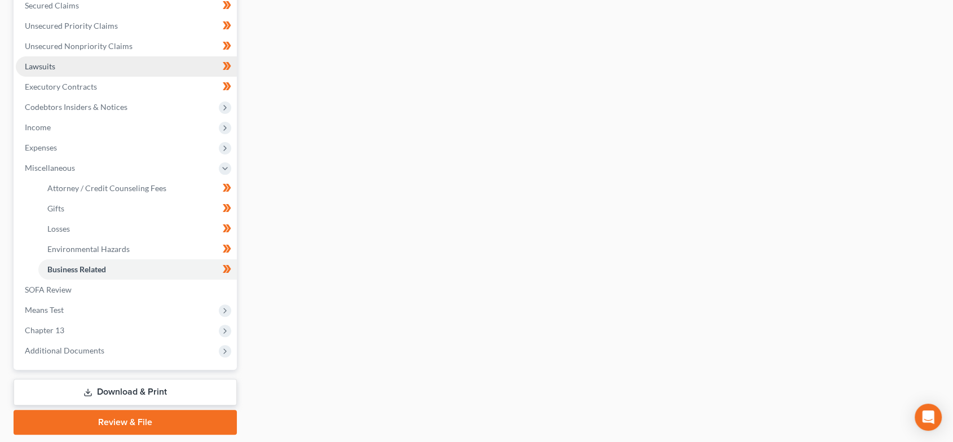
scroll to position [250, 0]
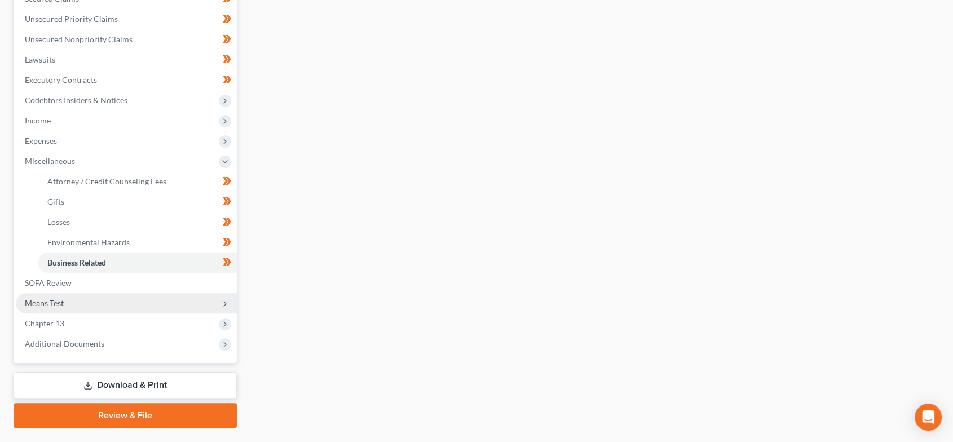
click at [101, 301] on span "Means Test" at bounding box center [126, 303] width 221 height 20
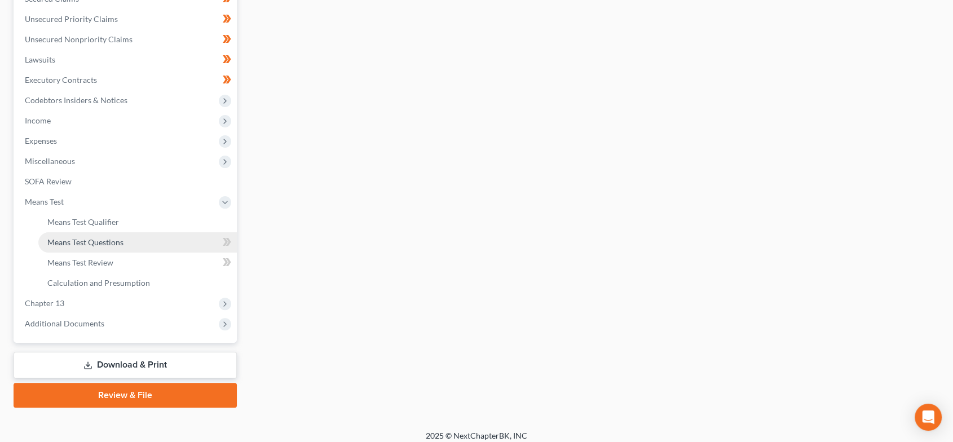
click at [106, 240] on span "Means Test Questions" at bounding box center [85, 242] width 76 height 10
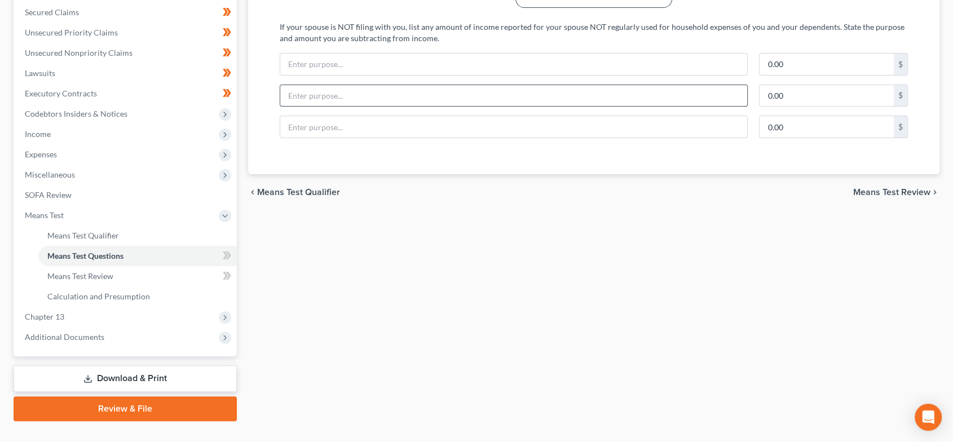
scroll to position [250, 0]
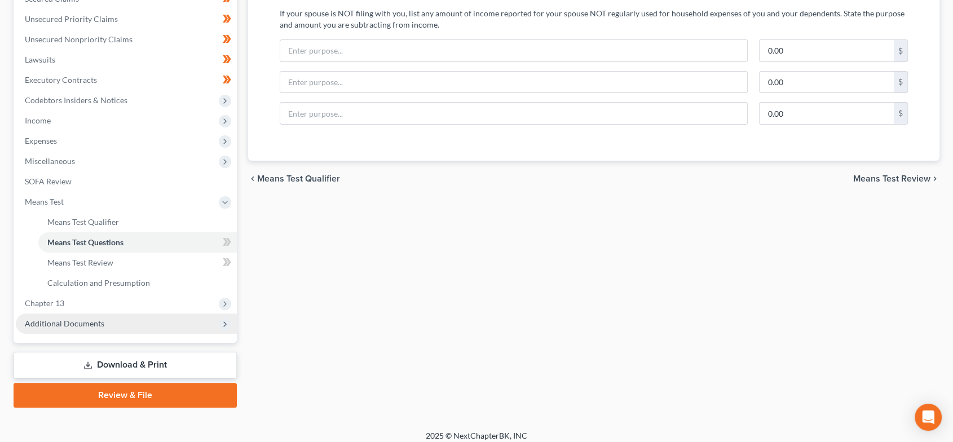
click at [95, 324] on span "Additional Documents" at bounding box center [64, 323] width 79 height 10
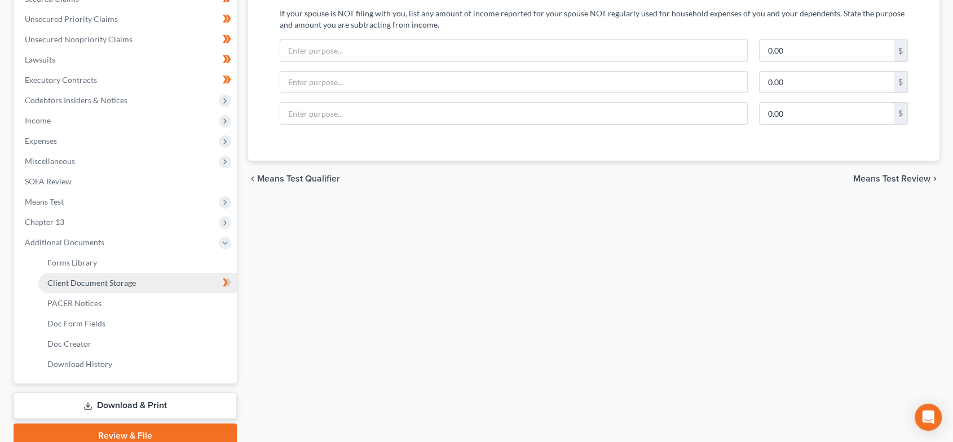
click at [111, 283] on span "Client Document Storage" at bounding box center [91, 283] width 88 height 10
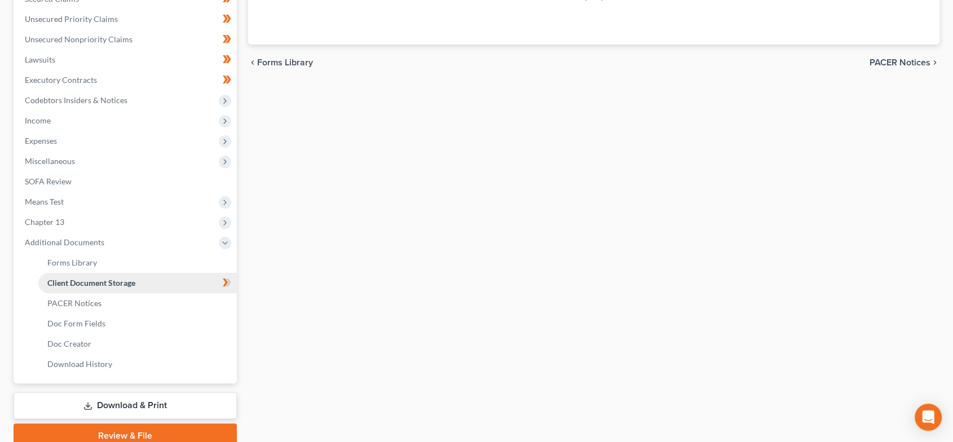
scroll to position [8, 0]
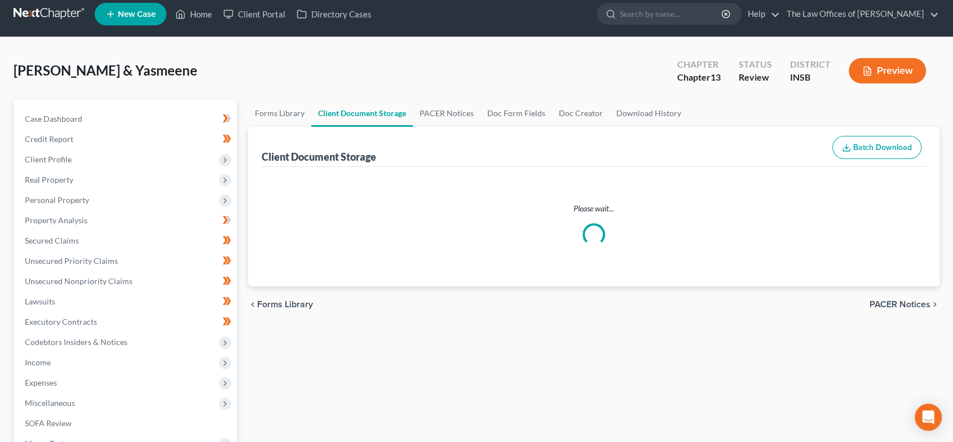
select select "9"
select select "15"
select select "18"
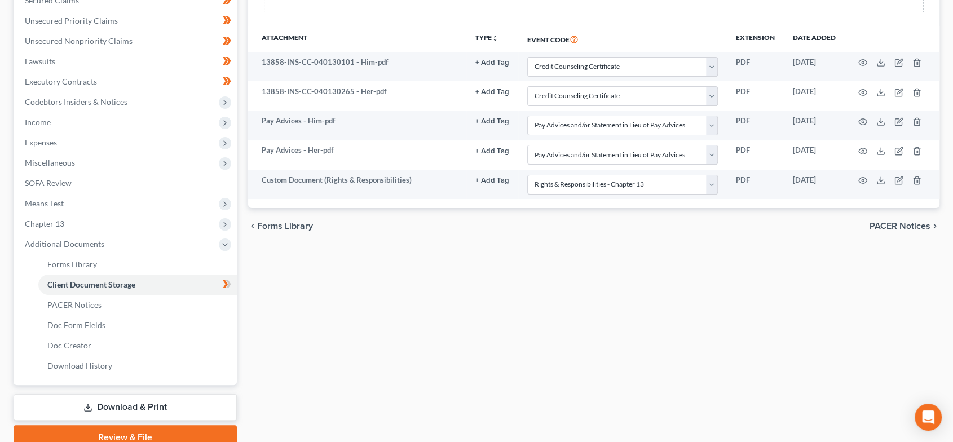
scroll to position [250, 0]
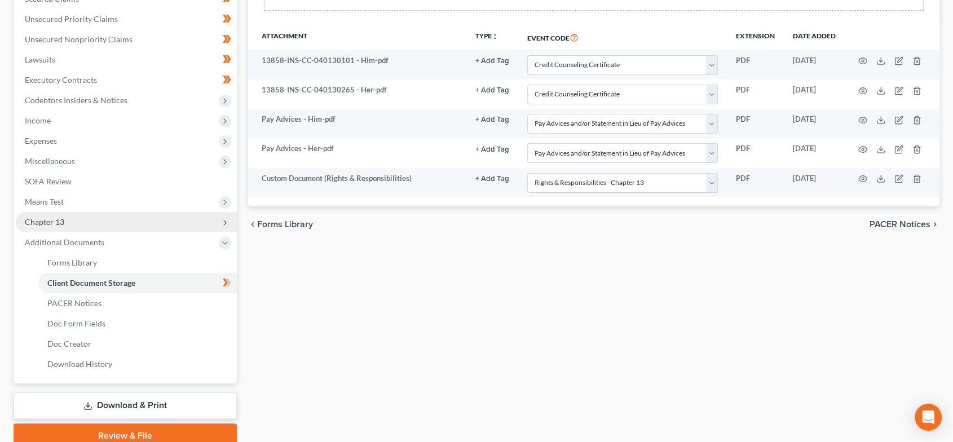
click at [68, 213] on span "Chapter 13" at bounding box center [126, 222] width 221 height 20
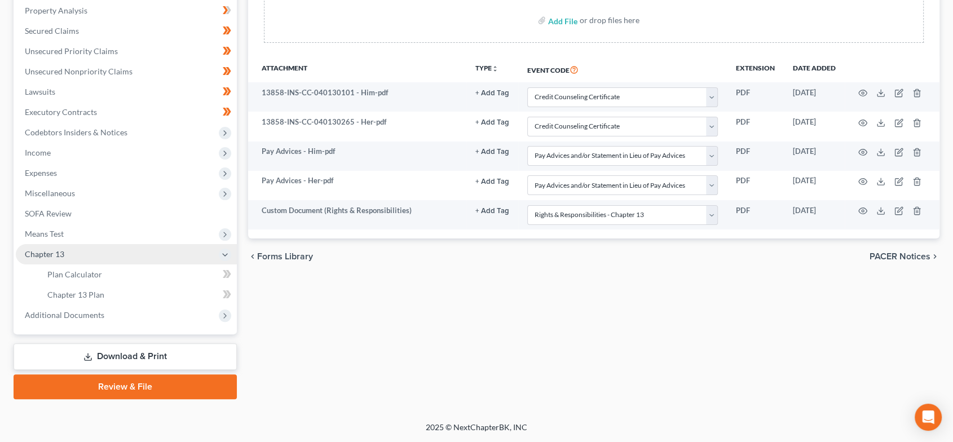
scroll to position [217, 0]
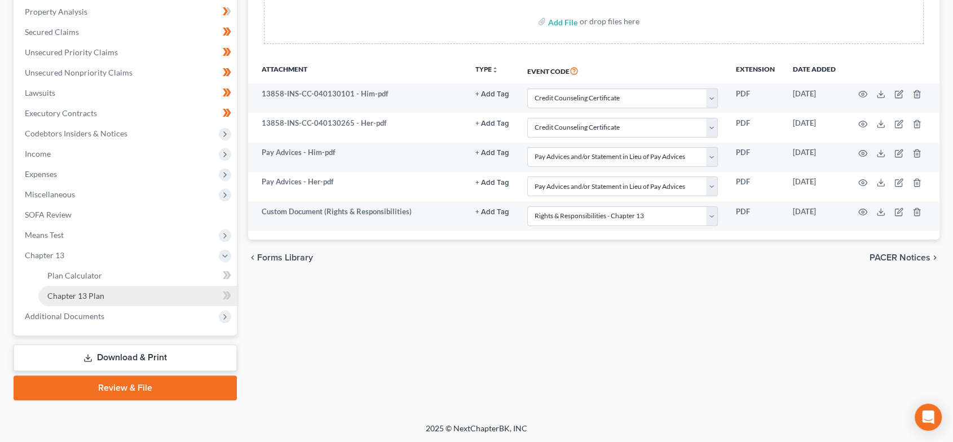
click at [95, 299] on span "Chapter 13 Plan" at bounding box center [75, 296] width 57 height 10
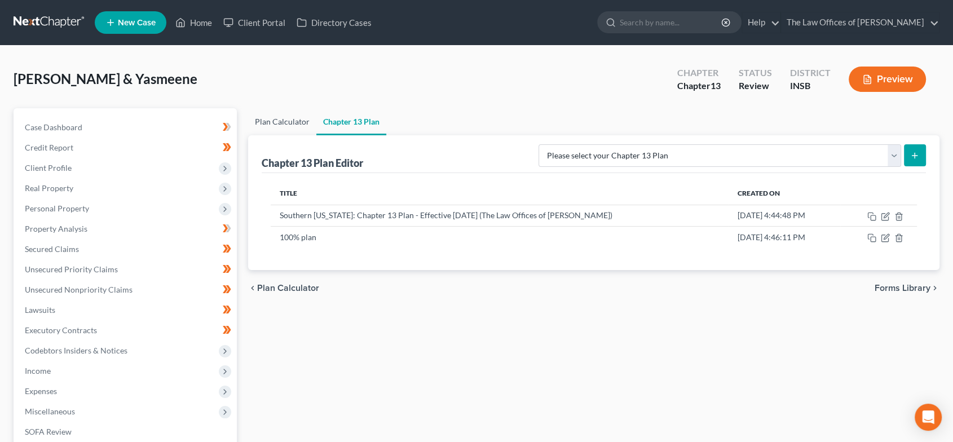
click at [290, 122] on link "Plan Calculator" at bounding box center [282, 121] width 68 height 27
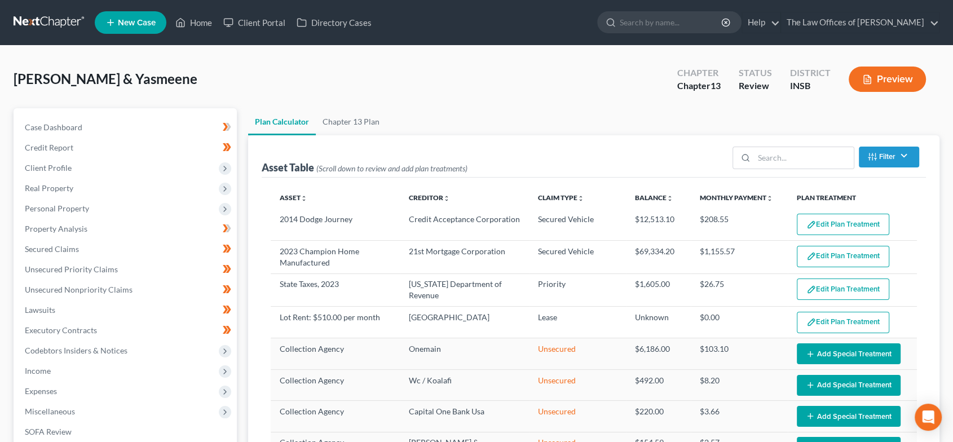
select select "59"
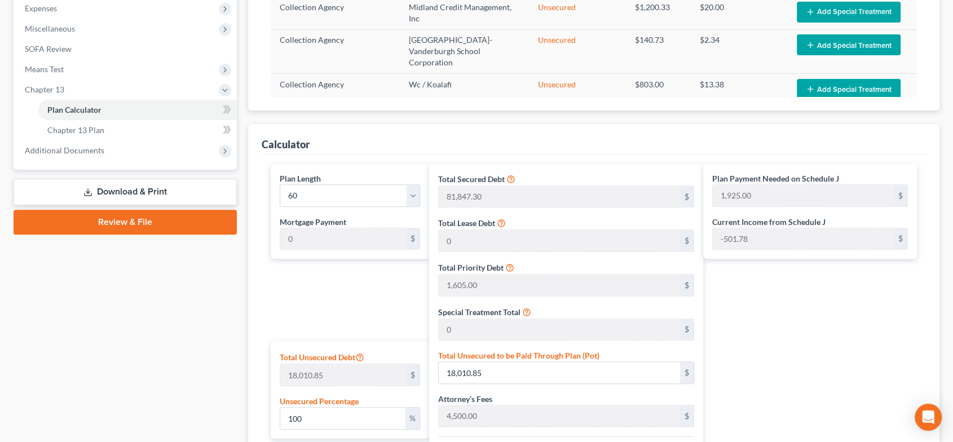
scroll to position [375, 0]
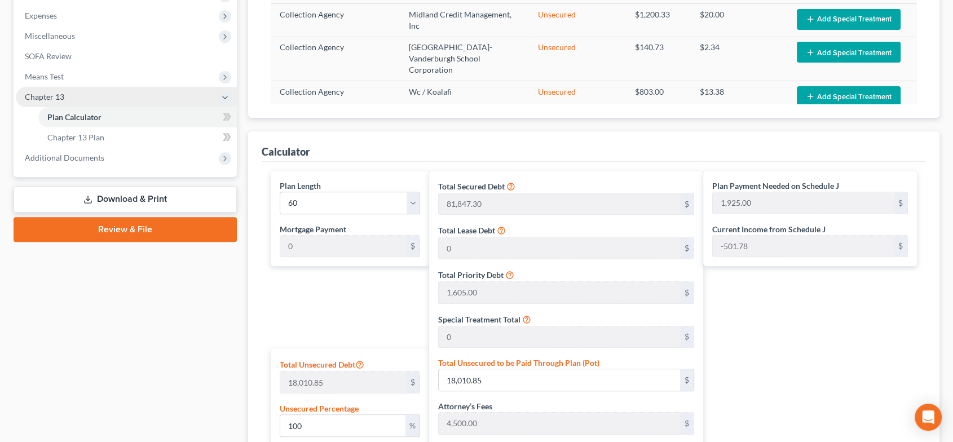
drag, startPoint x: 82, startPoint y: 81, endPoint x: 86, endPoint y: 99, distance: 17.9
click at [82, 81] on span "Means Test" at bounding box center [126, 77] width 221 height 20
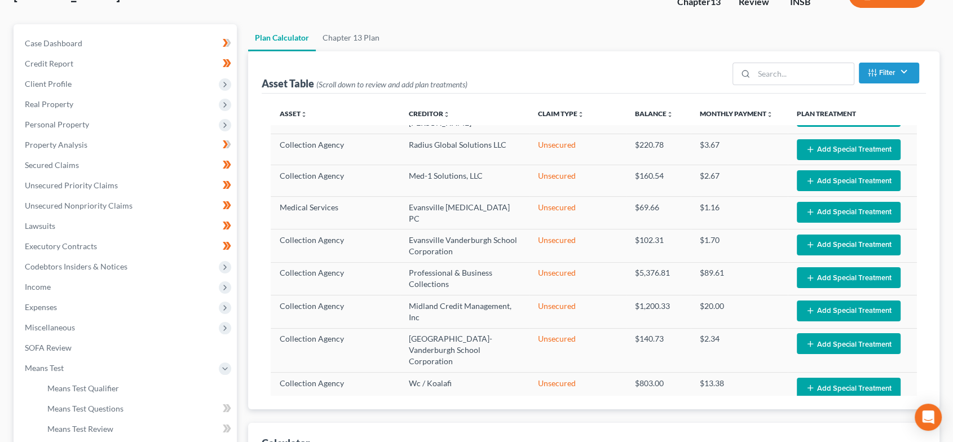
scroll to position [83, 0]
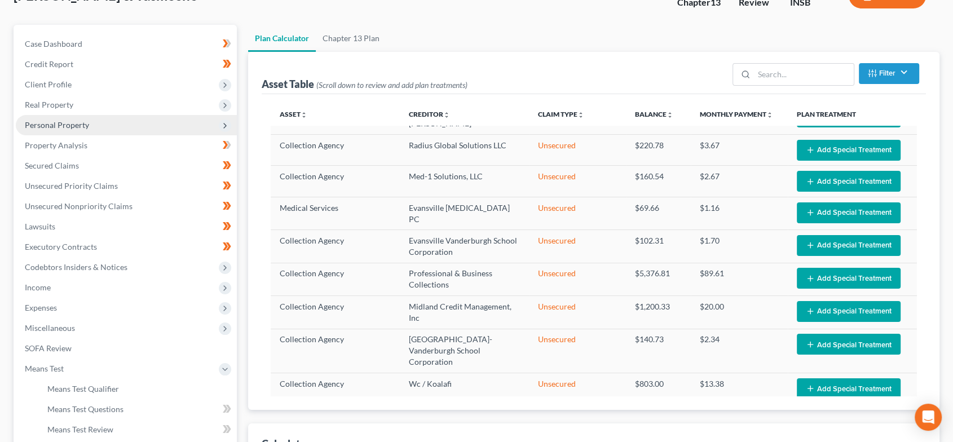
click at [120, 117] on span "Personal Property" at bounding box center [126, 125] width 221 height 20
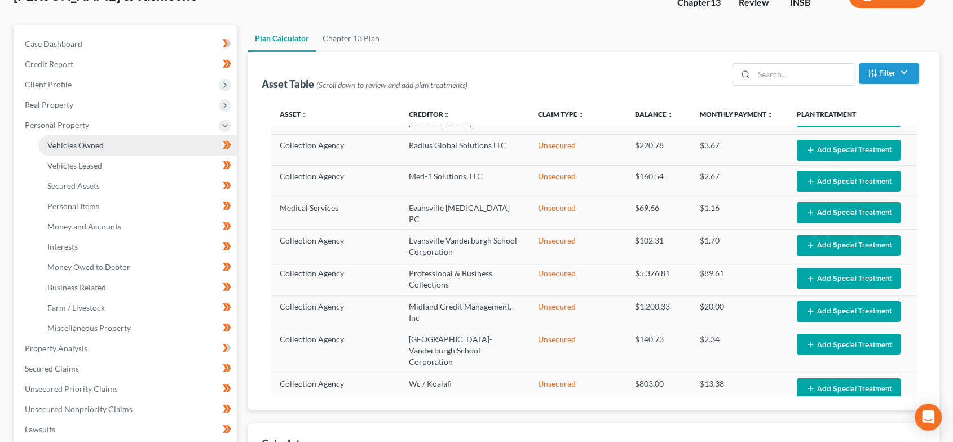
click at [114, 147] on link "Vehicles Owned" at bounding box center [137, 145] width 198 height 20
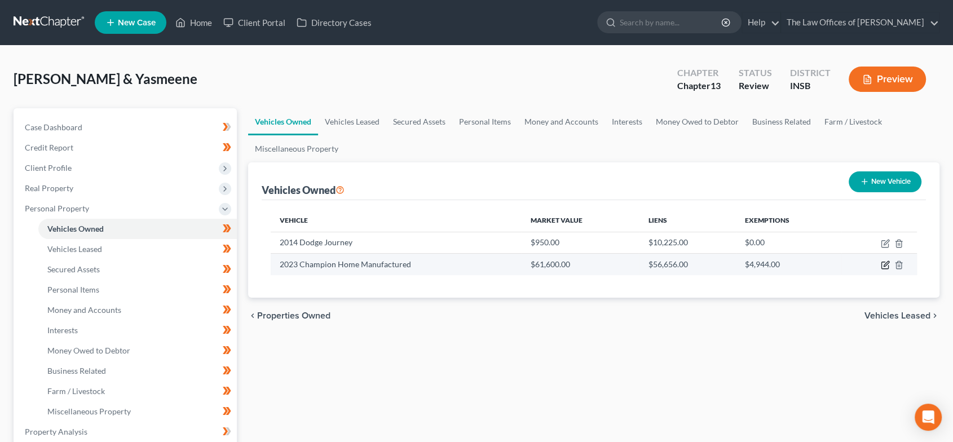
click at [887, 260] on icon "button" at bounding box center [884, 264] width 9 height 9
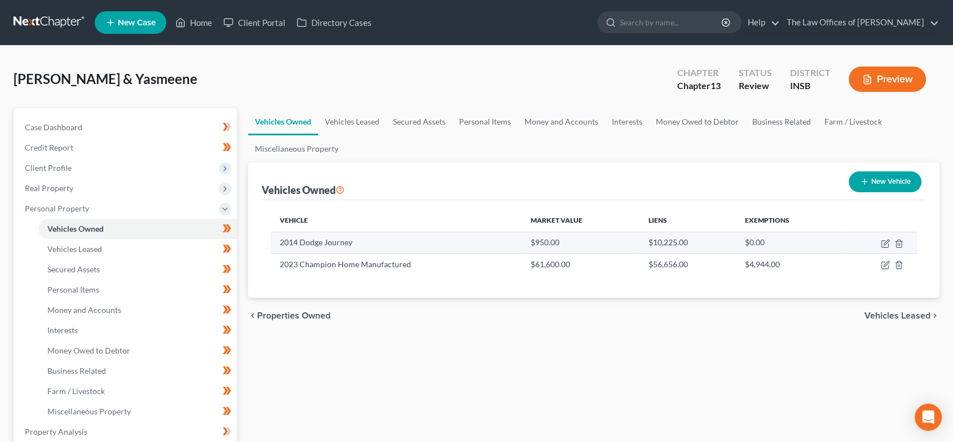
select select "7"
select select "3"
select select "2"
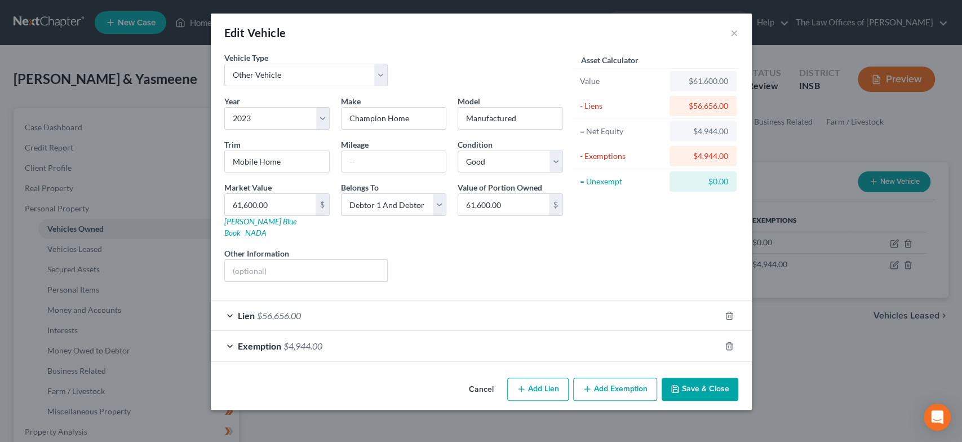
click at [485, 379] on button "Cancel" at bounding box center [481, 390] width 43 height 23
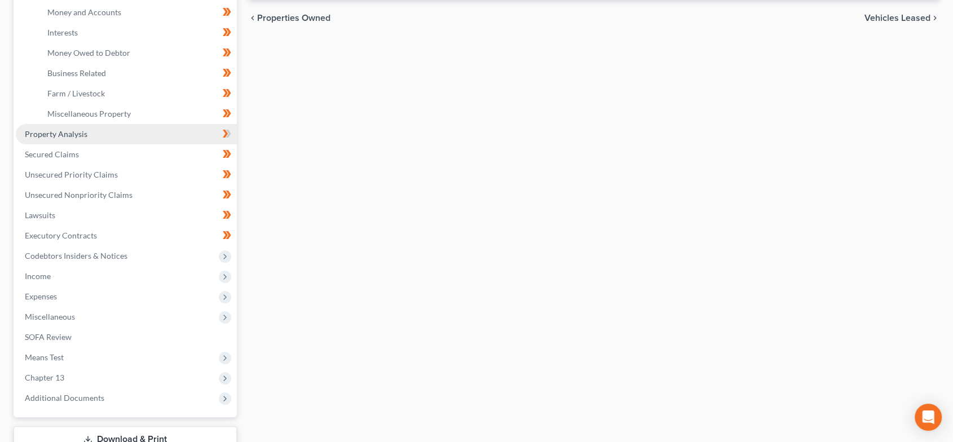
scroll to position [334, 0]
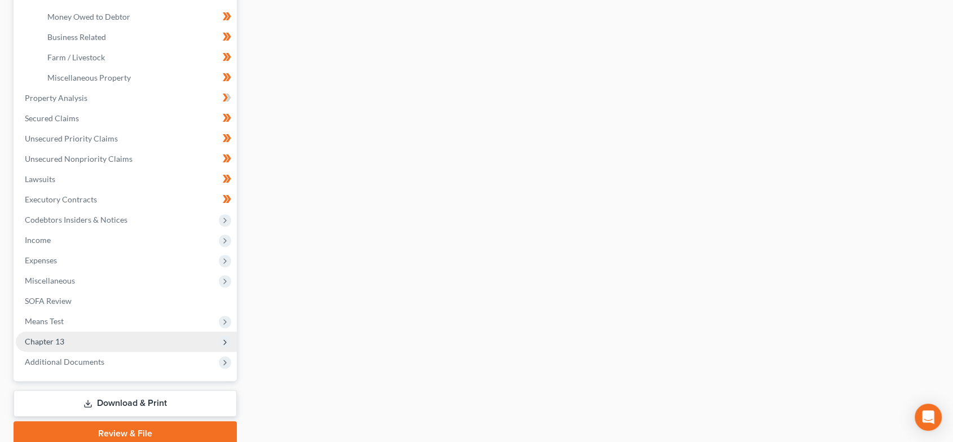
click at [105, 343] on span "Chapter 13" at bounding box center [126, 341] width 221 height 20
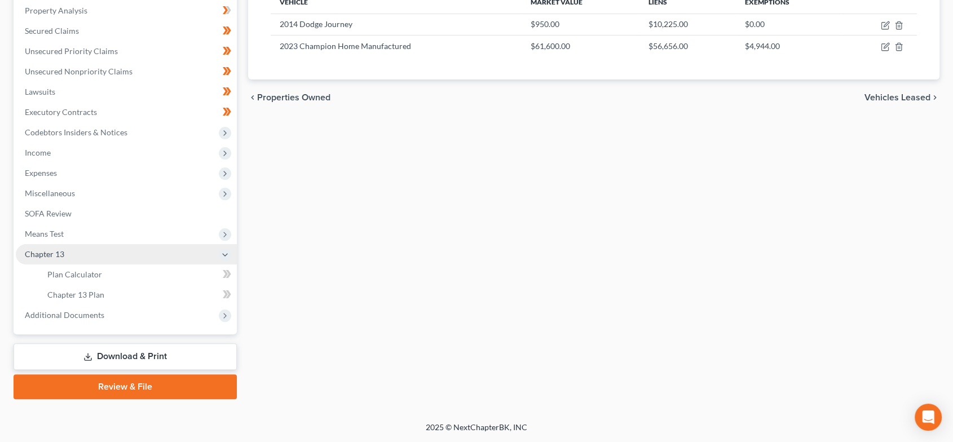
scroll to position [217, 0]
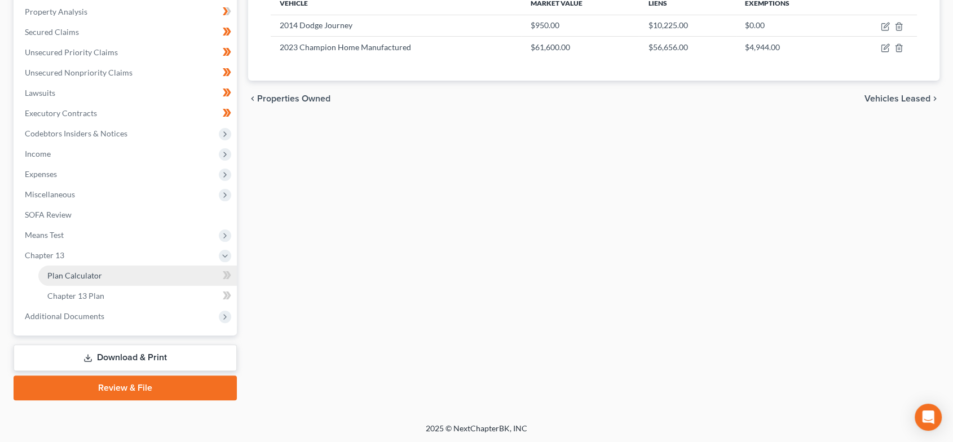
click at [113, 277] on link "Plan Calculator" at bounding box center [137, 275] width 198 height 20
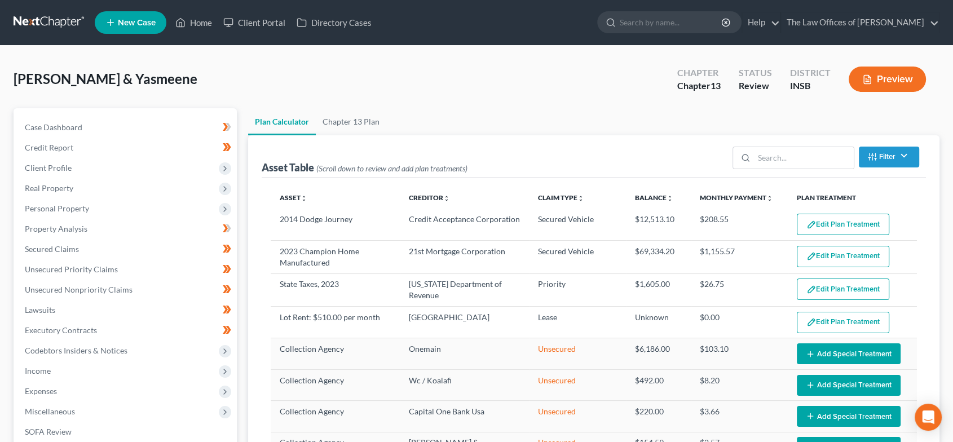
select select "59"
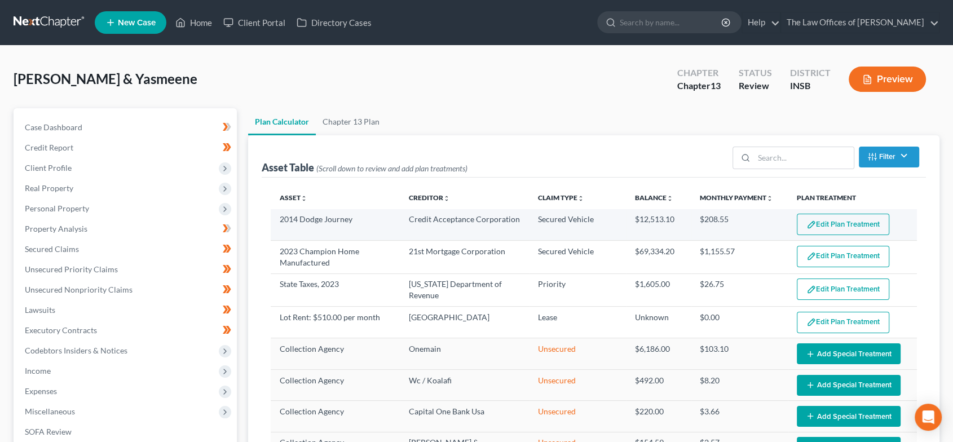
click at [830, 224] on button "Edit Plan Treatment" at bounding box center [842, 224] width 92 height 21
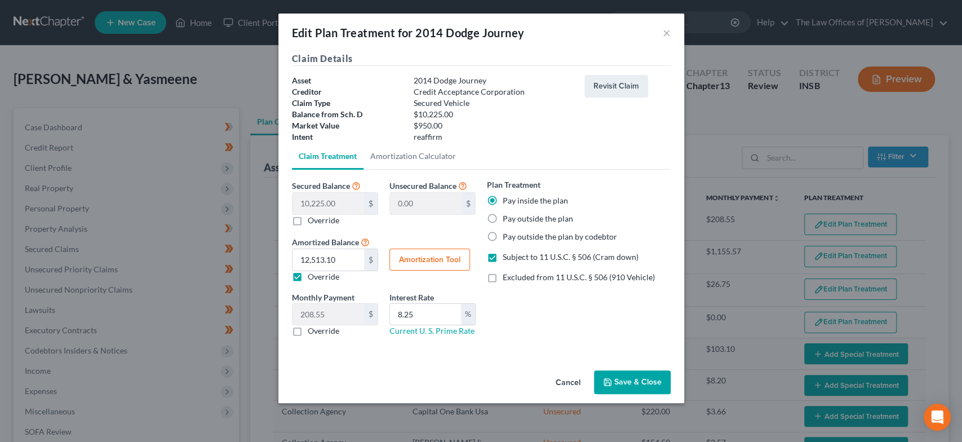
click at [650, 390] on button "Save & Close" at bounding box center [632, 382] width 77 height 24
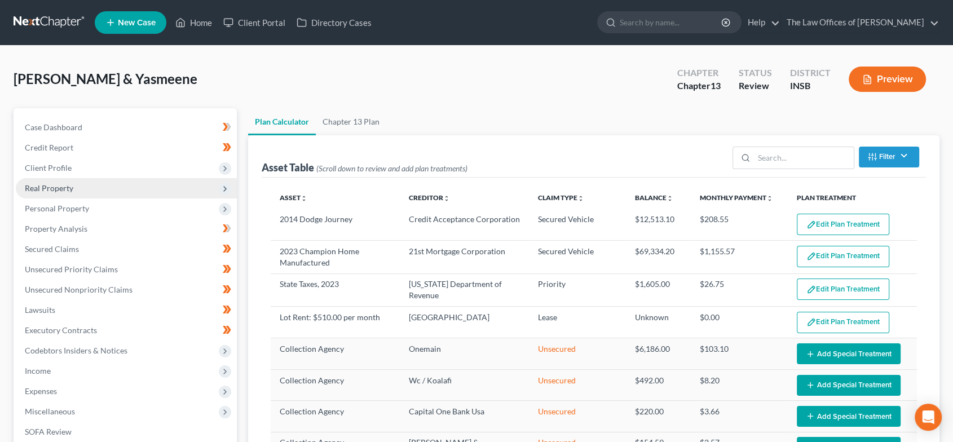
select select "59"
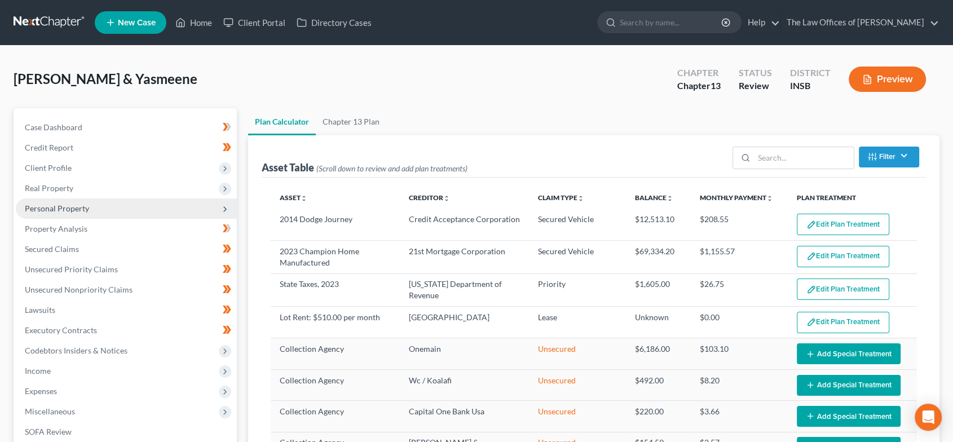
drag, startPoint x: 69, startPoint y: 210, endPoint x: 131, endPoint y: 211, distance: 62.0
click at [69, 210] on span "Personal Property" at bounding box center [57, 208] width 64 height 10
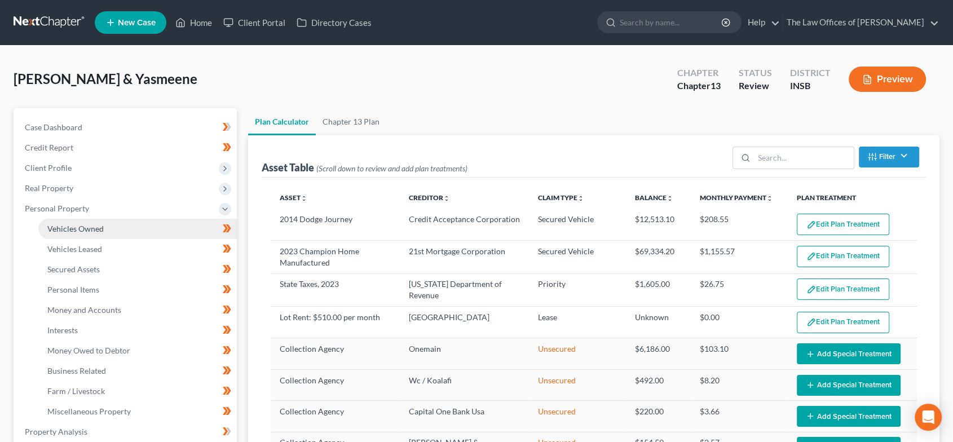
click at [126, 229] on link "Vehicles Owned" at bounding box center [137, 229] width 198 height 20
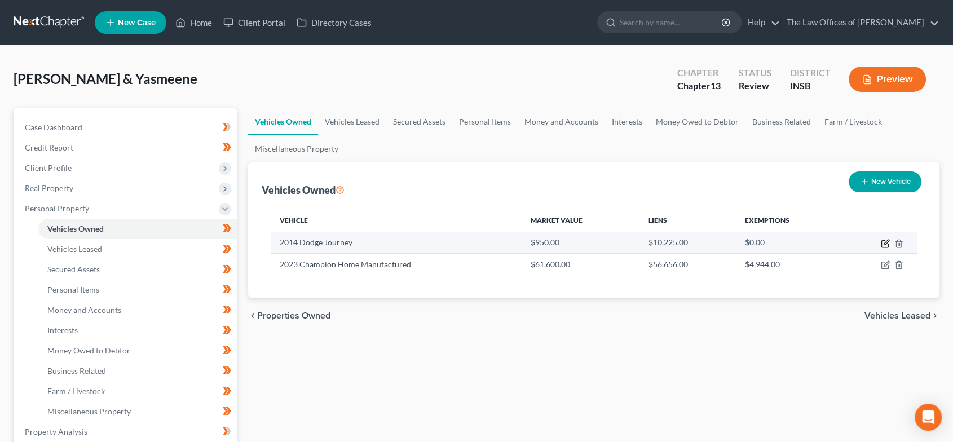
click at [883, 246] on icon "button" at bounding box center [884, 243] width 9 height 9
select select "0"
select select "12"
select select "3"
select select "0"
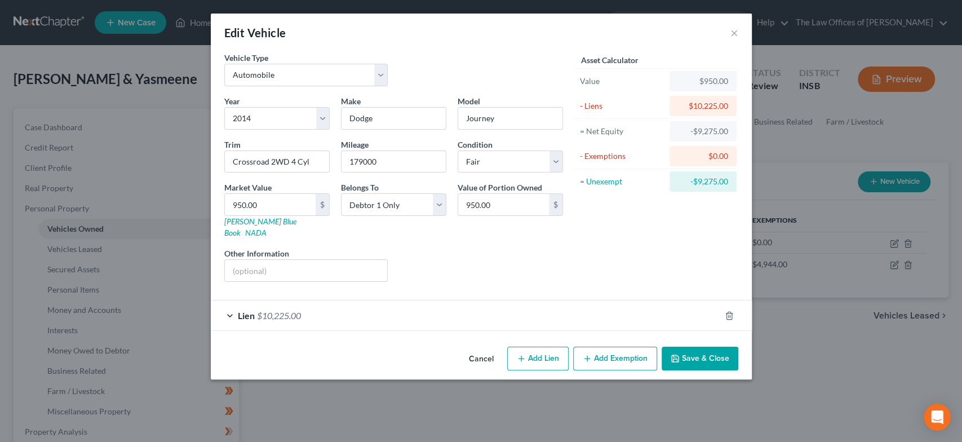
drag, startPoint x: 236, startPoint y: 303, endPoint x: 435, endPoint y: 273, distance: 201.8
click at [236, 302] on div "Lien $10,225.00" at bounding box center [466, 315] width 510 height 30
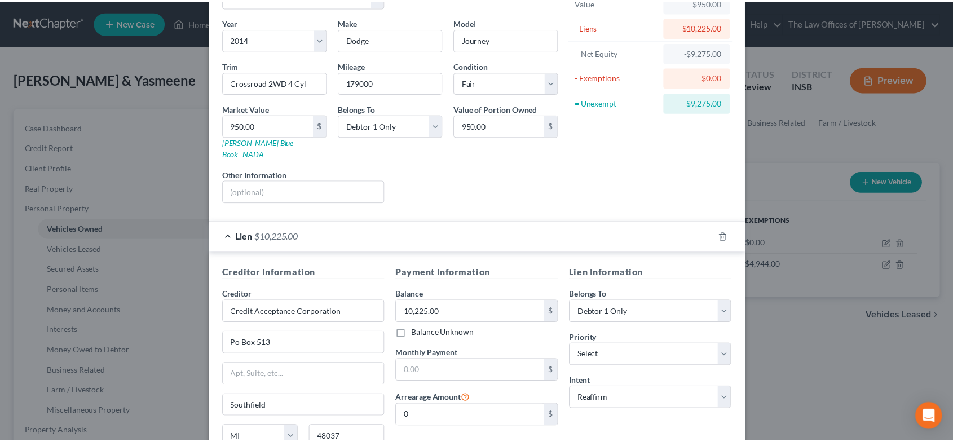
scroll to position [173, 0]
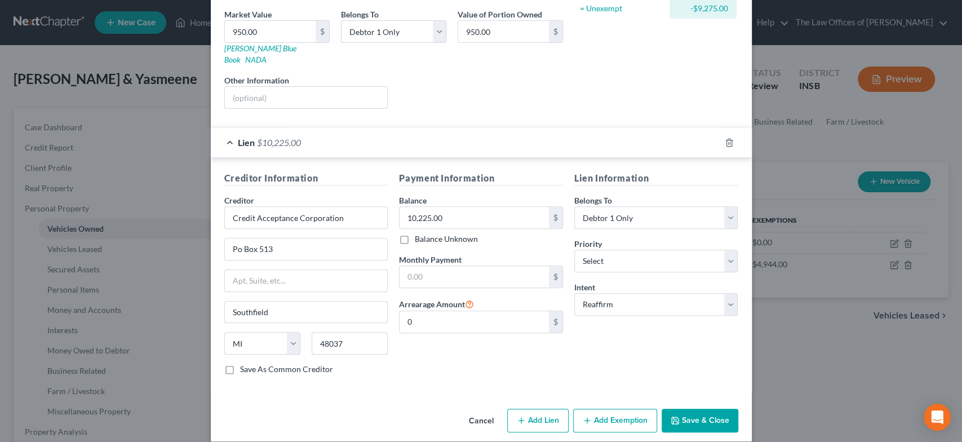
click at [709, 409] on button "Save & Close" at bounding box center [700, 421] width 77 height 24
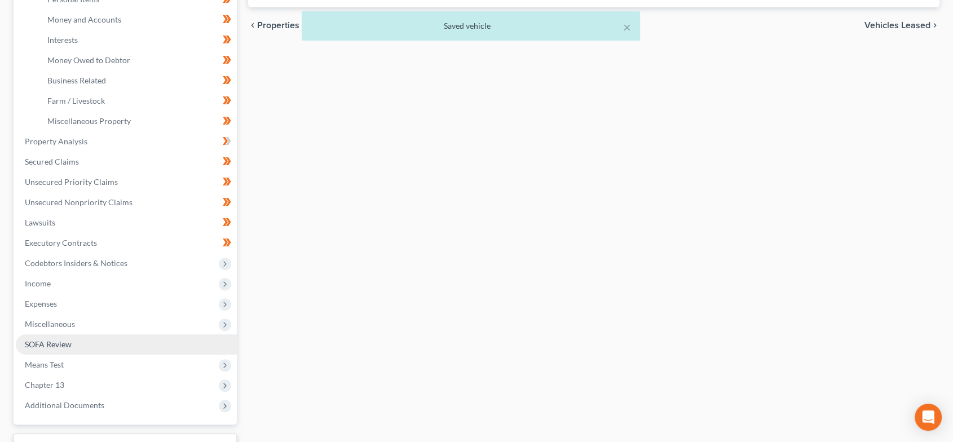
scroll to position [292, 0]
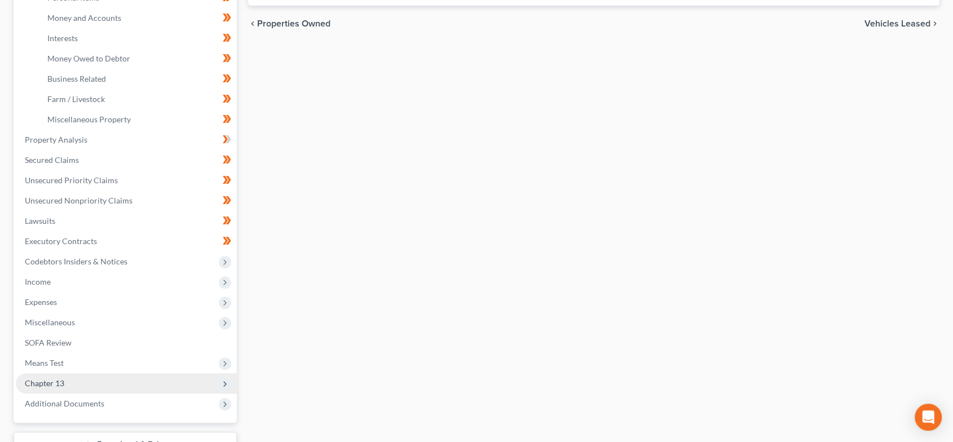
click at [84, 387] on span "Chapter 13" at bounding box center [126, 383] width 221 height 20
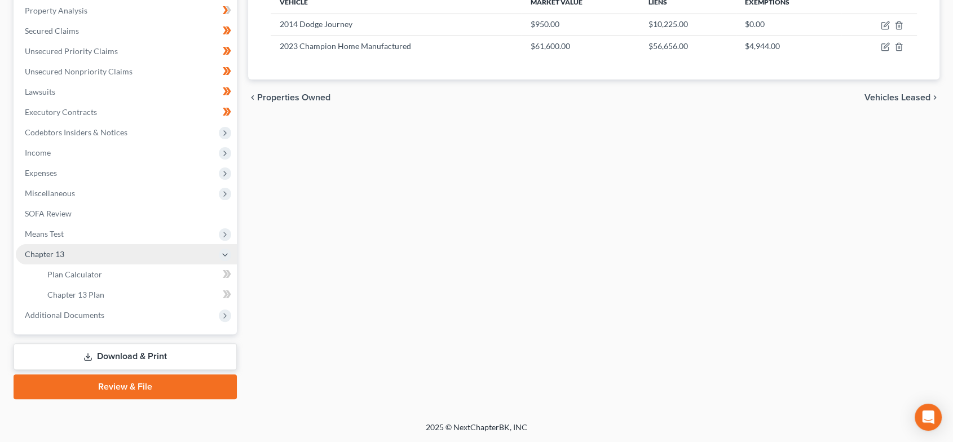
scroll to position [217, 0]
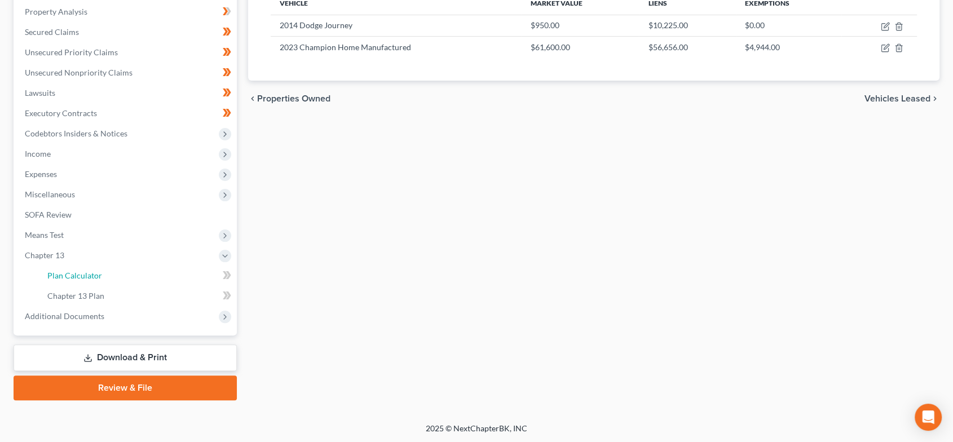
drag, startPoint x: 82, startPoint y: 276, endPoint x: 706, endPoint y: 254, distance: 624.4
click at [82, 276] on span "Plan Calculator" at bounding box center [74, 276] width 55 height 10
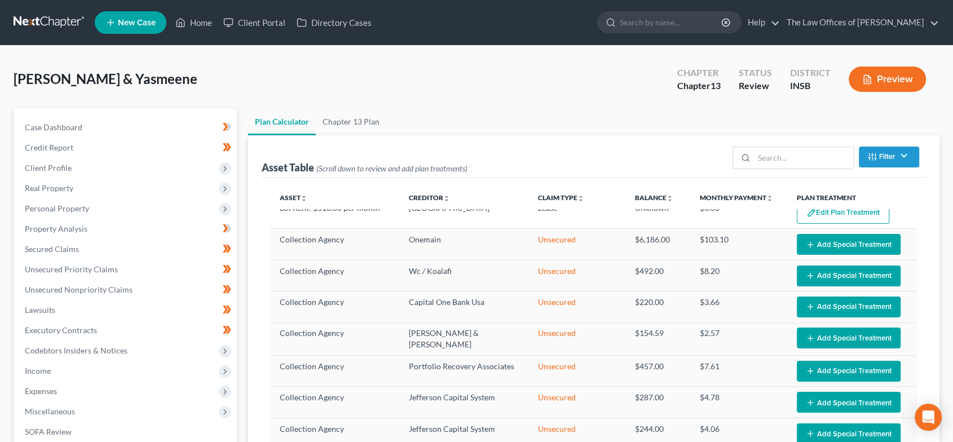
select select "59"
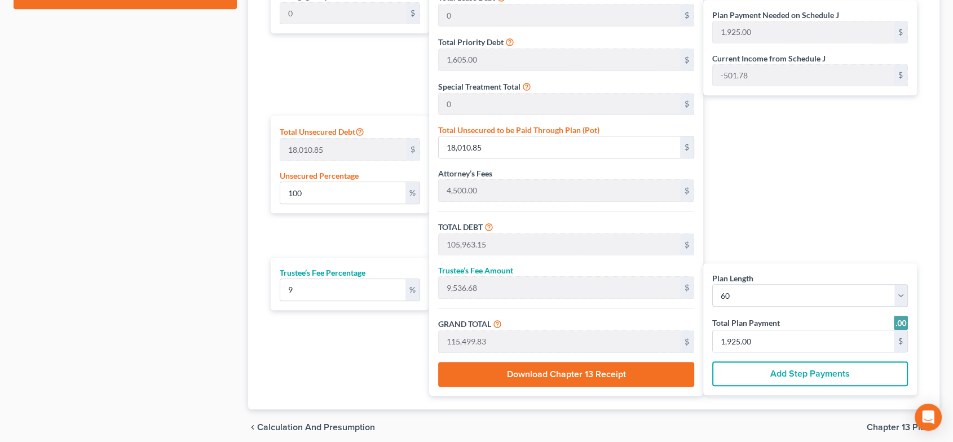
scroll to position [626, 0]
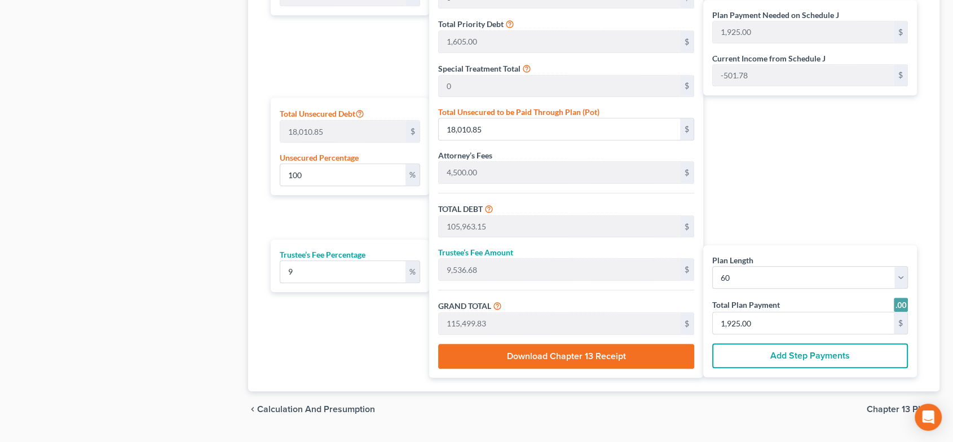
click at [887, 413] on div "chevron_left Calculation and Presumption Chapter 13 Plan chevron_right" at bounding box center [594, 409] width 692 height 36
click at [884, 406] on span "Chapter 13 Plan" at bounding box center [898, 409] width 64 height 9
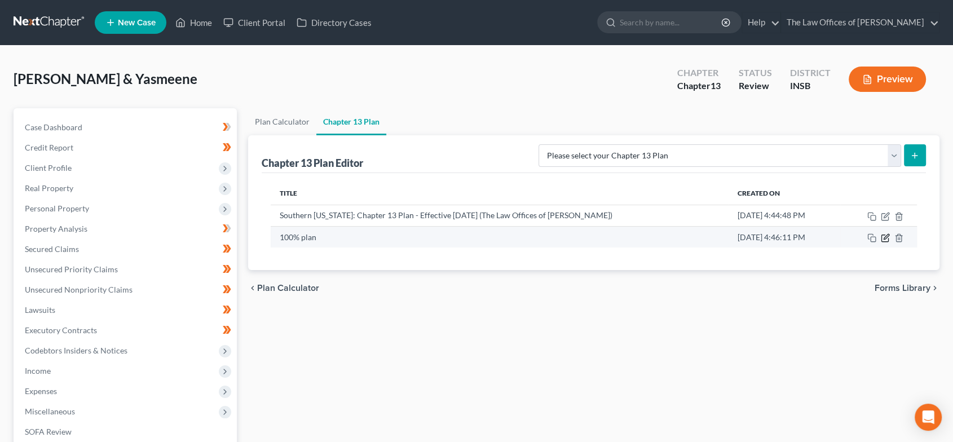
click at [881, 238] on icon "button" at bounding box center [884, 238] width 7 height 7
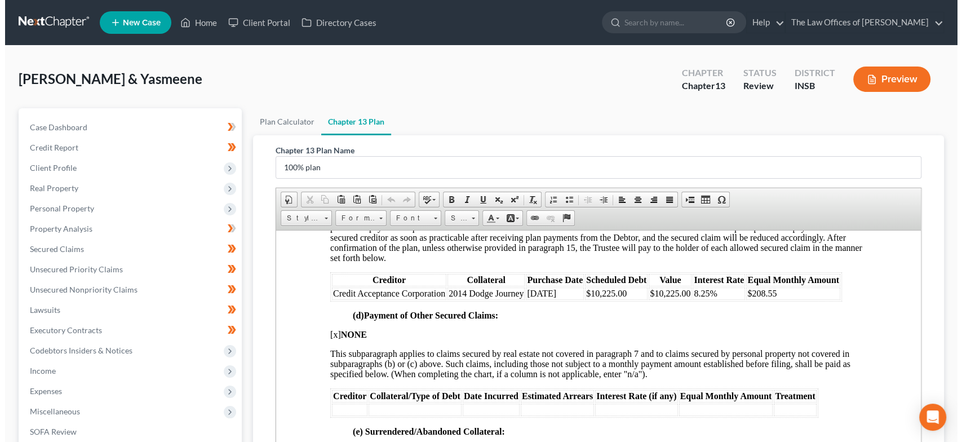
scroll to position [2004, 0]
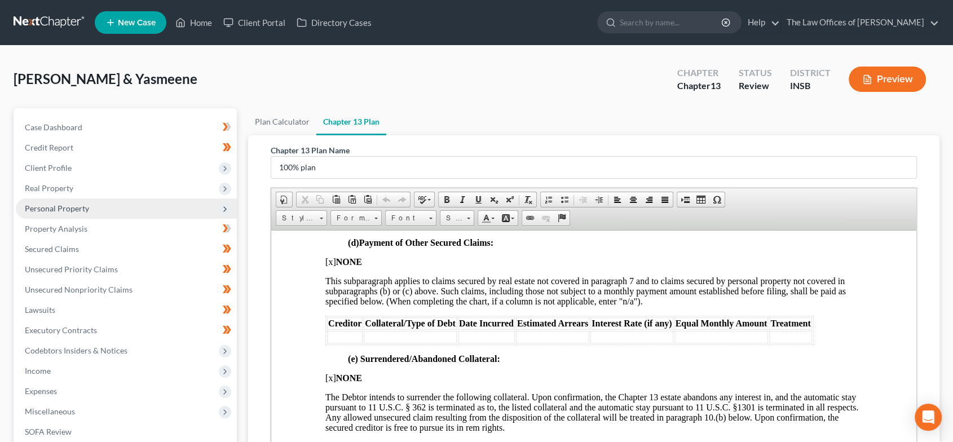
click at [63, 206] on span "Personal Property" at bounding box center [57, 208] width 64 height 10
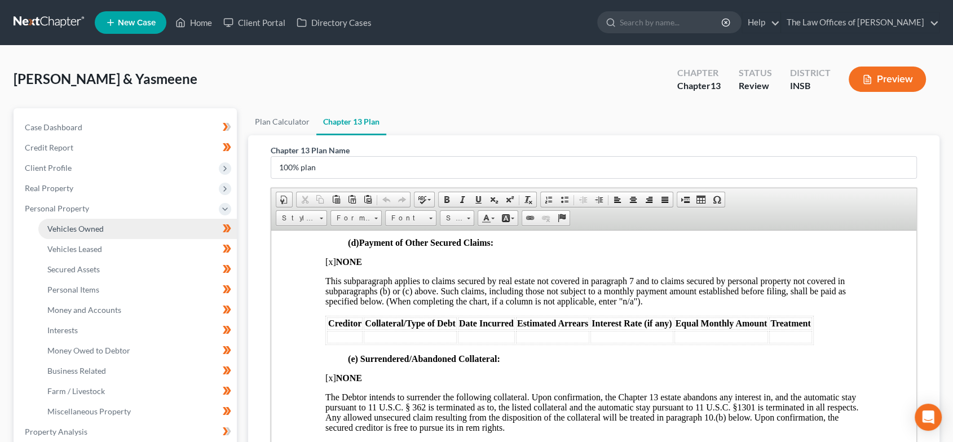
click at [63, 222] on link "Vehicles Owned" at bounding box center [137, 229] width 198 height 20
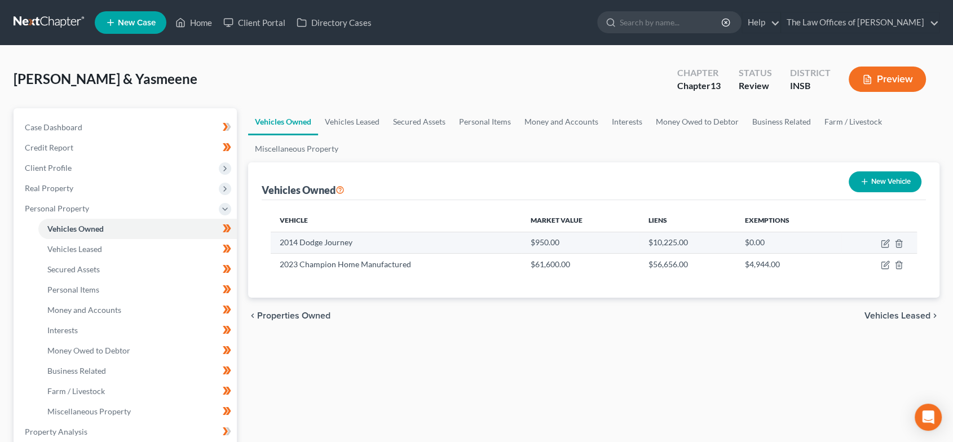
click at [879, 245] on td at bounding box center [879, 242] width 76 height 21
click at [881, 241] on icon "button" at bounding box center [884, 244] width 7 height 7
select select "0"
select select "12"
select select "3"
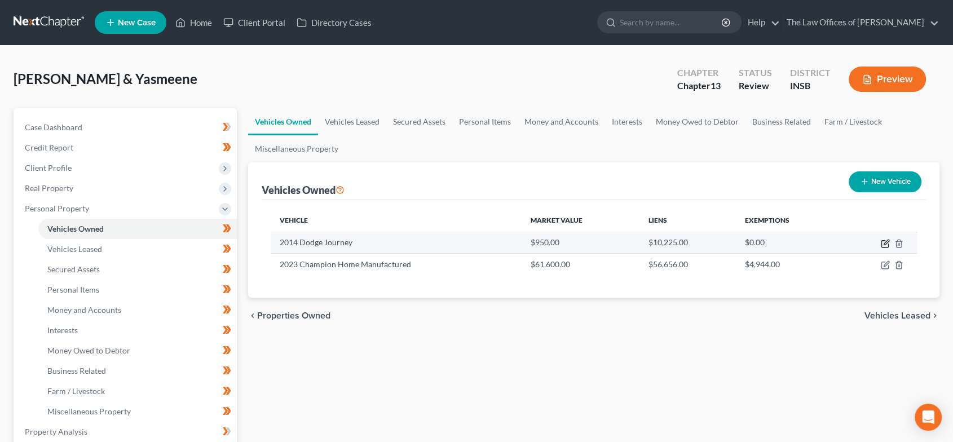
select select "0"
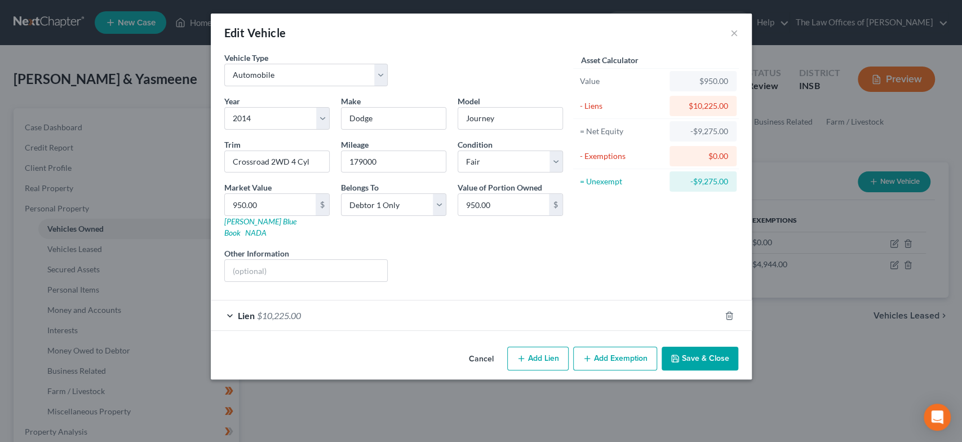
click at [303, 306] on div "Lien $10,225.00" at bounding box center [466, 315] width 510 height 30
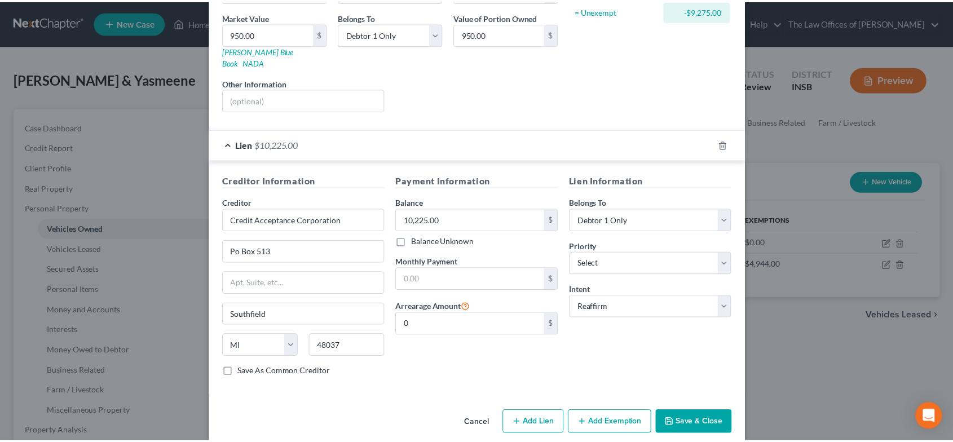
scroll to position [173, 0]
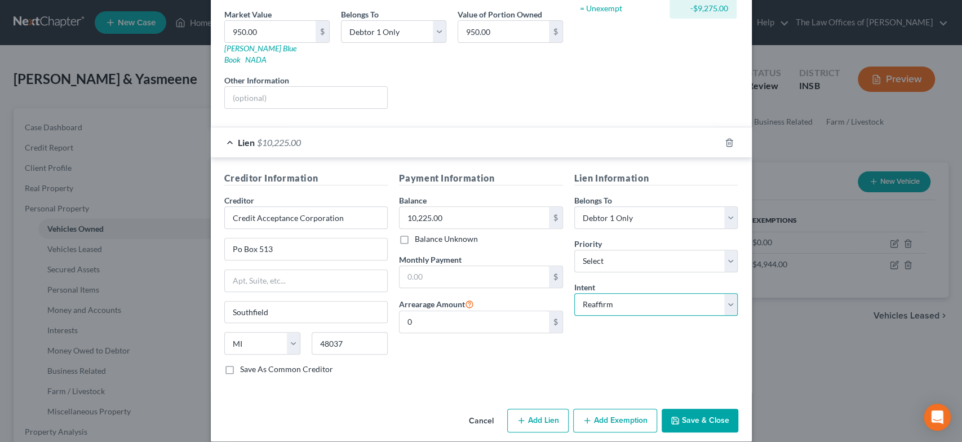
click at [716, 293] on select "Select Surrender Redeem Reaffirm Avoid Other" at bounding box center [656, 304] width 164 height 23
click at [574, 293] on select "Select Surrender Redeem Reaffirm Avoid Other" at bounding box center [656, 304] width 164 height 23
click at [713, 417] on button "Save & Close" at bounding box center [700, 421] width 77 height 24
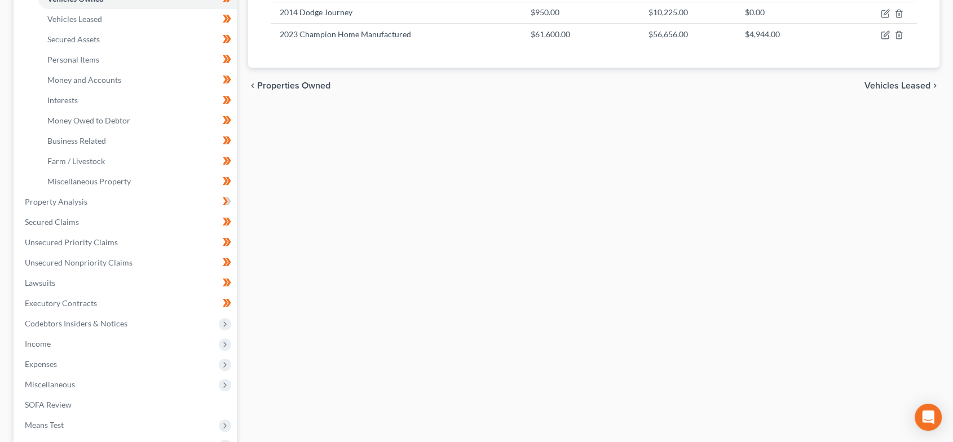
scroll to position [292, 0]
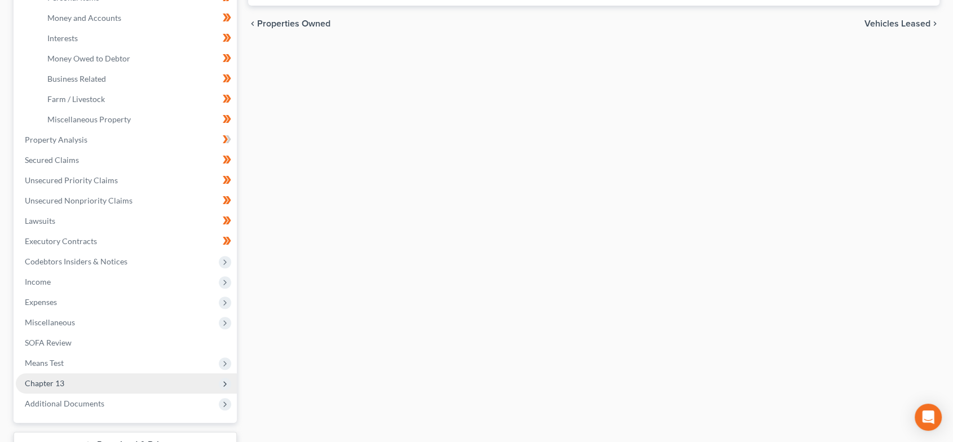
click at [141, 391] on span "Chapter 13" at bounding box center [126, 383] width 221 height 20
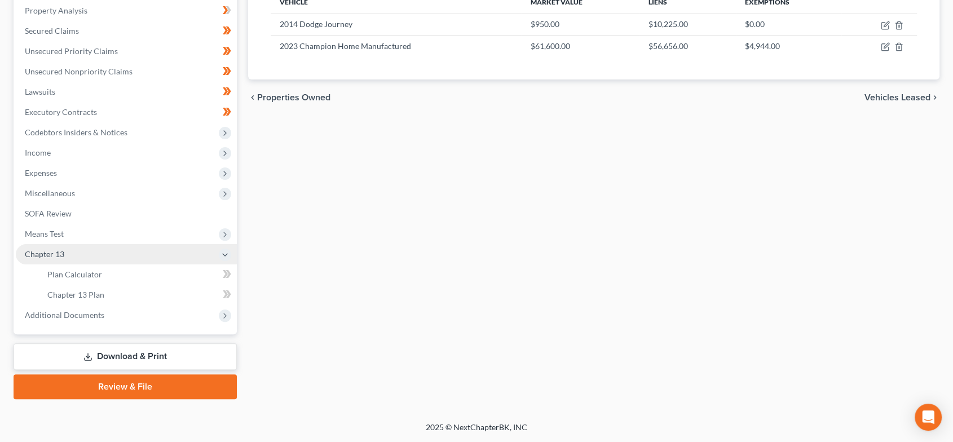
scroll to position [217, 0]
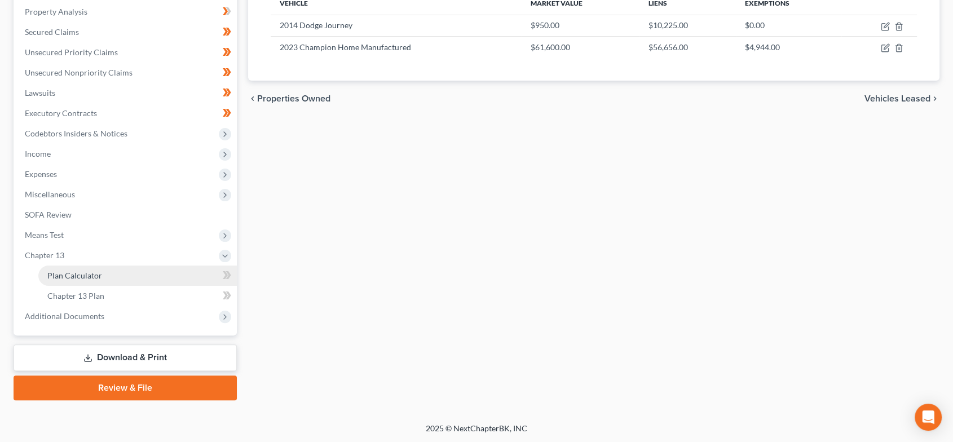
click at [107, 268] on link "Plan Calculator" at bounding box center [137, 275] width 198 height 20
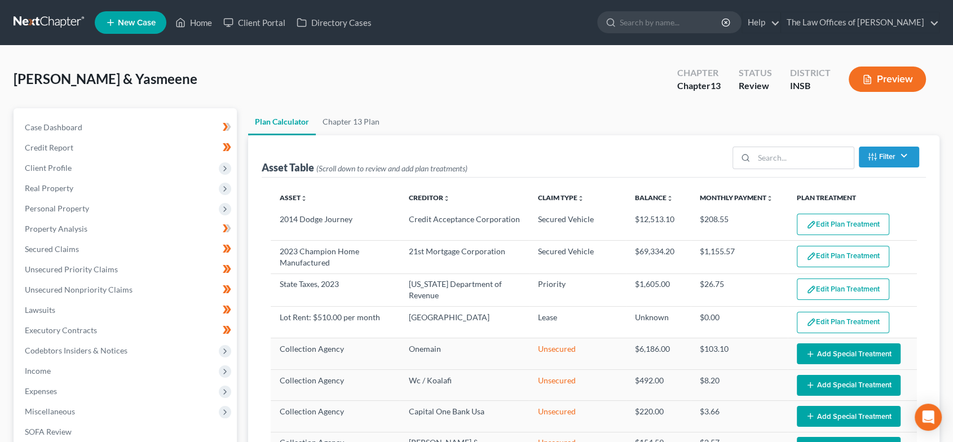
select select "59"
click at [815, 222] on button "Edit Plan Treatment" at bounding box center [842, 224] width 92 height 21
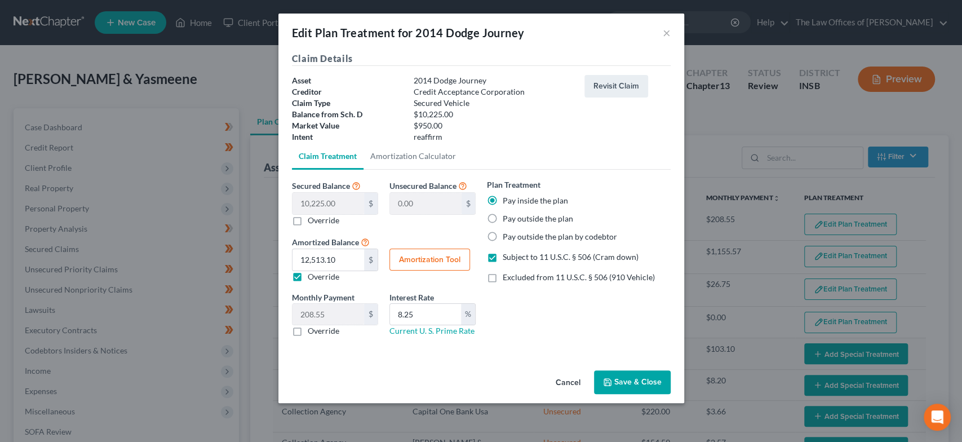
click at [308, 220] on label "Override" at bounding box center [324, 220] width 32 height 11
click at [312, 220] on input "Override" at bounding box center [315, 218] width 7 height 7
checkbox input "true"
type input "10,225.00"
click at [337, 206] on input "0.00" at bounding box center [329, 203] width 72 height 21
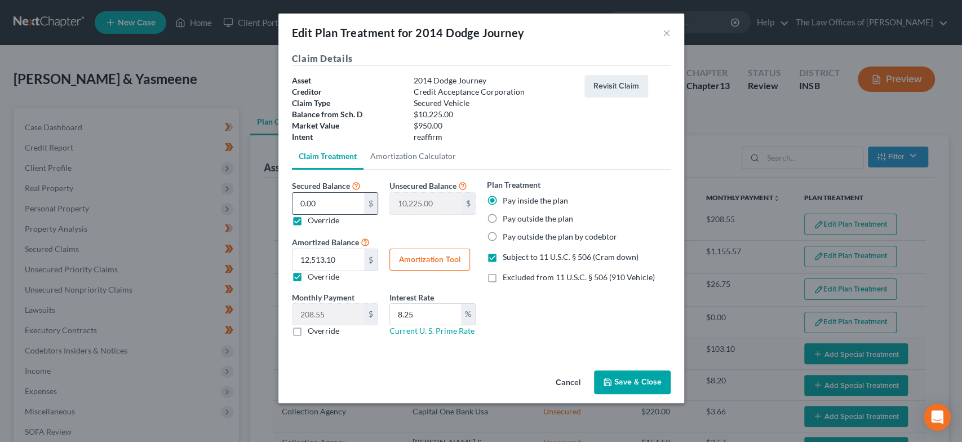
type input "9"
type input "10,216.00"
type input "95"
type input "10,130.00"
type input "950"
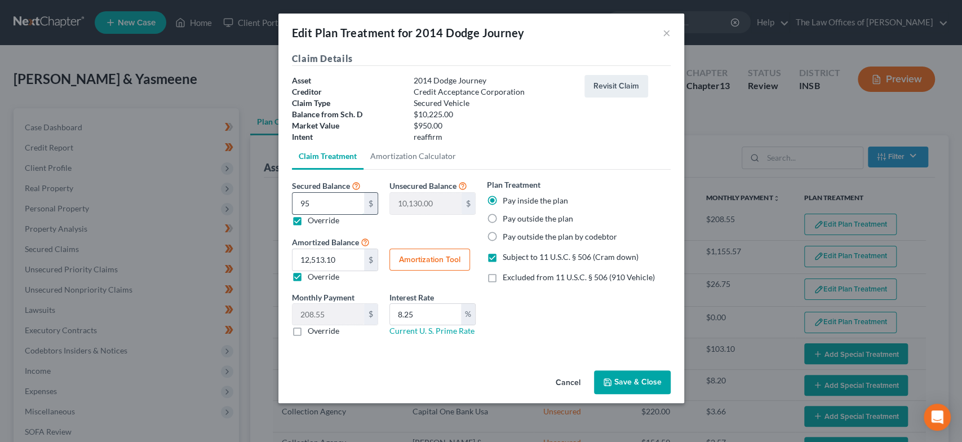
type input "9,275.00"
type input "9500"
type input "725.00"
type input "9,50"
type input "9,275.00"
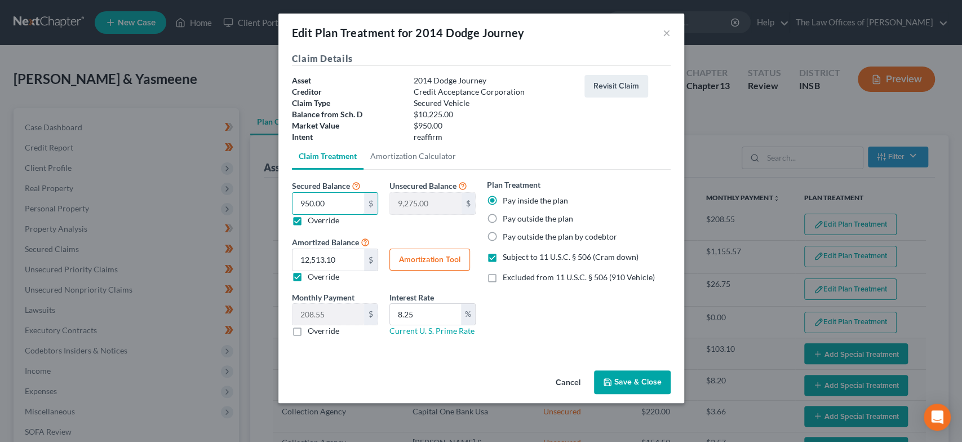
type input "950.00"
click at [455, 259] on button "Amortization Tool" at bounding box center [430, 260] width 81 height 23
type input "950.00"
type input "8.25"
type input "60"
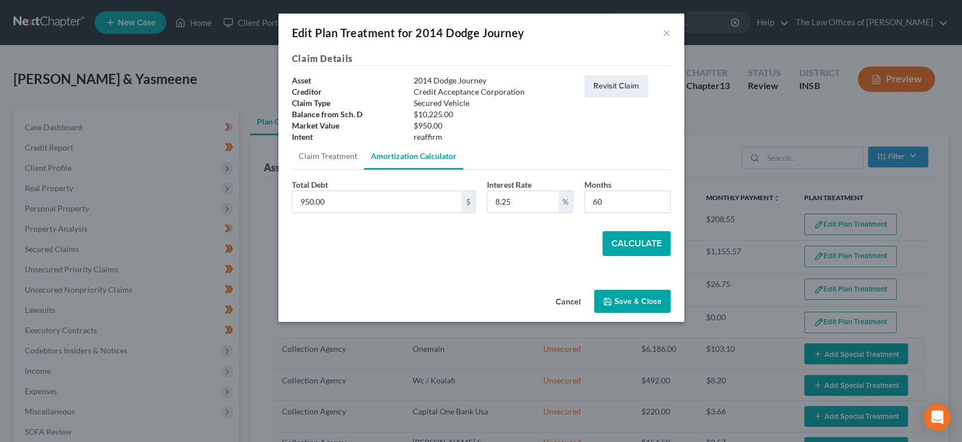
click at [649, 241] on button "Calculate" at bounding box center [637, 243] width 68 height 25
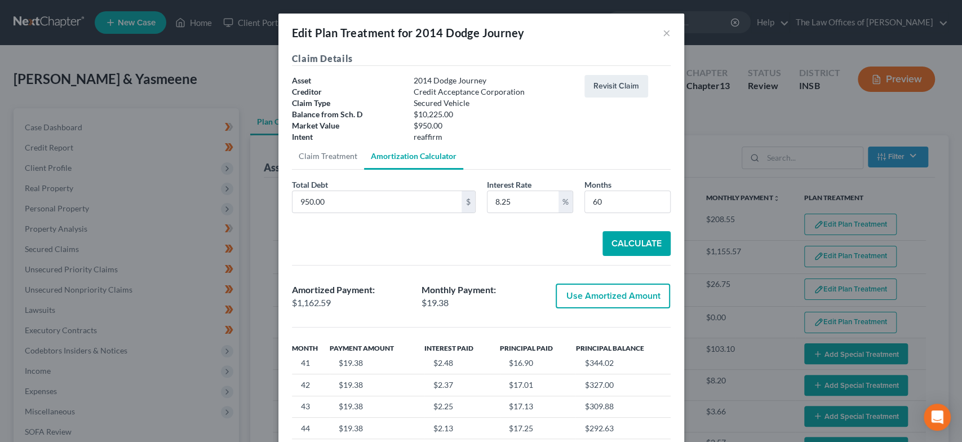
click at [667, 30] on div "Edit Plan Treatment for 2014 Dodge Journey ×" at bounding box center [481, 33] width 406 height 38
click at [663, 30] on button "×" at bounding box center [667, 33] width 8 height 14
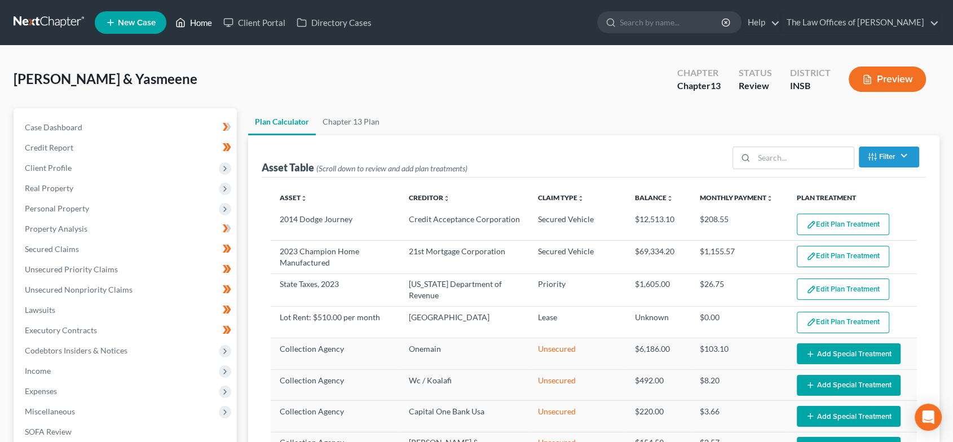
drag, startPoint x: 183, startPoint y: 20, endPoint x: 236, endPoint y: 3, distance: 55.6
click at [183, 20] on icon at bounding box center [181, 23] width 8 height 8
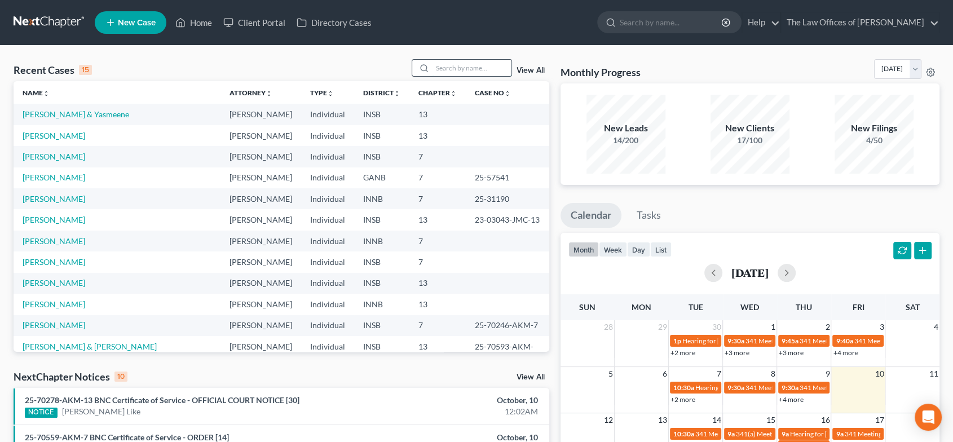
click at [501, 73] on input "search" at bounding box center [471, 68] width 79 height 16
type input "[PERSON_NAME]"
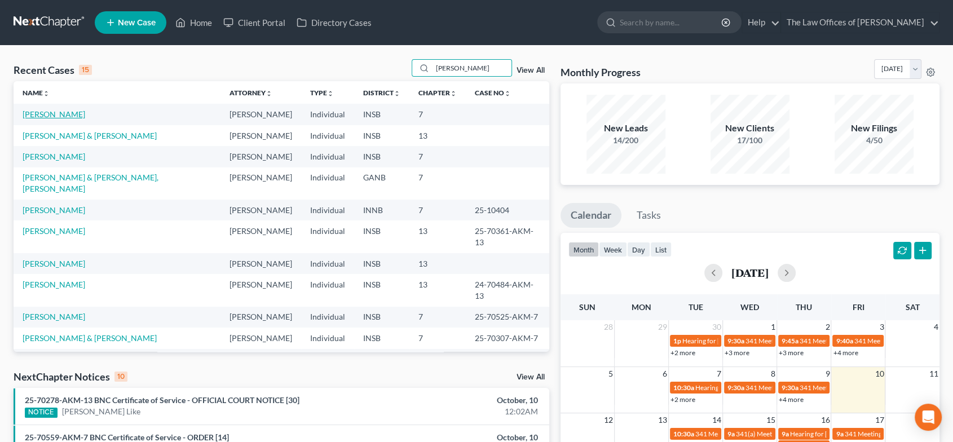
click at [78, 114] on link "[PERSON_NAME]" at bounding box center [54, 114] width 63 height 10
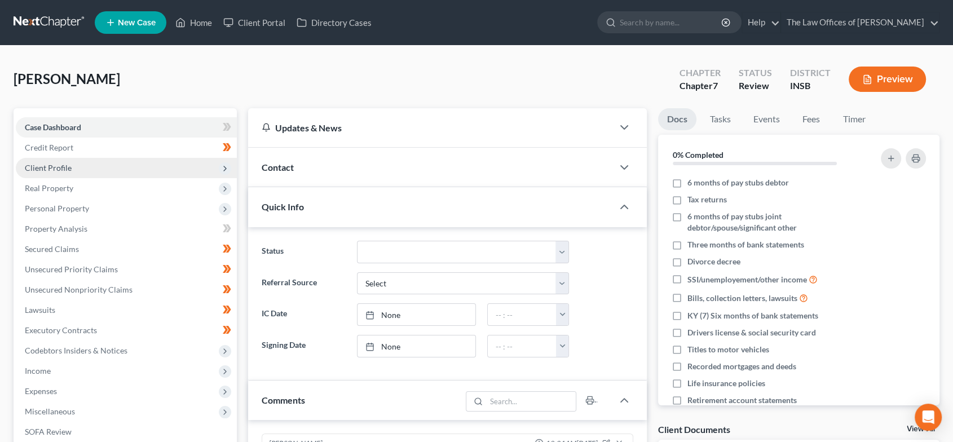
click at [95, 166] on span "Client Profile" at bounding box center [126, 168] width 221 height 20
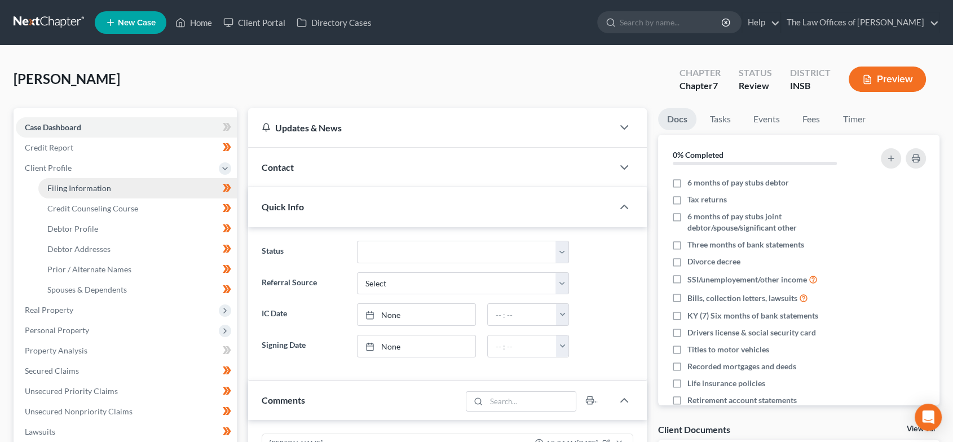
click at [101, 183] on span "Filing Information" at bounding box center [79, 188] width 64 height 10
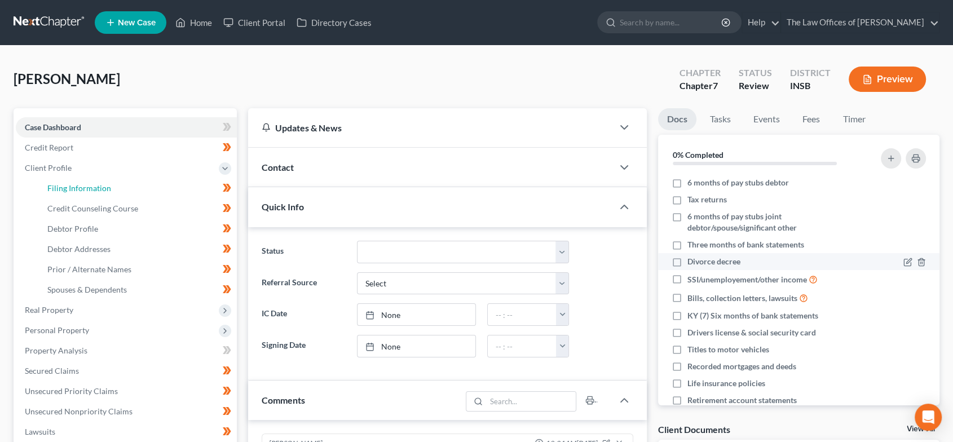
select select "1"
select select "0"
select select "28"
select select "0"
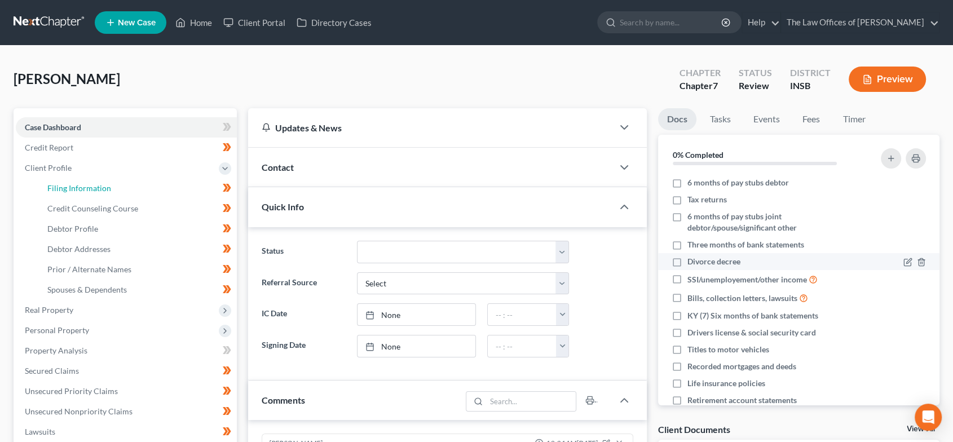
select select "15"
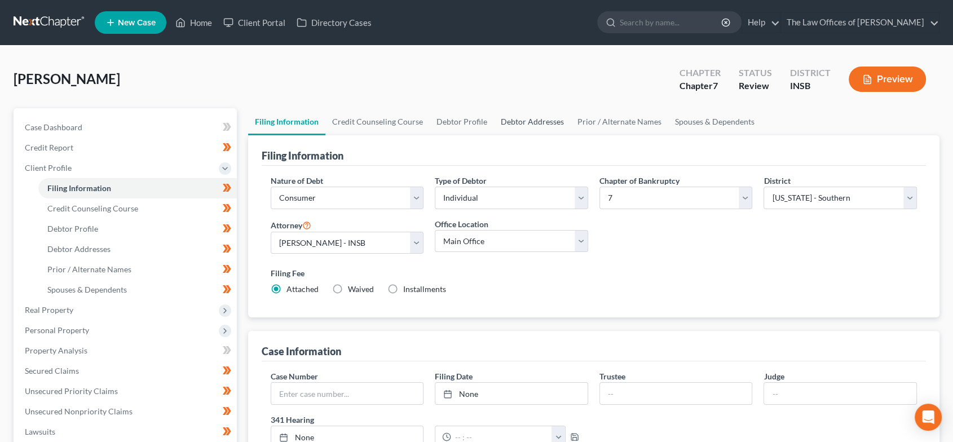
click at [543, 116] on link "Debtor Addresses" at bounding box center [532, 121] width 77 height 27
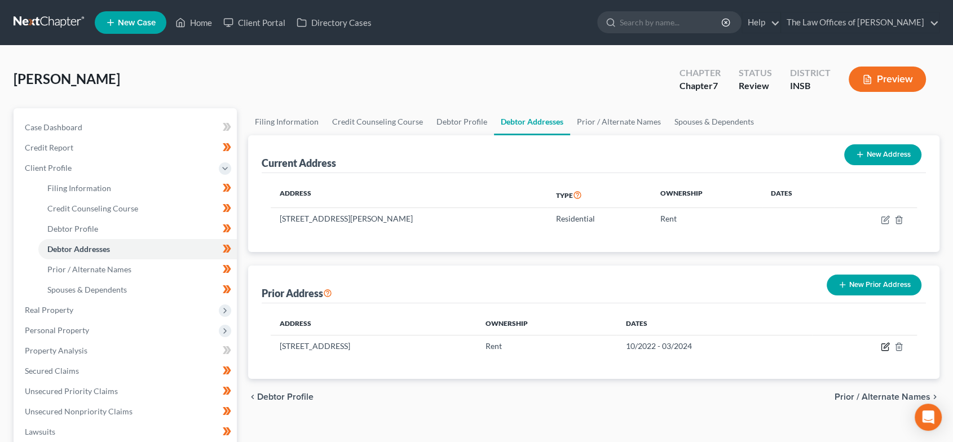
drag, startPoint x: 884, startPoint y: 343, endPoint x: 539, endPoint y: 251, distance: 356.9
click at [884, 342] on icon "button" at bounding box center [884, 346] width 9 height 9
select select "18"
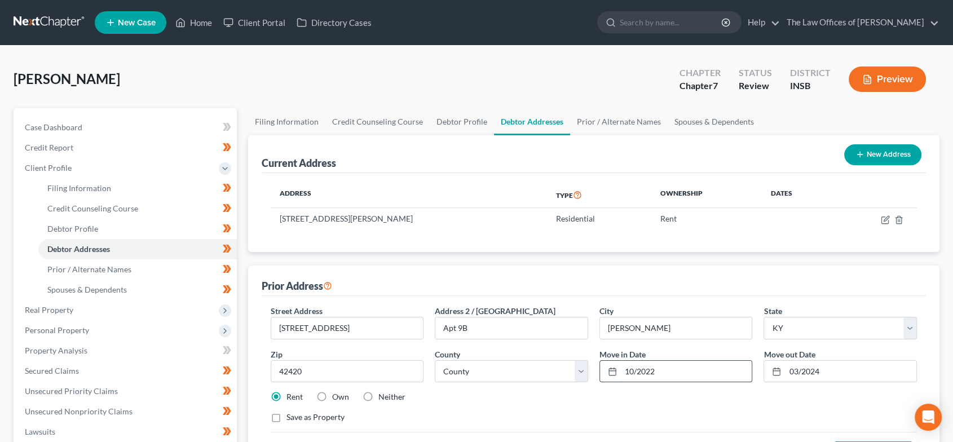
click at [657, 369] on input "10/2022" at bounding box center [686, 371] width 131 height 21
drag, startPoint x: 664, startPoint y: 369, endPoint x: 614, endPoint y: 369, distance: 50.2
click at [614, 369] on div "10/2022" at bounding box center [675, 371] width 153 height 23
type input "07/2022"
click at [842, 367] on input "03/2024" at bounding box center [850, 371] width 131 height 21
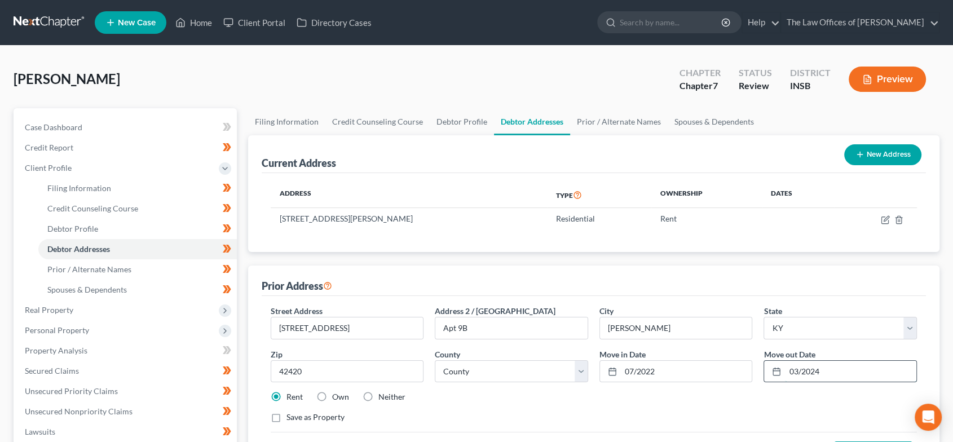
drag, startPoint x: 803, startPoint y: 369, endPoint x: 786, endPoint y: 367, distance: 16.4
click at [786, 367] on input "03/2024" at bounding box center [850, 371] width 131 height 21
click at [798, 367] on input "07/2024" at bounding box center [850, 371] width 131 height 21
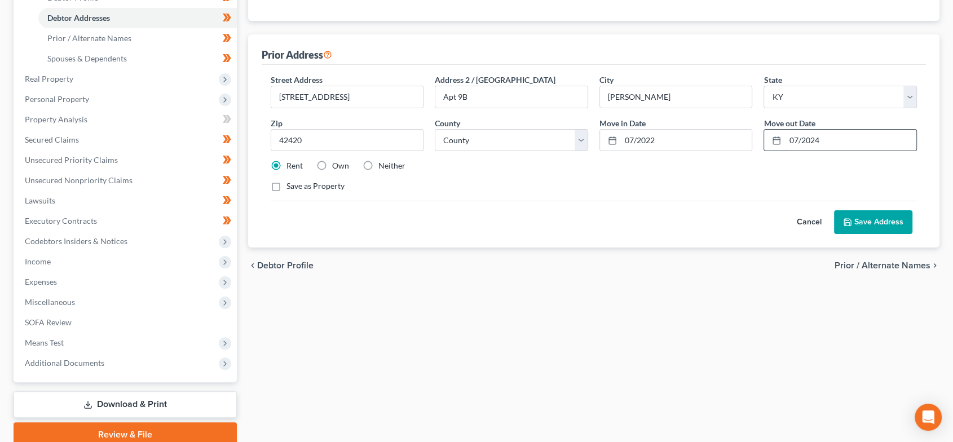
scroll to position [250, 0]
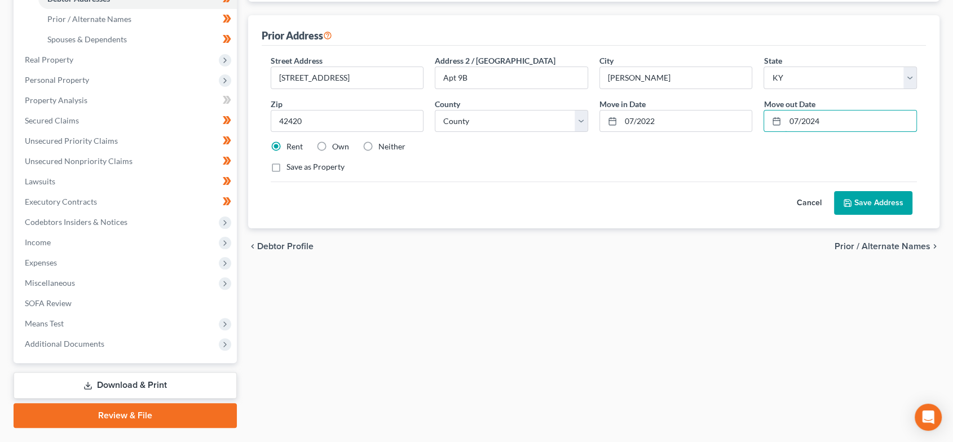
type input "07/2024"
click at [808, 203] on button "Cancel" at bounding box center [809, 203] width 50 height 23
